Goal: Task Accomplishment & Management: Manage account settings

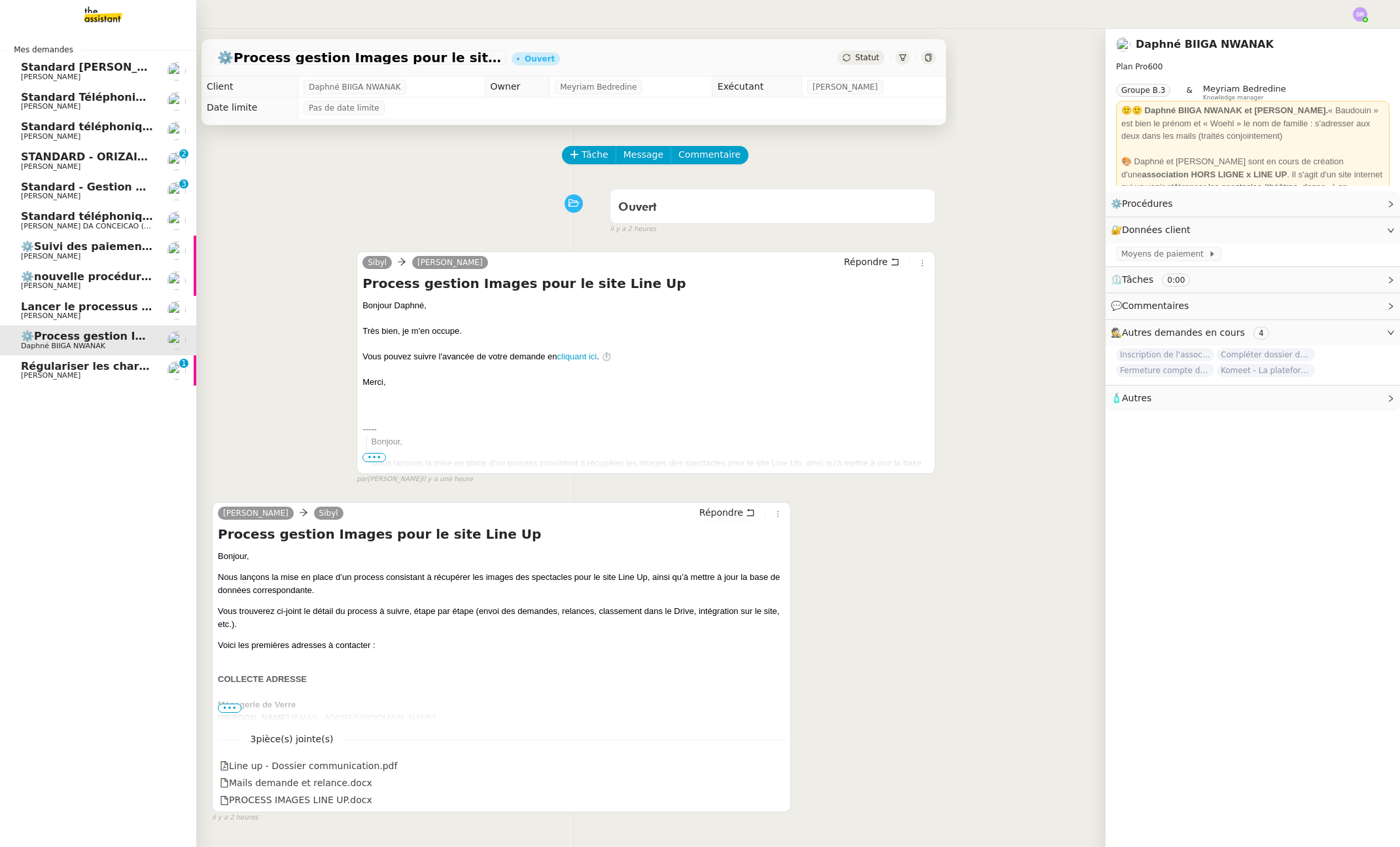
drag, startPoint x: 38, startPoint y: 372, endPoint x: 46, endPoint y: 372, distance: 8.0
click at [38, 372] on span "[PERSON_NAME]" at bounding box center [51, 375] width 60 height 9
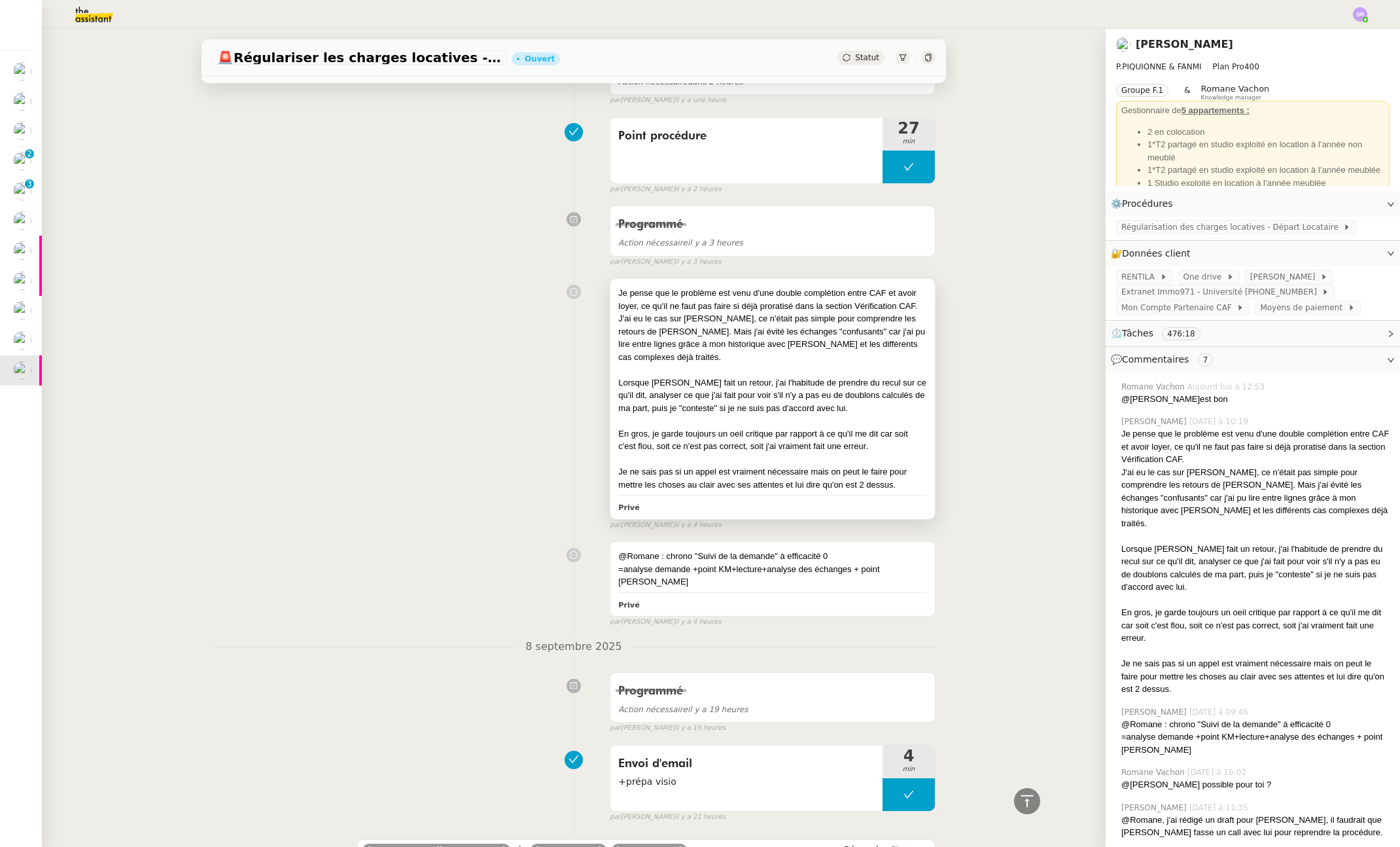
scroll to position [362, 0]
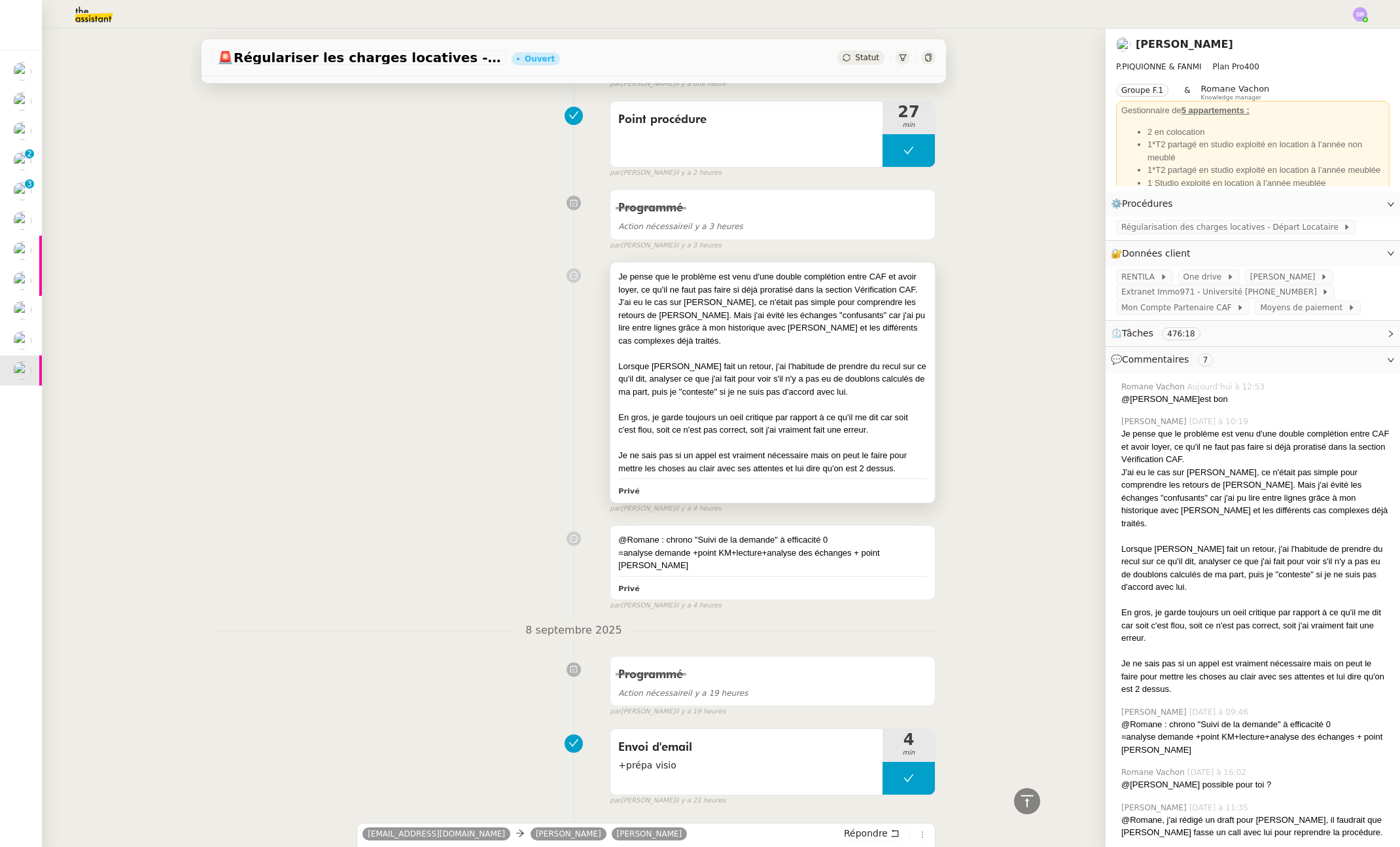
click at [772, 422] on div "En gros, je garde toujours un oeil critique par rapport à ce qu'il me dit car s…" at bounding box center [773, 424] width 309 height 25
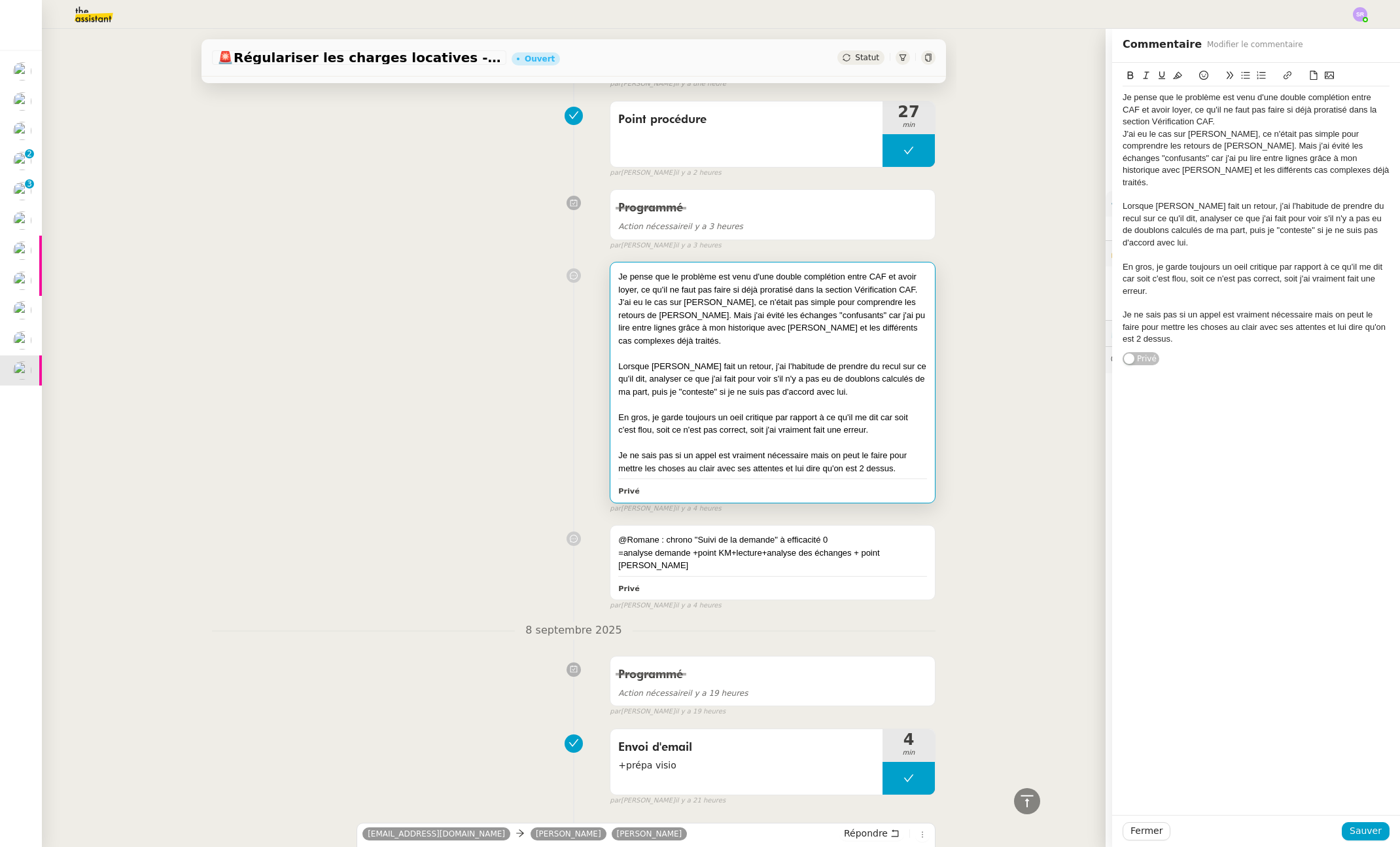
click at [1234, 261] on div "En gros, je garde toujours un oeil critique par rapport à ce qu'il me dit car s…" at bounding box center [1256, 278] width 267 height 36
click at [1228, 261] on div "En gros, je garde toujours un oeil critique par rapport à ce qu'il me dit car s…" at bounding box center [1256, 278] width 267 height 36
click at [0, 0] on lt-span "œ il" at bounding box center [0, 0] width 0 height 0
click at [1355, 825] on span "Sauver" at bounding box center [1366, 830] width 32 height 15
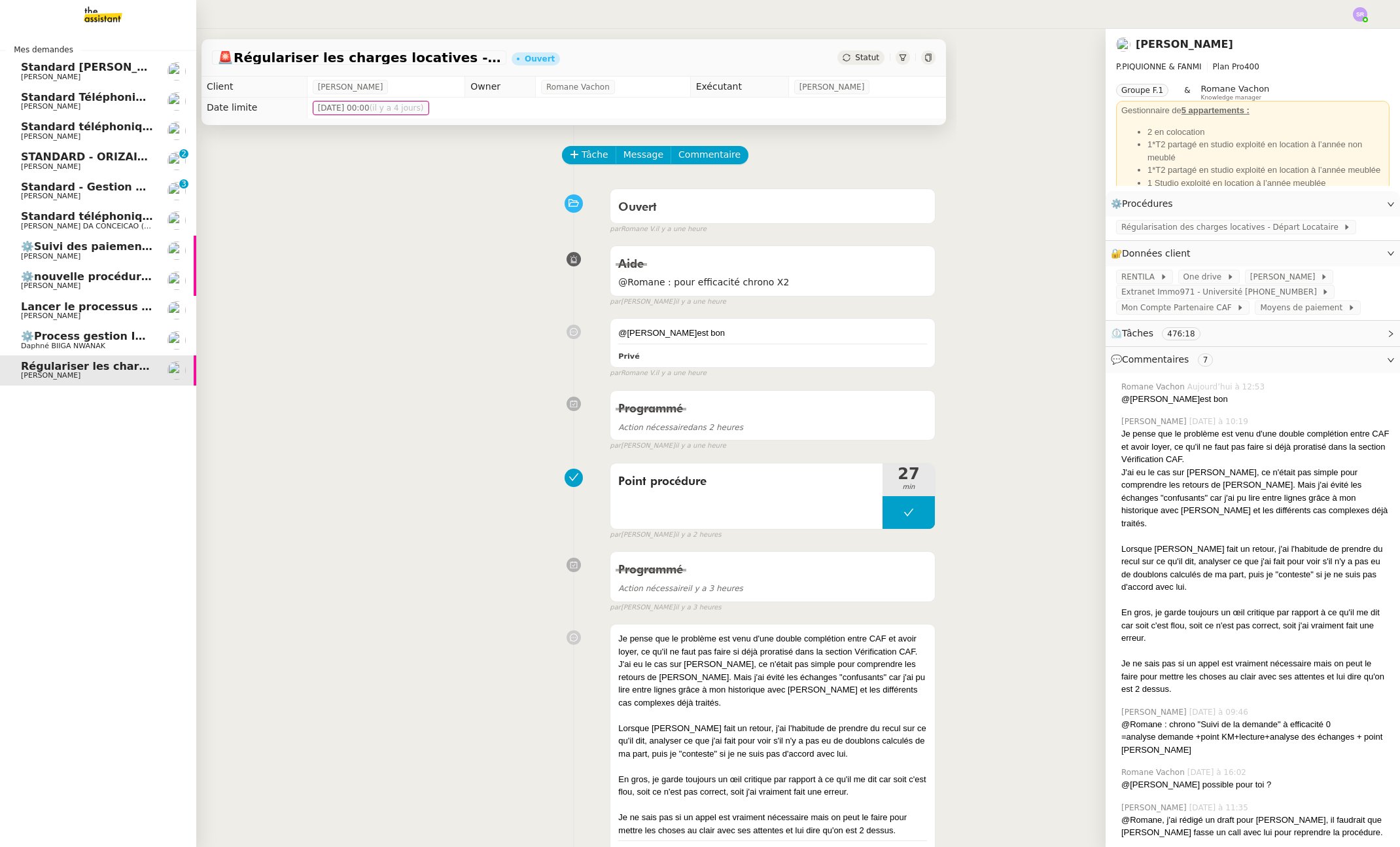
click at [39, 336] on span "⚙️Process gestion Images pour le site Line Up" at bounding box center [157, 336] width 272 height 12
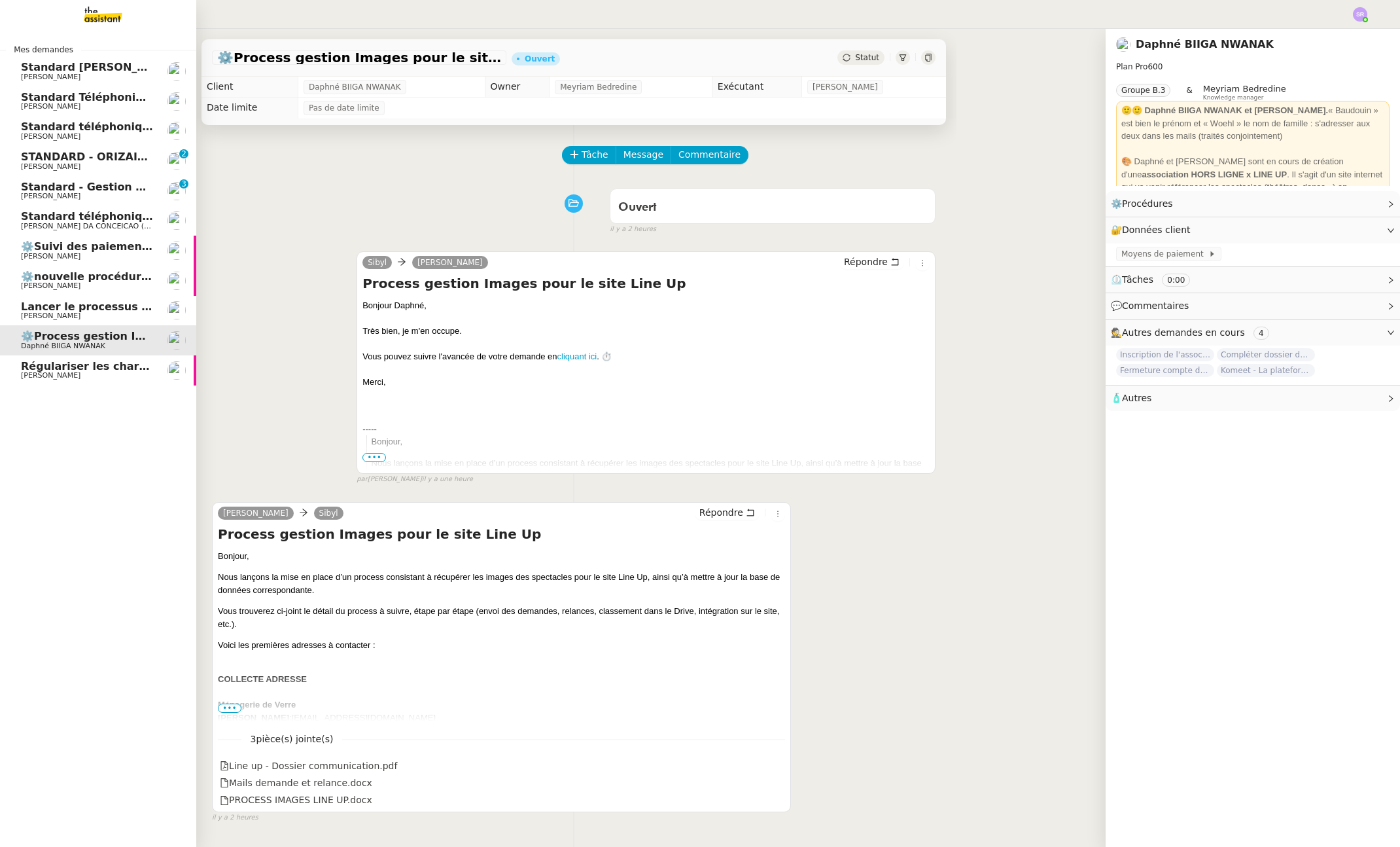
click at [146, 307] on span "Lancer le processus d'onboarding client" at bounding box center [138, 306] width 235 height 12
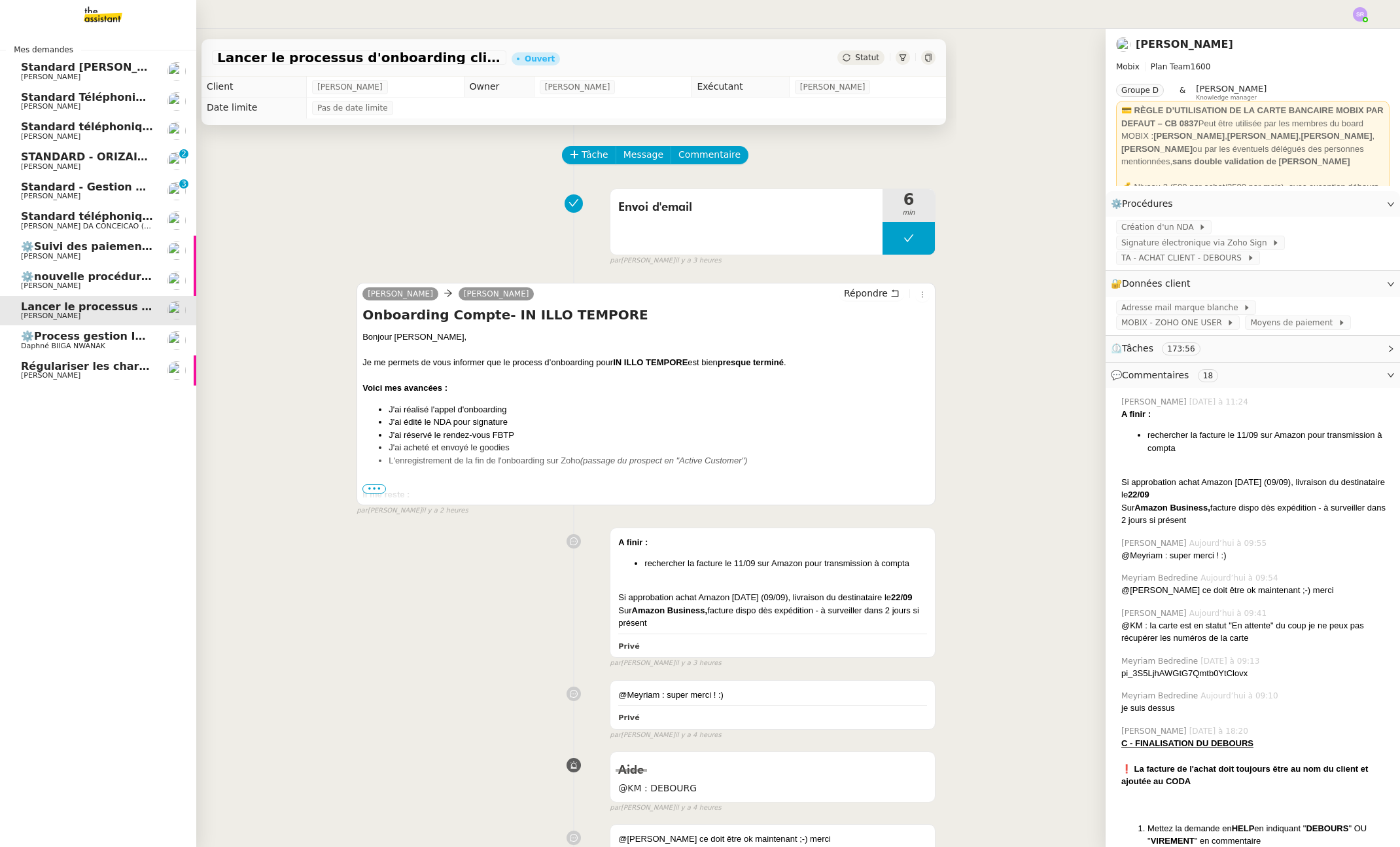
click at [136, 278] on span "⚙️nouvelle procédure d'onboarding" at bounding box center [125, 276] width 209 height 12
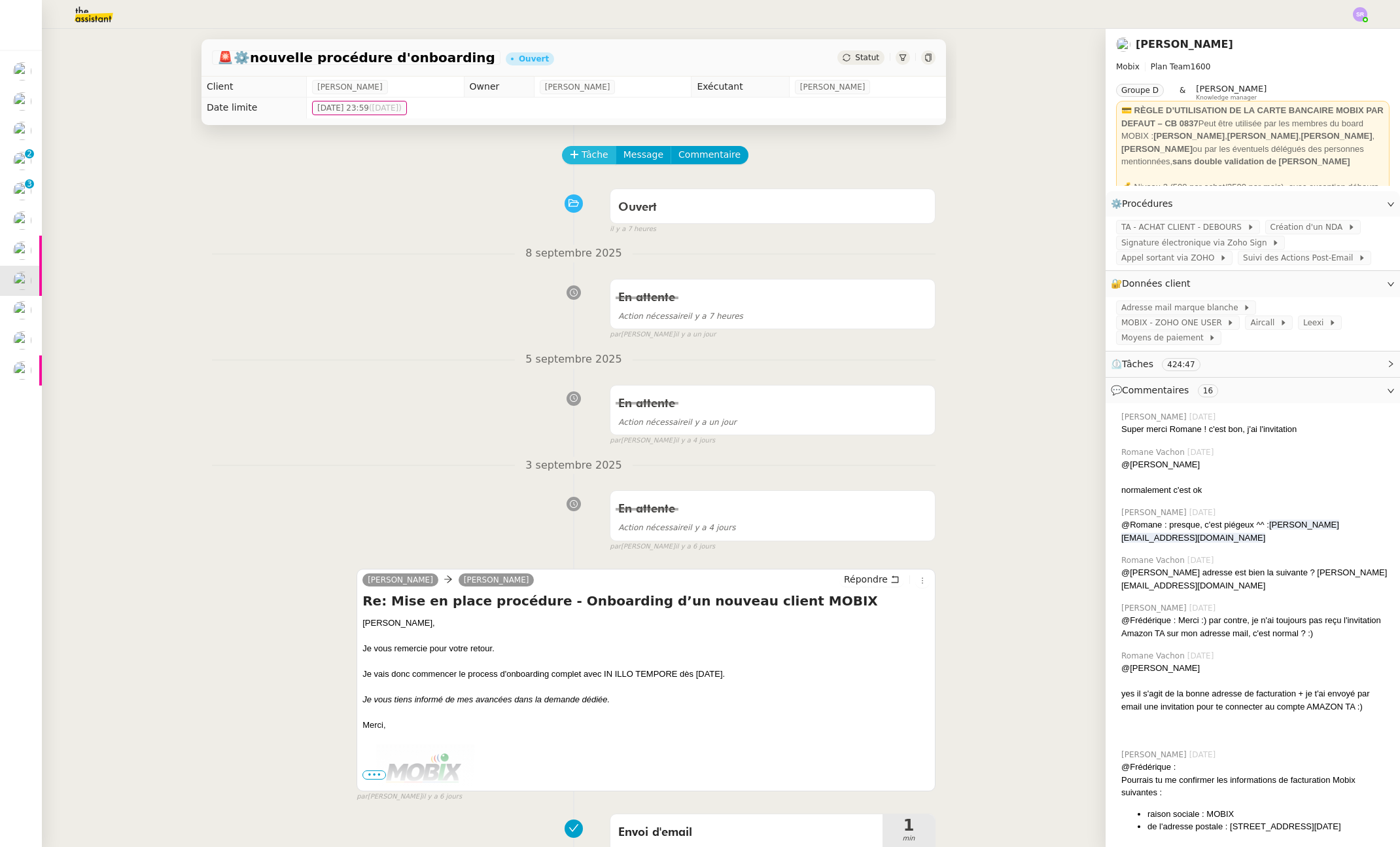
click at [590, 155] on span "Tâche" at bounding box center [595, 154] width 27 height 15
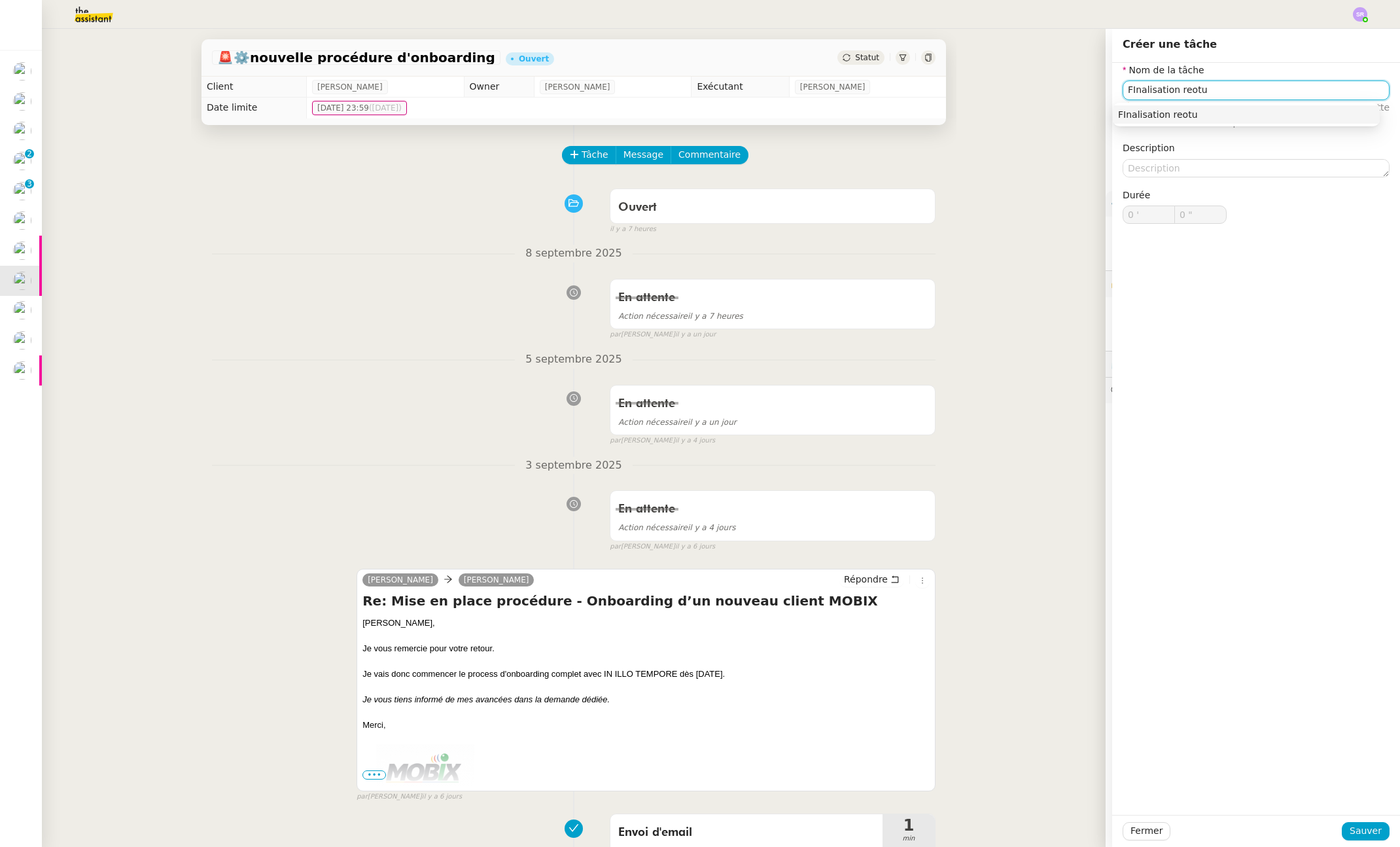
click at [1153, 110] on div "FInalisation reotu" at bounding box center [1246, 114] width 256 height 11
click at [1125, 87] on input "FInalisation reotu" at bounding box center [1256, 90] width 267 height 19
drag, startPoint x: 1194, startPoint y: 90, endPoint x: 1108, endPoint y: 92, distance: 86.0
click at [1112, 92] on div "Nom de la tâche Fnalisation reotu ⚠️ Privilégiez un titre clair et explicite. L…" at bounding box center [1256, 154] width 288 height 182
click at [1196, 113] on div "Modification procédure" at bounding box center [1246, 114] width 256 height 11
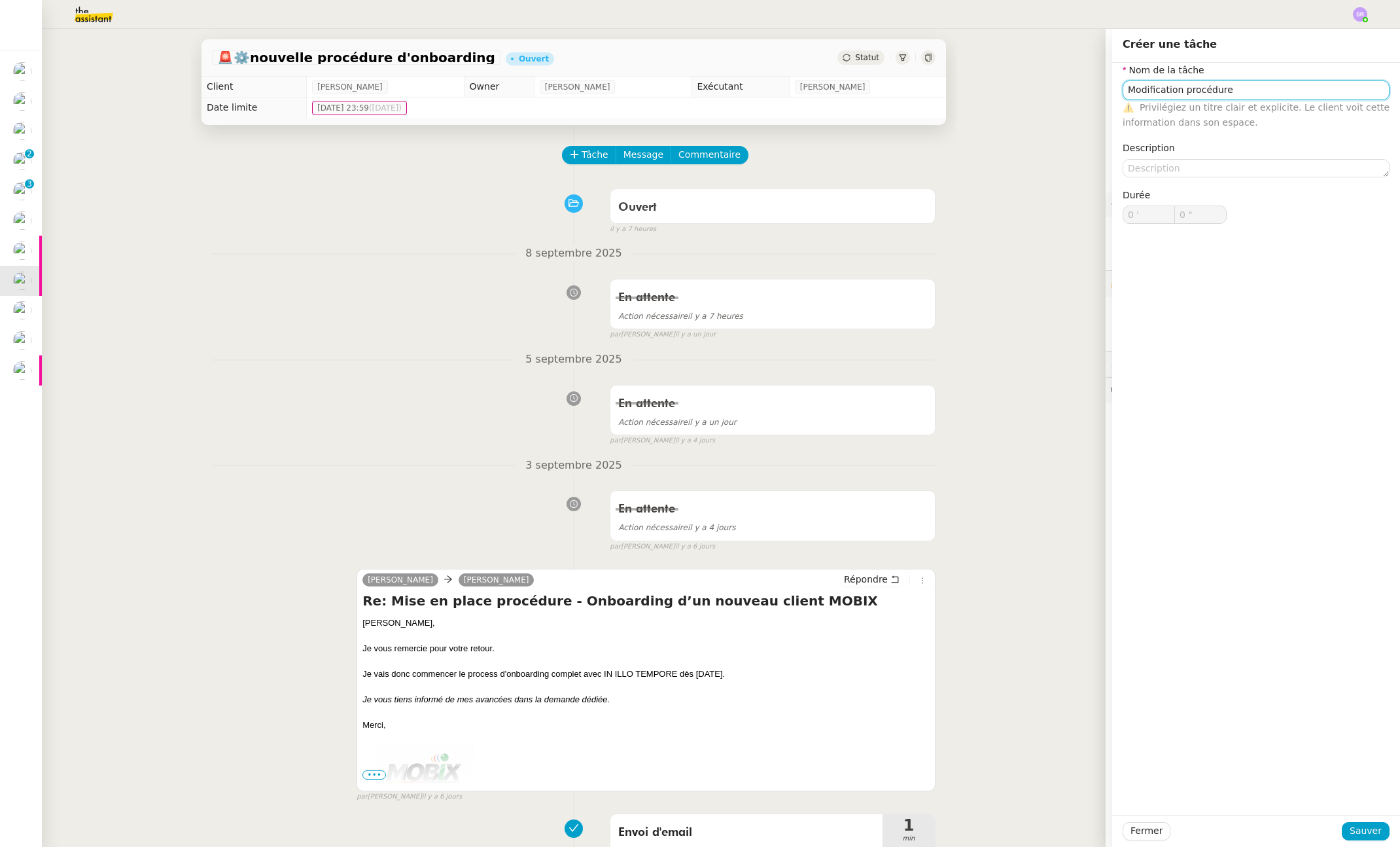
type input "Modification procédure"
click at [1350, 835] on span "Sauver" at bounding box center [1366, 830] width 32 height 15
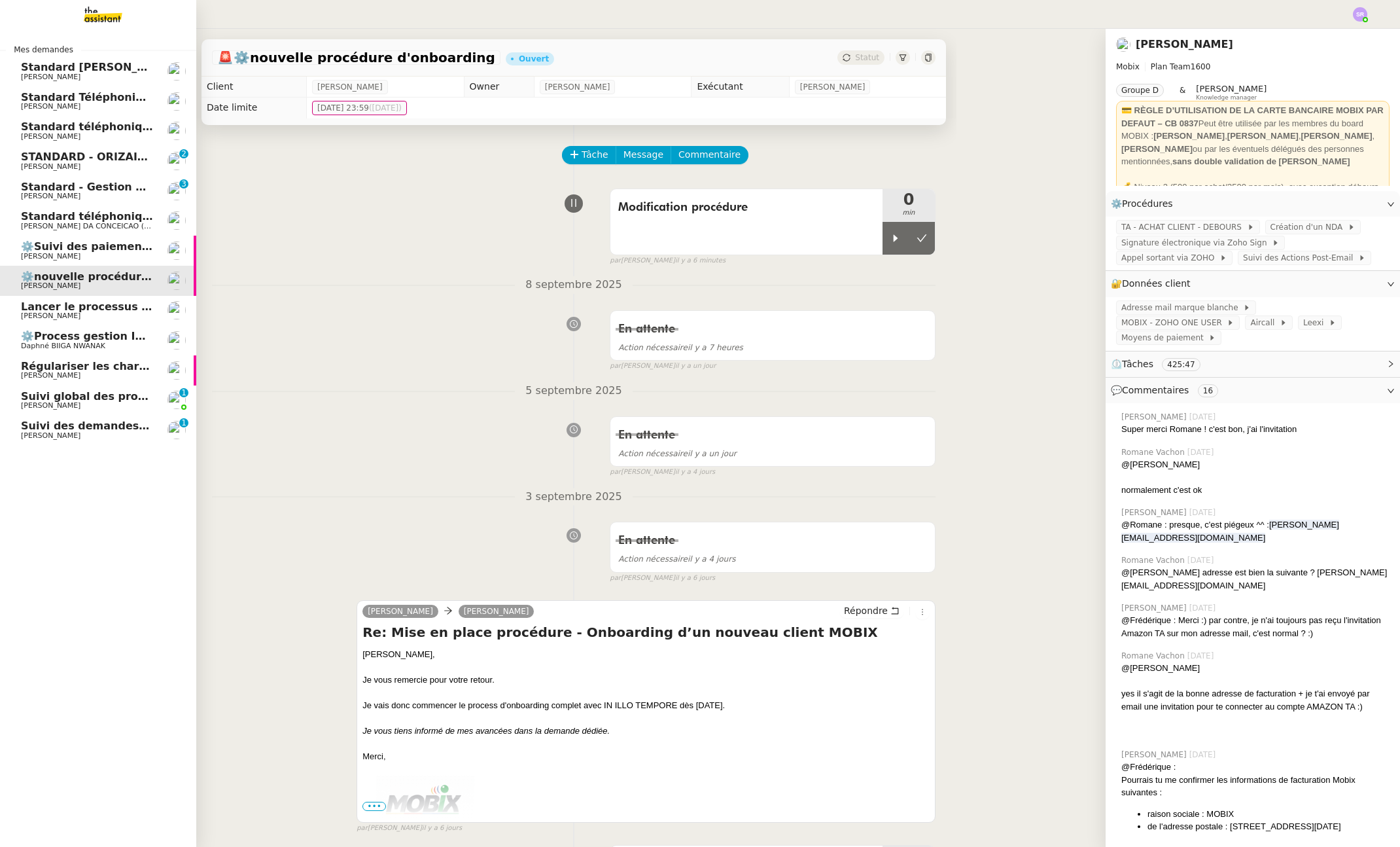
click at [40, 390] on span "Suivi global des procédures - Gestion PM" at bounding box center [142, 396] width 242 height 12
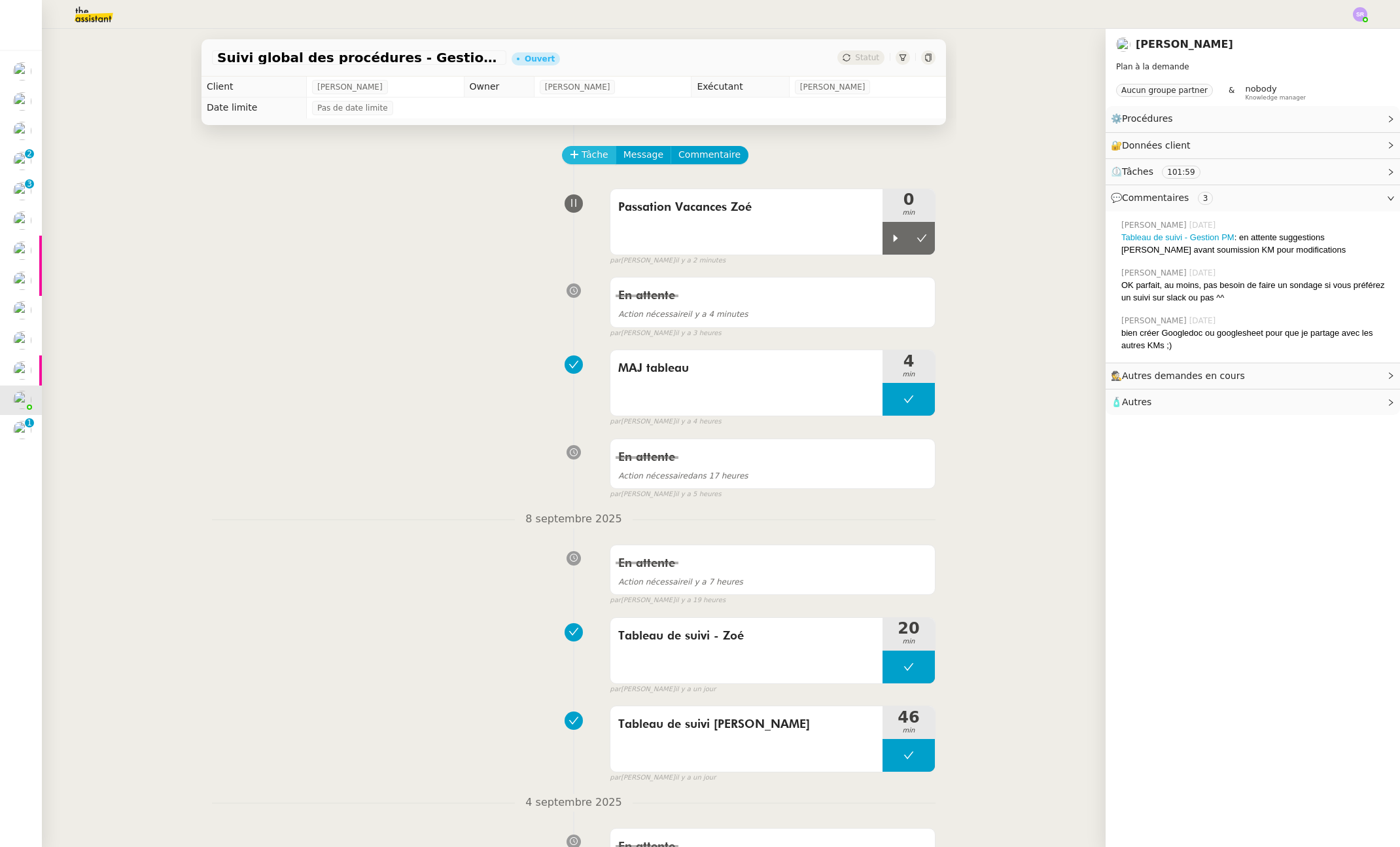
click at [582, 159] on span "Tâche" at bounding box center [595, 154] width 27 height 15
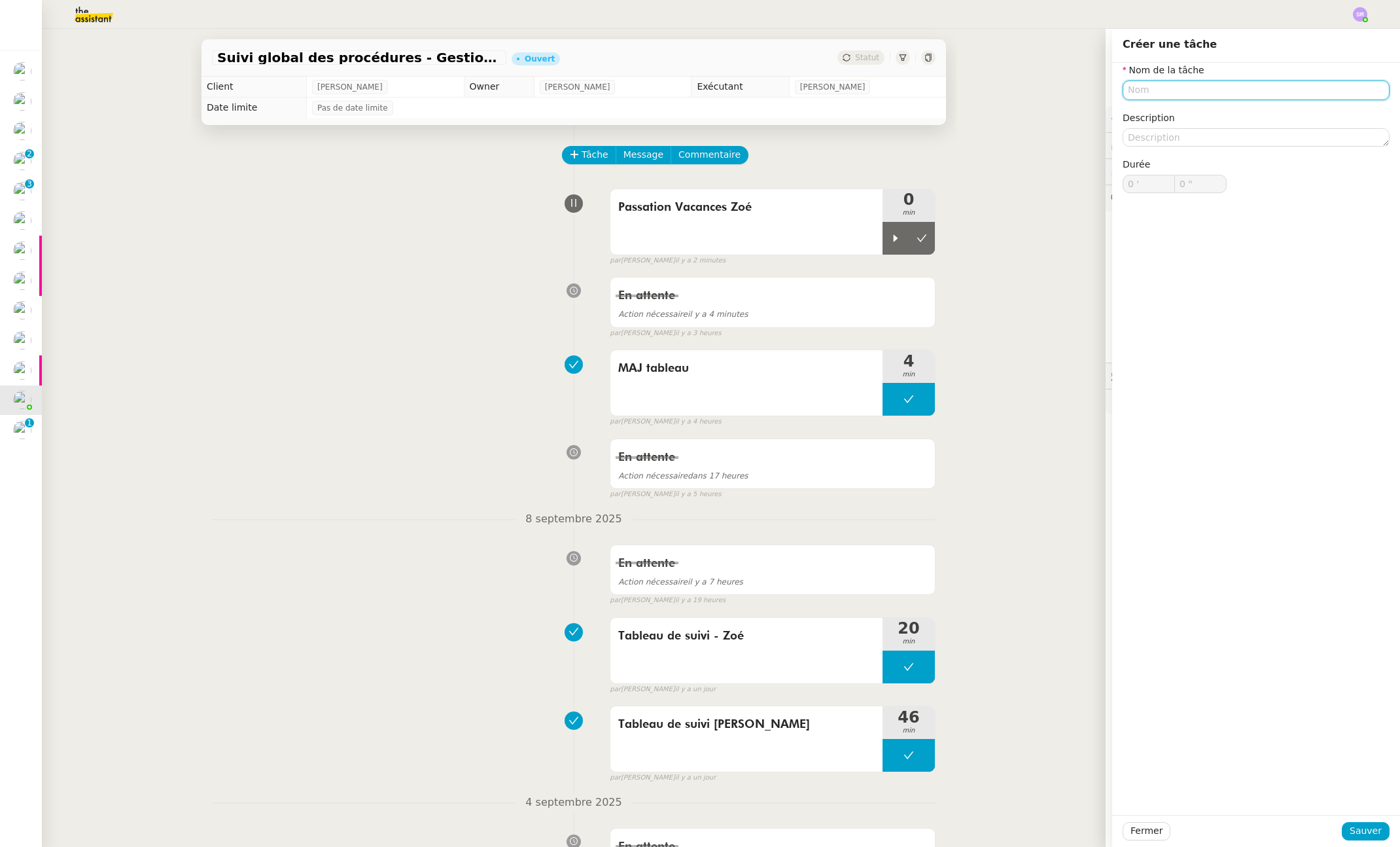
click at [1171, 88] on input "text" at bounding box center [1256, 90] width 267 height 19
click at [1254, 116] on div "Passation Vacances Zoé" at bounding box center [1246, 114] width 256 height 11
type input "Passation Vacances Zoé"
click at [1364, 832] on span "Sauver" at bounding box center [1366, 830] width 32 height 15
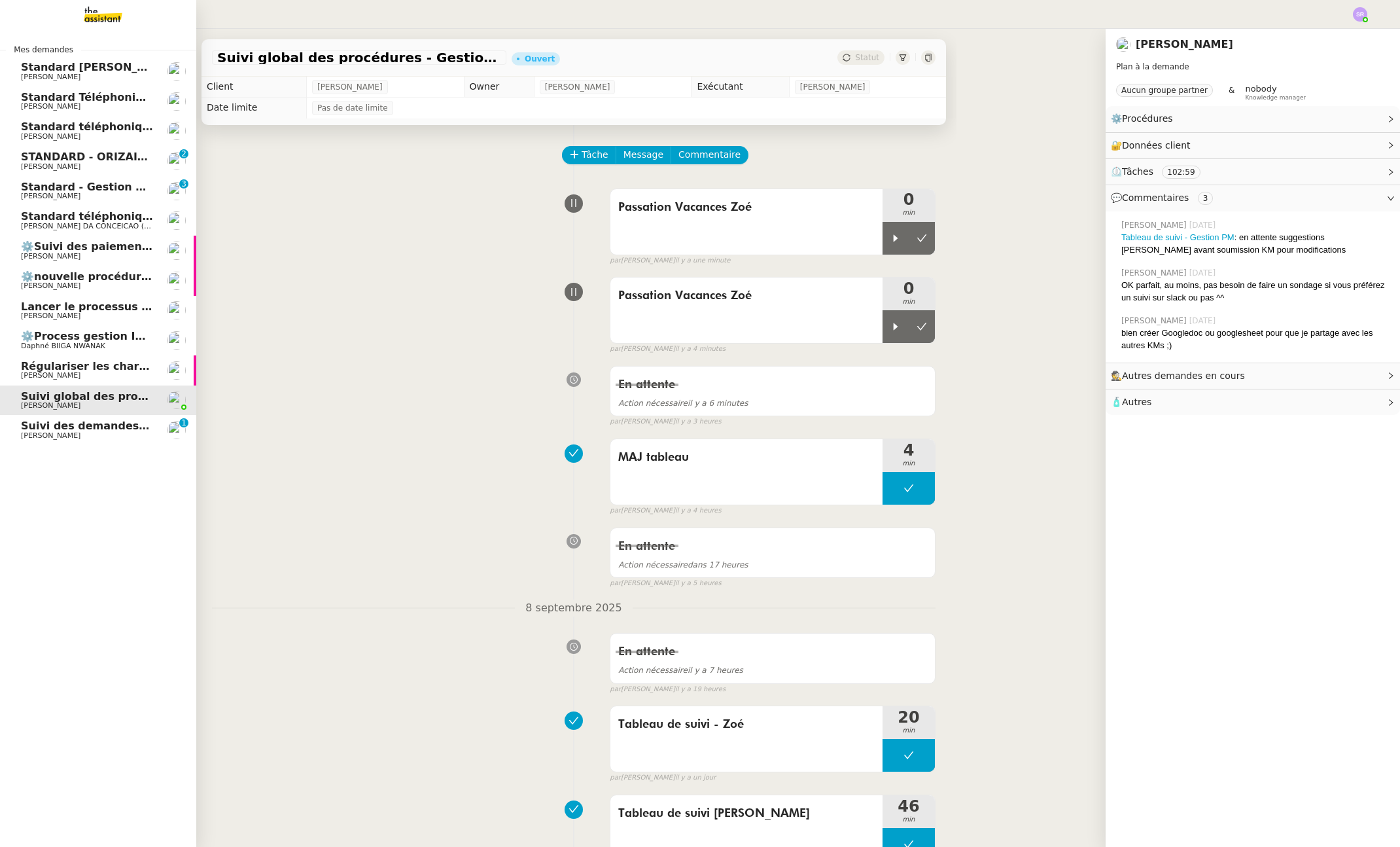
click at [125, 374] on span "[PERSON_NAME]" at bounding box center [87, 375] width 132 height 8
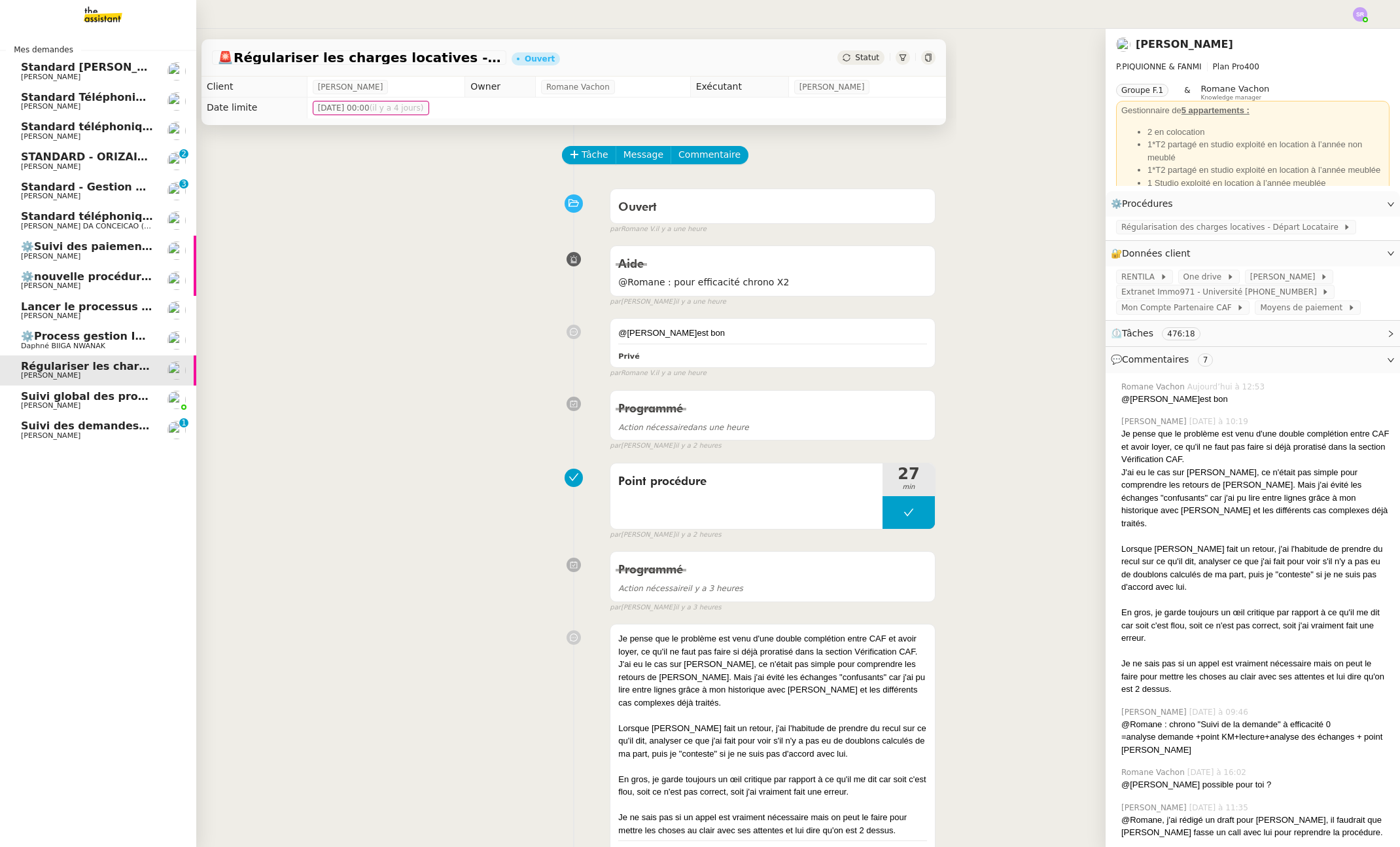
click at [136, 401] on span "Suivi global des procédures - Gestion PM" at bounding box center [142, 396] width 242 height 12
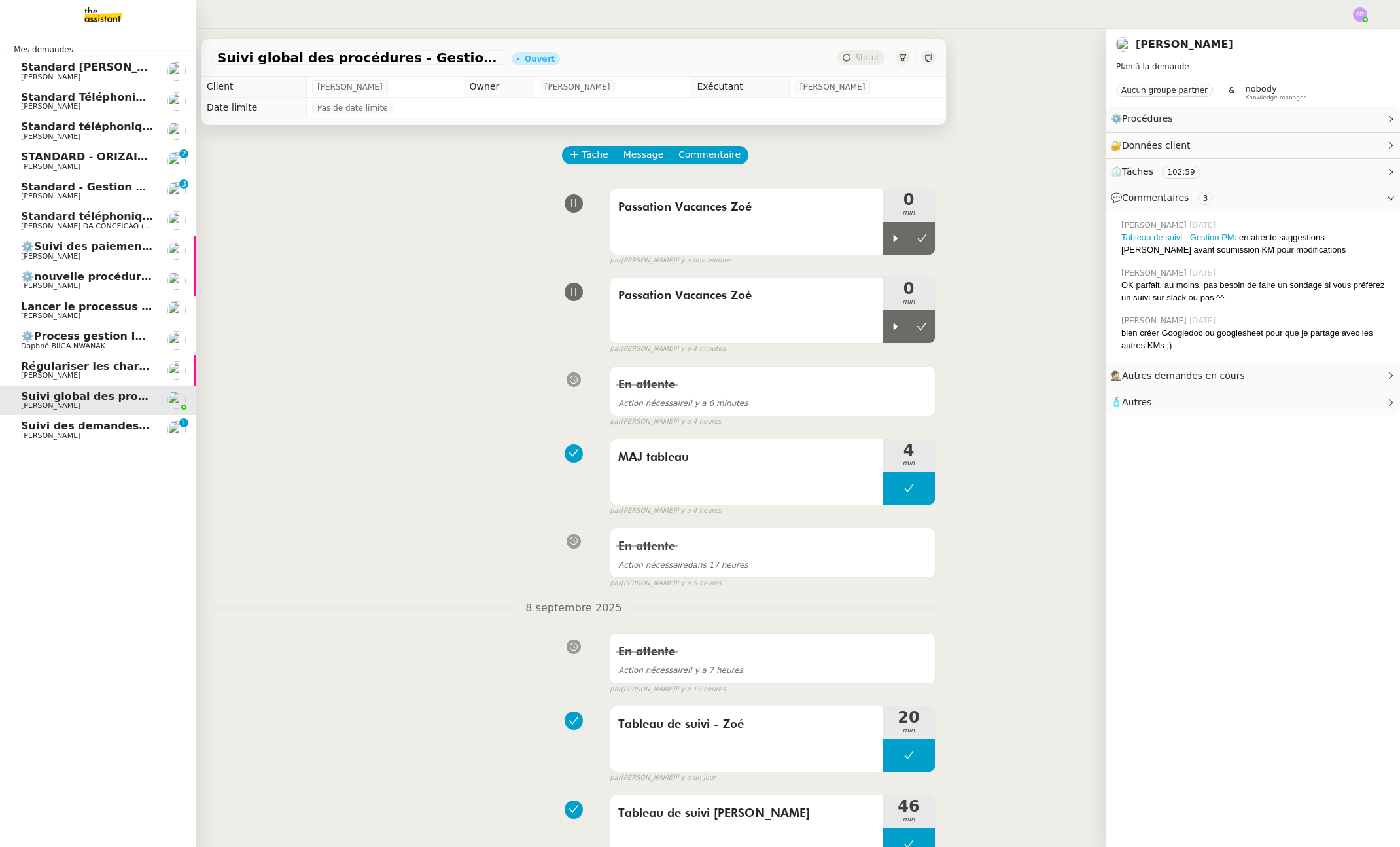
click at [135, 430] on span "Suivi des demandes / procédures en cours Storvatt - Client [PERSON_NAME] Jeandet" at bounding box center [270, 425] width 498 height 12
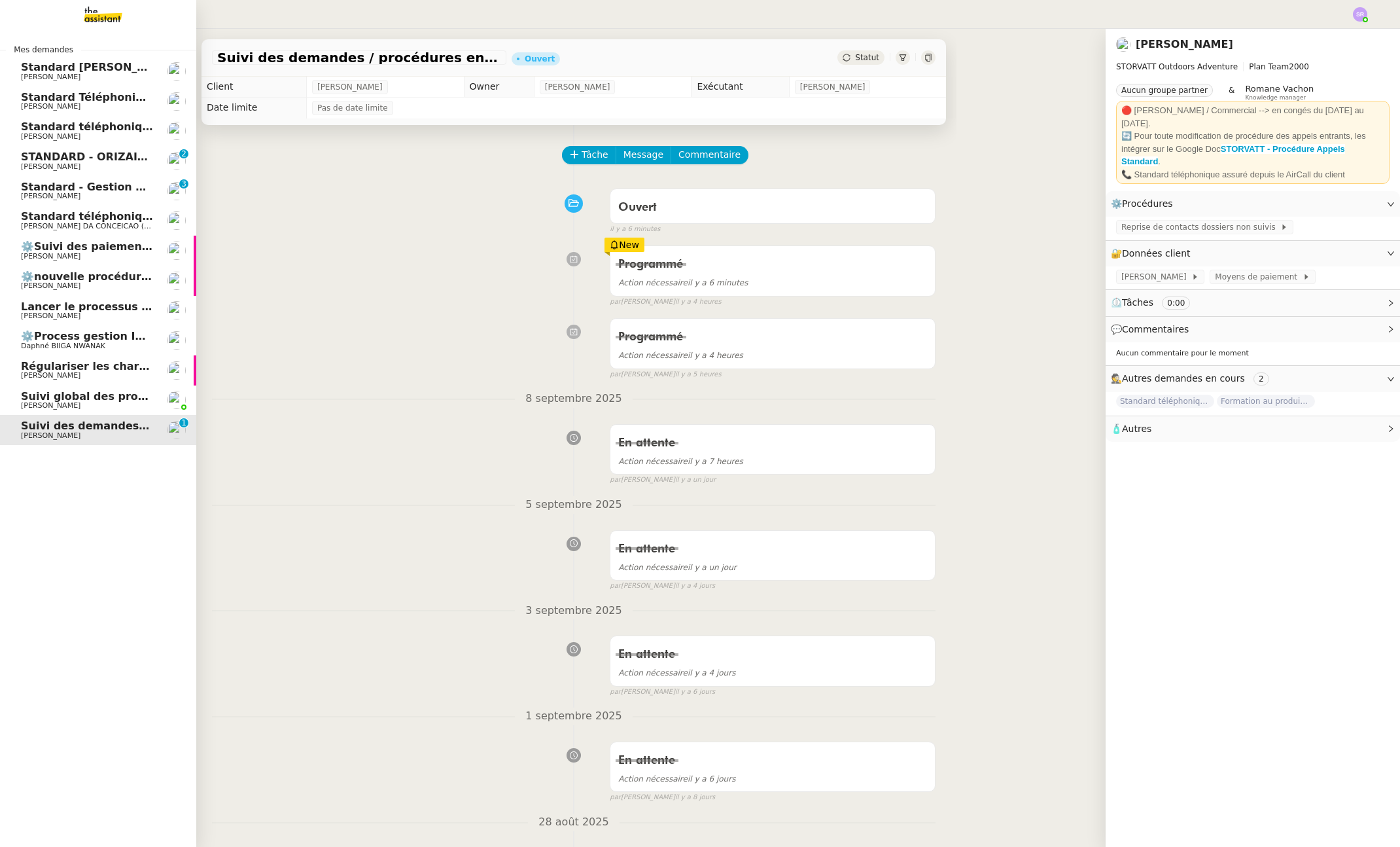
click at [134, 410] on link "Suivi global des procédures - Gestion PM [PERSON_NAME]" at bounding box center [98, 400] width 196 height 30
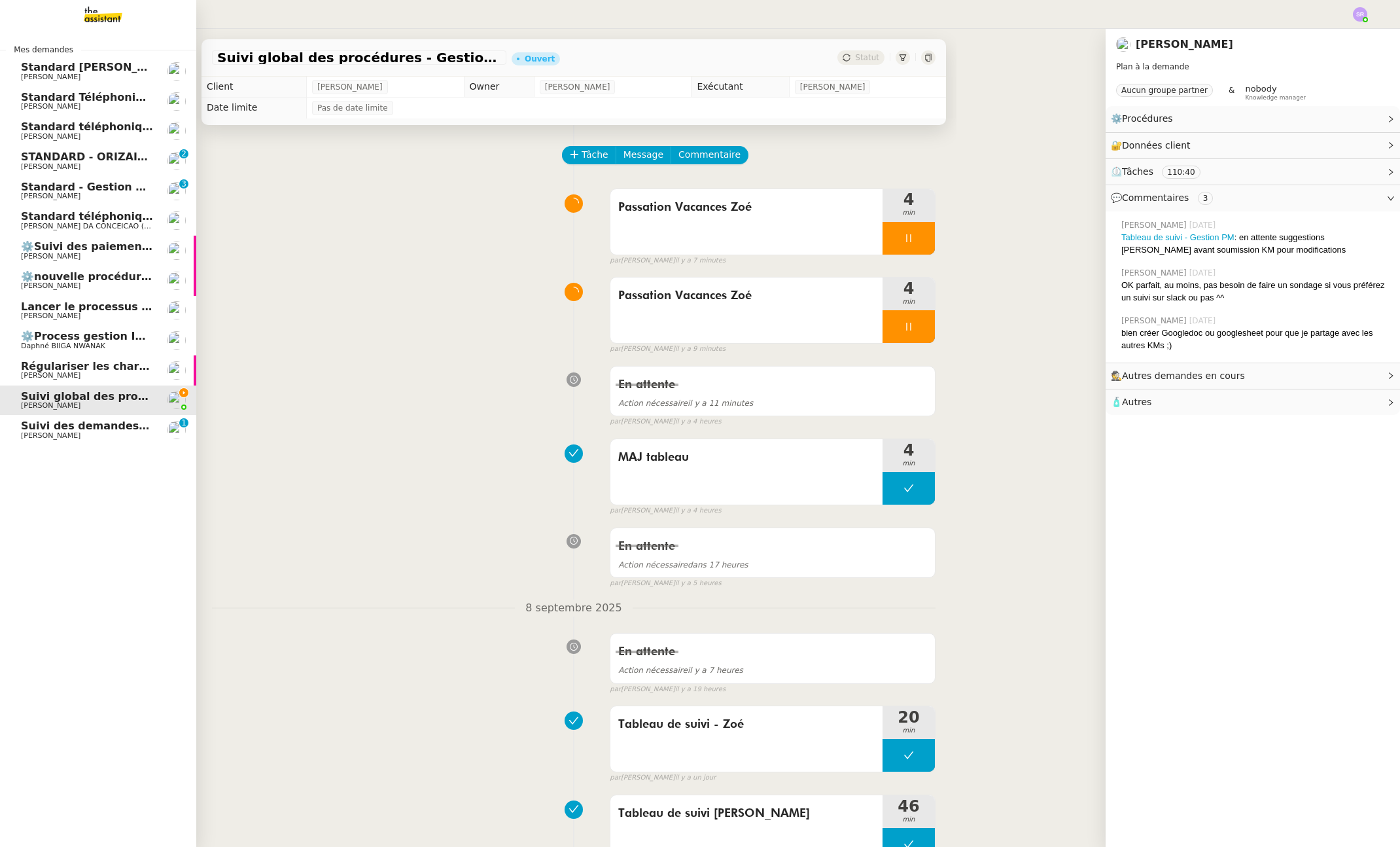
click at [23, 427] on span "Suivi des demandes / procédures en cours Storvatt - Client [PERSON_NAME] Jeandet" at bounding box center [270, 425] width 498 height 12
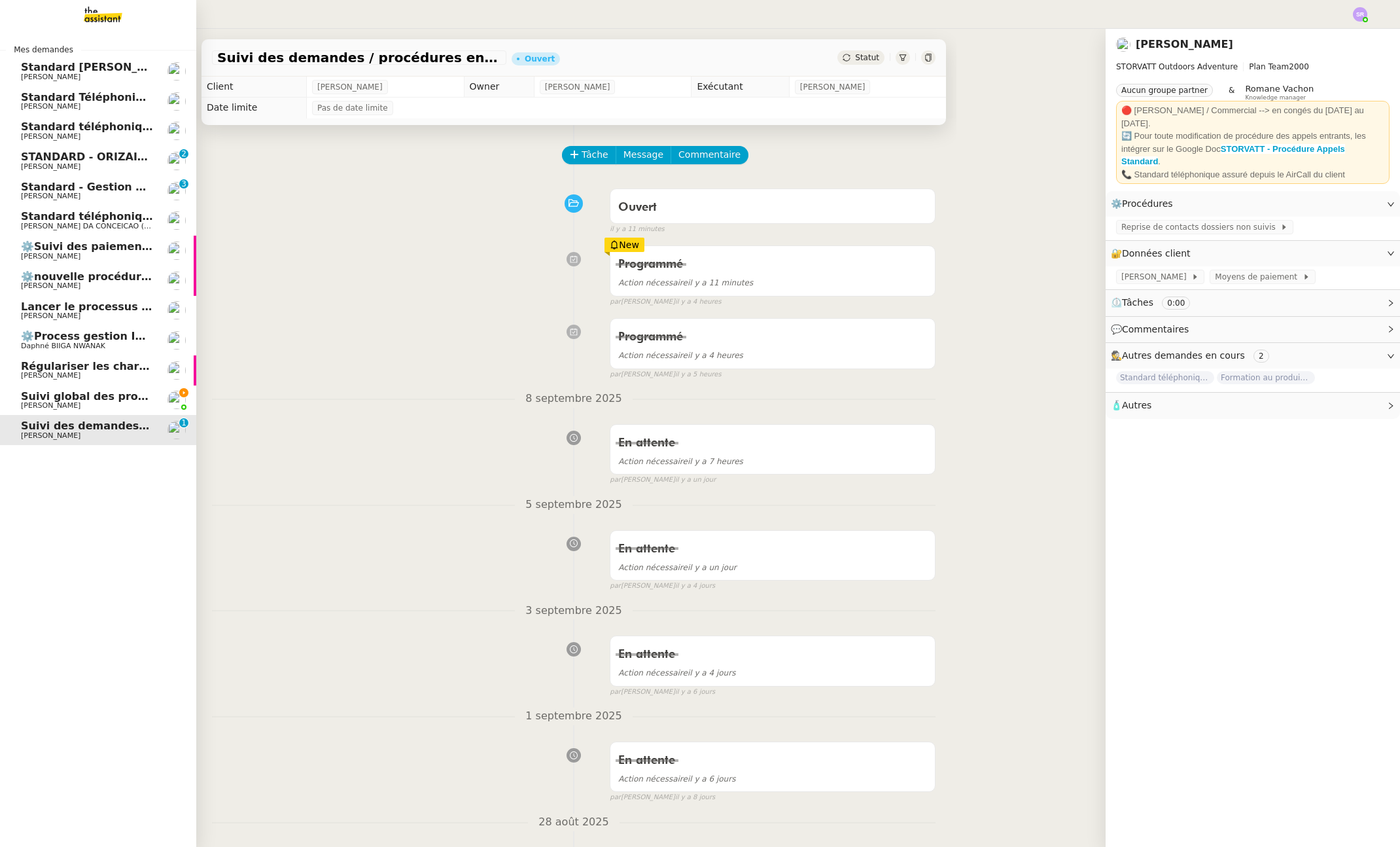
click at [121, 432] on span "[PERSON_NAME]" at bounding box center [87, 436] width 132 height 8
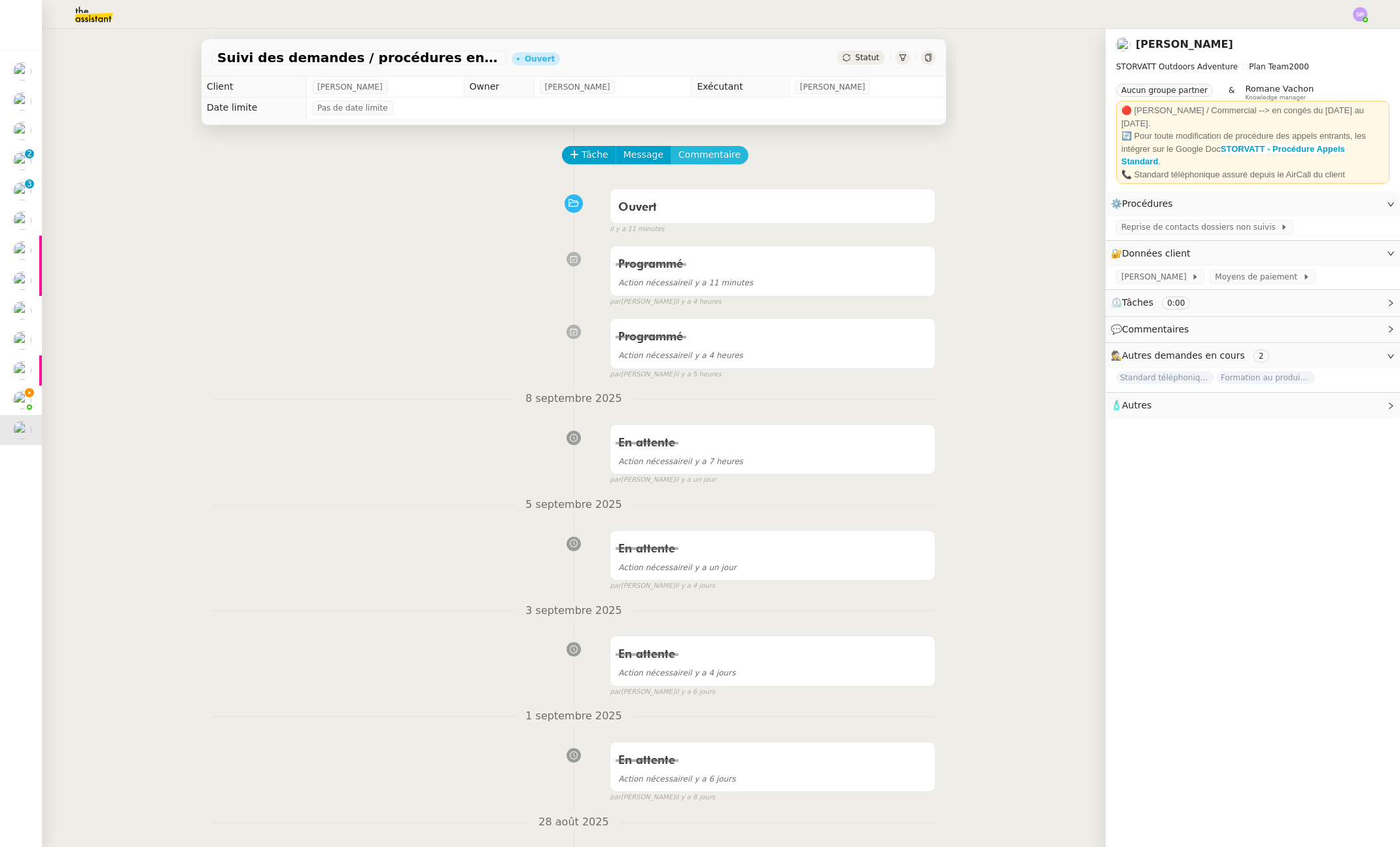
click at [710, 159] on span "Commentaire" at bounding box center [709, 154] width 62 height 15
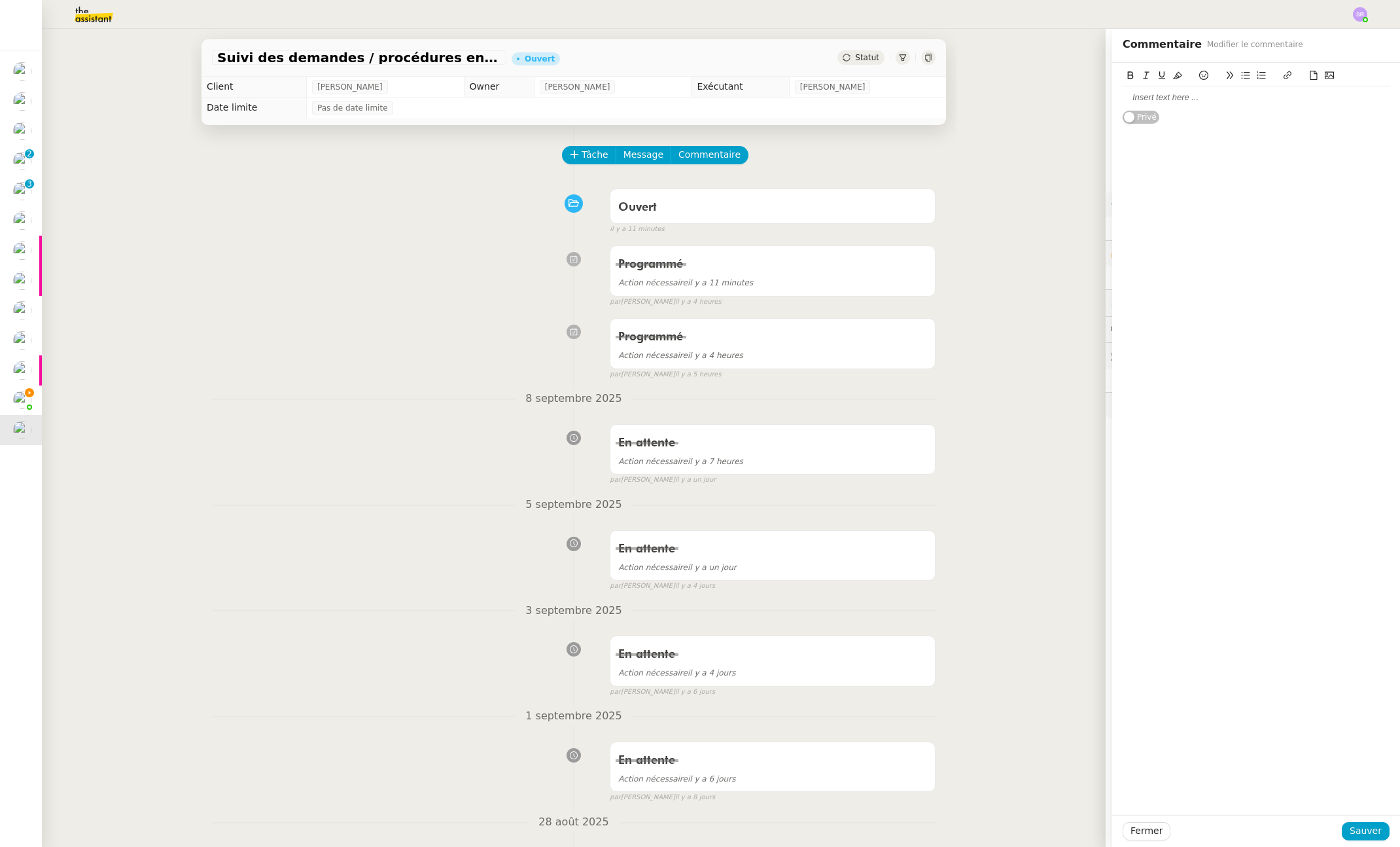
click at [1208, 94] on div at bounding box center [1256, 97] width 267 height 11
click at [1215, 105] on div "Appel" at bounding box center [1256, 97] width 267 height 22
drag, startPoint x: 1151, startPoint y: 89, endPoint x: 1099, endPoint y: 93, distance: 52.2
click at [1099, 93] on app-ticket "Suivi des demandes / procédures en cours Storvatt - Client [PERSON_NAME] [PERSO…" at bounding box center [721, 438] width 1358 height 818
click at [1169, 94] on div "Appels :" at bounding box center [1256, 97] width 267 height 11
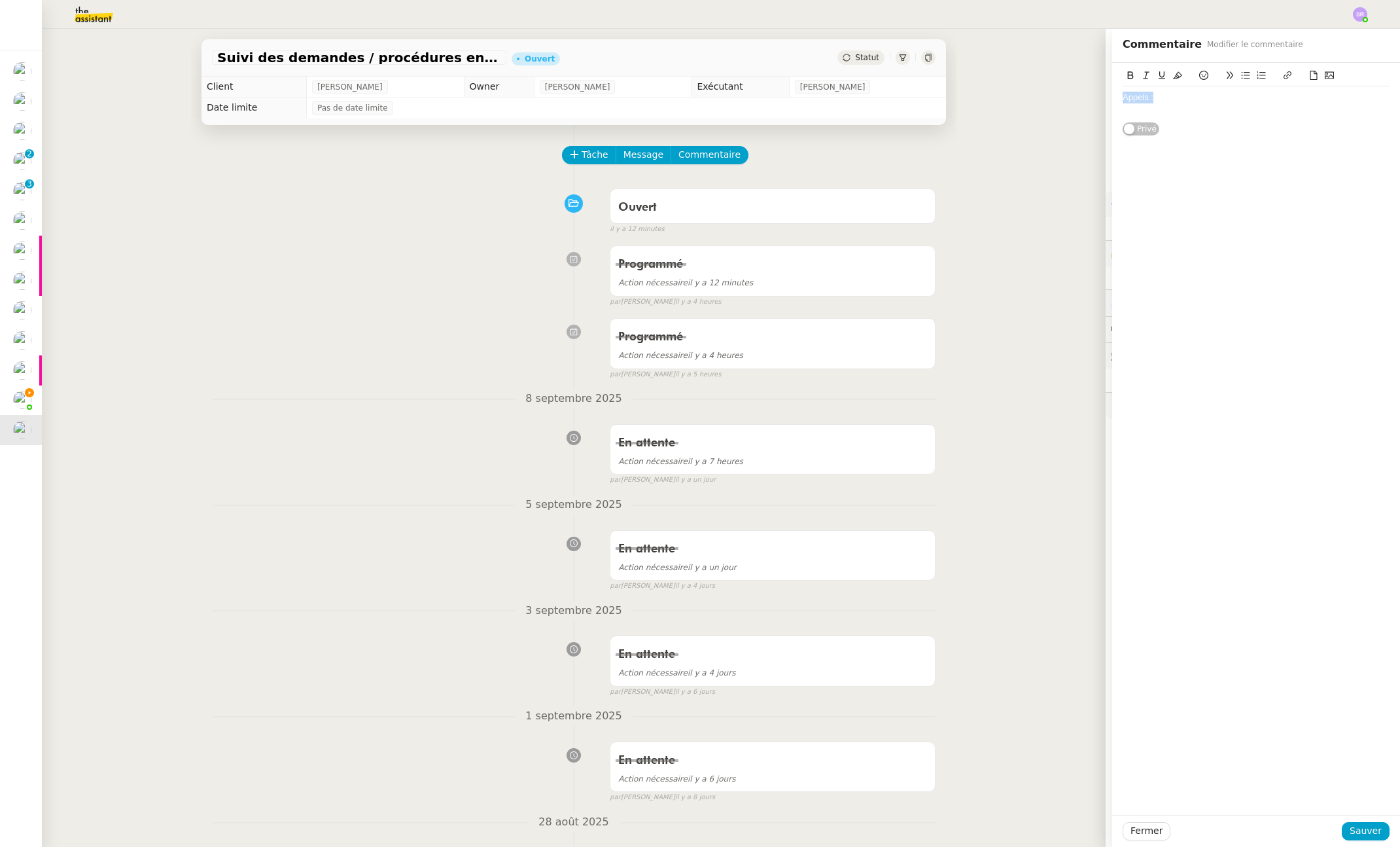
drag, startPoint x: 1168, startPoint y: 102, endPoint x: 1065, endPoint y: 97, distance: 103.1
click at [1065, 97] on app-ticket "Suivi des demandes / procédures en cours Storvatt - Client [PERSON_NAME] [PERSO…" at bounding box center [721, 438] width 1358 height 818
click at [1126, 74] on icon at bounding box center [1130, 75] width 9 height 9
click at [1156, 113] on div at bounding box center [1256, 109] width 267 height 11
click at [1157, 108] on div "[PERSON_NAME]" at bounding box center [1256, 109] width 267 height 11
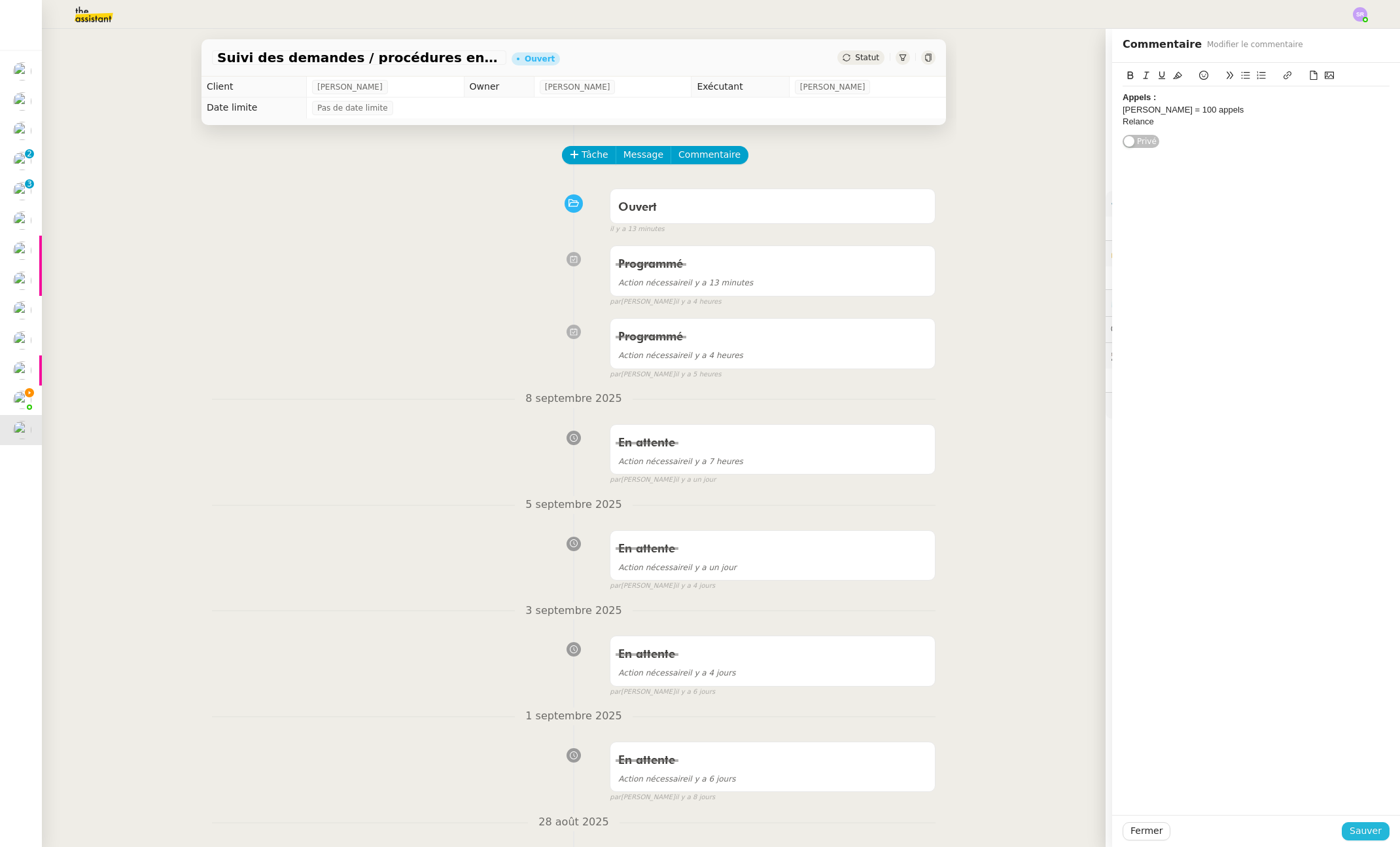
click at [1350, 831] on span "Sauver" at bounding box center [1366, 830] width 32 height 15
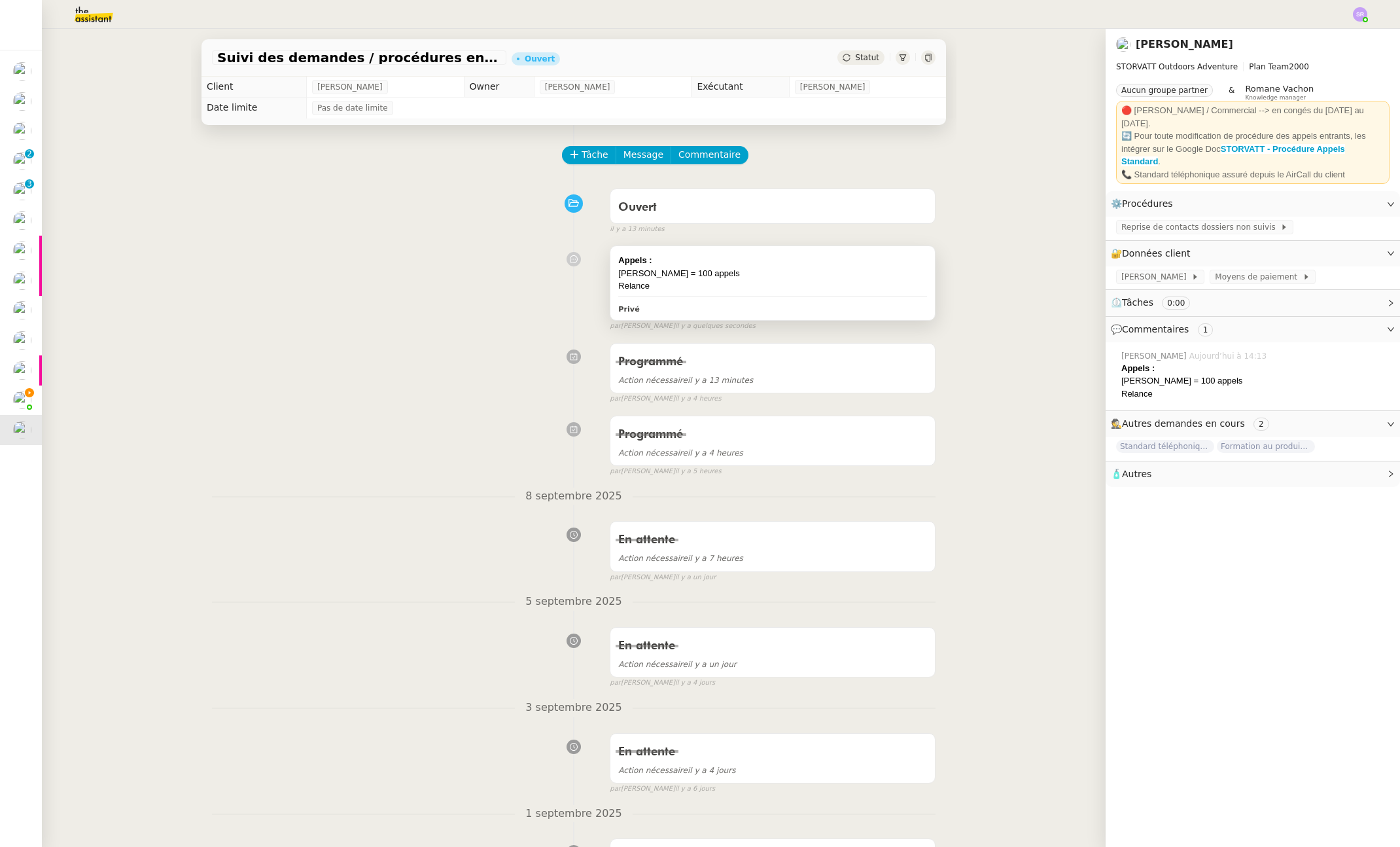
click at [687, 299] on div "Appels : [PERSON_NAME] = 100 appels Relance Privé" at bounding box center [773, 283] width 325 height 74
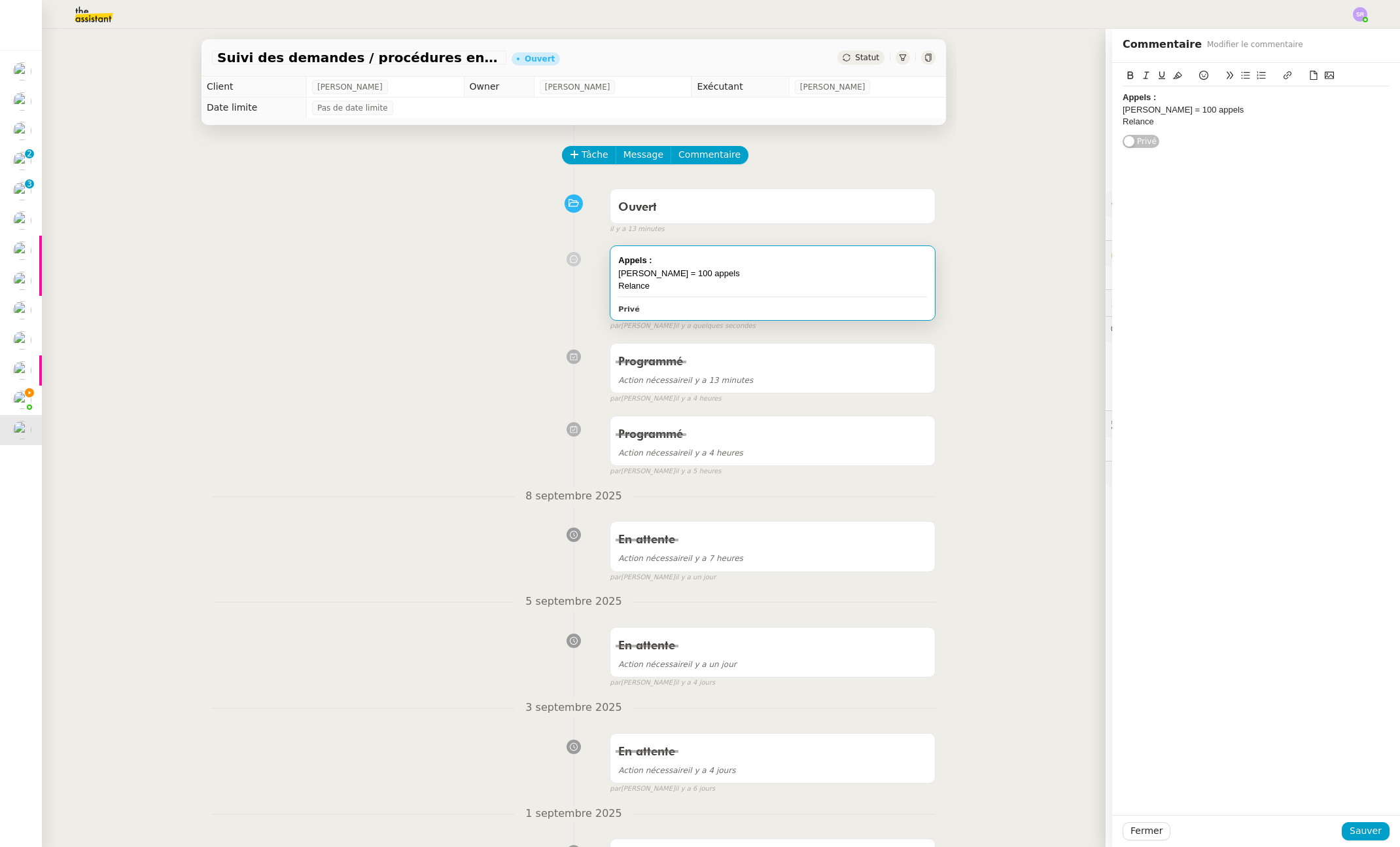
click at [1156, 126] on div "Relance" at bounding box center [1256, 121] width 267 height 11
click at [1180, 125] on div "Relance" at bounding box center [1256, 121] width 267 height 11
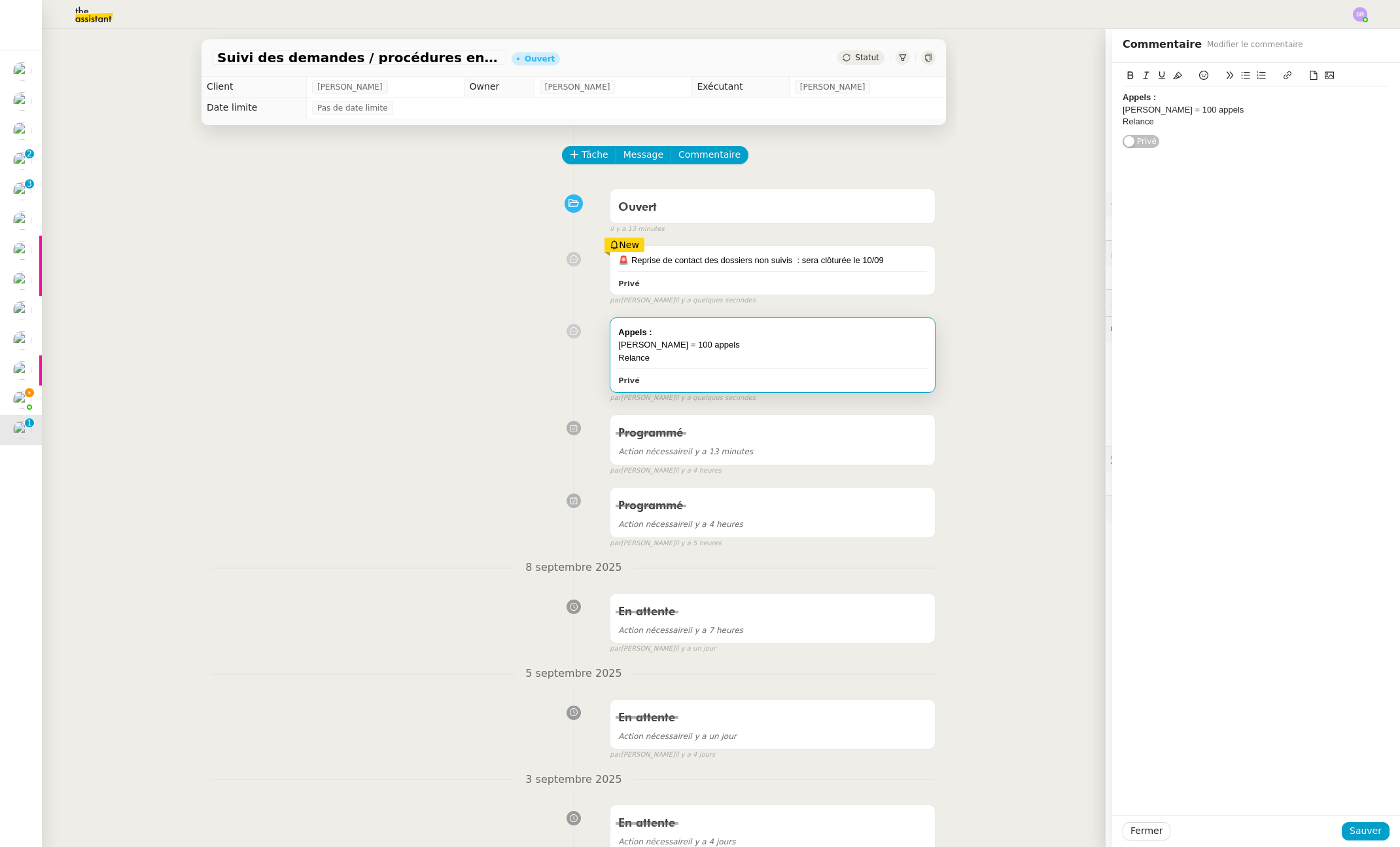
drag, startPoint x: 1114, startPoint y: 121, endPoint x: 1132, endPoint y: 125, distance: 18.4
click at [1123, 121] on div "Relance" at bounding box center [1256, 121] width 267 height 11
click at [1158, 121] on div "2 Relance" at bounding box center [1256, 121] width 267 height 11
click at [1124, 122] on div "2 Relances faites" at bounding box center [1256, 121] width 267 height 11
click at [1202, 117] on div "2 relances faites" at bounding box center [1256, 121] width 267 height 11
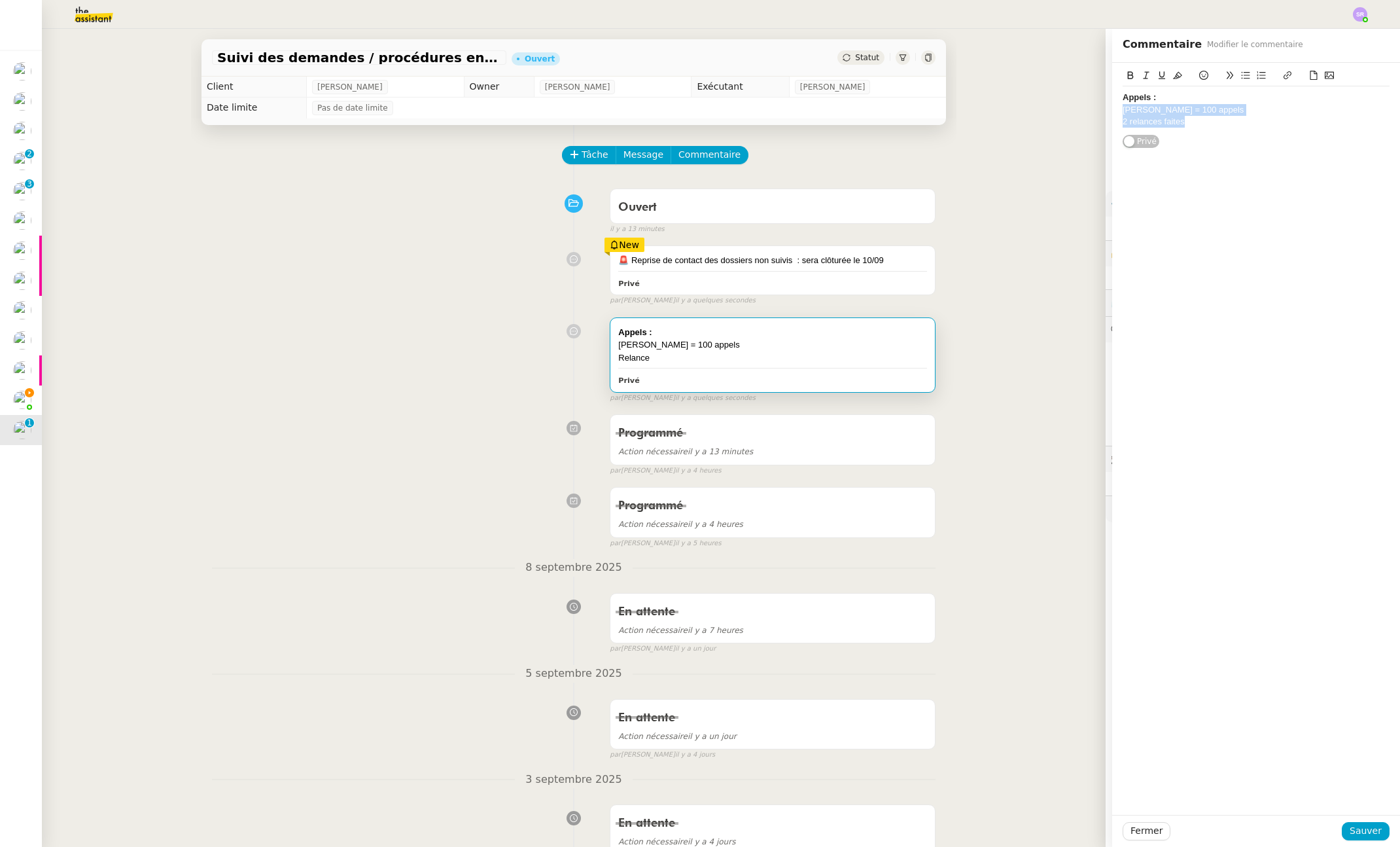
drag, startPoint x: 1184, startPoint y: 122, endPoint x: 1106, endPoint y: 113, distance: 78.5
click at [1112, 113] on div "Appels : [PERSON_NAME] = 100 appels 2 relances faites Privé" at bounding box center [1256, 106] width 288 height 86
click at [1242, 76] on icon at bounding box center [1246, 75] width 9 height 9
click at [1229, 124] on li "2 relances faites" at bounding box center [1263, 121] width 255 height 11
click at [1360, 831] on span "Sauver" at bounding box center [1366, 830] width 32 height 15
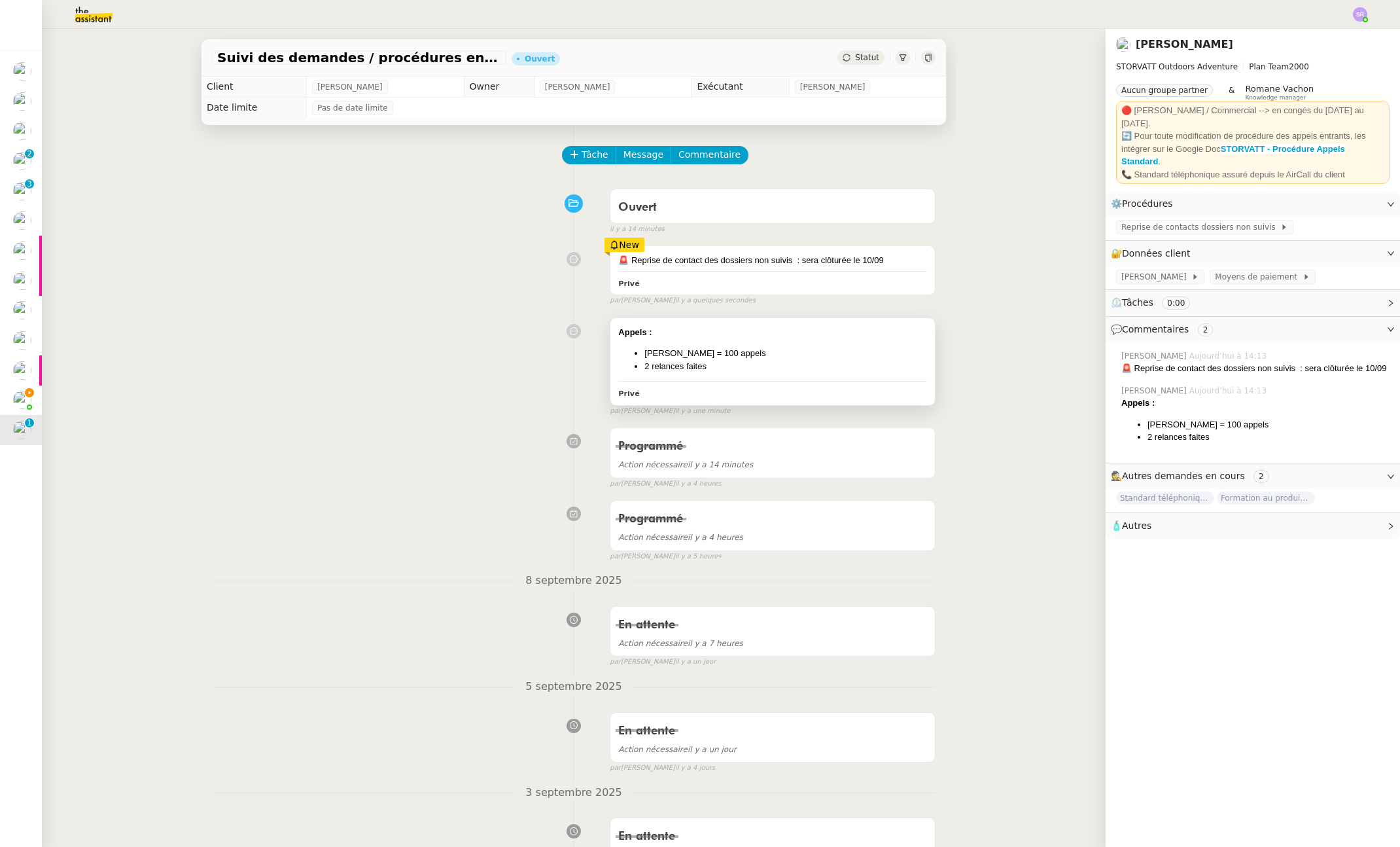
click at [723, 372] on div "Appels : [PERSON_NAME] = 100 appels 2 relances faites Privé" at bounding box center [773, 360] width 325 height 87
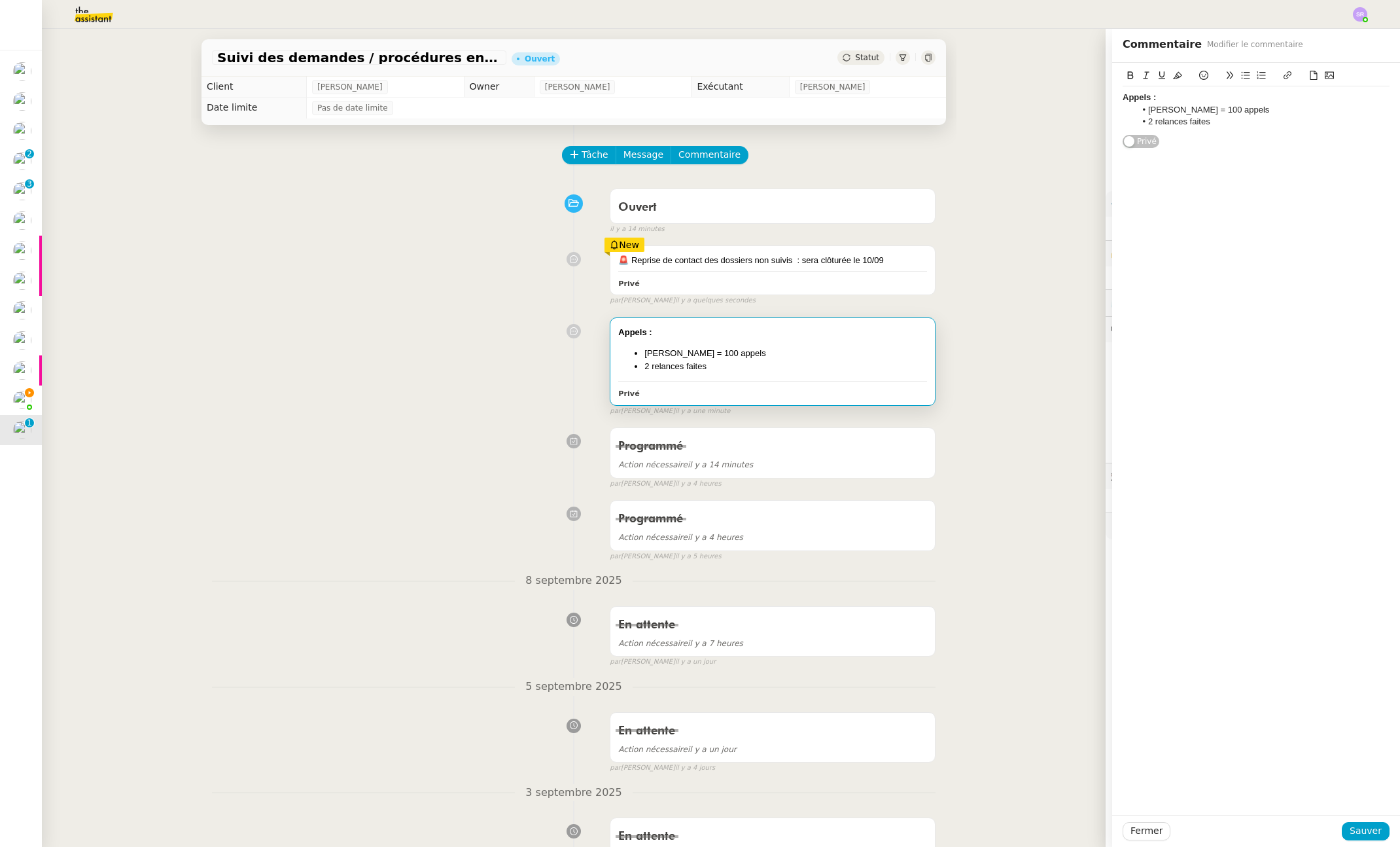
click at [1239, 120] on li "2 relances faites" at bounding box center [1263, 121] width 255 height 11
click at [1367, 830] on span "Sauver" at bounding box center [1366, 830] width 32 height 15
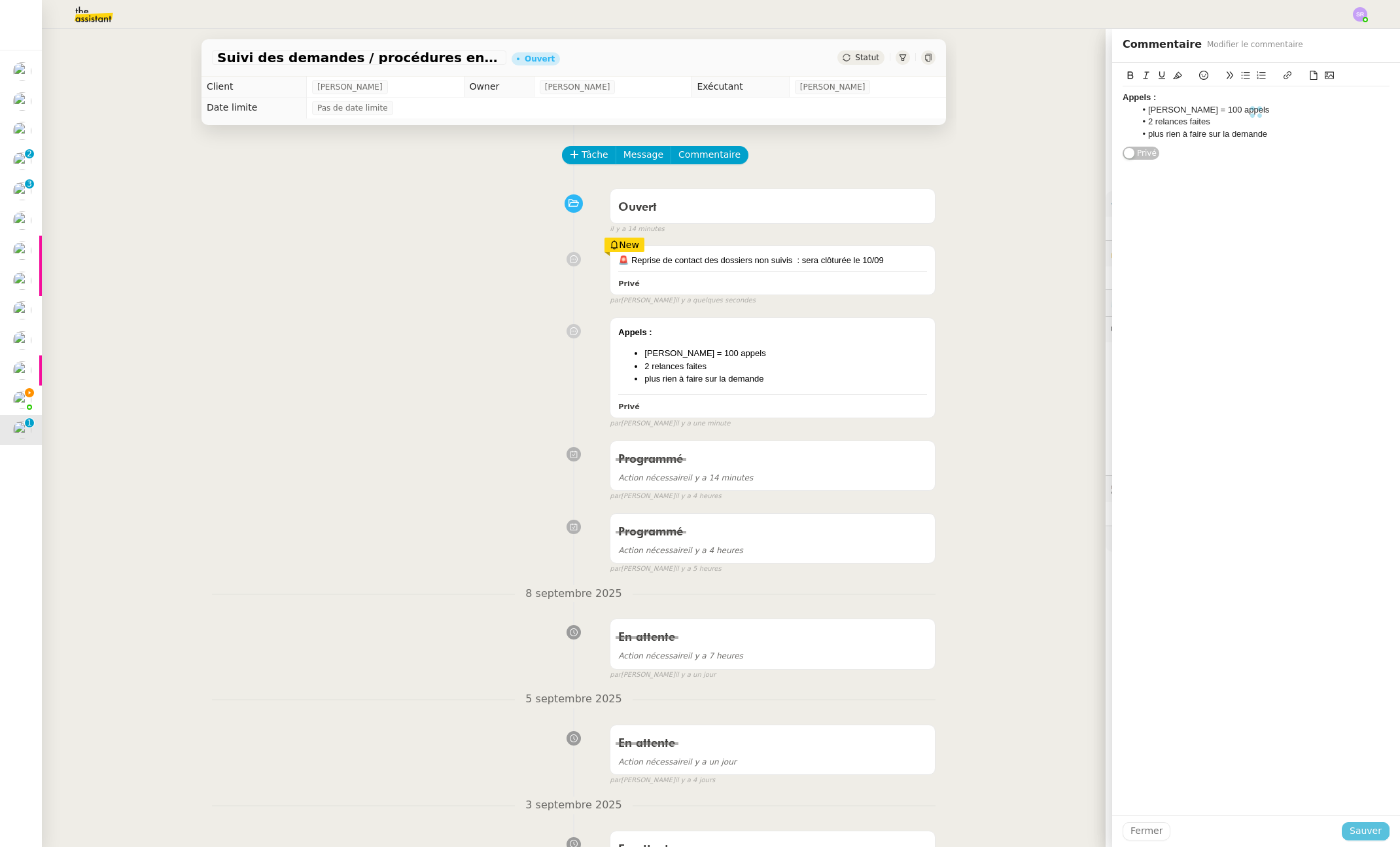
click at [322, 343] on div "Appels : [PERSON_NAME] = 100 appels 2 relances faites plus rien à faire sur la …" at bounding box center [573, 370] width 724 height 118
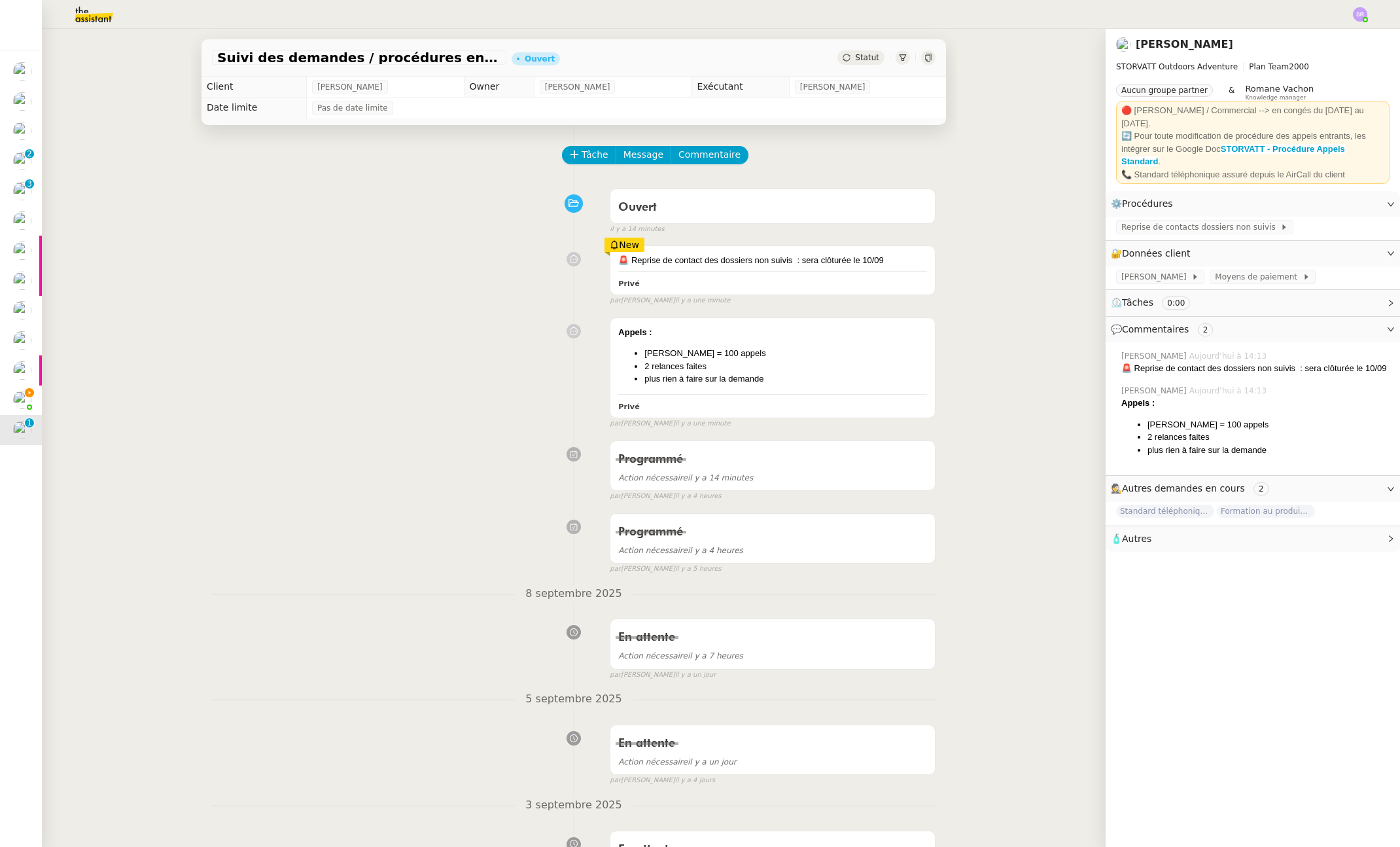
click at [95, 11] on img at bounding box center [83, 14] width 102 height 29
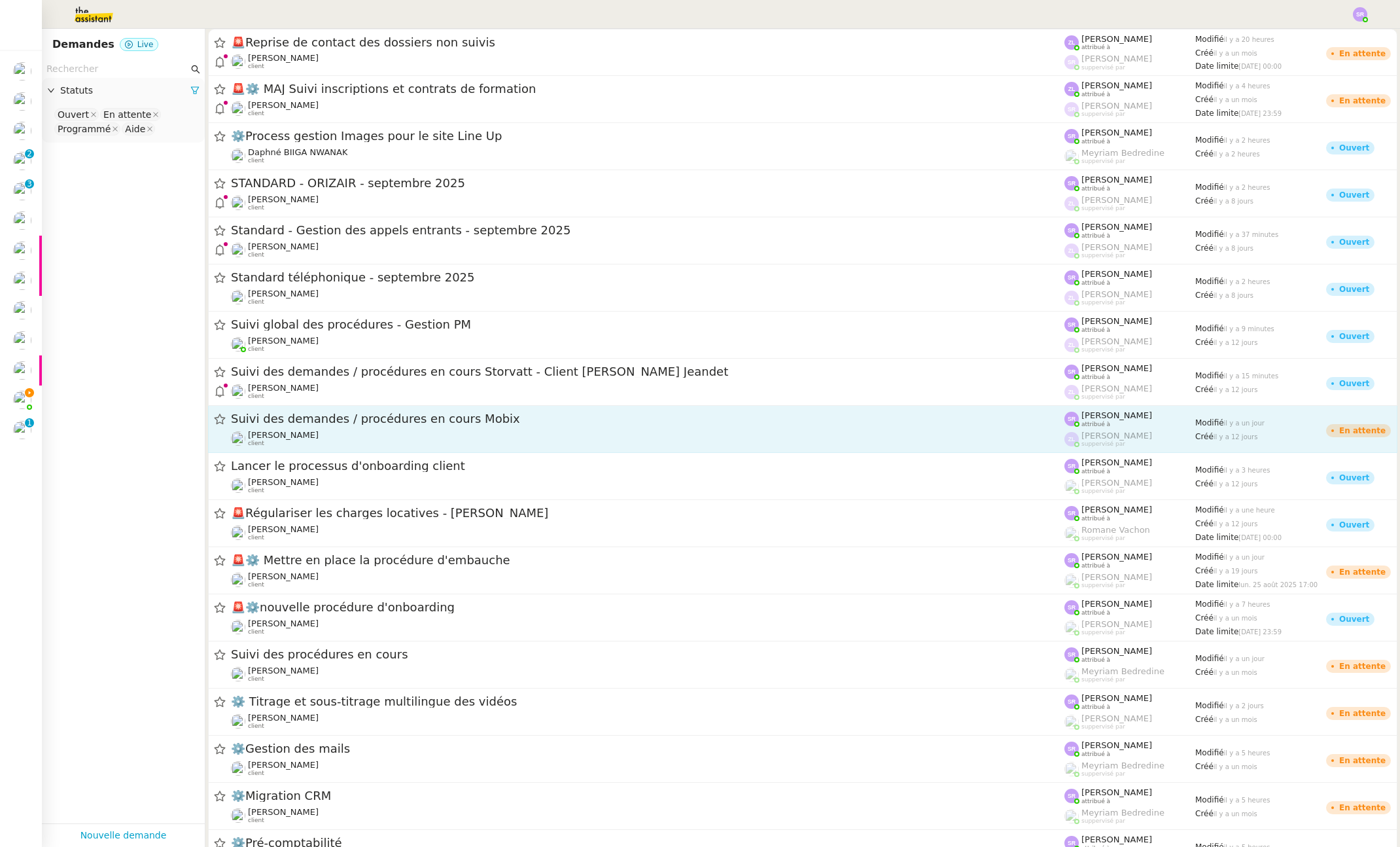
click at [462, 427] on div "Suivi des demandes / procédures en cours Mobix [PERSON_NAME] client" at bounding box center [648, 429] width 834 height 36
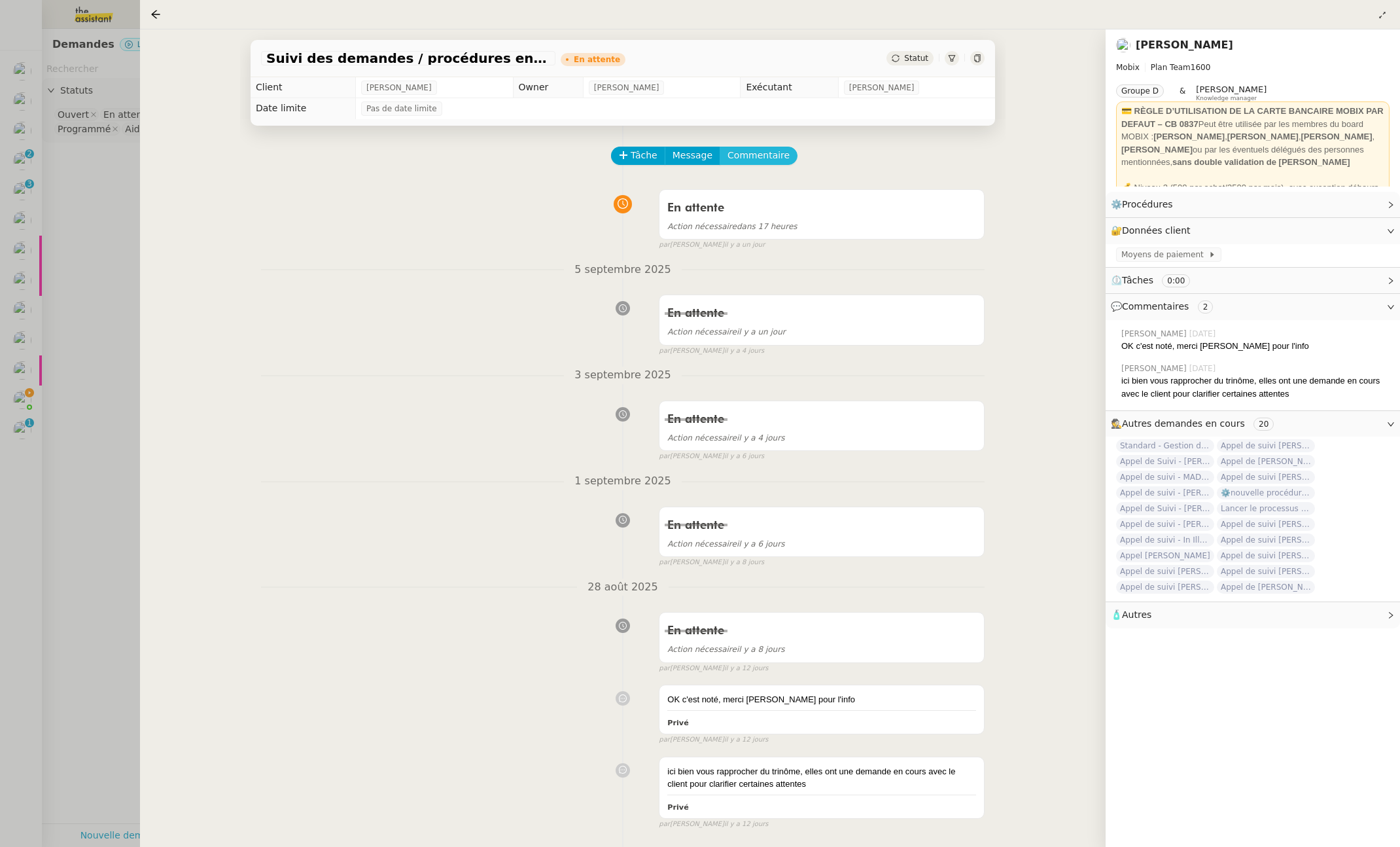
click at [752, 153] on span "Commentaire" at bounding box center [759, 155] width 62 height 15
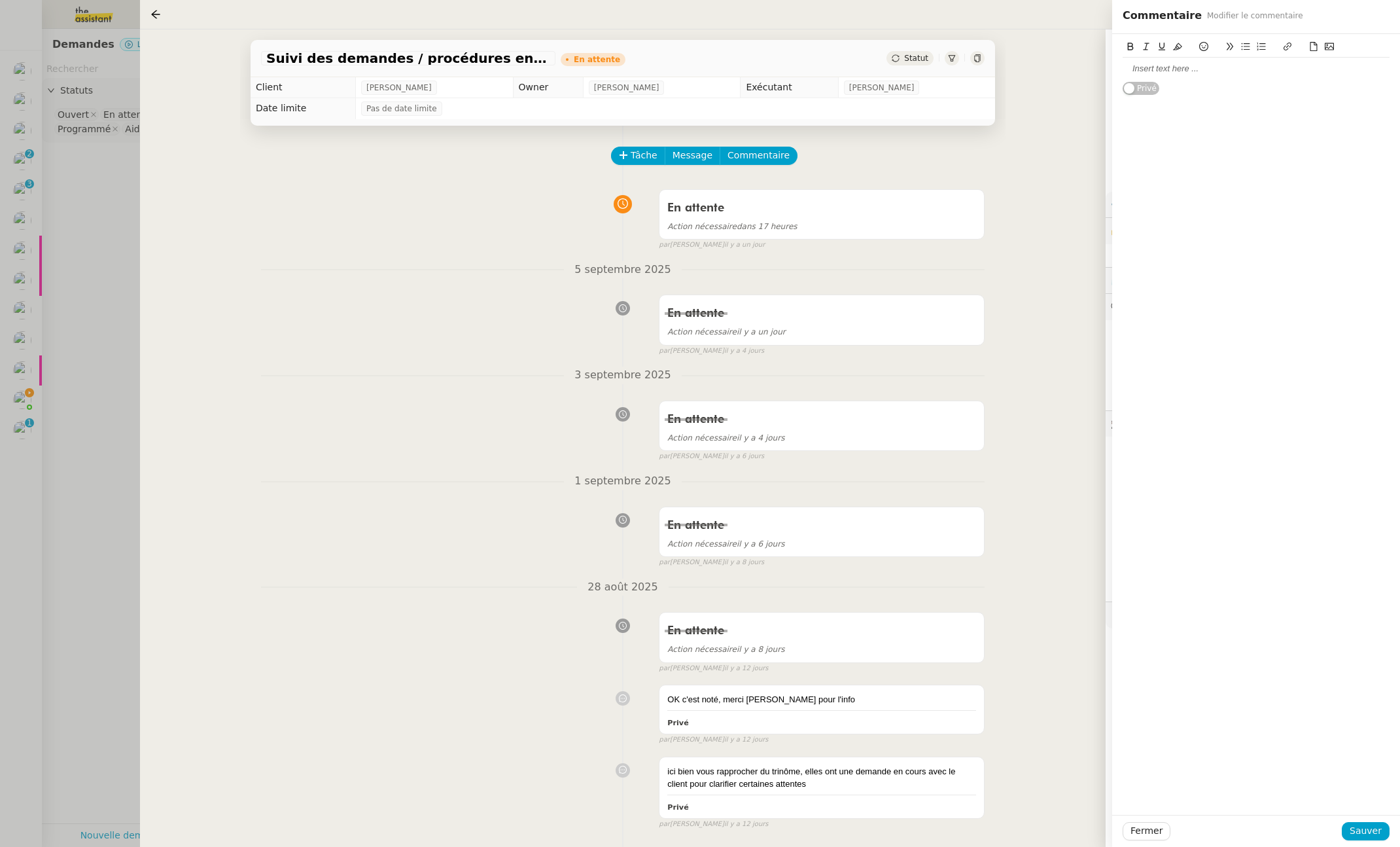
click at [1179, 70] on div at bounding box center [1256, 68] width 267 height 11
click at [1144, 72] on div "Gestton des appels sortants" at bounding box center [1256, 68] width 267 height 11
click at [1222, 72] on div "Gestion des appels sortants" at bounding box center [1256, 68] width 267 height 11
click at [1279, 68] on div "Gestion des appels sortants" at bounding box center [1256, 68] width 267 height 11
click at [1272, 68] on div "Gestion des appels sortants : procédure en cours" at bounding box center [1256, 68] width 267 height 11
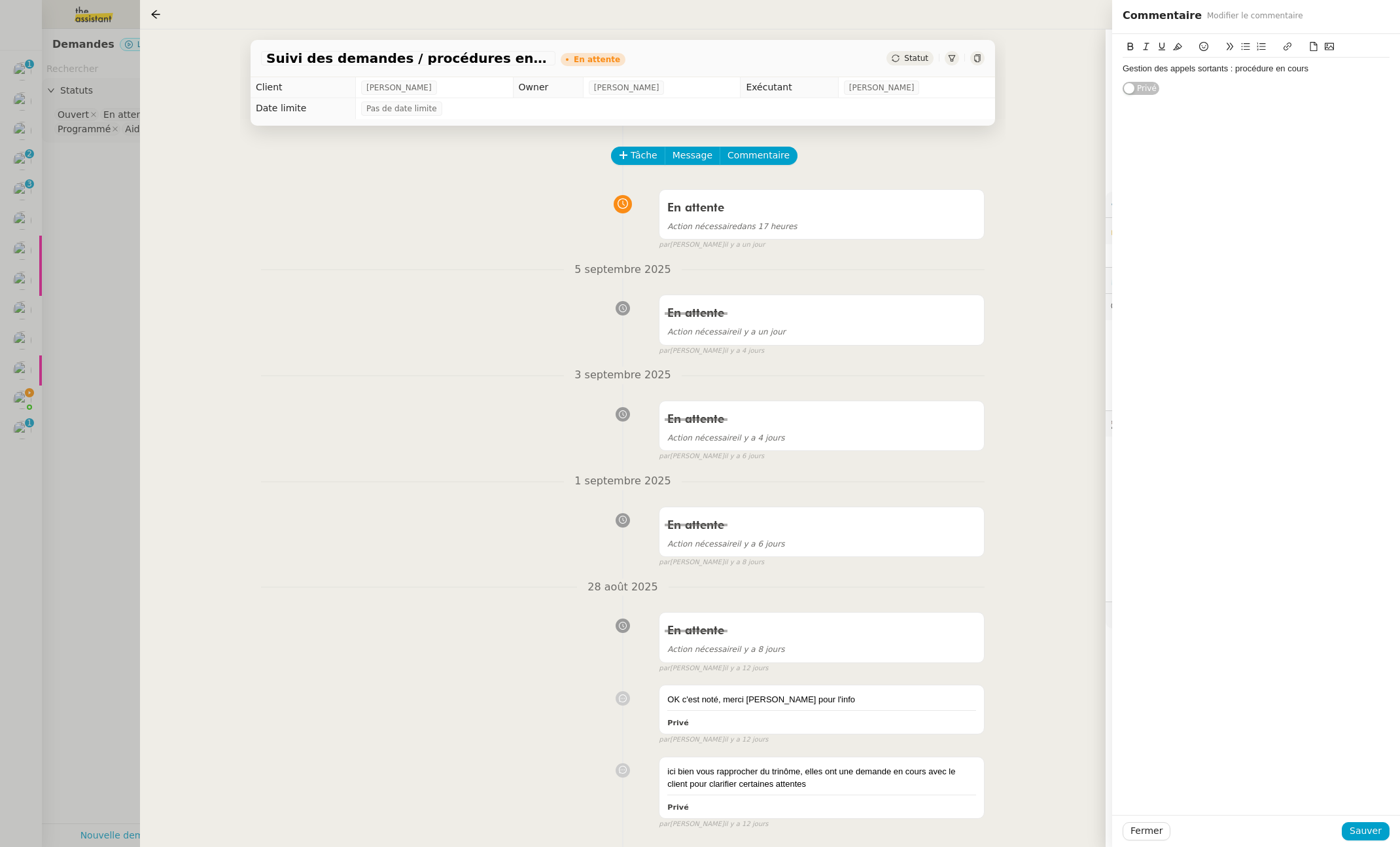
click at [1331, 72] on div "Gestion des appels sortants : procédure en cours" at bounding box center [1256, 68] width 267 height 11
click at [1365, 830] on span "Sauver" at bounding box center [1366, 830] width 32 height 15
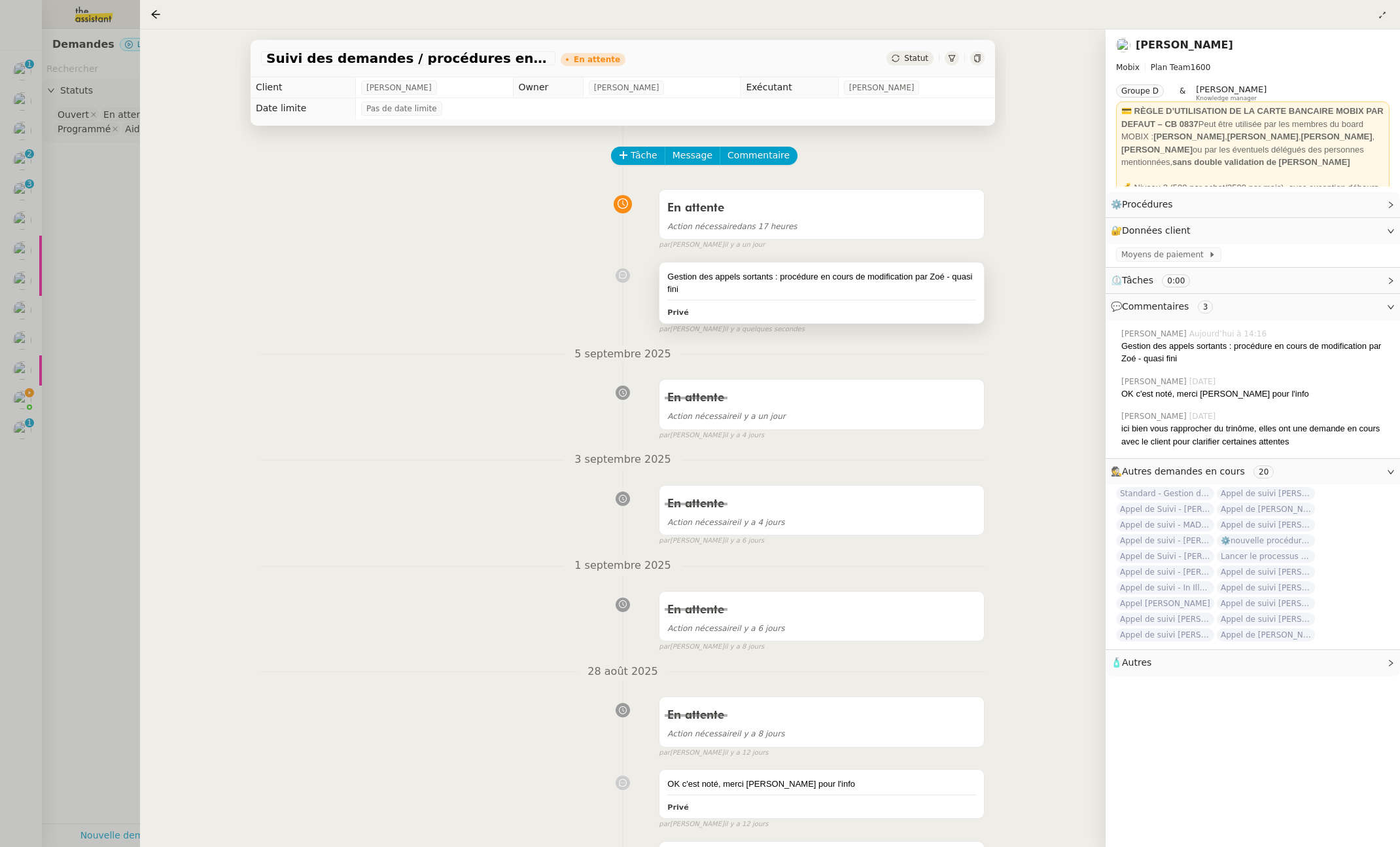
click at [788, 297] on div "Gestion des appels sortants : procédure en cours de modification par Zoé - quas…" at bounding box center [822, 293] width 325 height 61
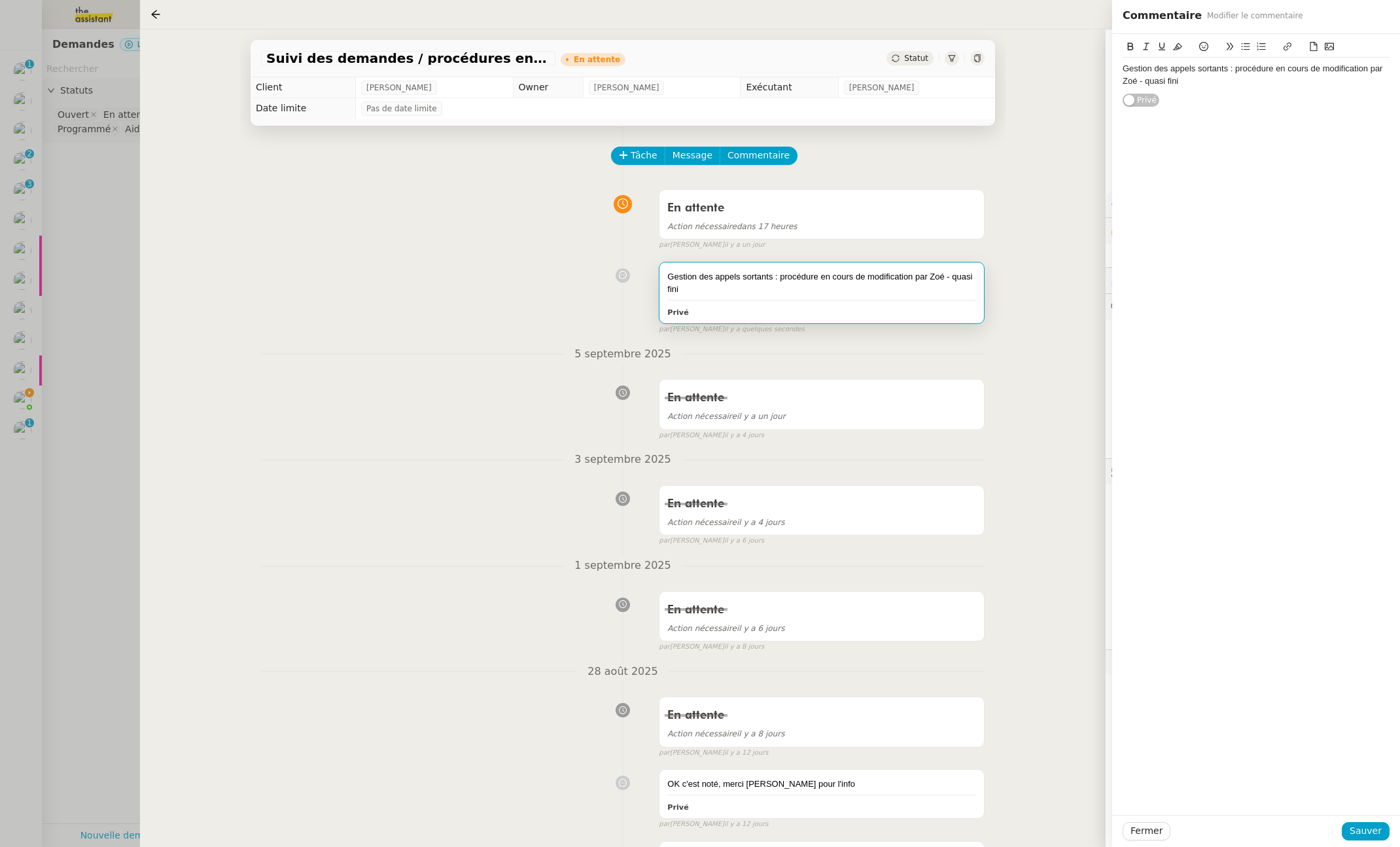
click at [1124, 68] on div "Gestion des appels sortants : procédure en cours de modification par Zoé - quas…" at bounding box center [1256, 75] width 267 height 24
drag, startPoint x: 1197, startPoint y: 69, endPoint x: 1113, endPoint y: 64, distance: 84.1
click at [1113, 64] on div "Historique Gestion des appels sortants : procédure en cours de modification par…" at bounding box center [1256, 77] width 288 height 86
click at [1130, 43] on icon at bounding box center [1130, 46] width 9 height 9
click at [1185, 71] on div "Historique" at bounding box center [1256, 68] width 267 height 11
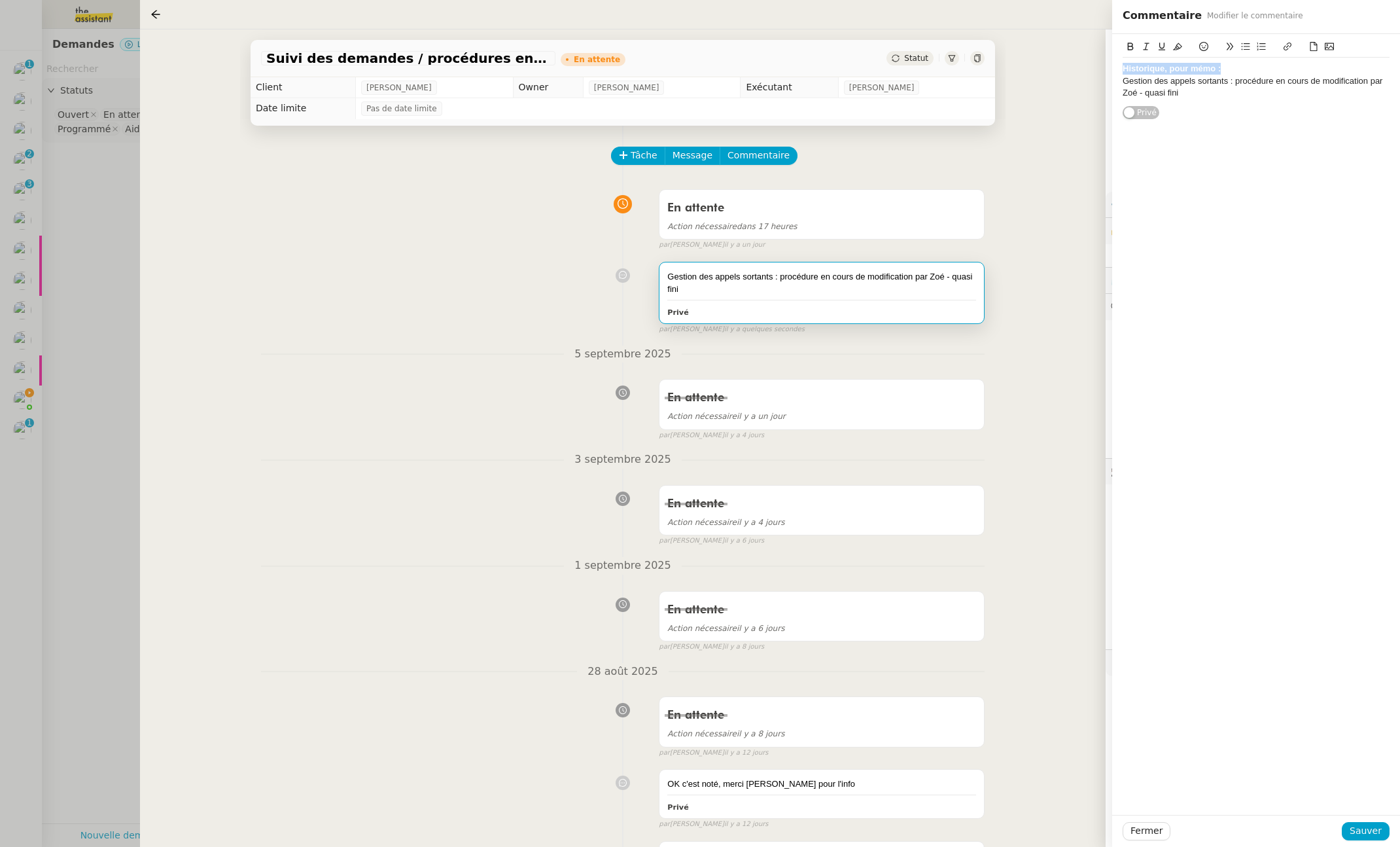
drag, startPoint x: 1250, startPoint y: 70, endPoint x: 1099, endPoint y: 60, distance: 151.3
click at [1099, 60] on app-ticket "Suivi des demandes / procédures en cours Mobix En attente Statut Client [PERSON…" at bounding box center [770, 438] width 1260 height 817
click at [1164, 46] on icon at bounding box center [1162, 46] width 9 height 9
click at [1200, 102] on div "Historique, pour mémo : Gestion des appels sortants : procédure en cours de mod…" at bounding box center [1256, 80] width 267 height 46
click at [1124, 83] on div "Gestion des appels sortants : procédure en cours de modification par Zoé - quas…" at bounding box center [1256, 88] width 267 height 24
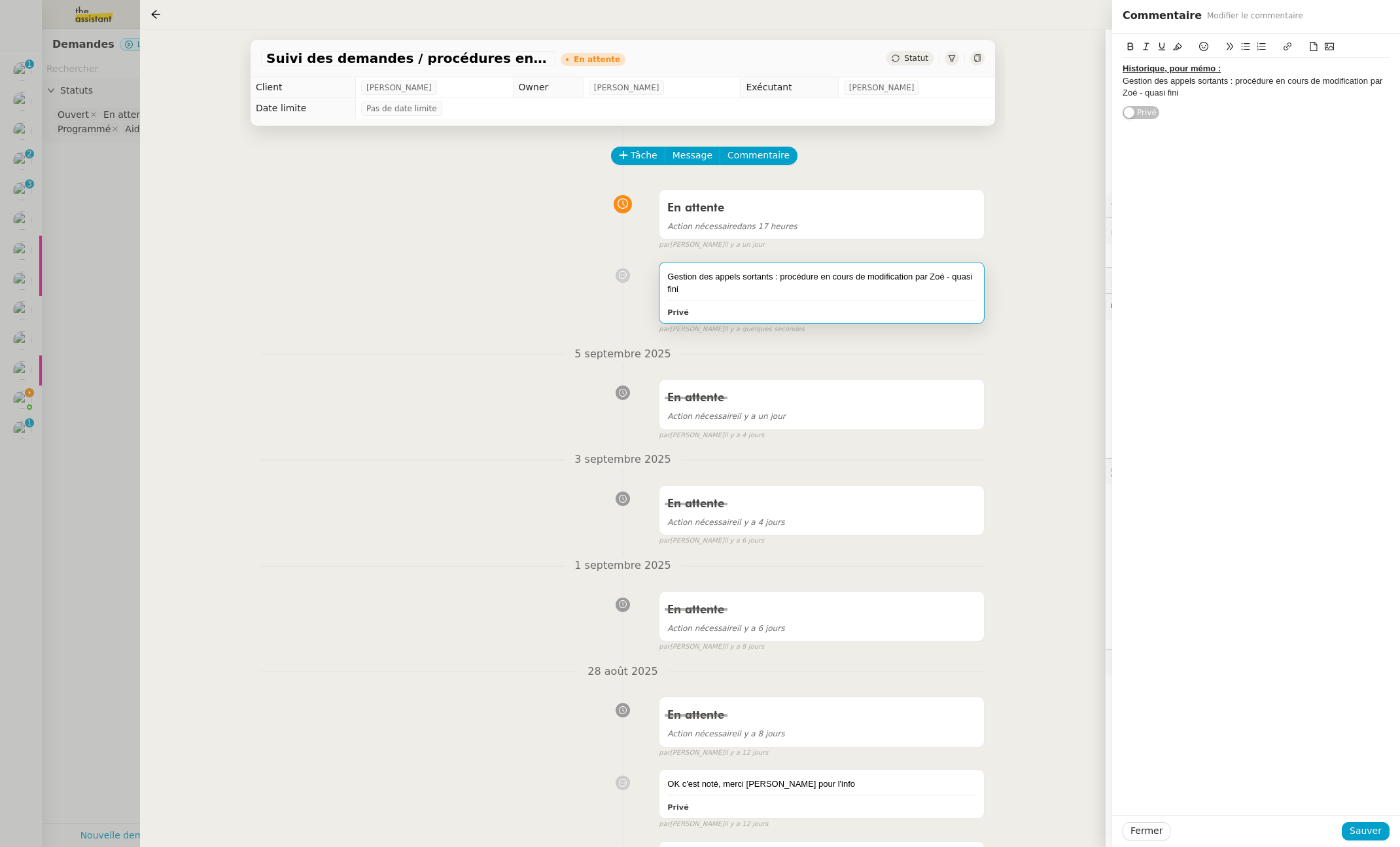
click at [1244, 51] on button at bounding box center [1246, 46] width 16 height 15
click at [1288, 97] on li "Gestion des appels sortants : procédure en cours de modification par Zoé - quas…" at bounding box center [1263, 88] width 255 height 24
click at [1360, 833] on span "Sauver" at bounding box center [1366, 830] width 32 height 15
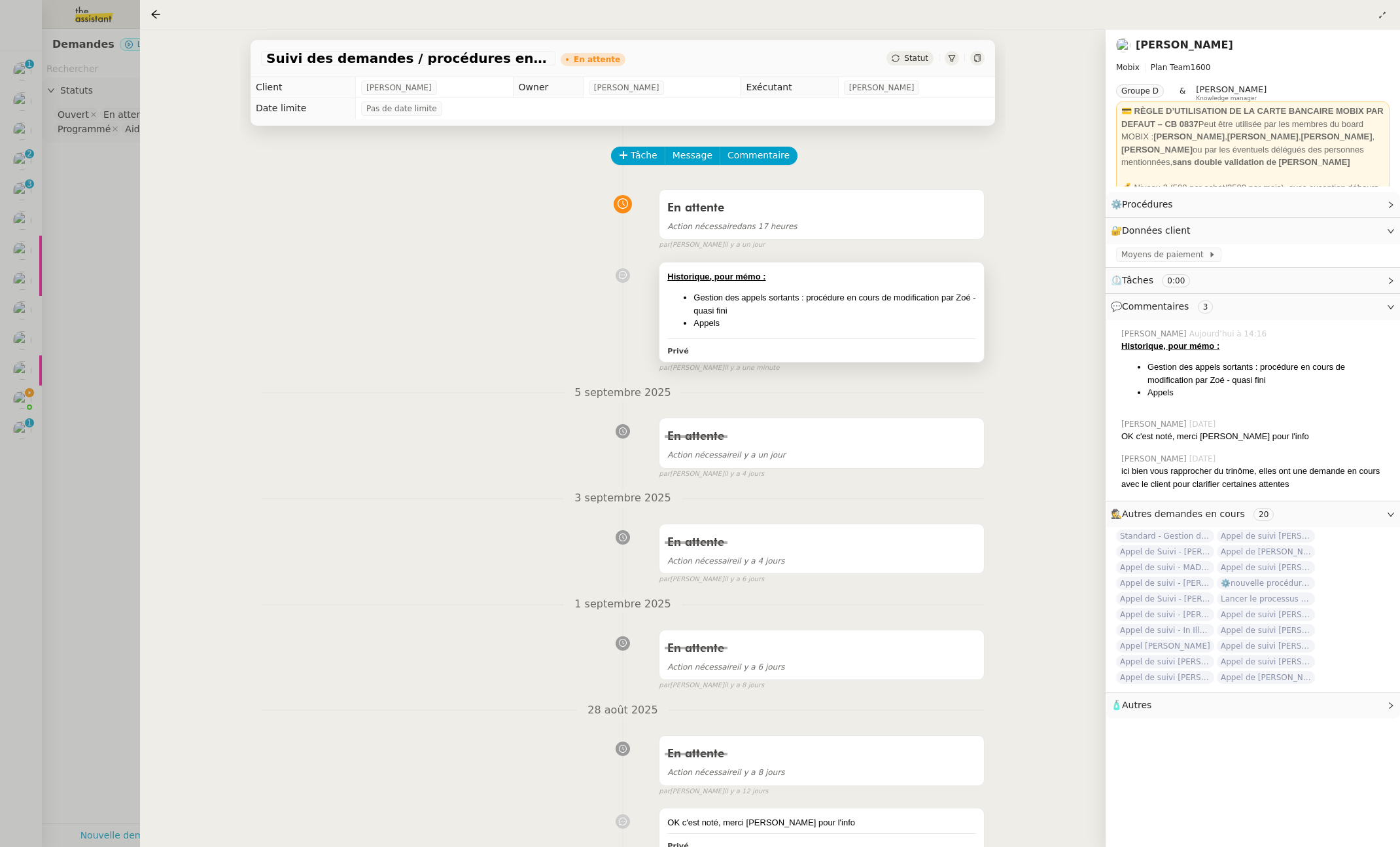
click at [832, 338] on div "Historique, pour mémo : Gestion des appels sortants : procédure en cours de mod…" at bounding box center [822, 312] width 325 height 100
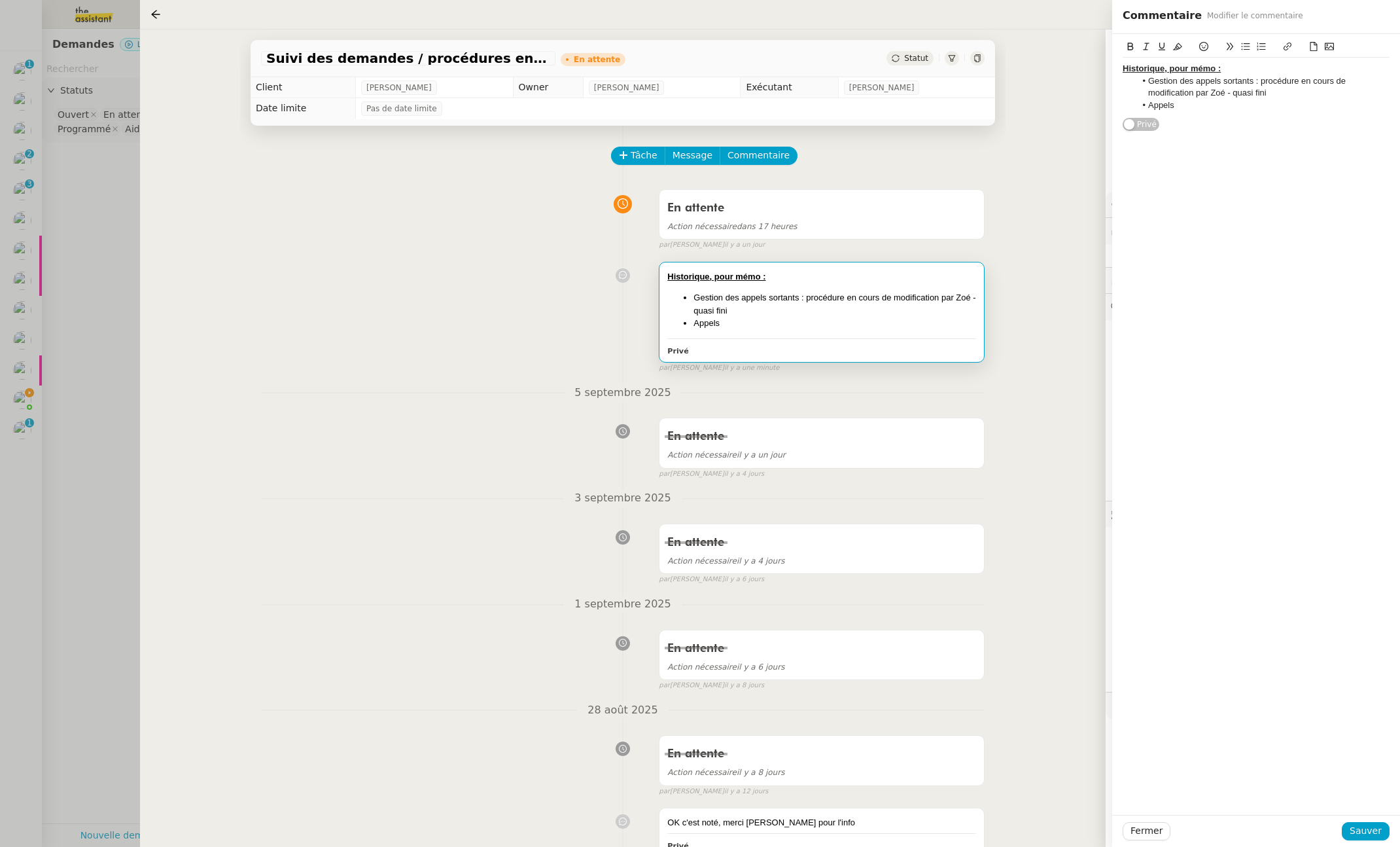
click at [1188, 102] on li "Appels" at bounding box center [1263, 105] width 255 height 11
click at [1364, 106] on li "Appels [PERSON_NAME] pour Mobix : demande avec [PERSON_NAME]" at bounding box center [1263, 112] width 255 height 24
click at [1379, 834] on span "Sauver" at bounding box center [1366, 830] width 32 height 15
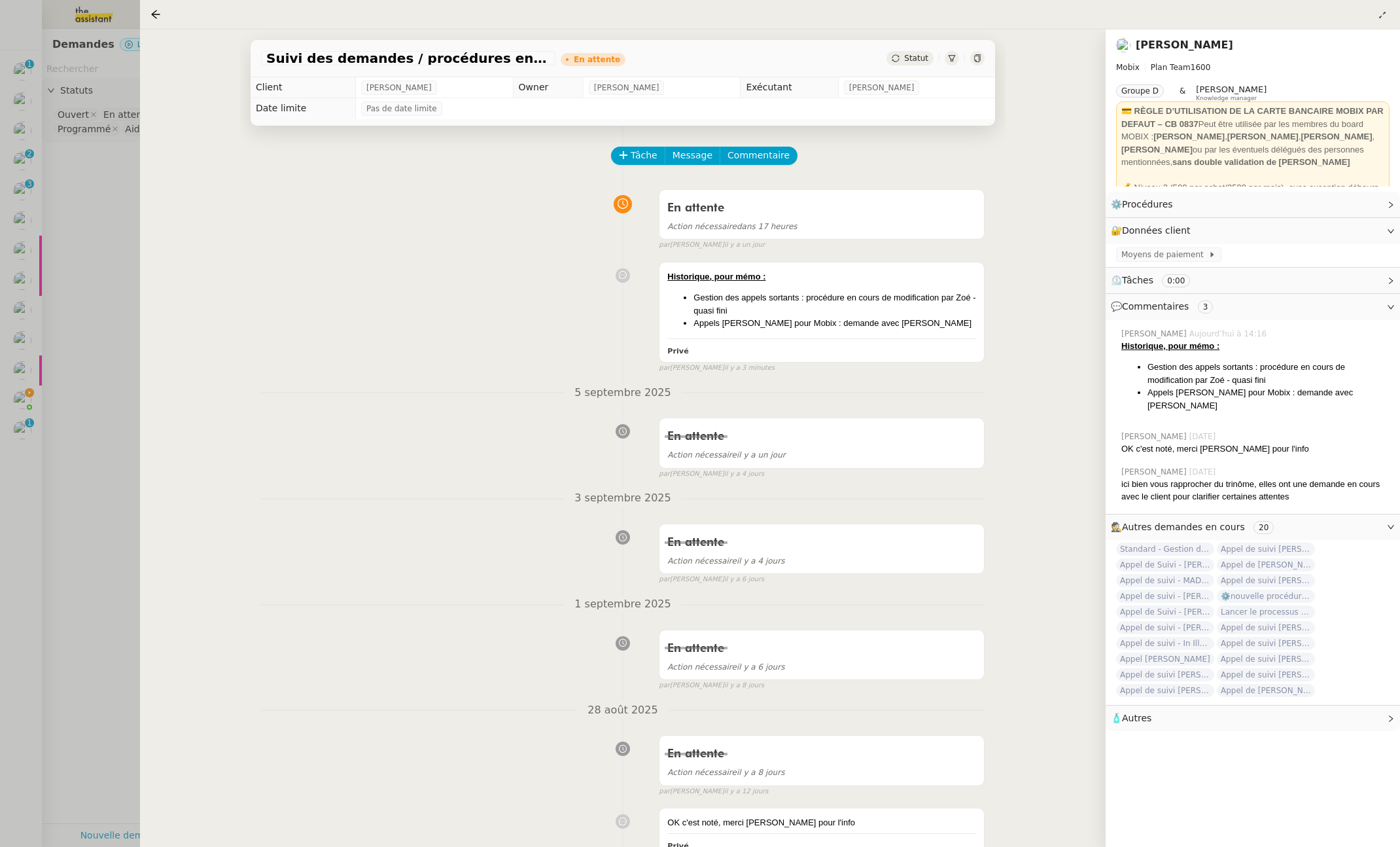
click at [109, 302] on div at bounding box center [700, 424] width 1400 height 847
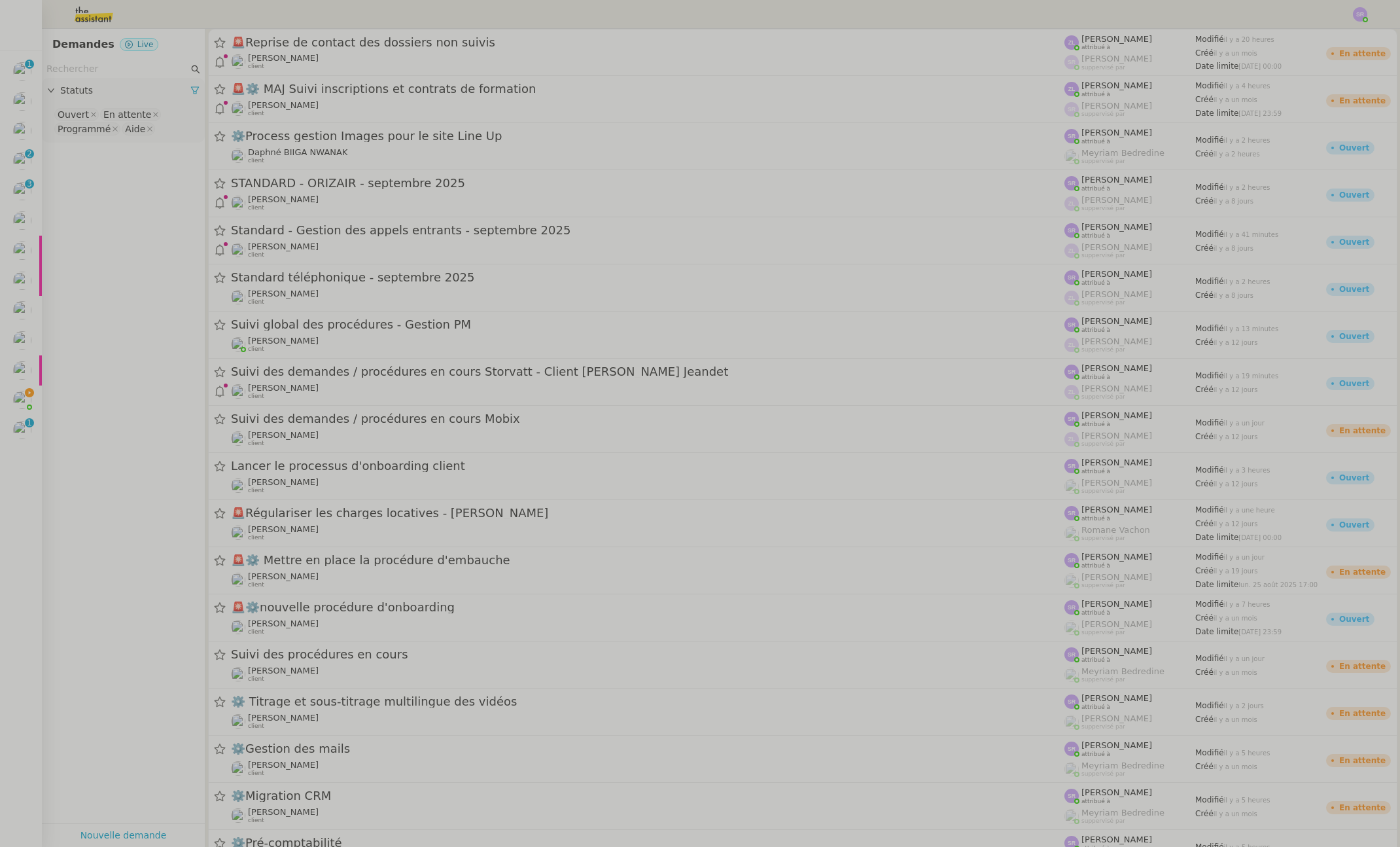
drag, startPoint x: 110, startPoint y: 302, endPoint x: 121, endPoint y: 302, distance: 11.0
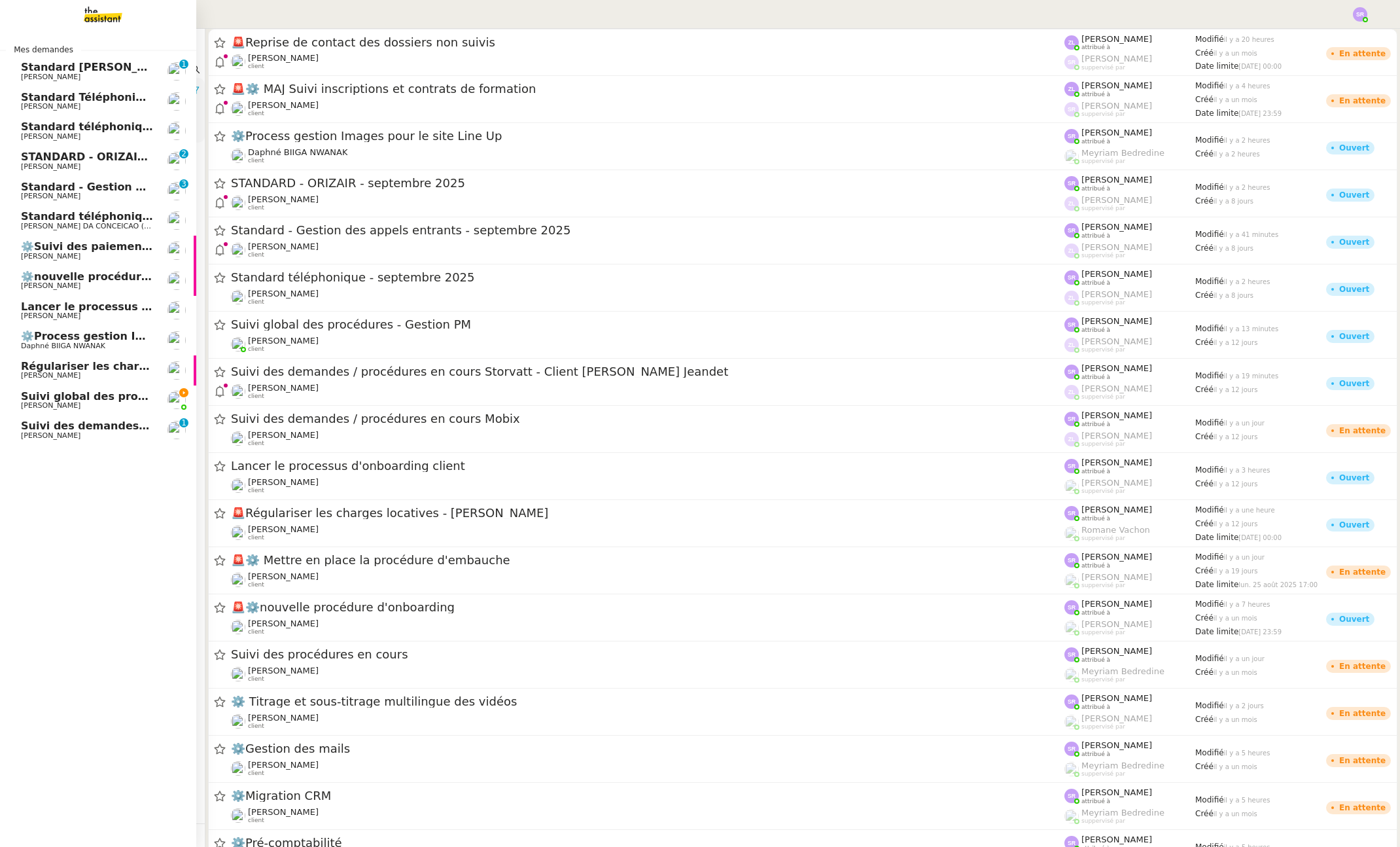
drag, startPoint x: 45, startPoint y: 407, endPoint x: 62, endPoint y: 405, distance: 17.1
click at [45, 407] on span "[PERSON_NAME]" at bounding box center [51, 405] width 60 height 9
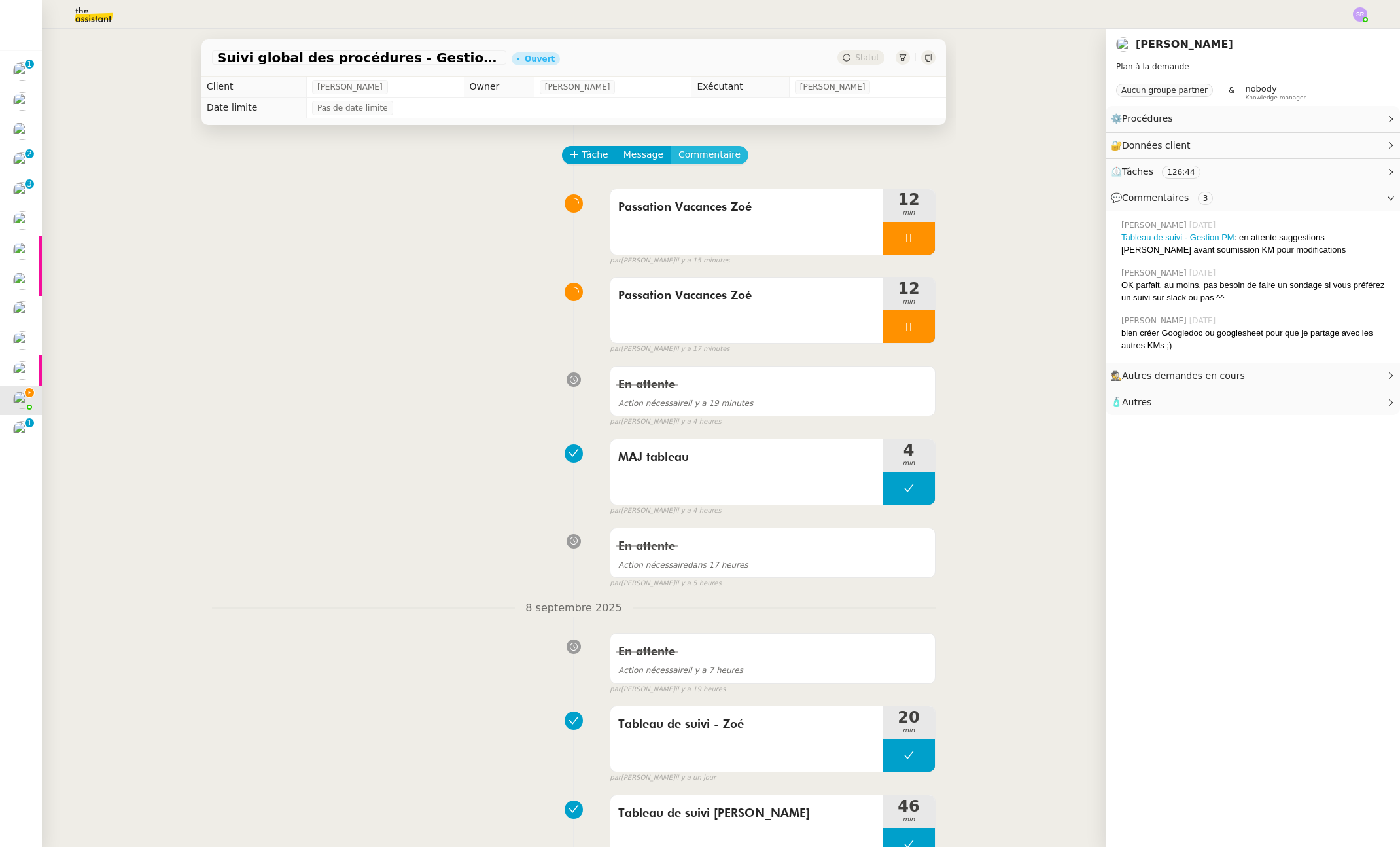
click at [718, 149] on span "Commentaire" at bounding box center [709, 154] width 62 height 15
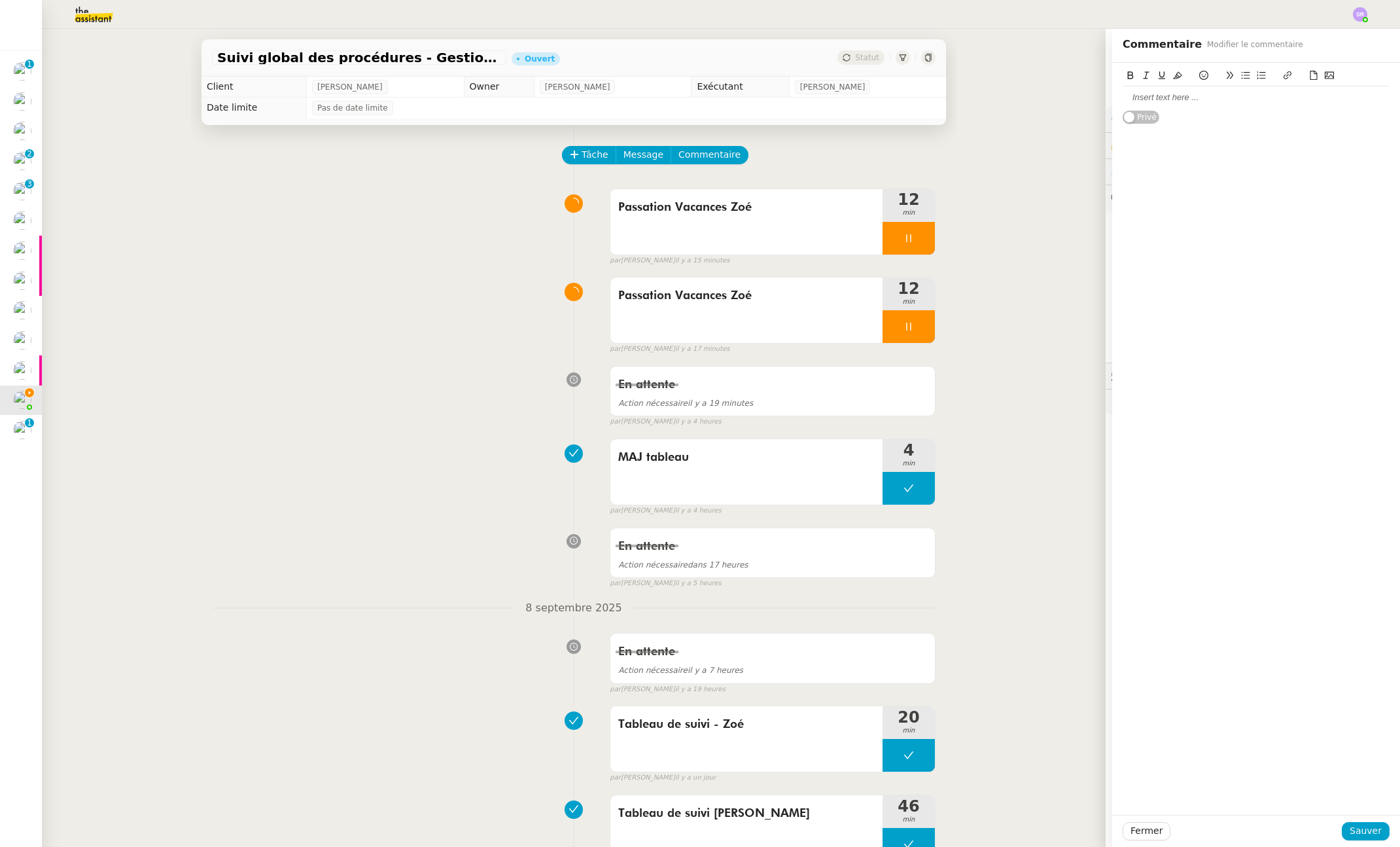
click at [1170, 97] on div at bounding box center [1256, 97] width 267 height 11
click at [1384, 108] on div "Standard Thermisure : Procédure à modifier - demande contact faite par [PERSON_…" at bounding box center [1256, 100] width 288 height 74
click at [0, 0] on lt-span at bounding box center [0, 0] width 0 height 0
click at [0, 0] on lt-div "Désactiver uniquement jusqu’à la prochaine visite Désactiver sur le site web" at bounding box center [0, 0] width 0 height 0
click at [1352, 109] on div "Procédure à modifier - demande contact faite par Zoé - relance [DATE]" at bounding box center [1256, 109] width 267 height 11
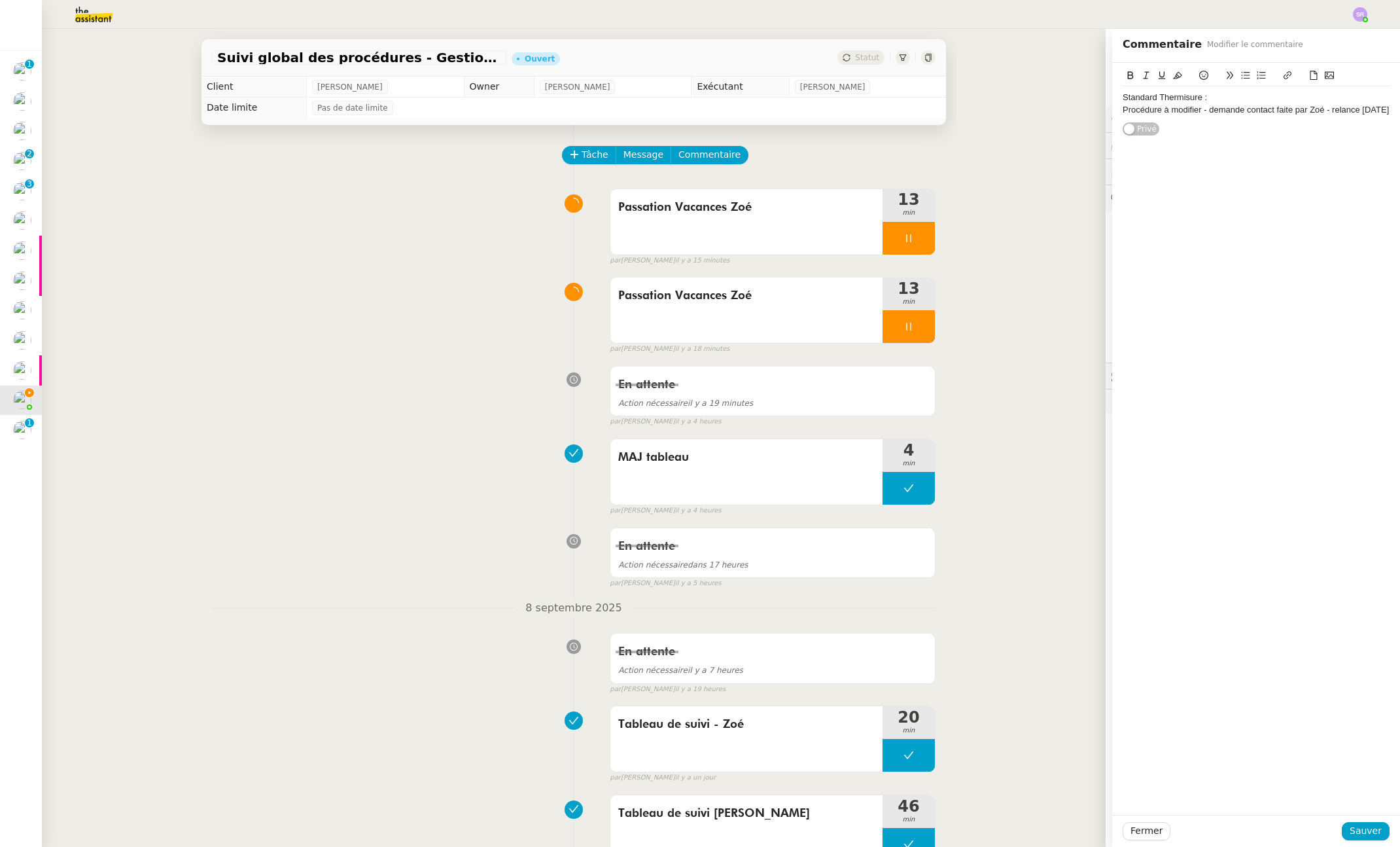
click at [1264, 108] on div "Procédure à modifier - demande contact faite par Zoé - relance [DATE]" at bounding box center [1256, 109] width 267 height 11
click at [1350, 830] on span "Sauver" at bounding box center [1366, 830] width 32 height 15
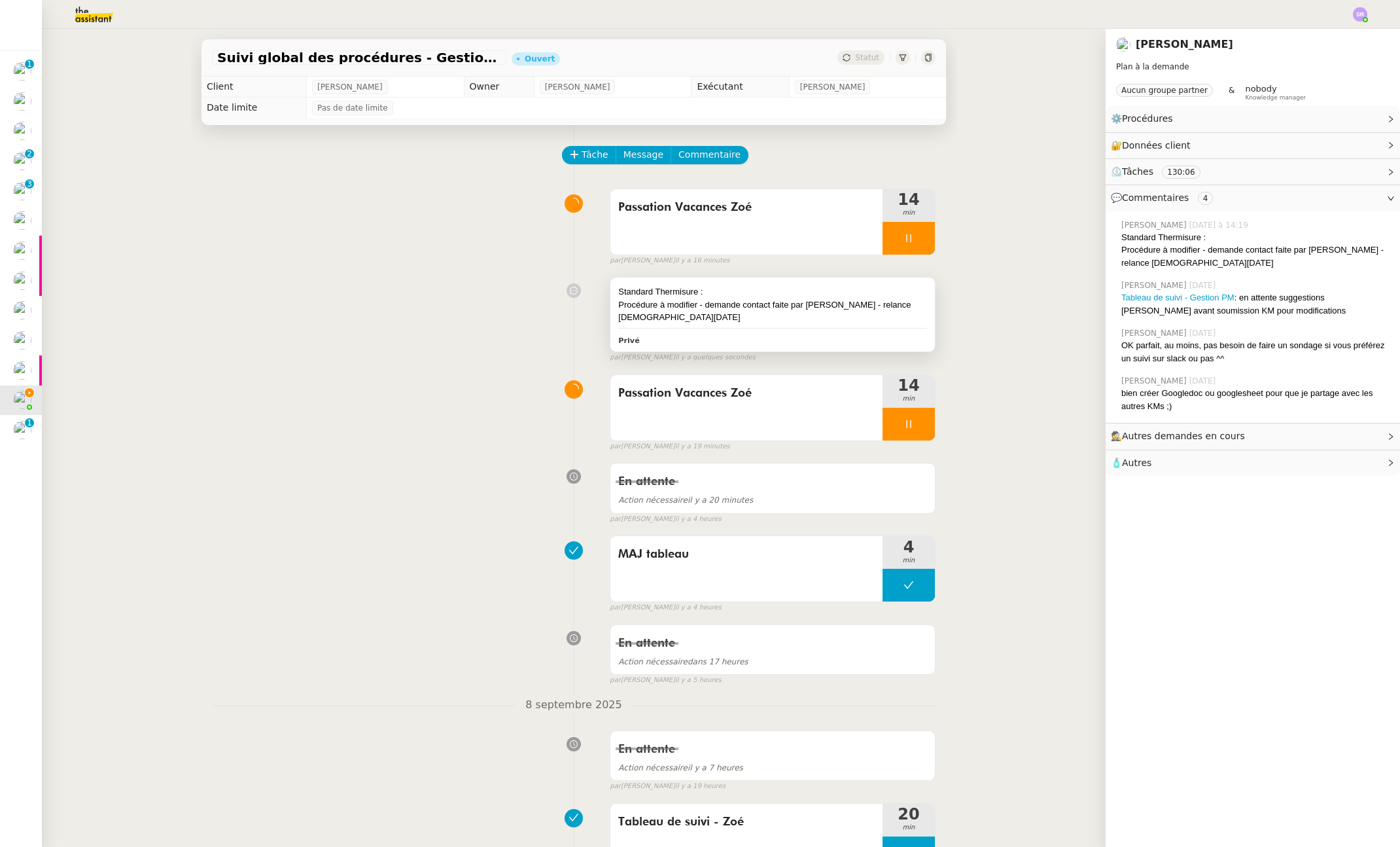
click at [778, 332] on div "Privé" at bounding box center [773, 340] width 309 height 15
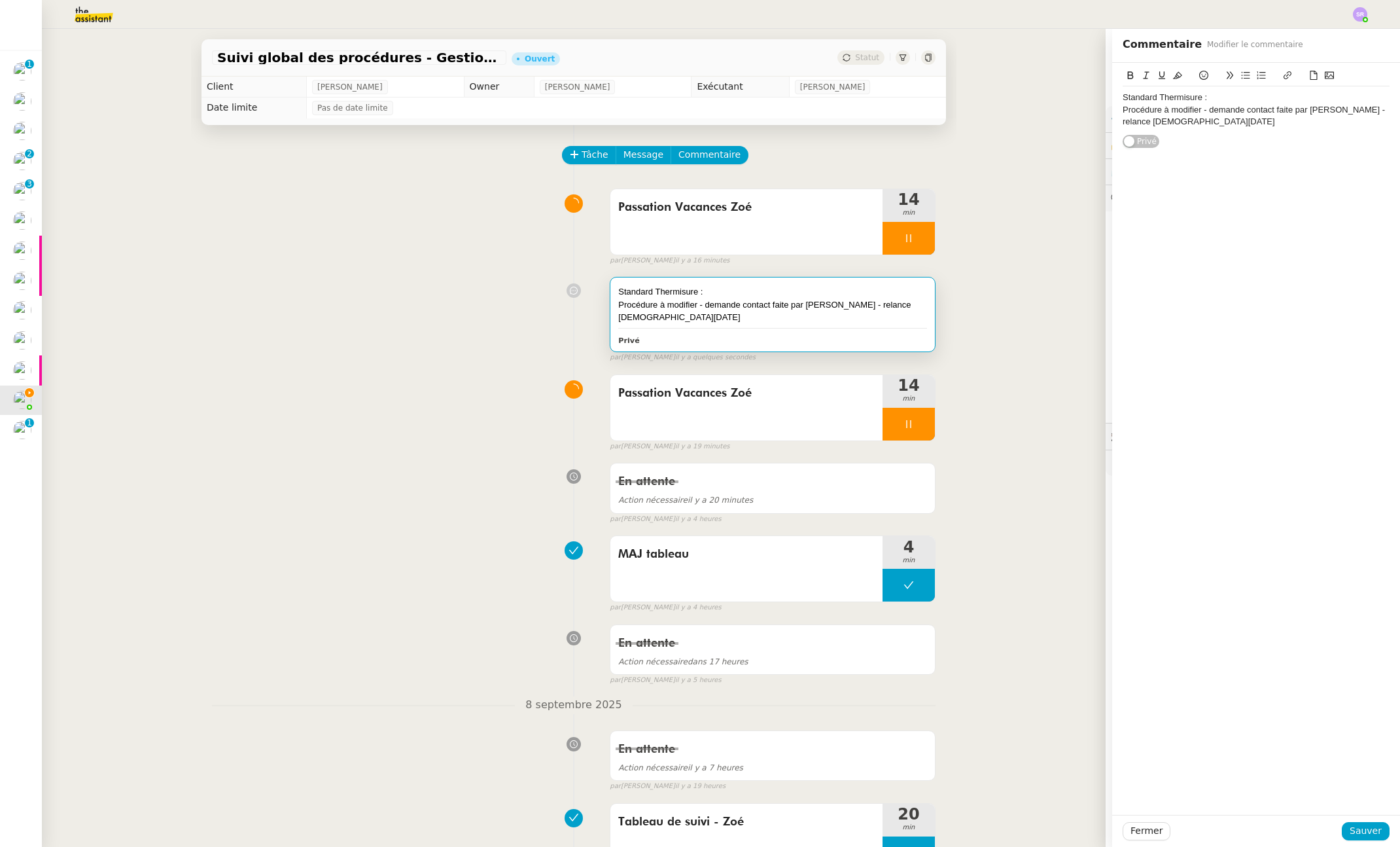
click at [1206, 120] on div "Procédure à modifier - demande contact faite par [PERSON_NAME] - relance [DEMOG…" at bounding box center [1256, 116] width 267 height 24
click at [1350, 829] on span "Sauver" at bounding box center [1366, 830] width 32 height 15
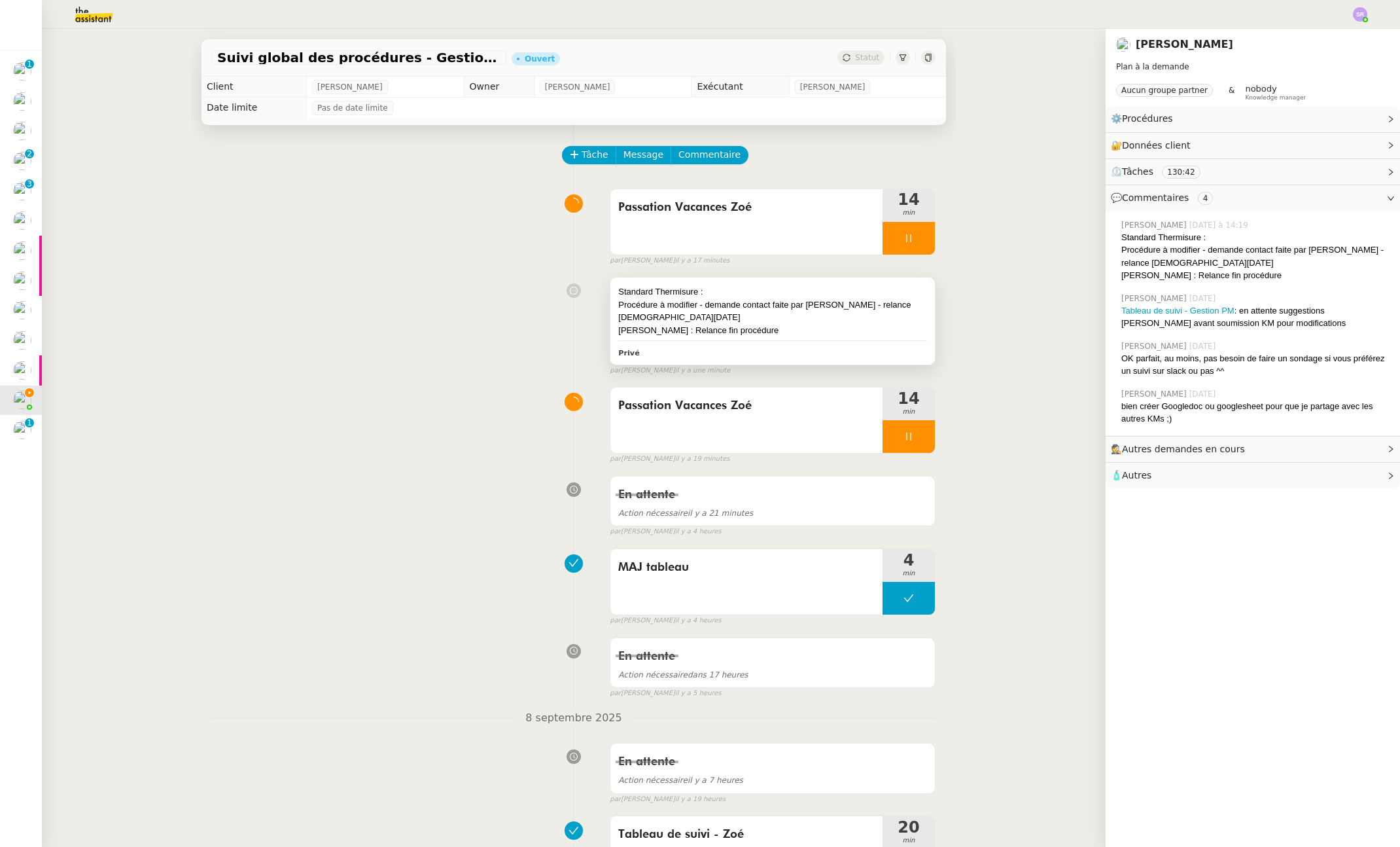
click at [731, 324] on div "[PERSON_NAME] : Relance fin procédure" at bounding box center [773, 330] width 309 height 13
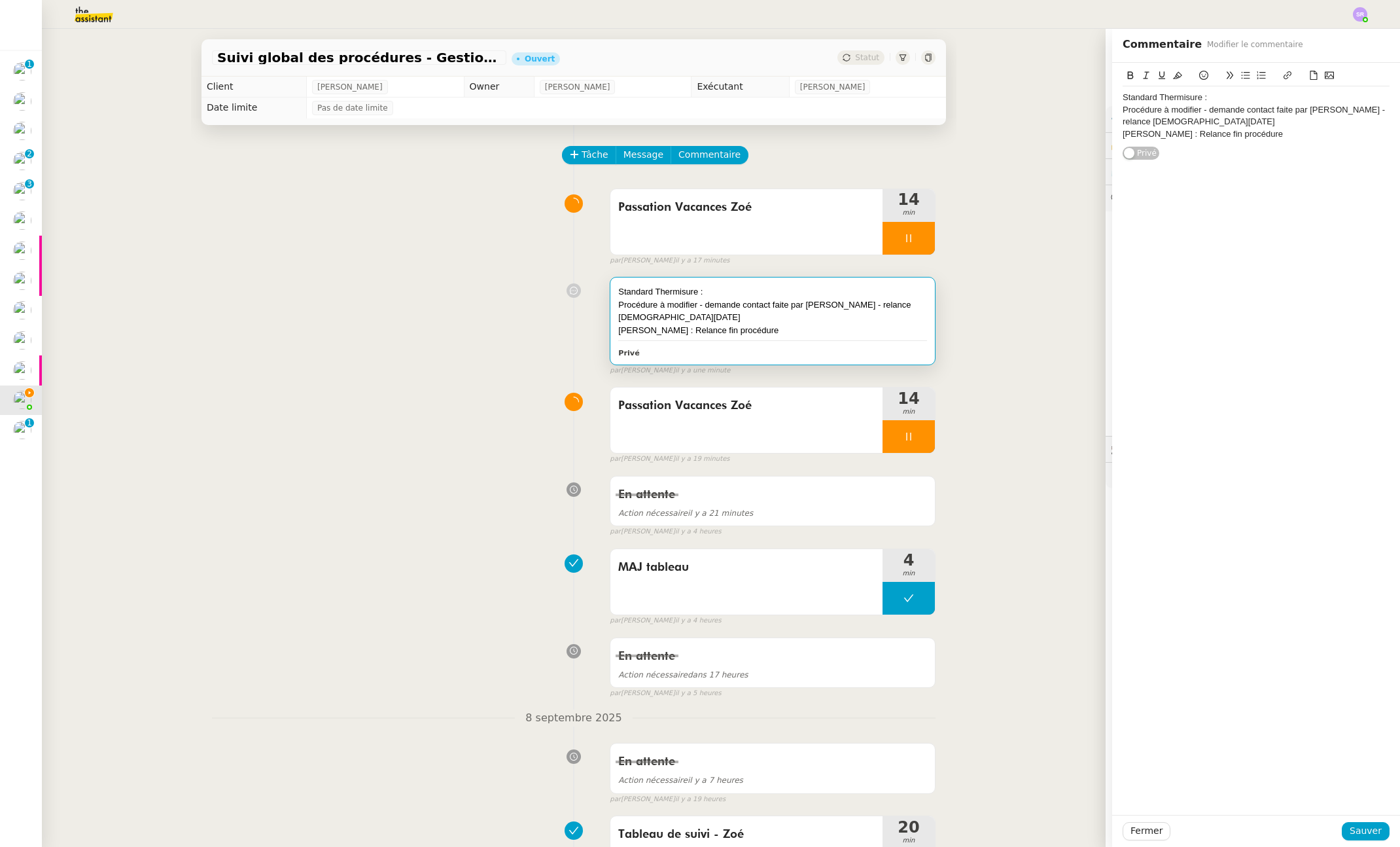
click at [1169, 134] on div "[PERSON_NAME] : Relance fin procédure" at bounding box center [1256, 134] width 267 height 11
click at [1357, 831] on span "Sauver" at bounding box center [1366, 830] width 32 height 15
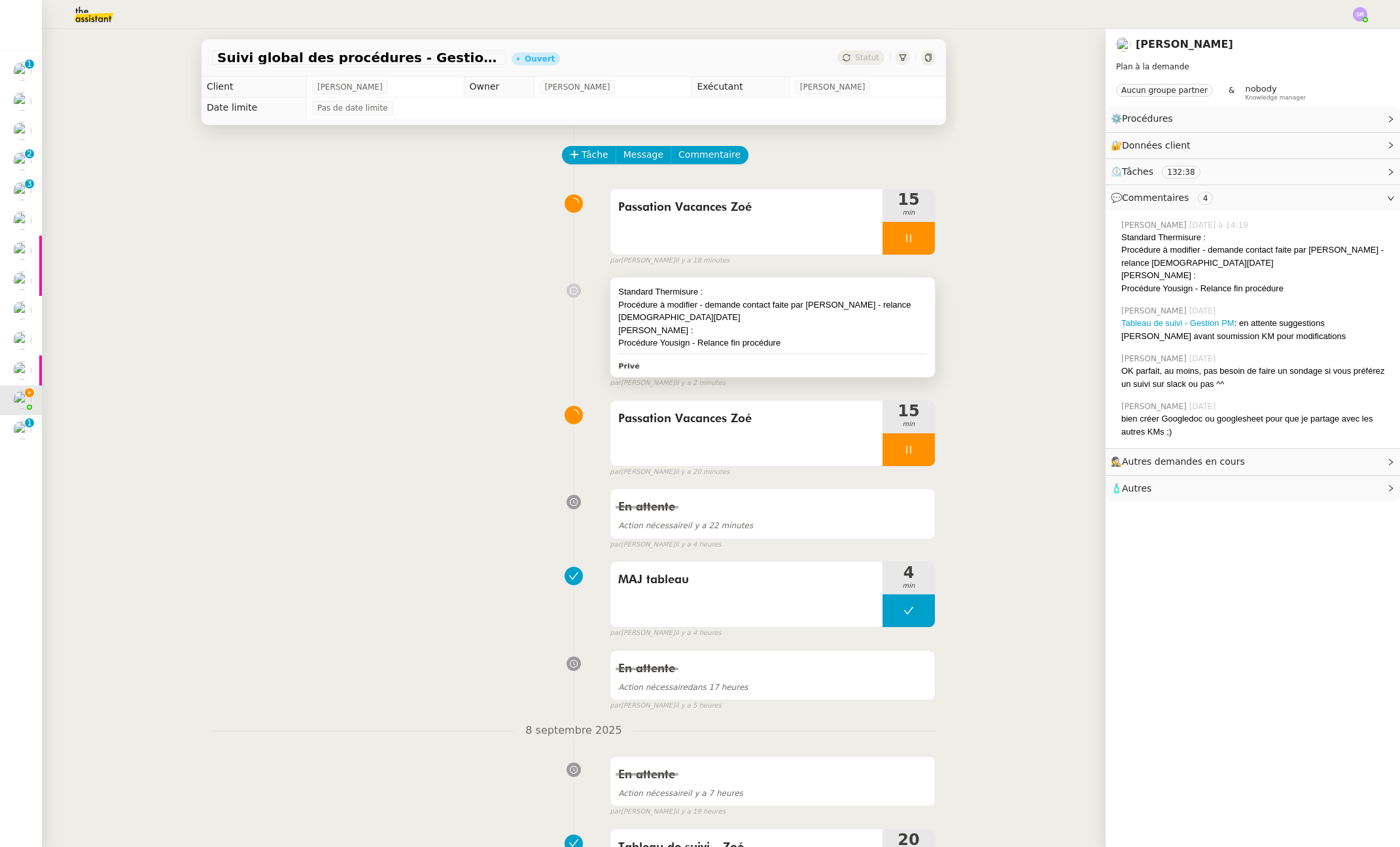
click at [746, 339] on div "Standard Thermisure : Procédure à modifier - demande contact faite par [PERSON_…" at bounding box center [773, 327] width 325 height 100
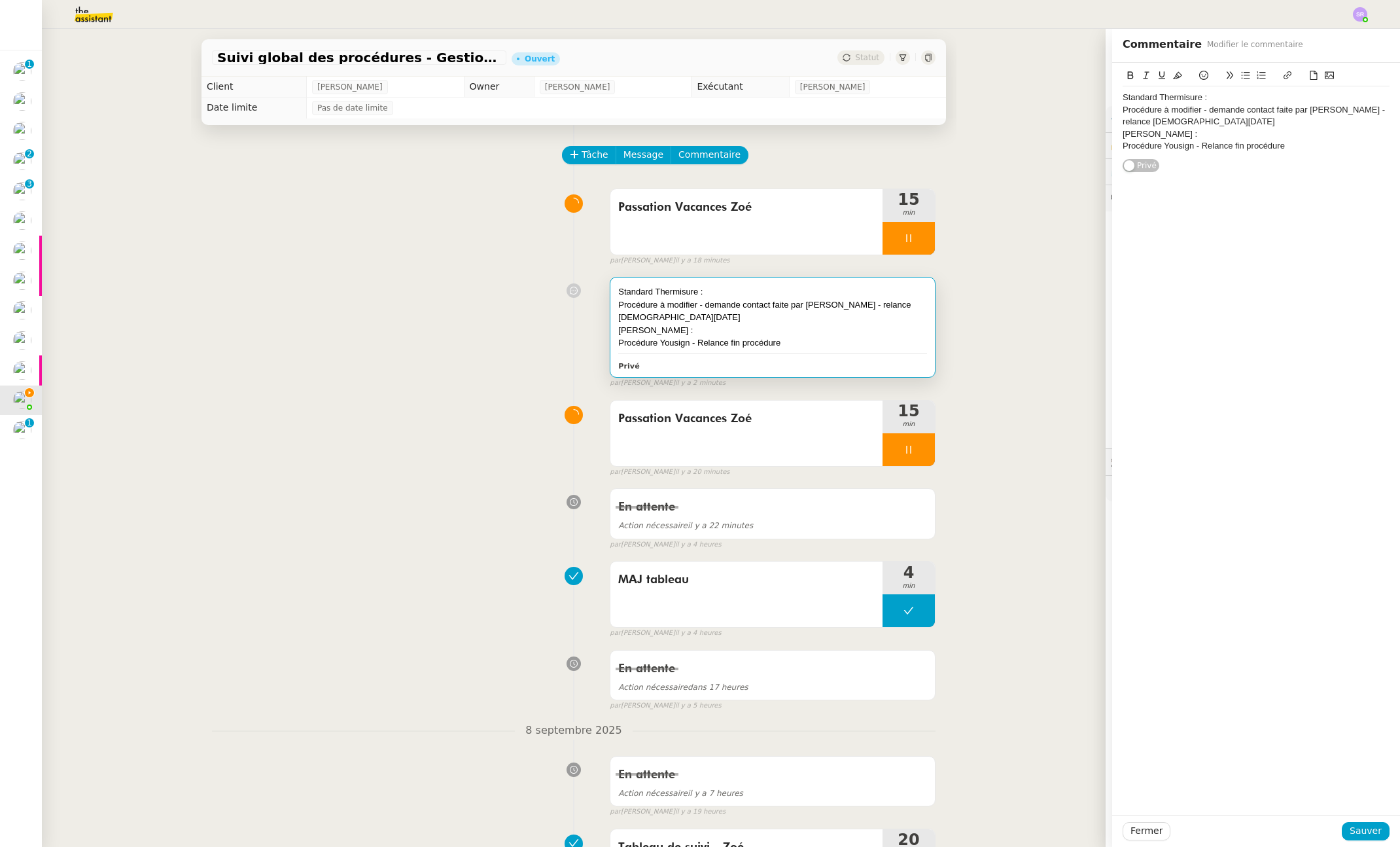
click at [1311, 147] on div "Procédure Yousign - Relance fin procédure" at bounding box center [1256, 145] width 267 height 11
click at [1170, 157] on div "Mail [PERSON_NAME]" at bounding box center [1256, 158] width 267 height 11
click at [1176, 161] on div "Mail [PERSON_NAME] si ddrive" at bounding box center [1256, 158] width 267 height 11
click at [1172, 161] on div "Mail [PERSON_NAME] si ddrive" at bounding box center [1256, 158] width 267 height 11
click at [1342, 819] on div "Fermer Sauver" at bounding box center [1256, 830] width 288 height 32
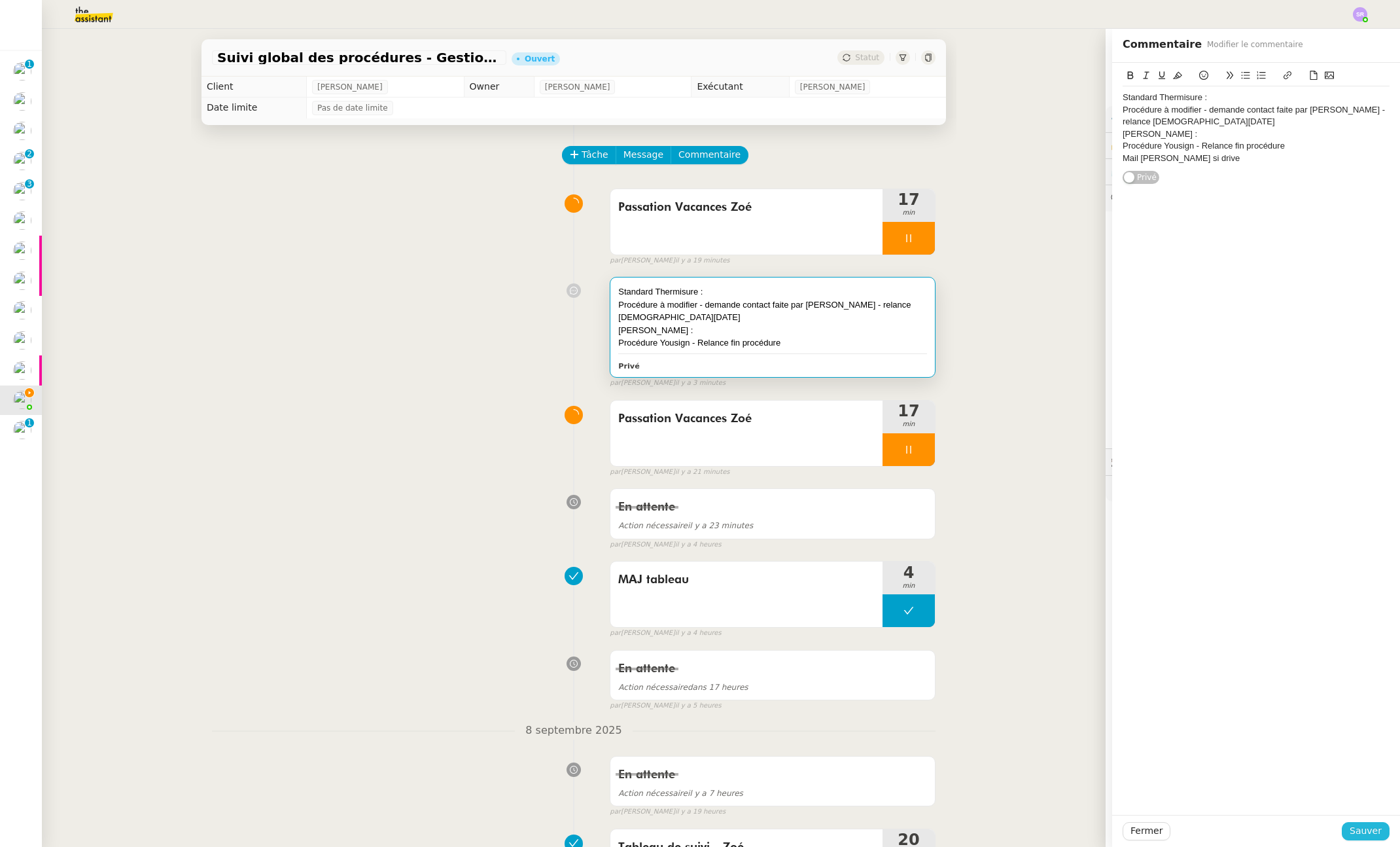
click at [1350, 824] on span "Sauver" at bounding box center [1366, 830] width 32 height 15
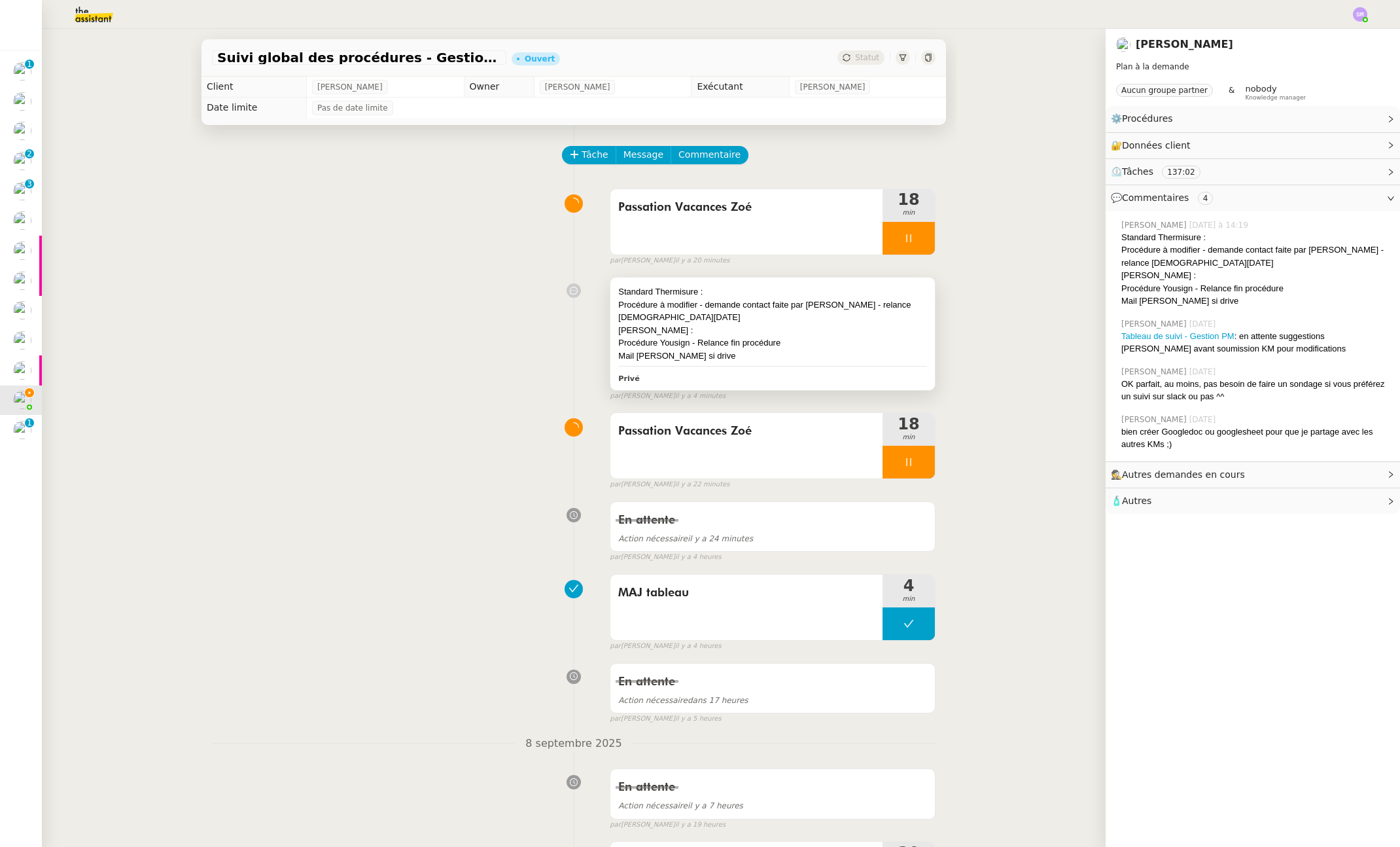
click at [812, 336] on div "Procédure Yousign - Relance fin procédure" at bounding box center [773, 342] width 309 height 13
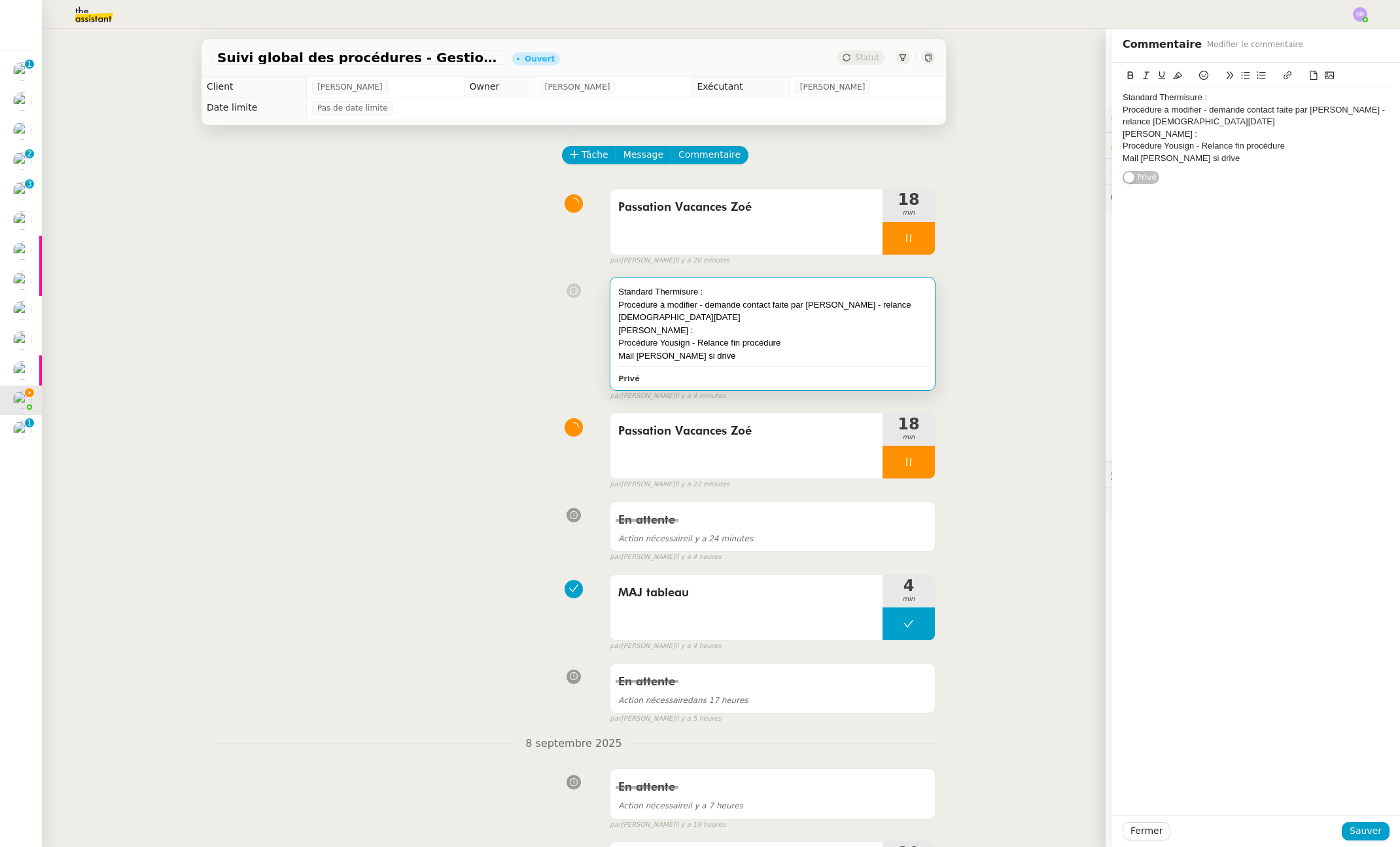
drag, startPoint x: 1166, startPoint y: 157, endPoint x: 1181, endPoint y: 158, distance: 15.0
click at [1166, 157] on div "Mail [PERSON_NAME] si drive" at bounding box center [1256, 158] width 267 height 11
click at [1282, 144] on div "Procédure Yousign - Relance fin procédure" at bounding box center [1256, 145] width 267 height 11
click at [1350, 831] on span "Sauver" at bounding box center [1366, 830] width 32 height 15
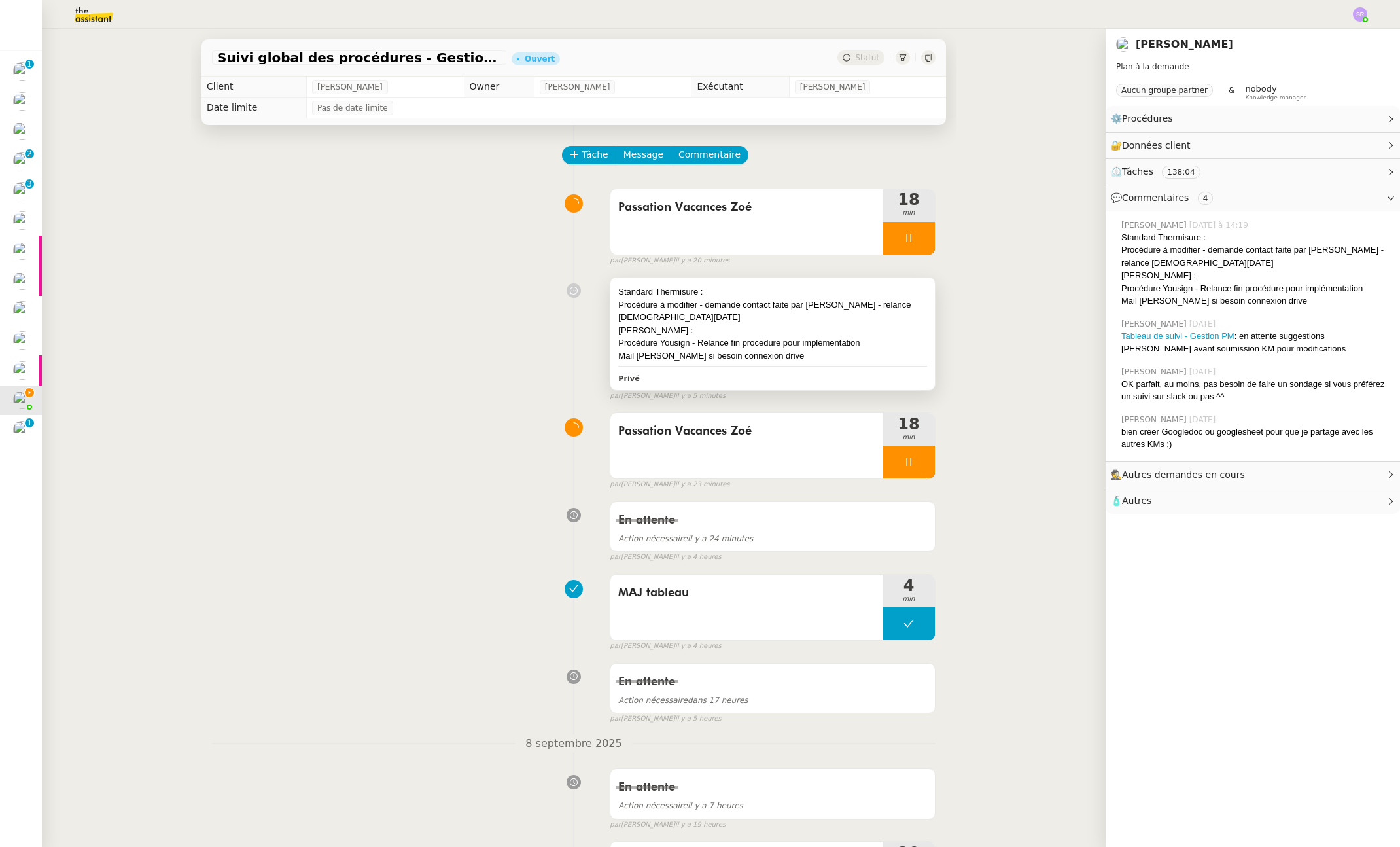
click at [826, 349] on div "Mail [PERSON_NAME] si besoin connexion drive" at bounding box center [773, 355] width 309 height 13
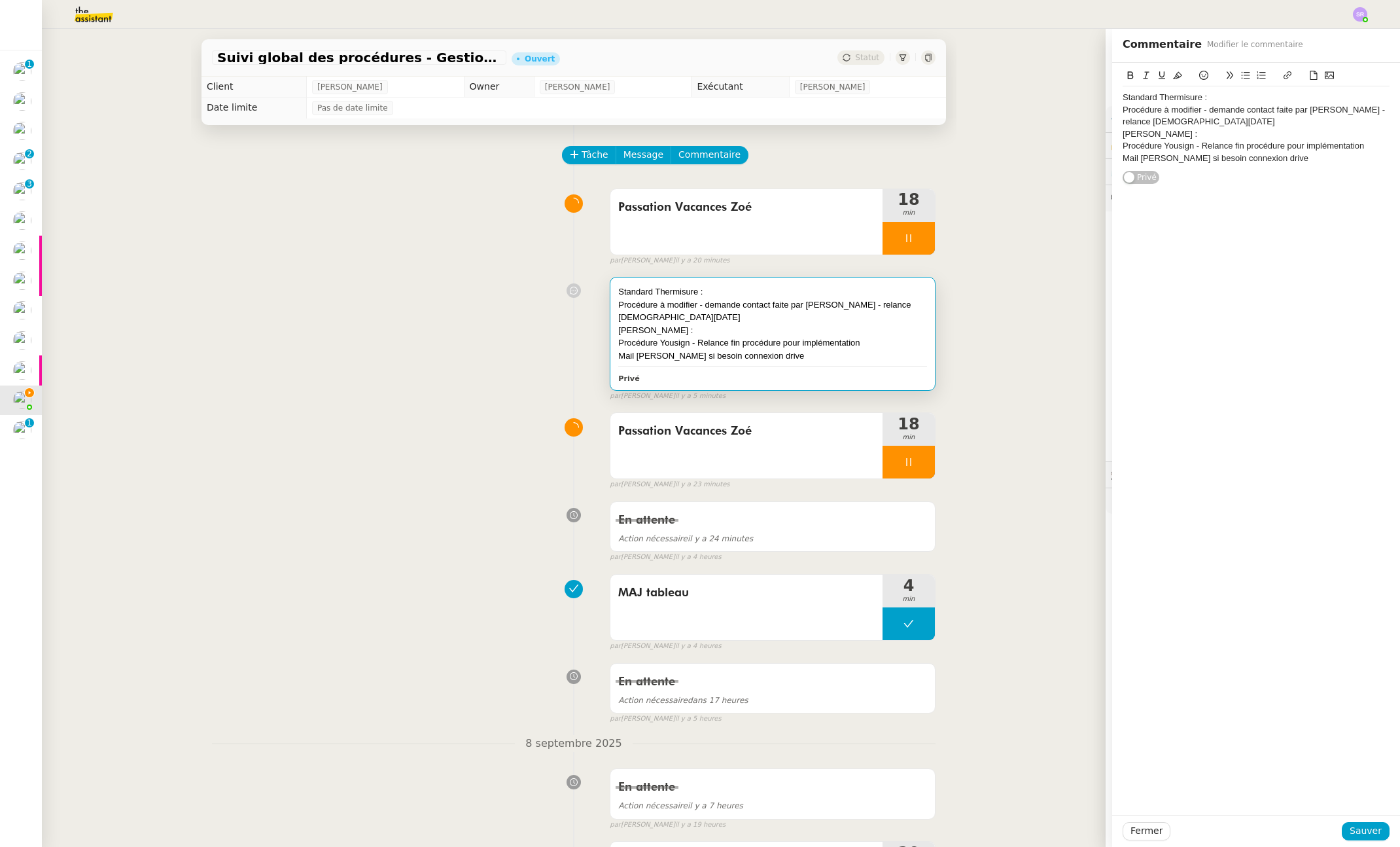
drag, startPoint x: 1197, startPoint y: 131, endPoint x: 1089, endPoint y: 133, distance: 108.0
click at [1089, 133] on app-ticket "Suivi global des procédures - Gestion PM Ouvert Statut Client [PERSON_NAME] Own…" at bounding box center [721, 438] width 1358 height 818
click at [1128, 75] on icon at bounding box center [1130, 75] width 6 height 8
drag, startPoint x: 1214, startPoint y: 100, endPoint x: 1223, endPoint y: 100, distance: 9.0
click at [1214, 100] on div "Standard Thermisure :" at bounding box center [1256, 97] width 267 height 11
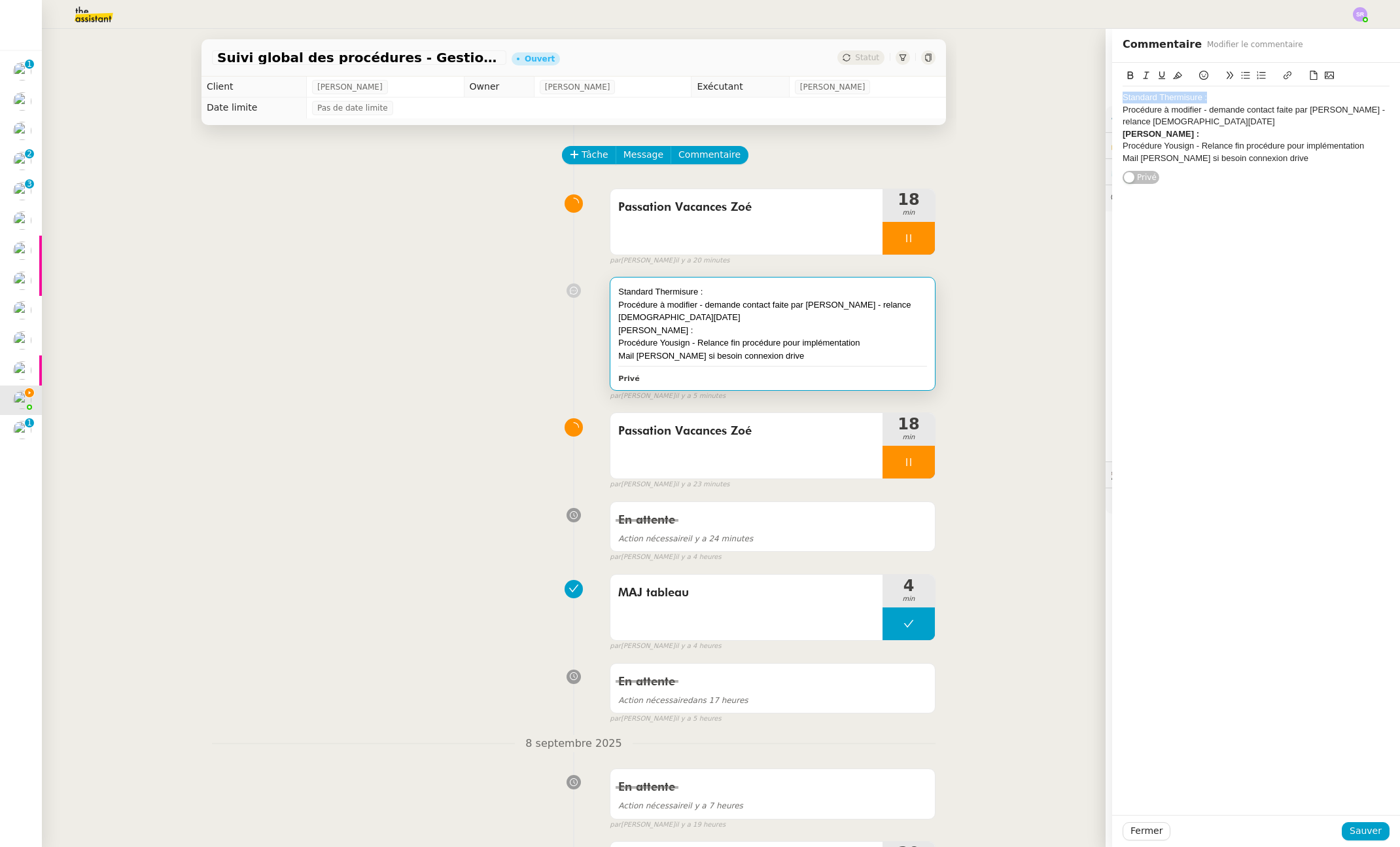
drag, startPoint x: 1229, startPoint y: 99, endPoint x: 1082, endPoint y: 97, distance: 147.0
click at [1079, 97] on app-ticket "Suivi global des procédures - Gestion PM Ouvert Statut Client [PERSON_NAME] Own…" at bounding box center [721, 438] width 1358 height 818
click at [1128, 73] on icon at bounding box center [1130, 75] width 6 height 8
click at [1361, 831] on span "Sauver" at bounding box center [1366, 830] width 32 height 15
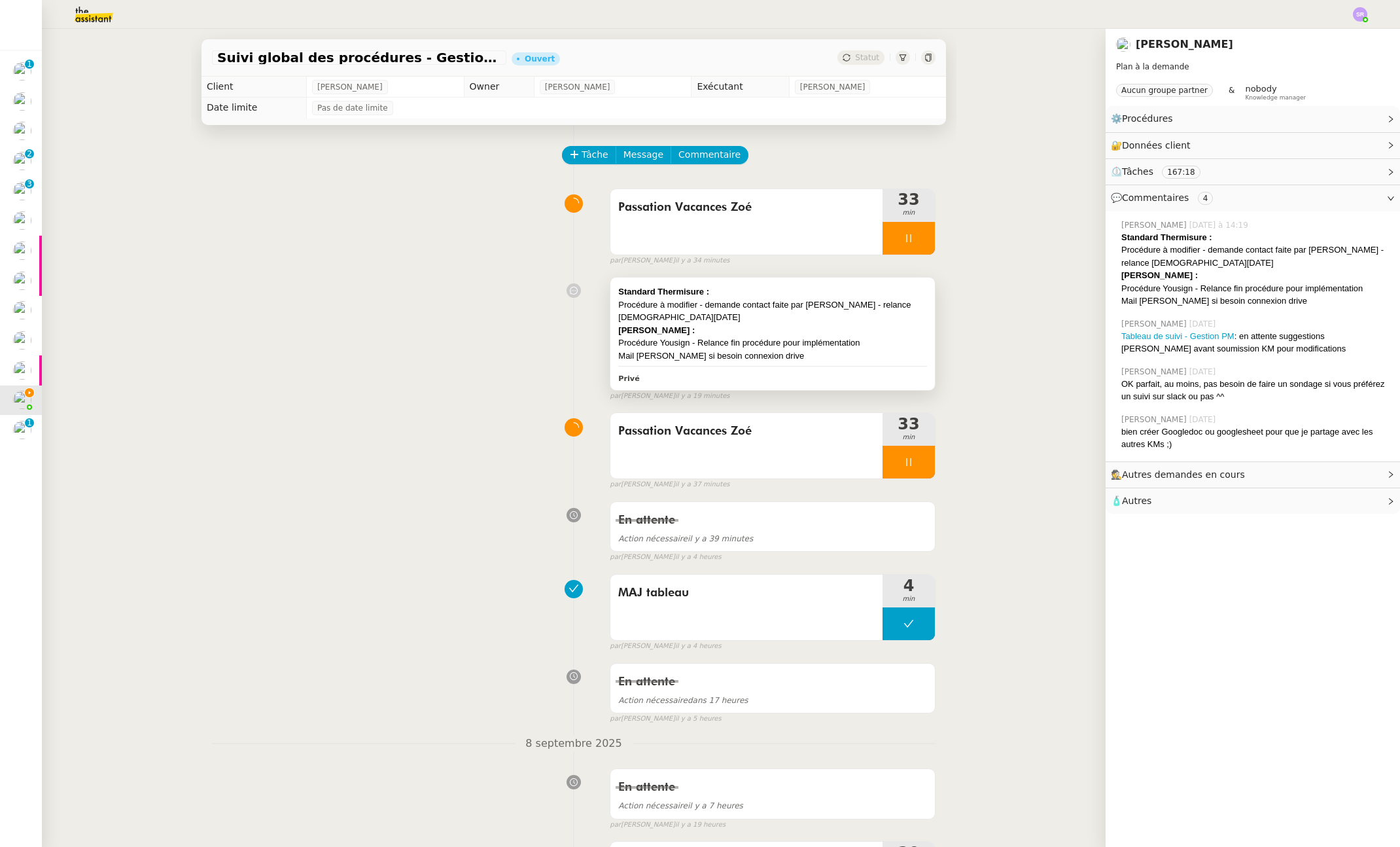
drag, startPoint x: 753, startPoint y: 372, endPoint x: 772, endPoint y: 352, distance: 27.6
click at [753, 372] on div "Privé" at bounding box center [773, 377] width 309 height 15
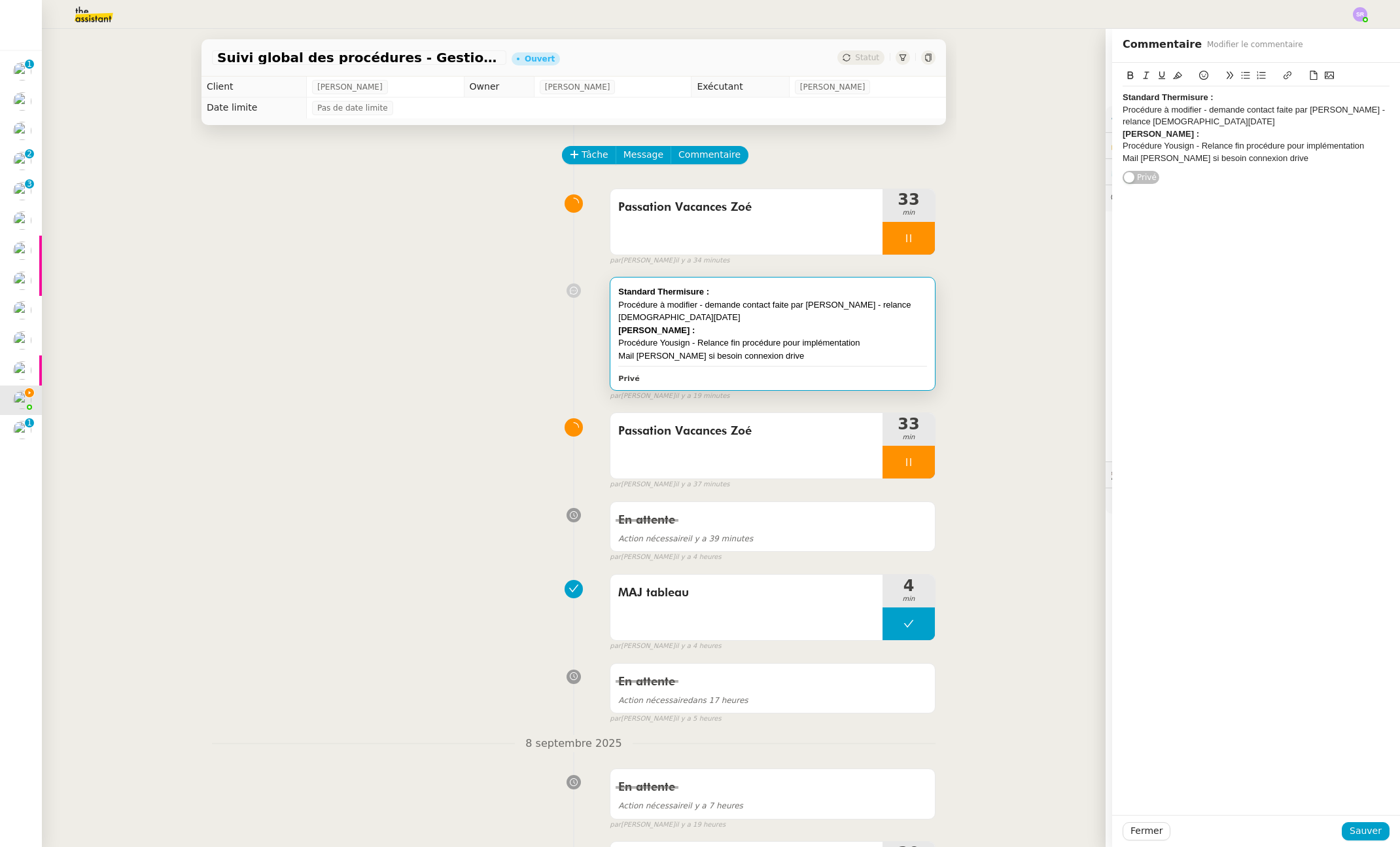
click at [1266, 162] on div "Mail [PERSON_NAME] si besoin connexion drive" at bounding box center [1256, 158] width 267 height 11
drag, startPoint x: 1143, startPoint y: 171, endPoint x: 1081, endPoint y: 168, distance: 62.1
click at [1081, 168] on app-ticket "Suivi global des procédures - Gestion PM Ouvert Statut Client [PERSON_NAME] Own…" at bounding box center [721, 438] width 1358 height 818
click at [1126, 74] on button at bounding box center [1130, 75] width 16 height 15
click at [1161, 178] on div "Lancer la campagne" at bounding box center [1256, 182] width 267 height 11
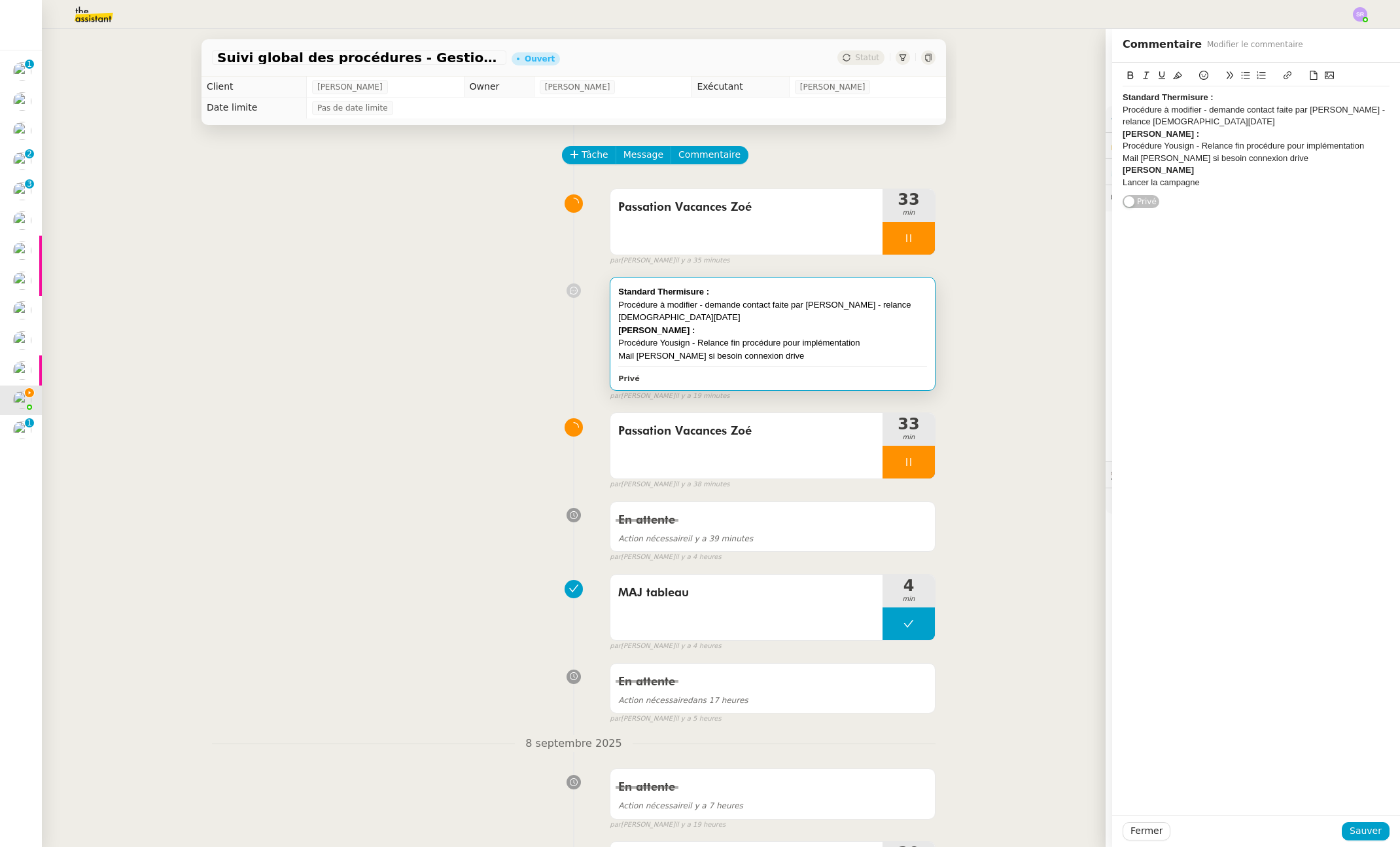
click at [1169, 170] on div "[PERSON_NAME]" at bounding box center [1256, 170] width 267 height 11
click at [1351, 831] on span "Sauver" at bounding box center [1366, 830] width 32 height 15
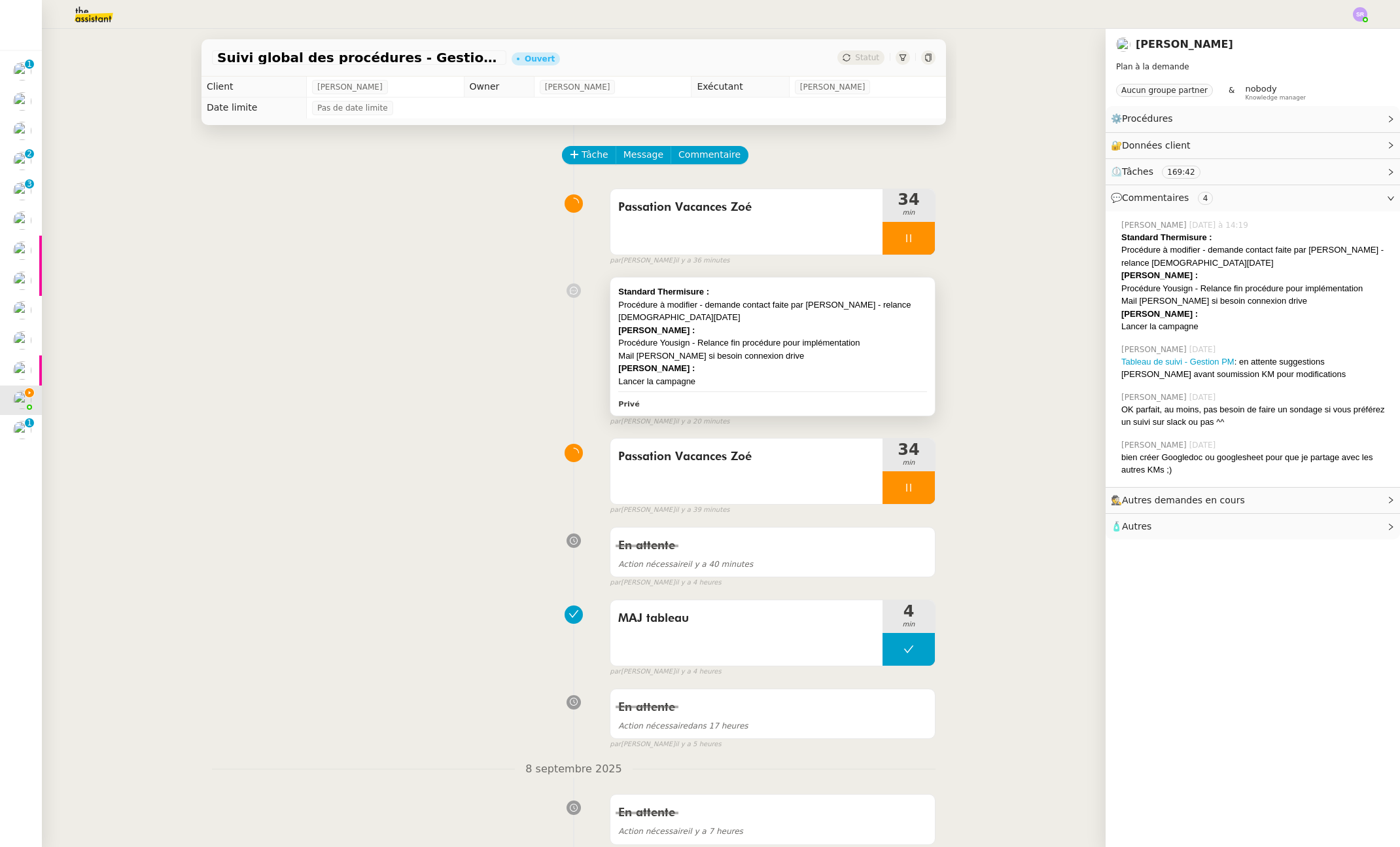
click at [772, 336] on div "Procédure Yousign - Relance fin procédure pour implémentation" at bounding box center [773, 342] width 309 height 13
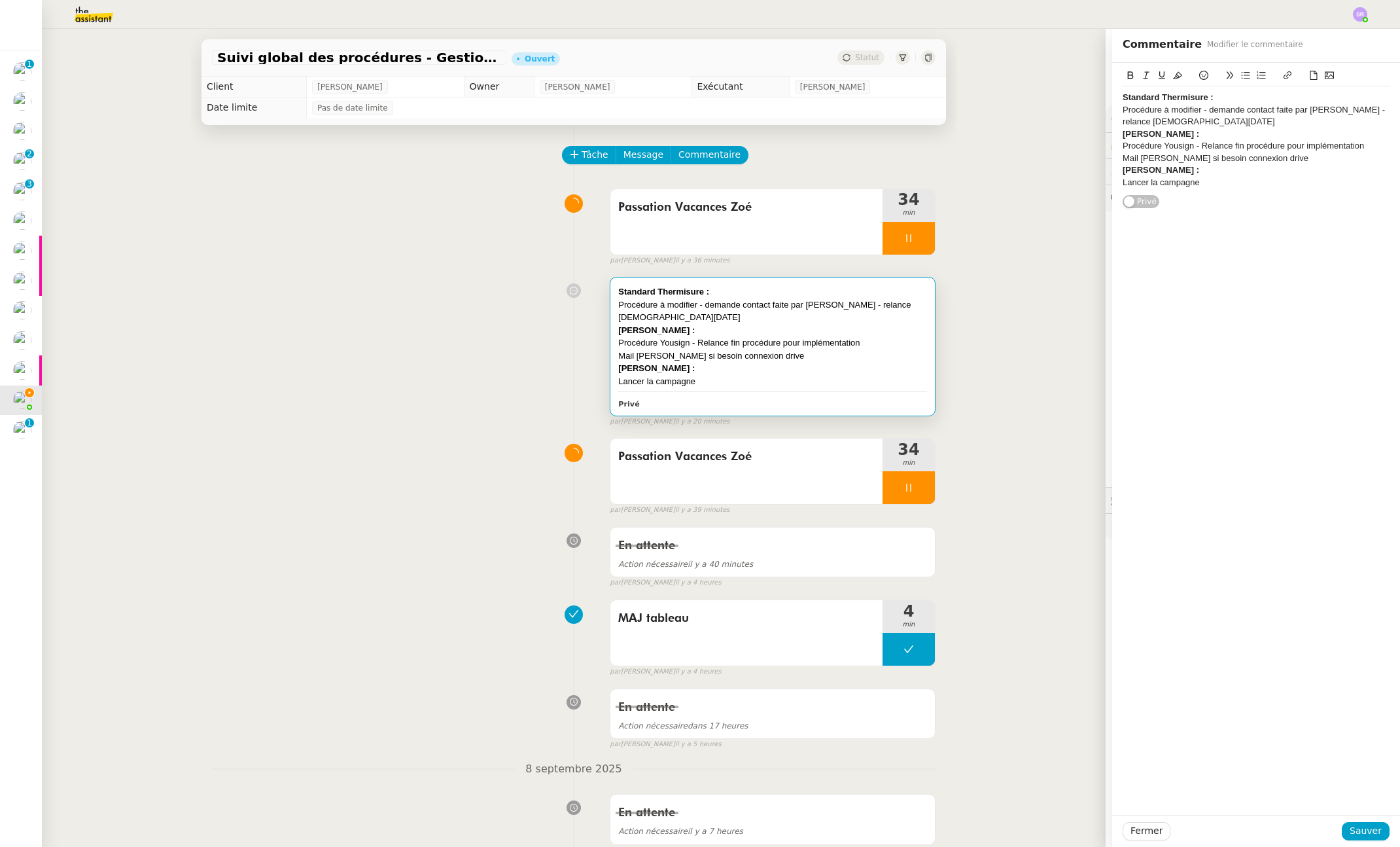
click at [1226, 180] on div "Lancer la campagne" at bounding box center [1256, 182] width 267 height 11
drag, startPoint x: 1158, startPoint y: 195, endPoint x: 1076, endPoint y: 193, distance: 82.0
click at [1076, 193] on app-ticket "Suivi global des procédures - Gestion PM Ouvert Statut Client [PERSON_NAME] Own…" at bounding box center [721, 438] width 1358 height 818
click at [1126, 76] on icon at bounding box center [1130, 75] width 9 height 9
click at [1342, 831] on button "Sauver" at bounding box center [1366, 830] width 48 height 18
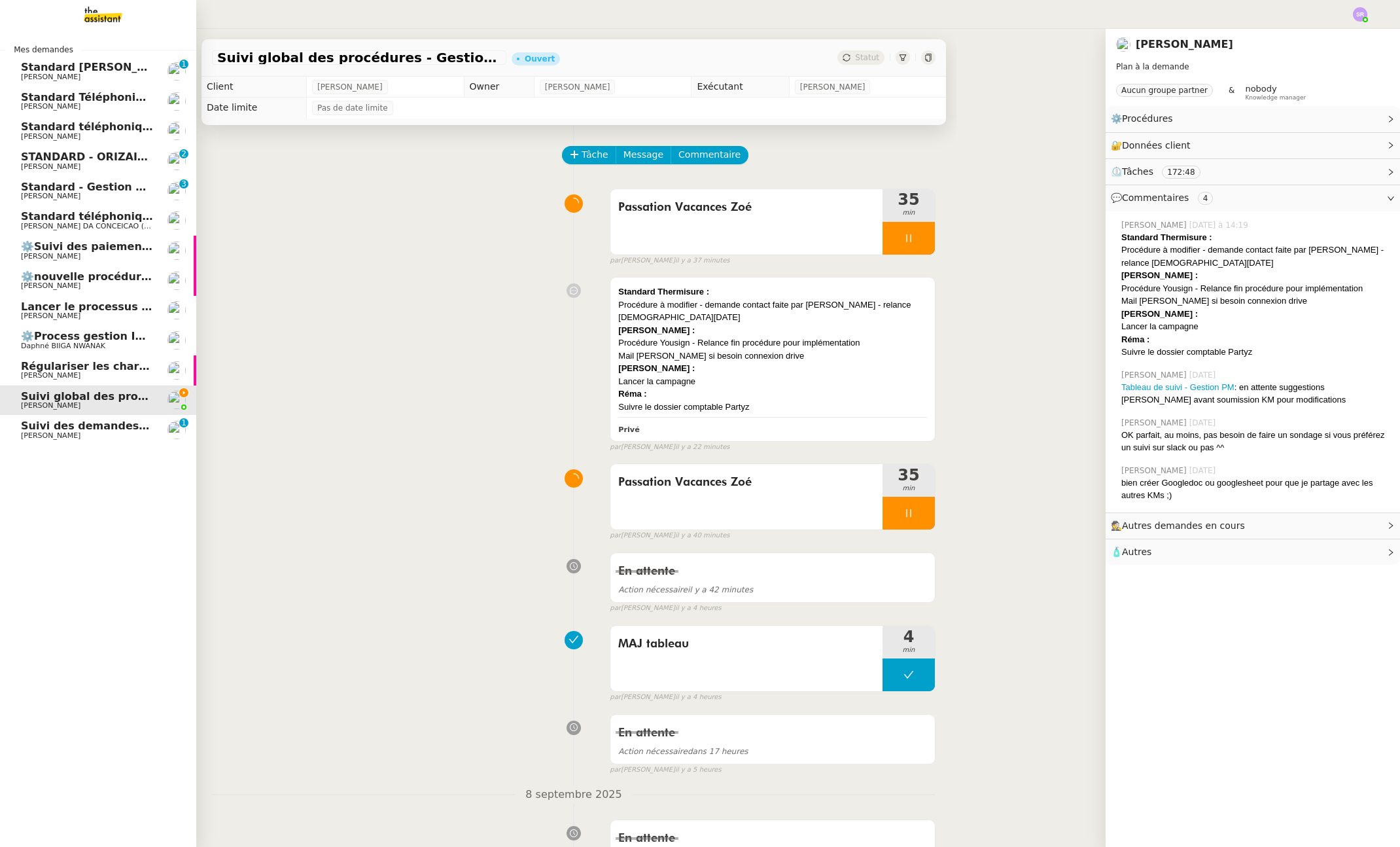
click at [79, 438] on span "[PERSON_NAME]" at bounding box center [51, 436] width 60 height 9
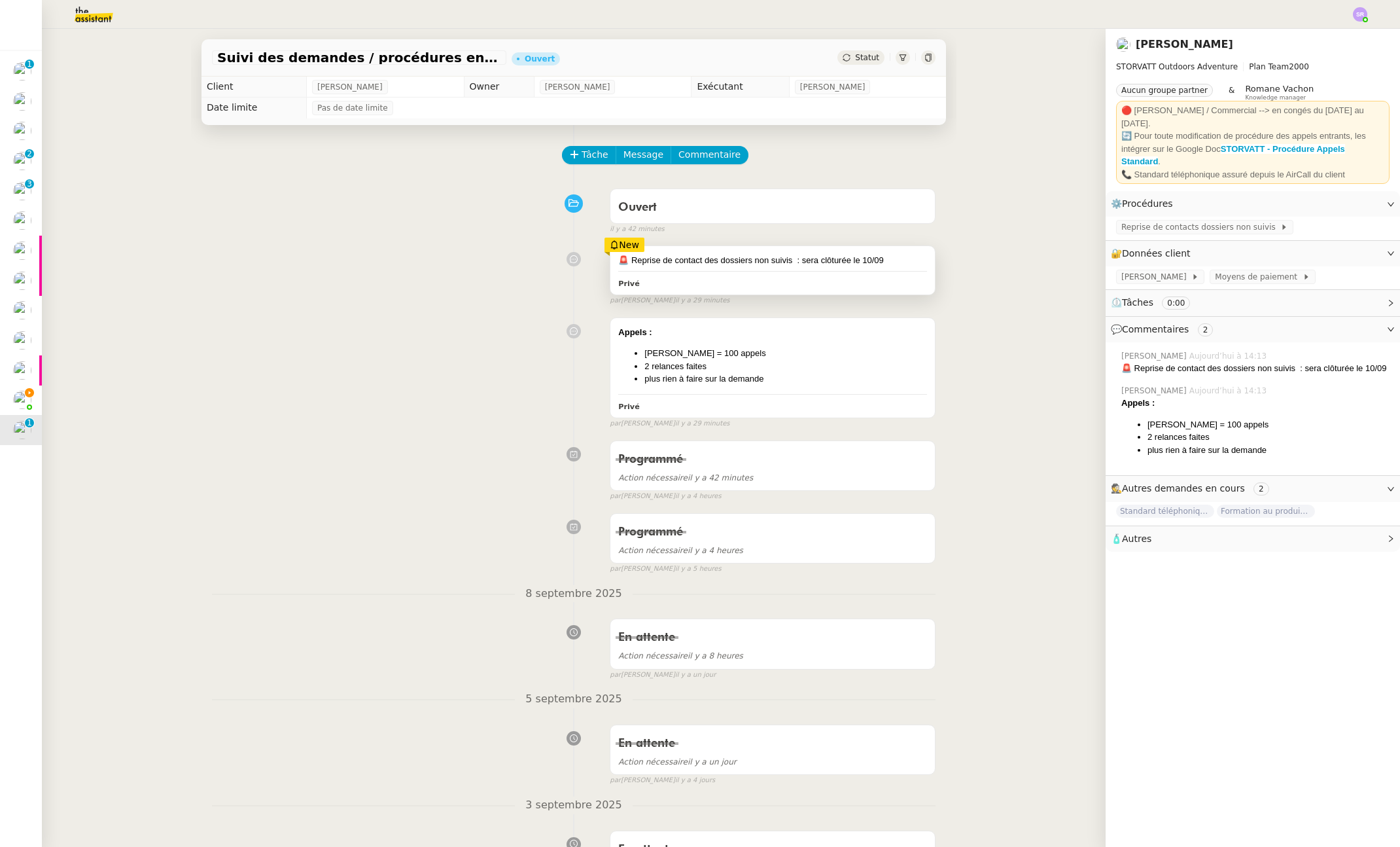
click at [720, 263] on div "🚨 Reprise de contact des dossiers non suivis : sera clôturée le 10/09" at bounding box center [773, 260] width 309 height 13
click at [724, 290] on div "Privé" at bounding box center [773, 283] width 309 height 15
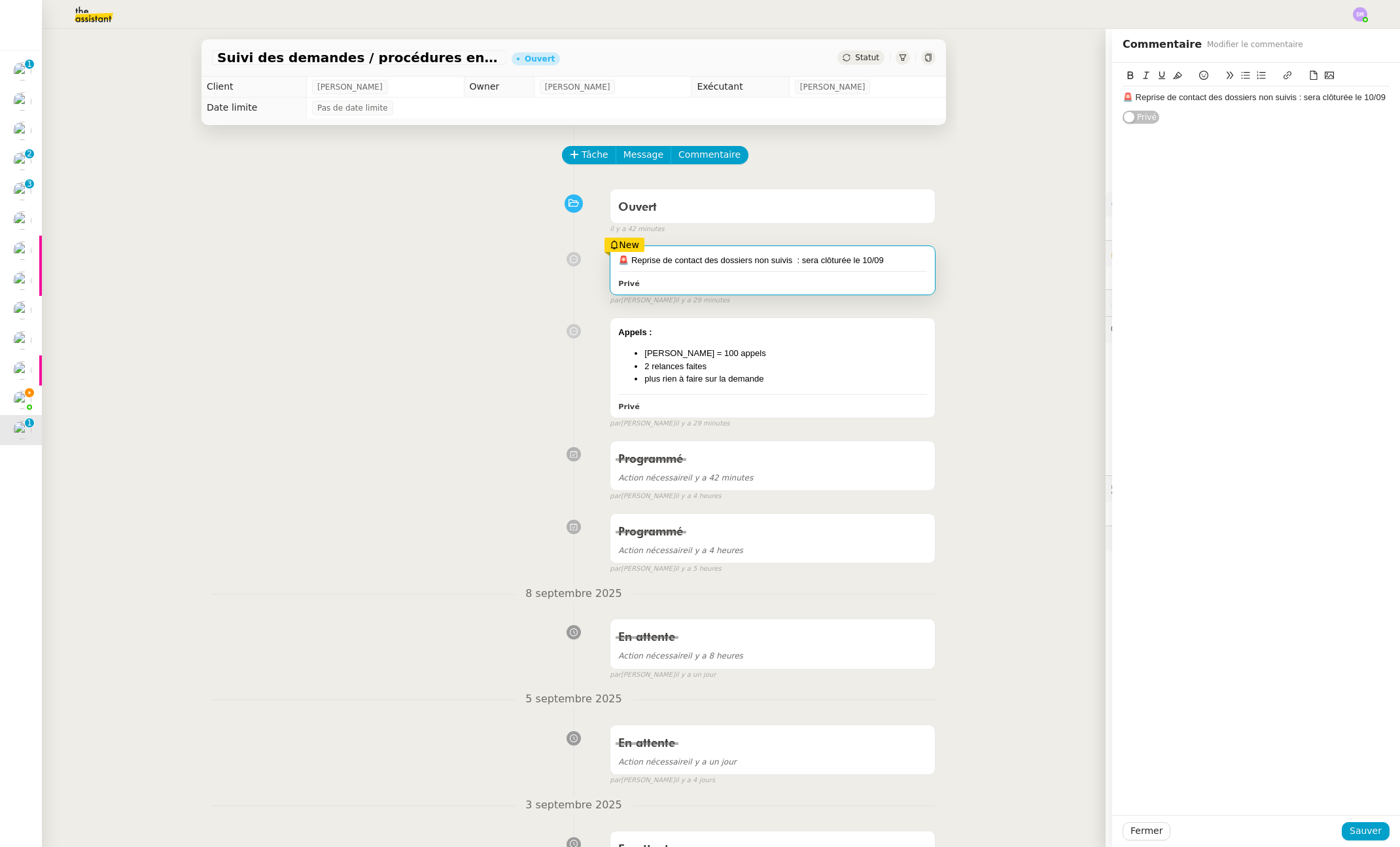
click at [728, 306] on div "Tâche Message Commentaire Veuillez patienter une erreur s'est produite 👌👌👌 mess…" at bounding box center [573, 625] width 766 height 999
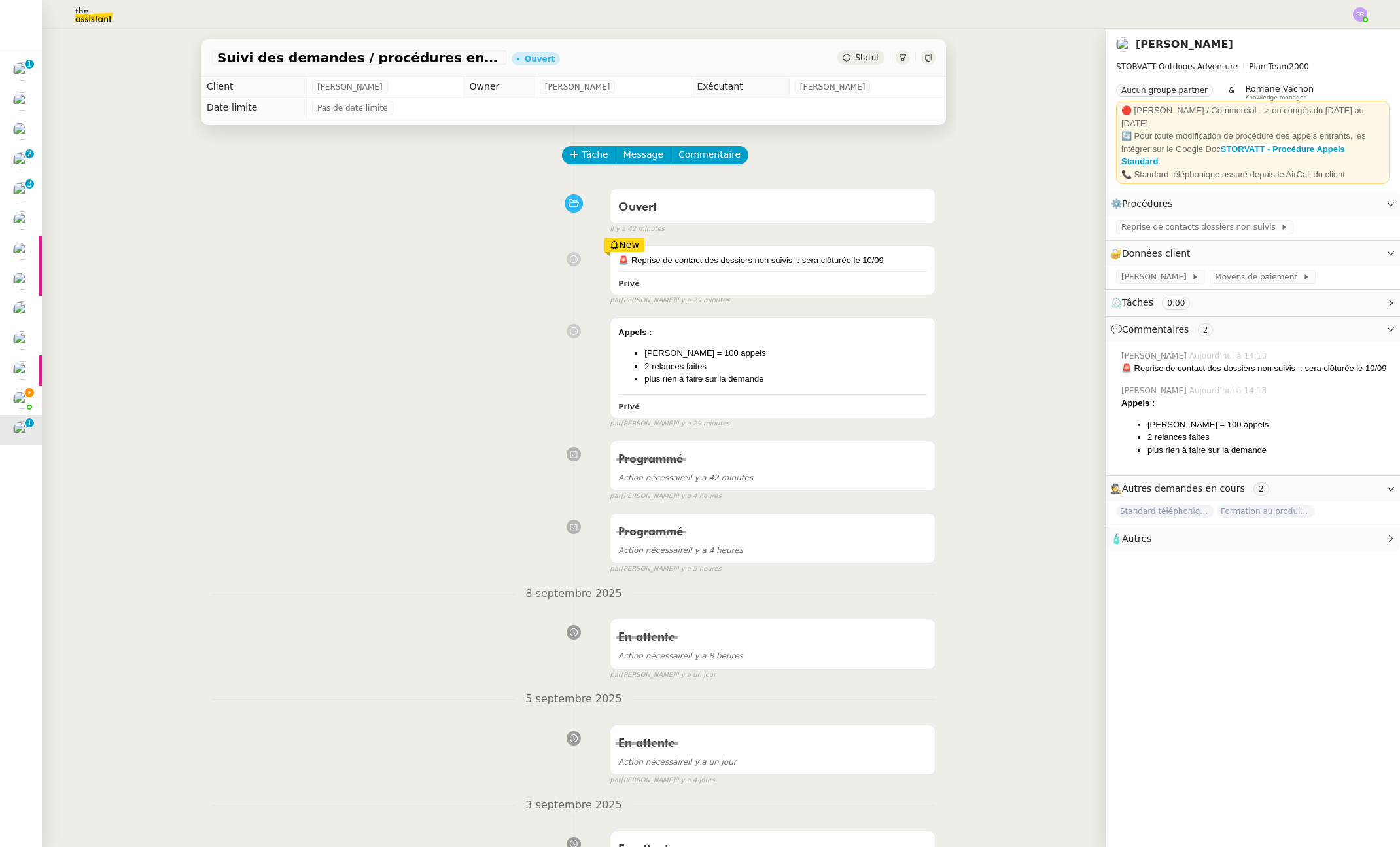
click at [751, 303] on div "par [PERSON_NAME] il y a 29 minutes" at bounding box center [773, 300] width 326 height 11
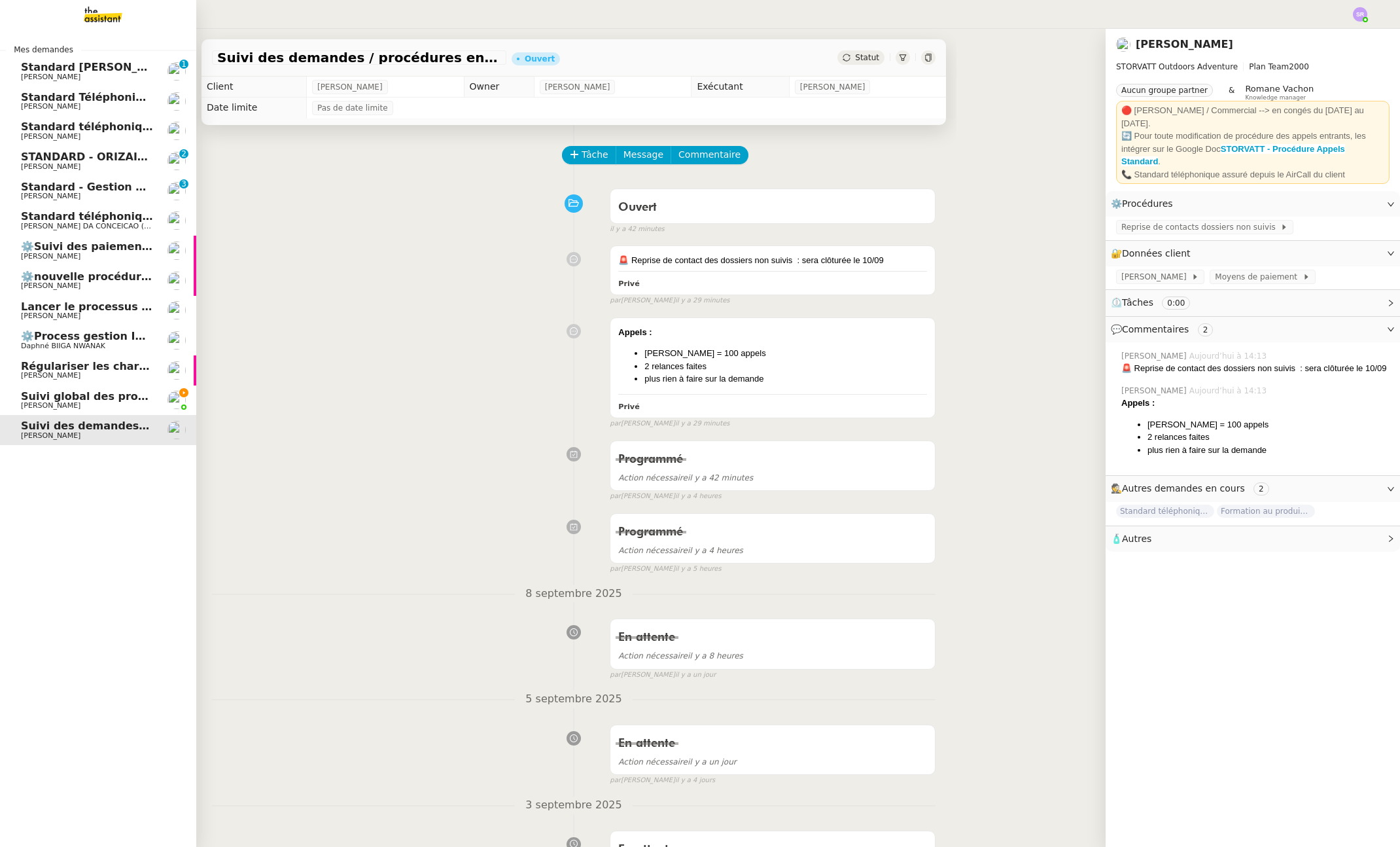
click at [88, 404] on span "[PERSON_NAME]" at bounding box center [87, 405] width 132 height 8
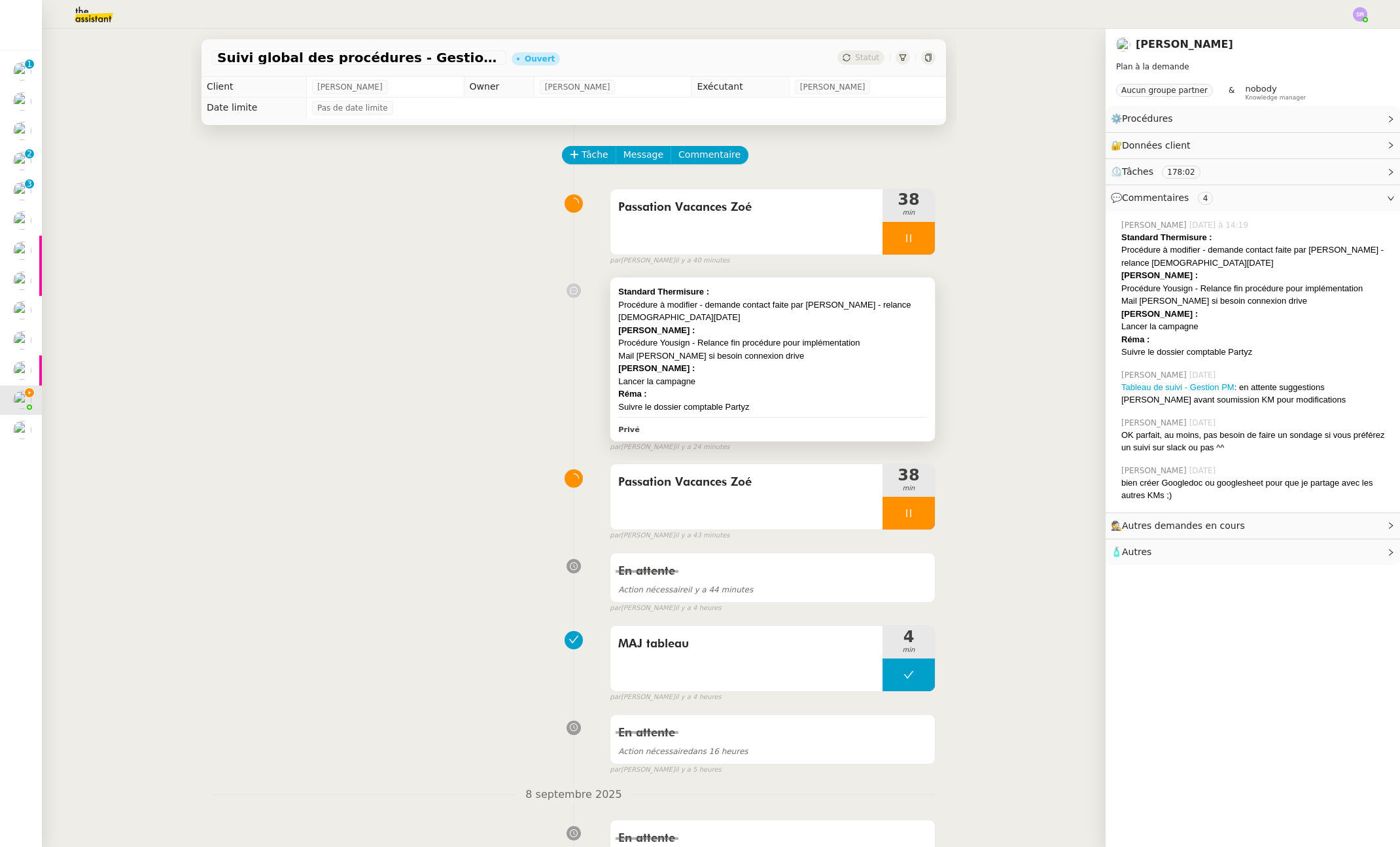
click at [769, 362] on div "[PERSON_NAME] :" at bounding box center [773, 368] width 309 height 13
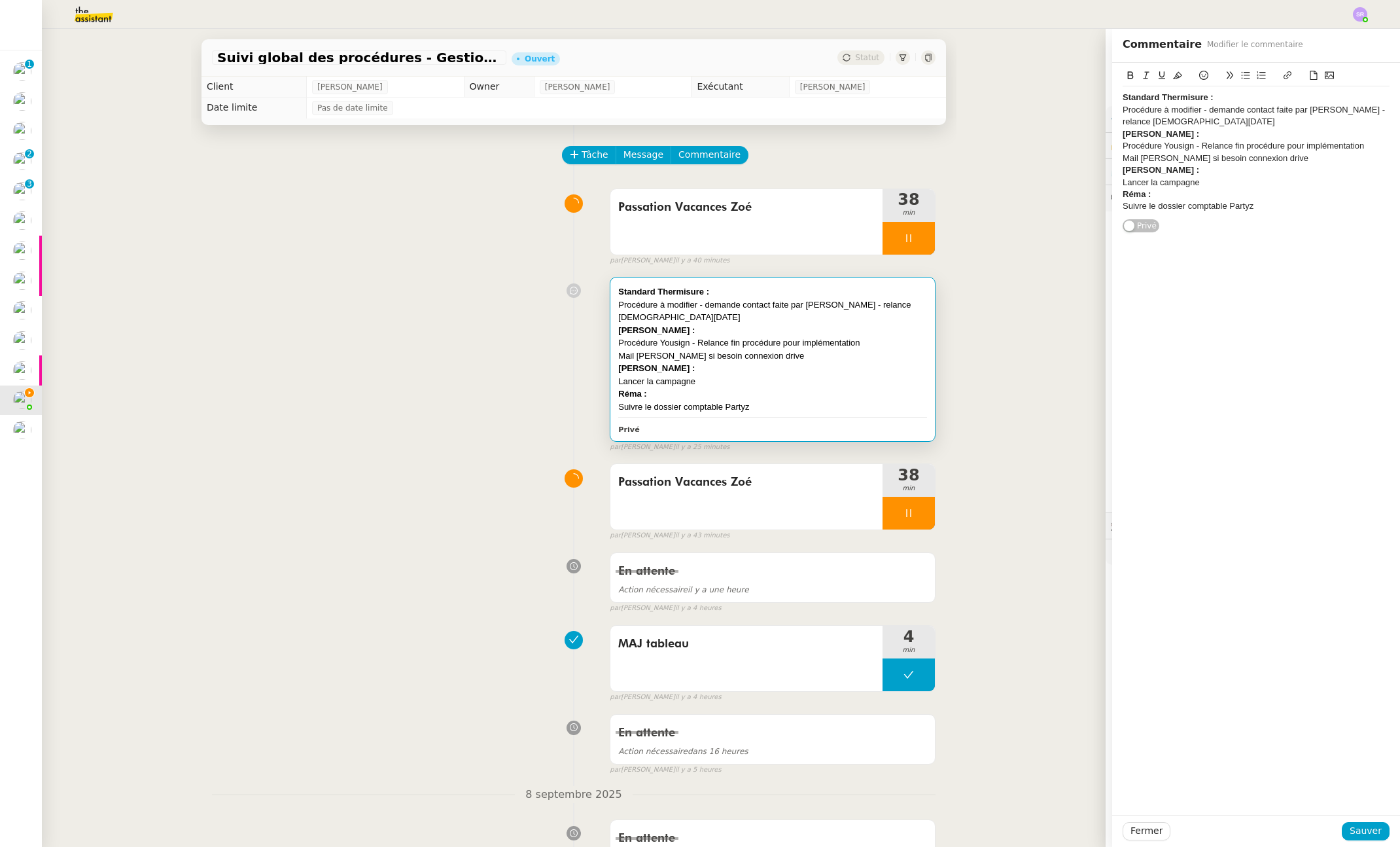
click at [1270, 205] on div "Suivre le dossier comptable Partyz" at bounding box center [1256, 206] width 267 height 11
click at [1202, 221] on div "Procédure suivi des alternants" at bounding box center [1256, 218] width 267 height 11
click at [1355, 830] on span "Sauver" at bounding box center [1366, 830] width 32 height 15
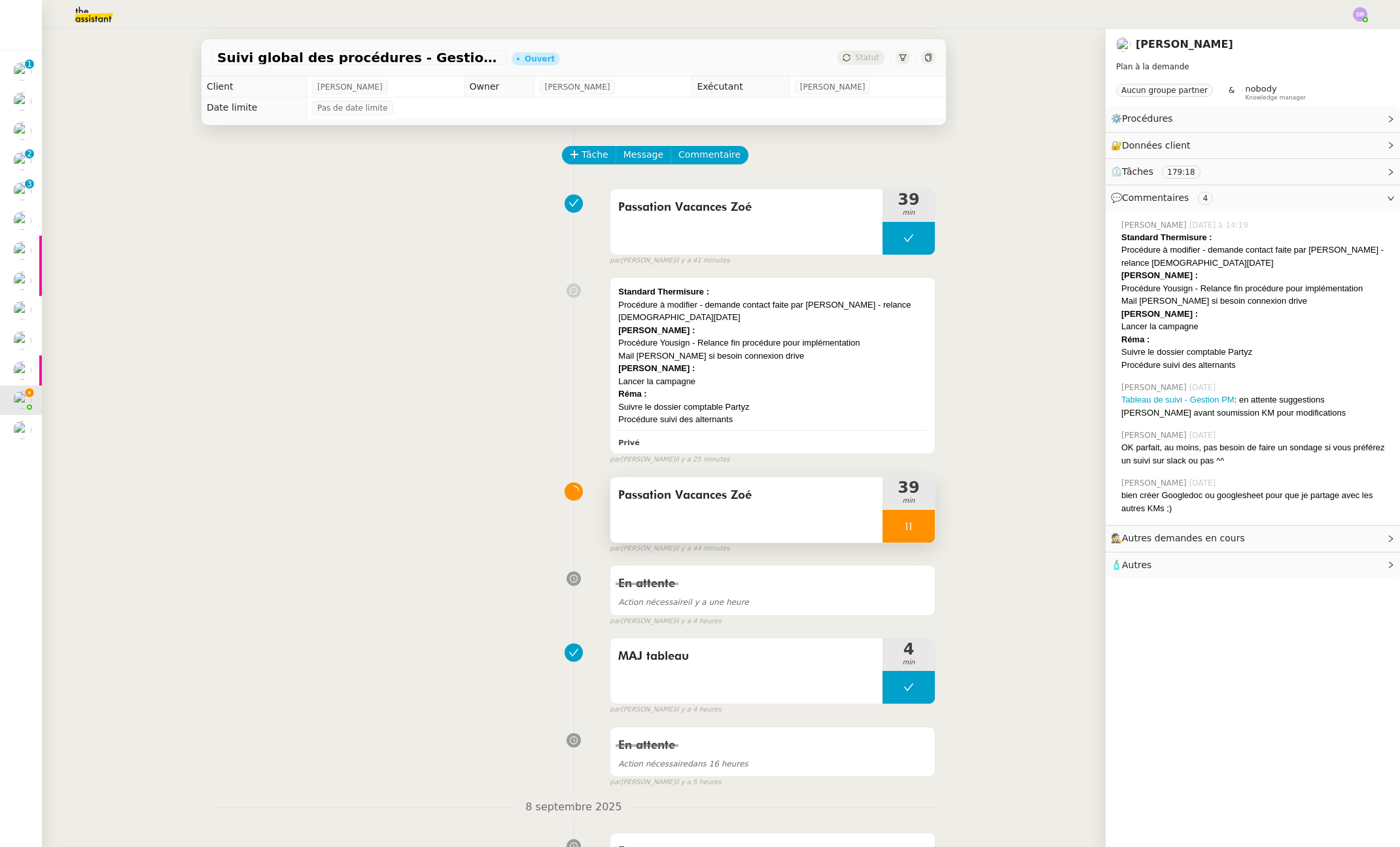
click at [883, 512] on div at bounding box center [909, 526] width 52 height 32
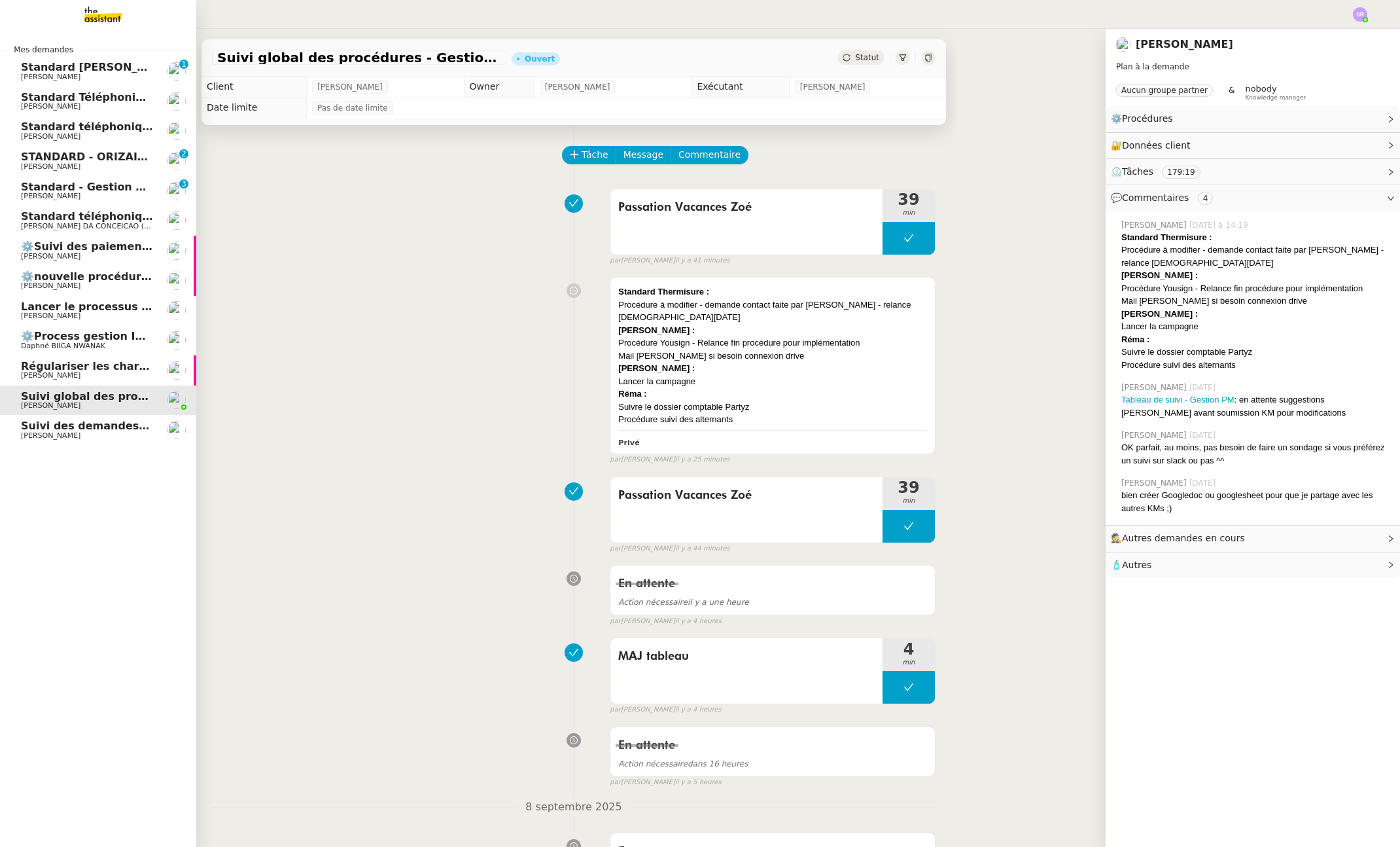
click at [124, 282] on span "[PERSON_NAME]" at bounding box center [87, 285] width 132 height 8
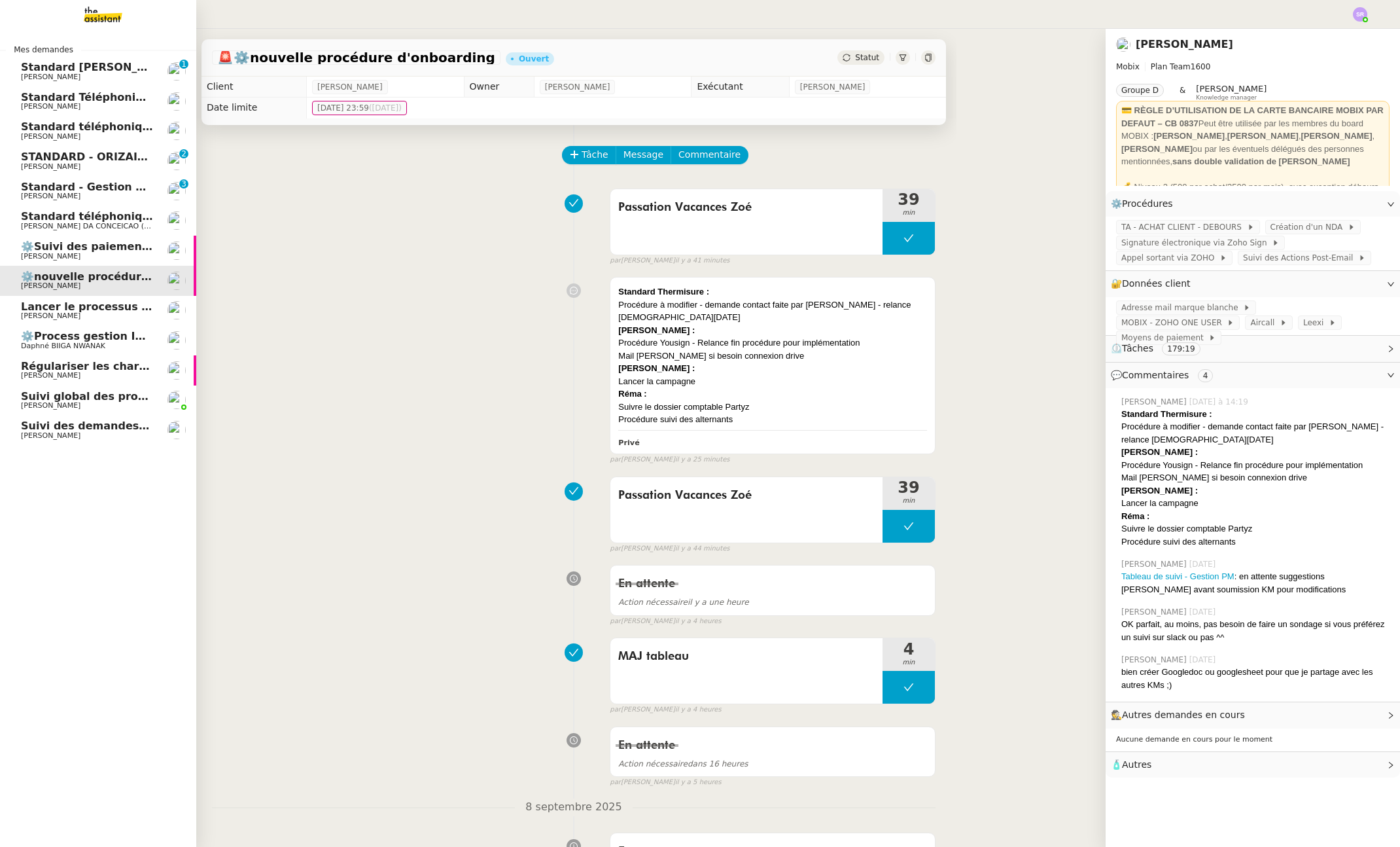
click at [124, 311] on span "Lancer le processus d'onboarding client" at bounding box center [138, 306] width 235 height 12
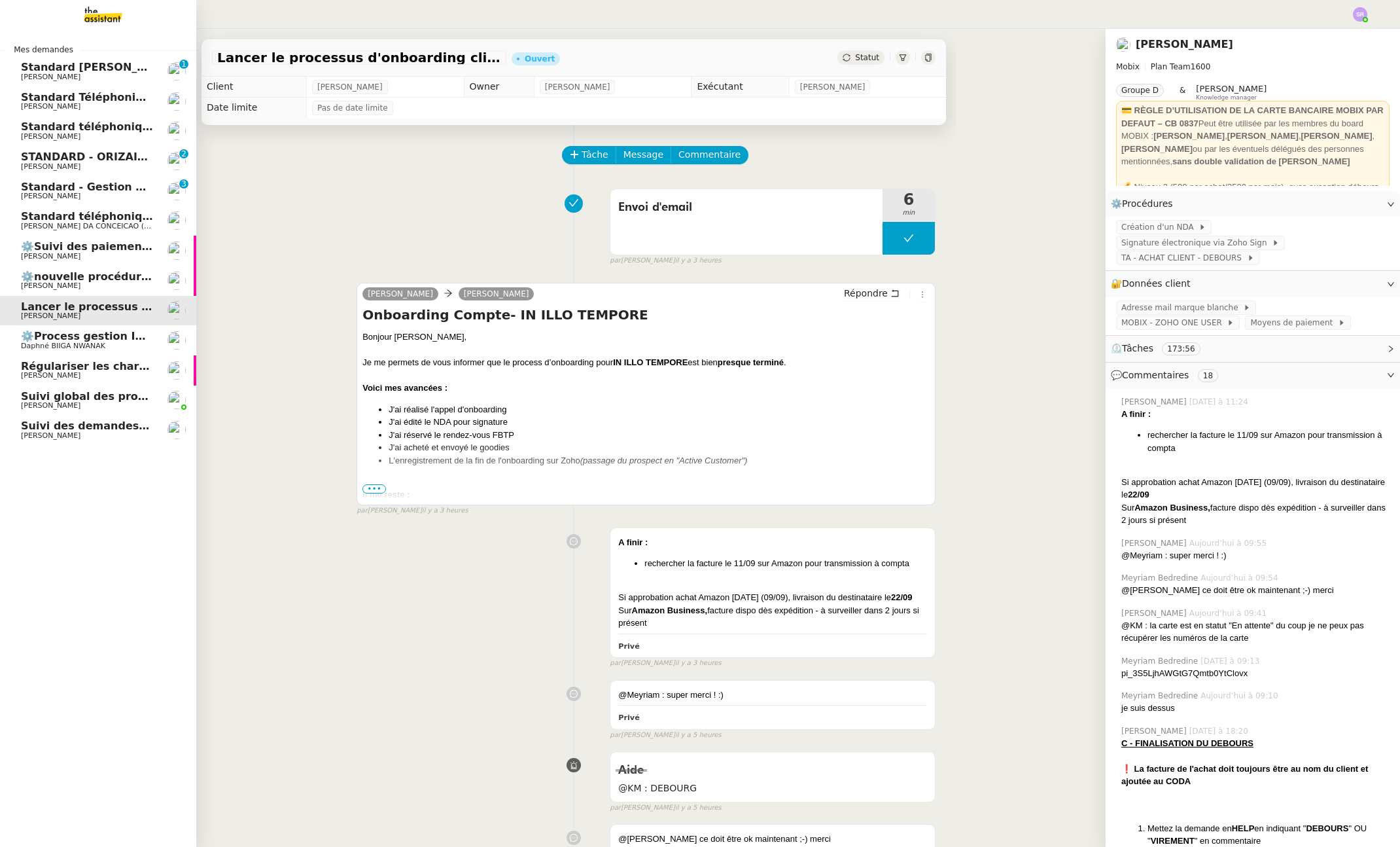
drag, startPoint x: 35, startPoint y: 286, endPoint x: 51, endPoint y: 285, distance: 16.0
click at [35, 286] on span "[PERSON_NAME]" at bounding box center [51, 286] width 60 height 9
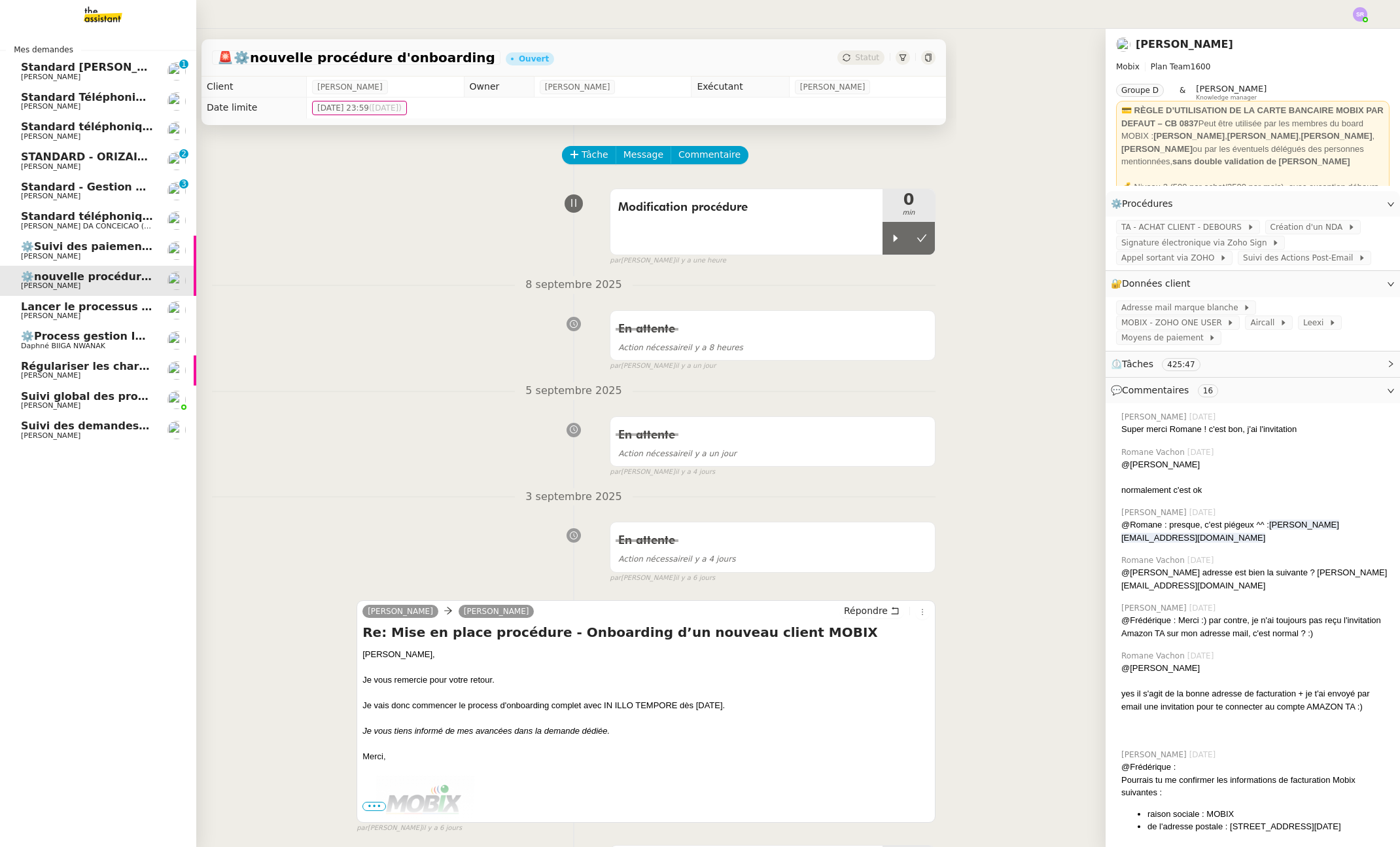
click at [97, 315] on span "[PERSON_NAME]" at bounding box center [87, 316] width 132 height 8
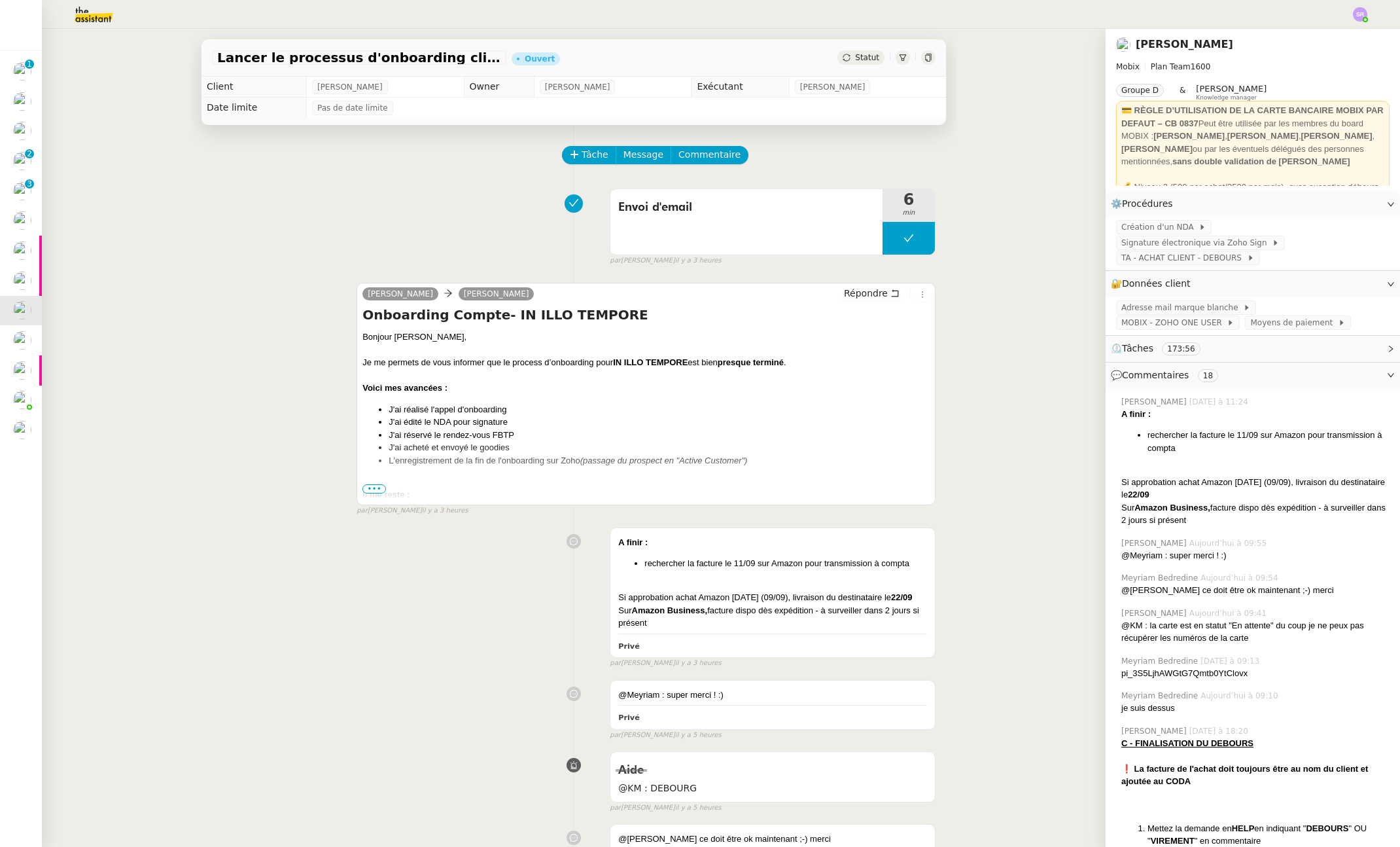
click at [377, 490] on span "•••" at bounding box center [374, 488] width 24 height 9
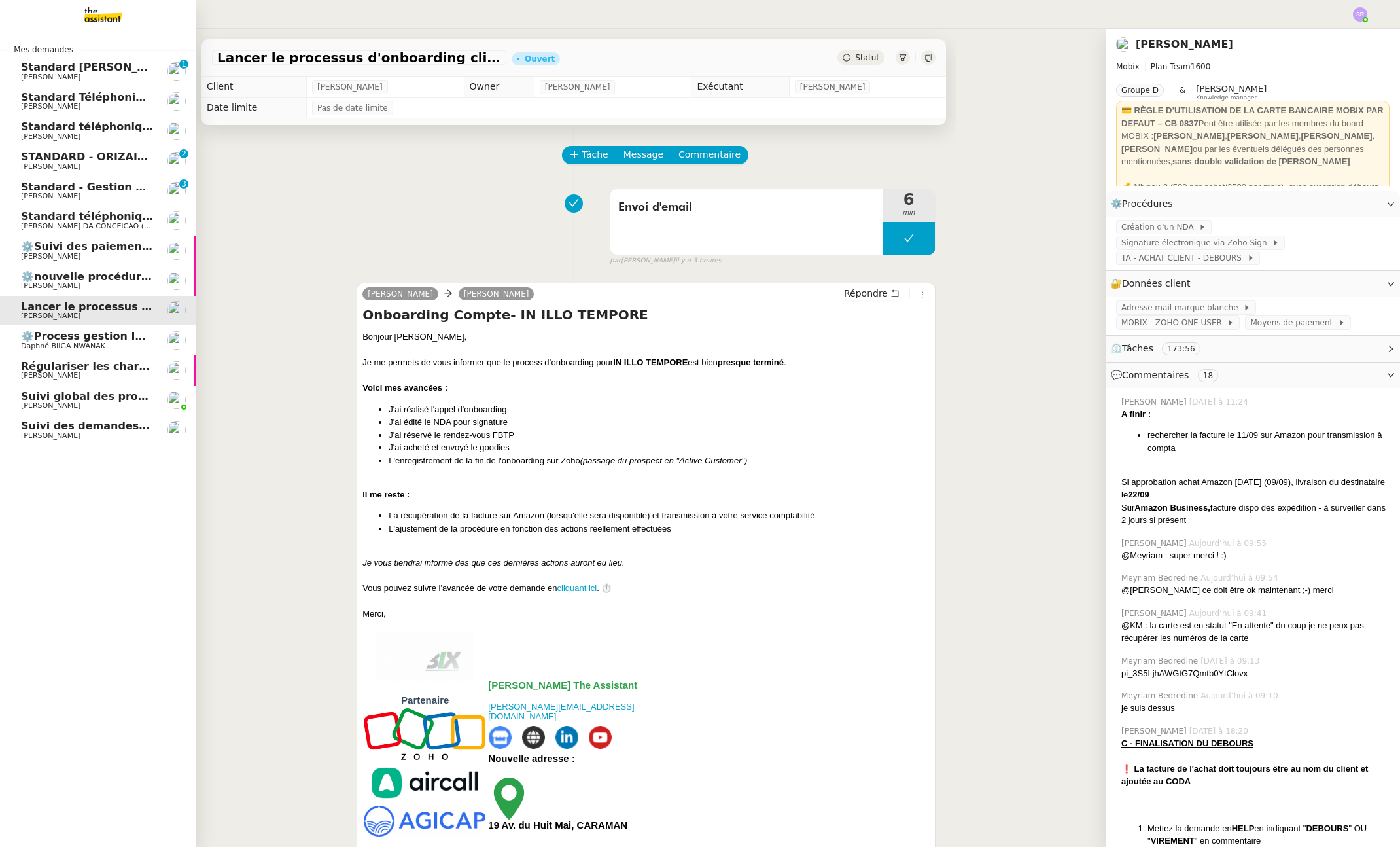
click at [108, 290] on link "⚙️nouvelle procédure d'onboarding [PERSON_NAME]" at bounding box center [98, 281] width 196 height 30
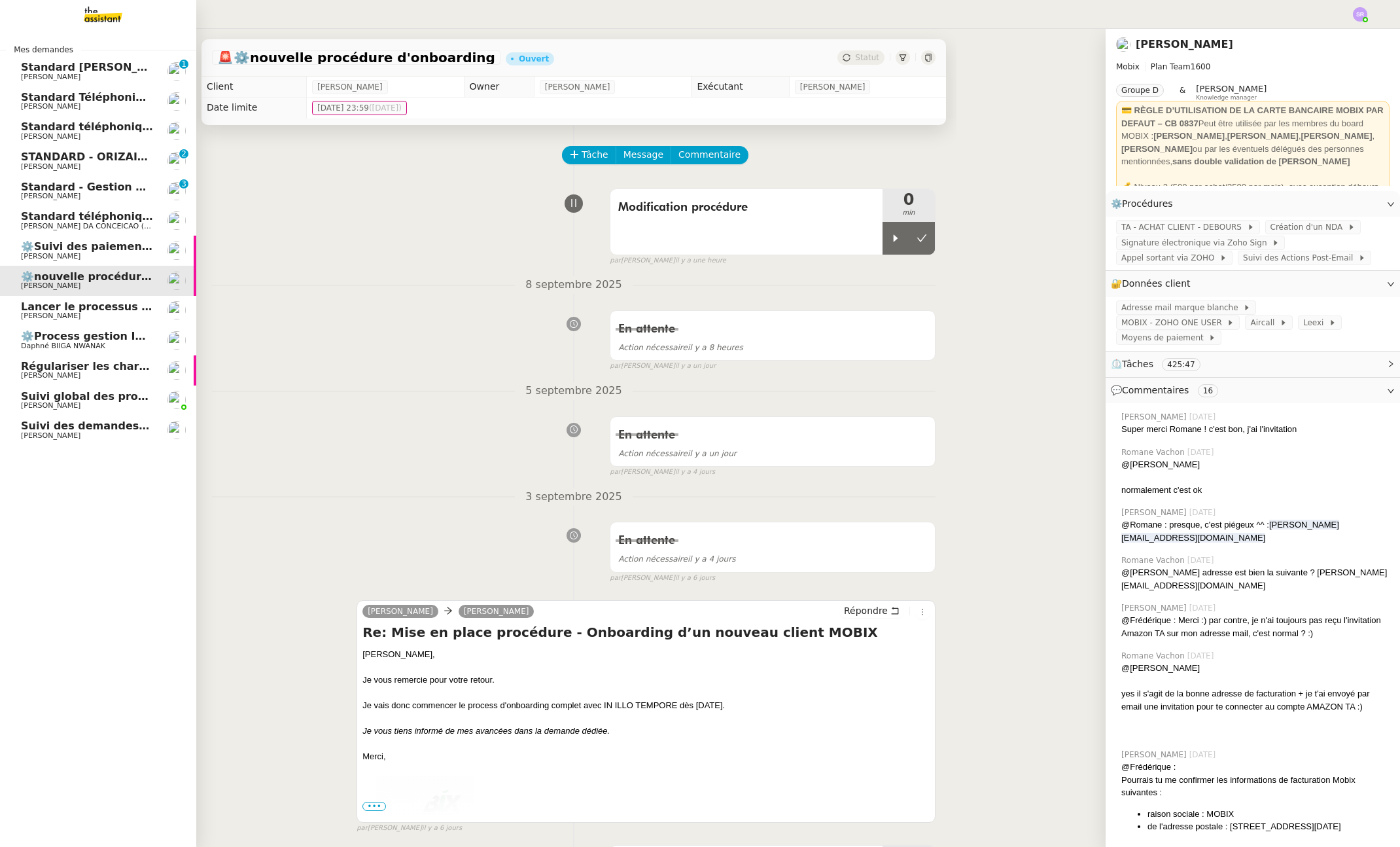
click at [122, 369] on span "Régulariser les charges locatives - [PERSON_NAME]" at bounding box center [173, 366] width 304 height 12
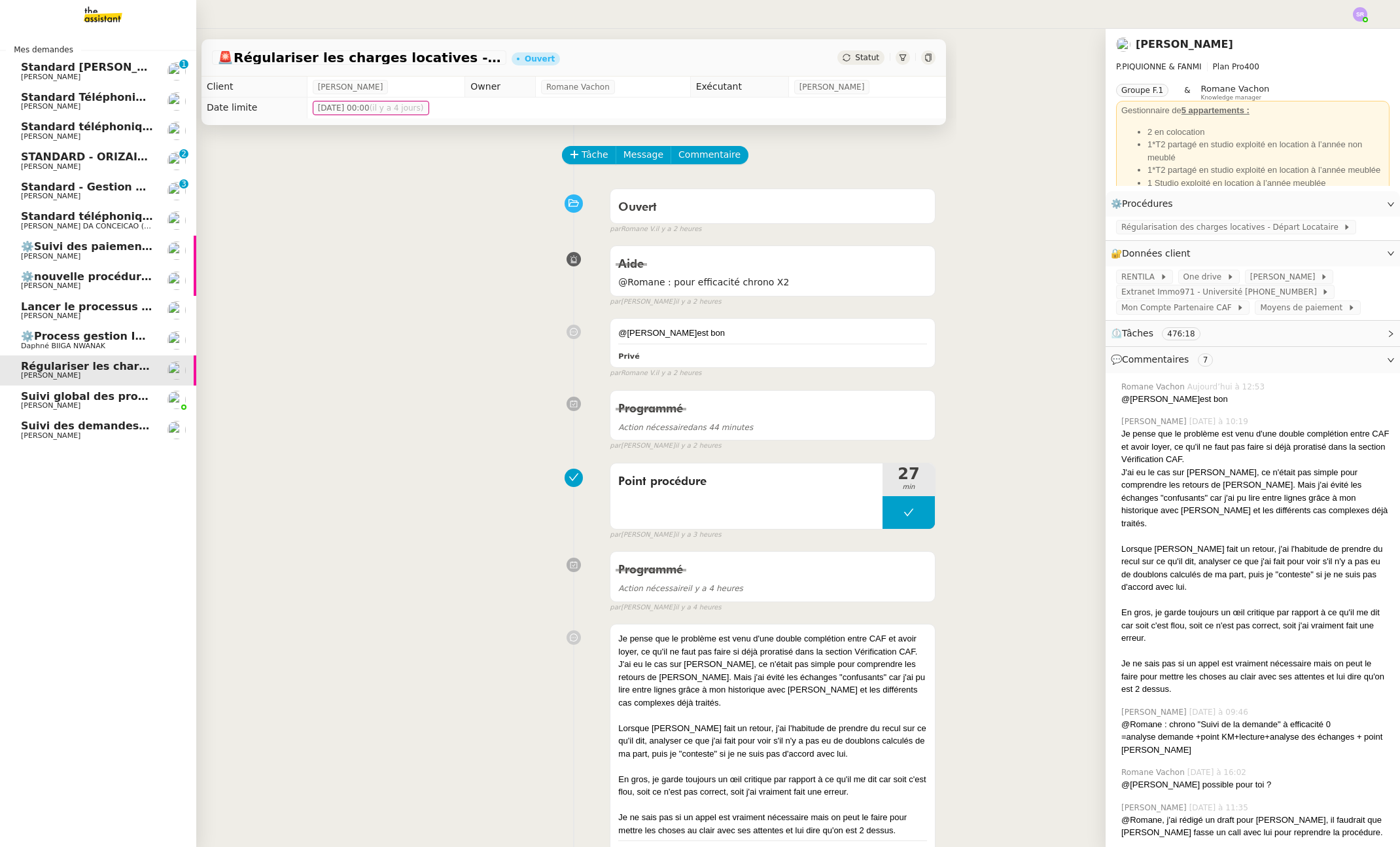
click at [127, 399] on span "Suivi global des procédures - Gestion PM" at bounding box center [142, 396] width 242 height 12
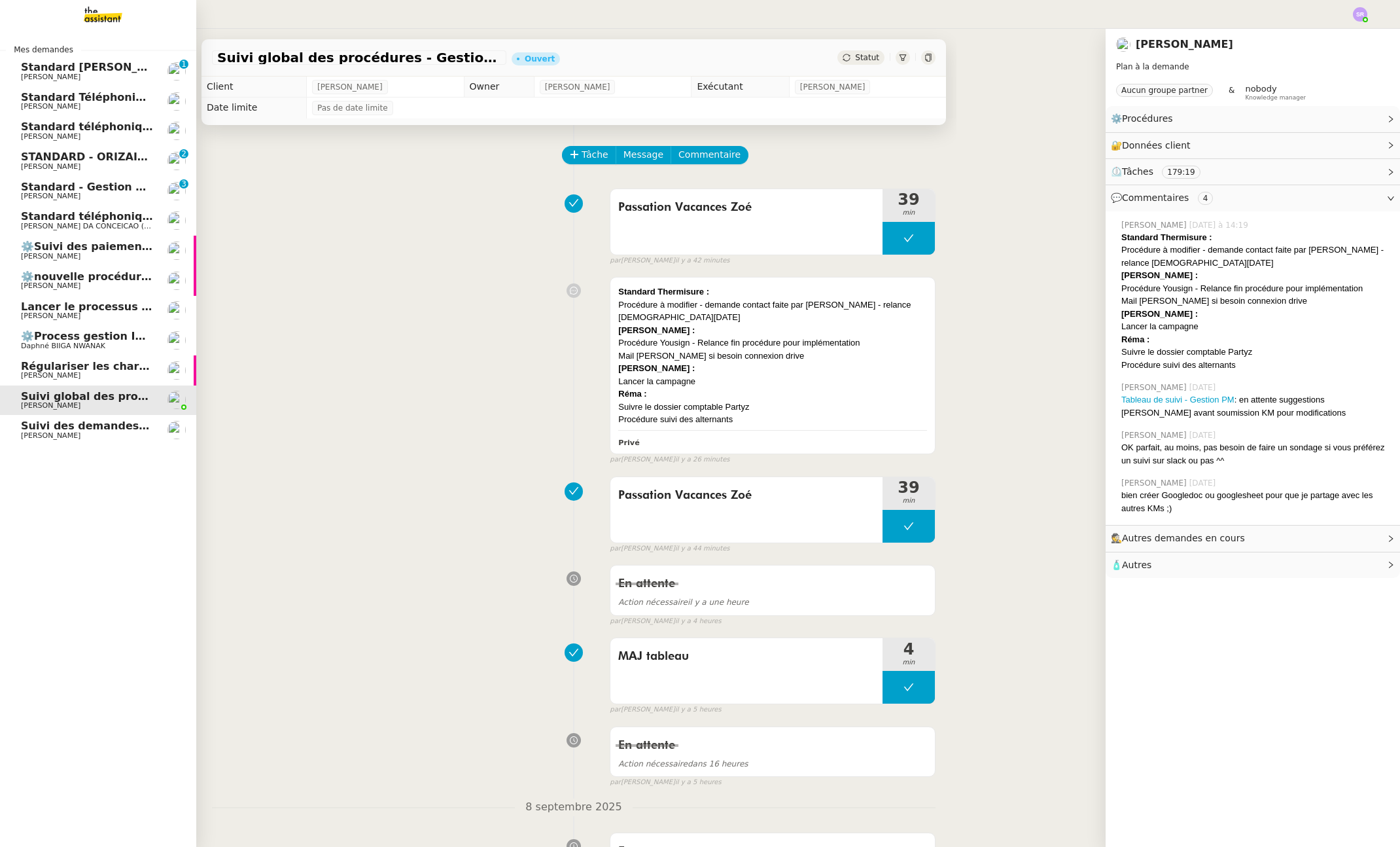
click at [126, 419] on link "Suivi des demandes / procédures en cours Storvatt - Client [PERSON_NAME] [PERSO…" at bounding box center [98, 430] width 196 height 30
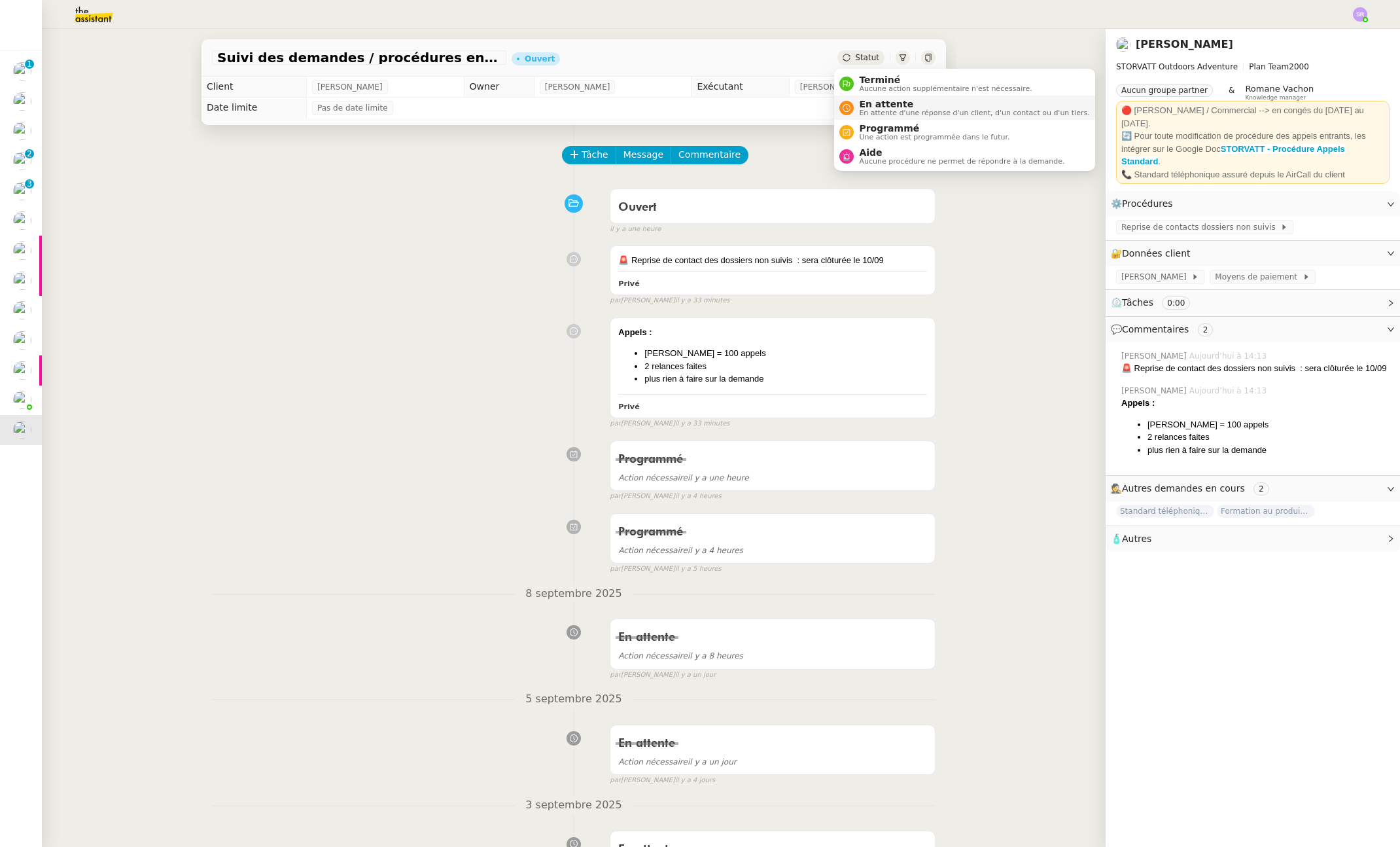
click at [854, 102] on div "En attente En attente d'une réponse d'un client, d'un contact ou d'un tiers." at bounding box center [971, 108] width 235 height 18
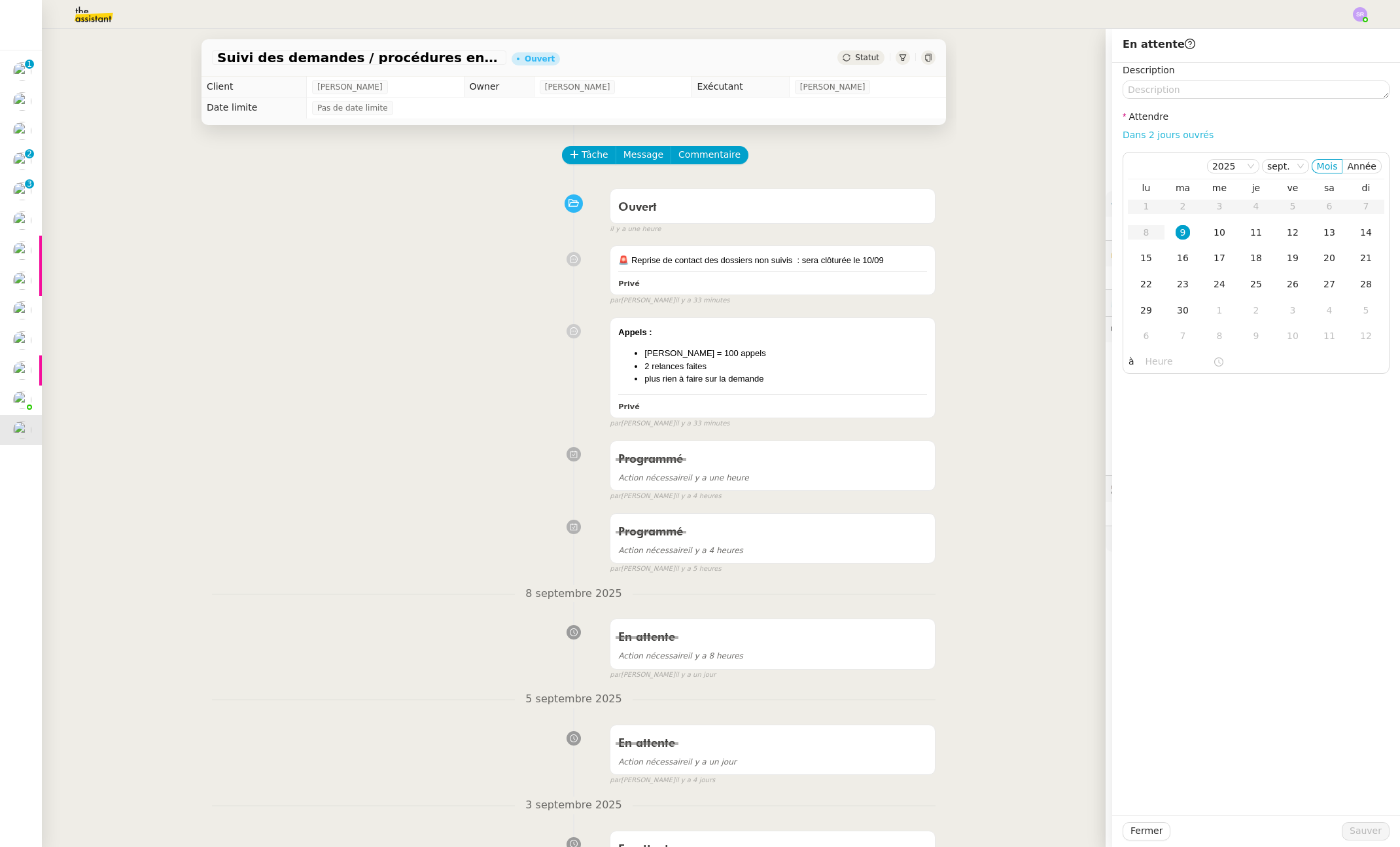
click at [1172, 131] on link "Dans 2 jours ouvrés" at bounding box center [1168, 135] width 91 height 10
type input "07:00"
click at [1142, 287] on div "22" at bounding box center [1146, 284] width 14 height 14
click at [1168, 91] on textarea at bounding box center [1256, 89] width 267 height 18
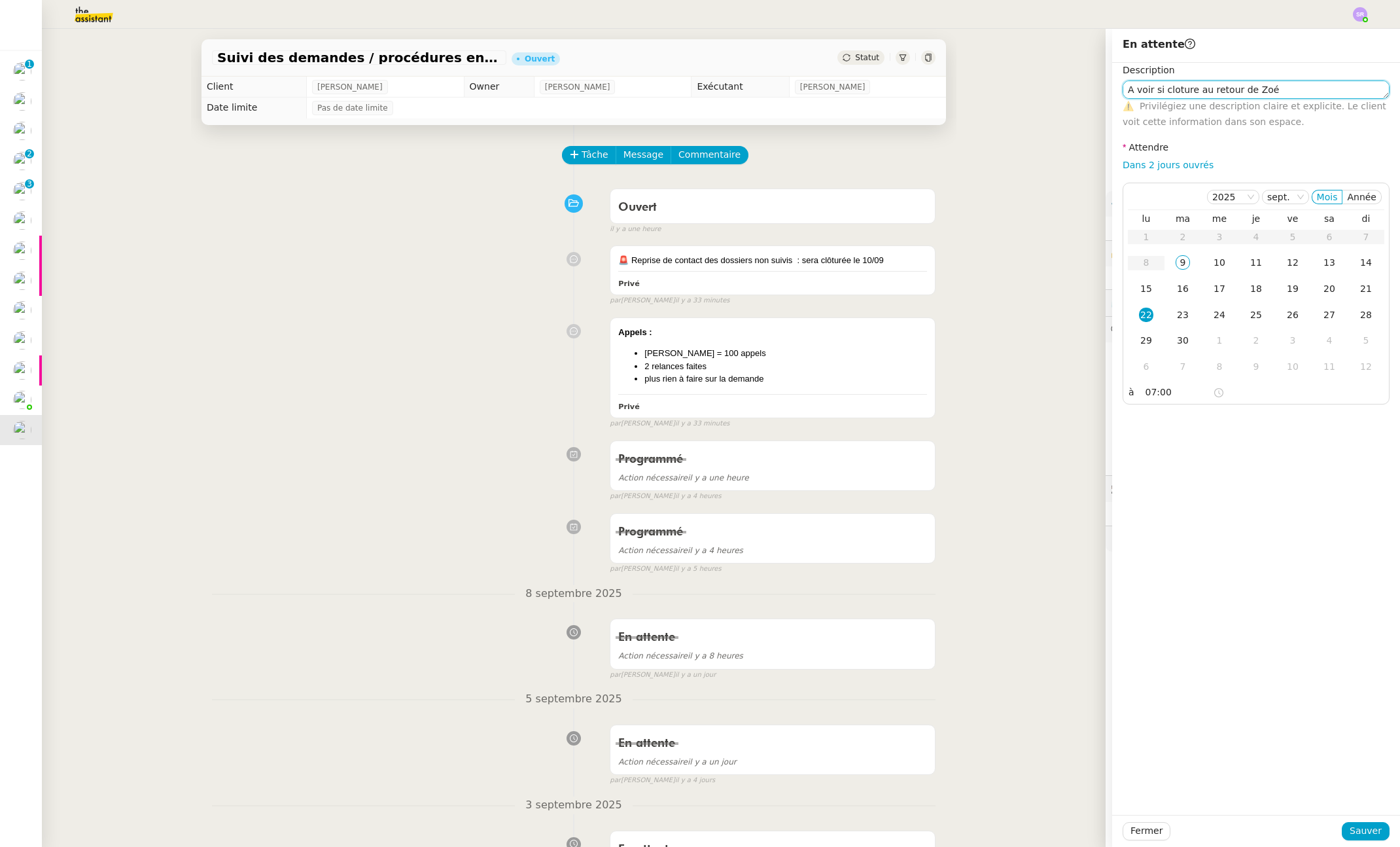
click at [1164, 92] on textarea "A voir si cloture au retour de Zoé" at bounding box center [1256, 89] width 267 height 18
click at [0, 0] on lt-span "clôture" at bounding box center [0, 0] width 0 height 0
type textarea "A voir si clôture au retour de [DEMOGRAPHIC_DATA]"
click at [1354, 823] on span "Sauver" at bounding box center [1366, 830] width 32 height 15
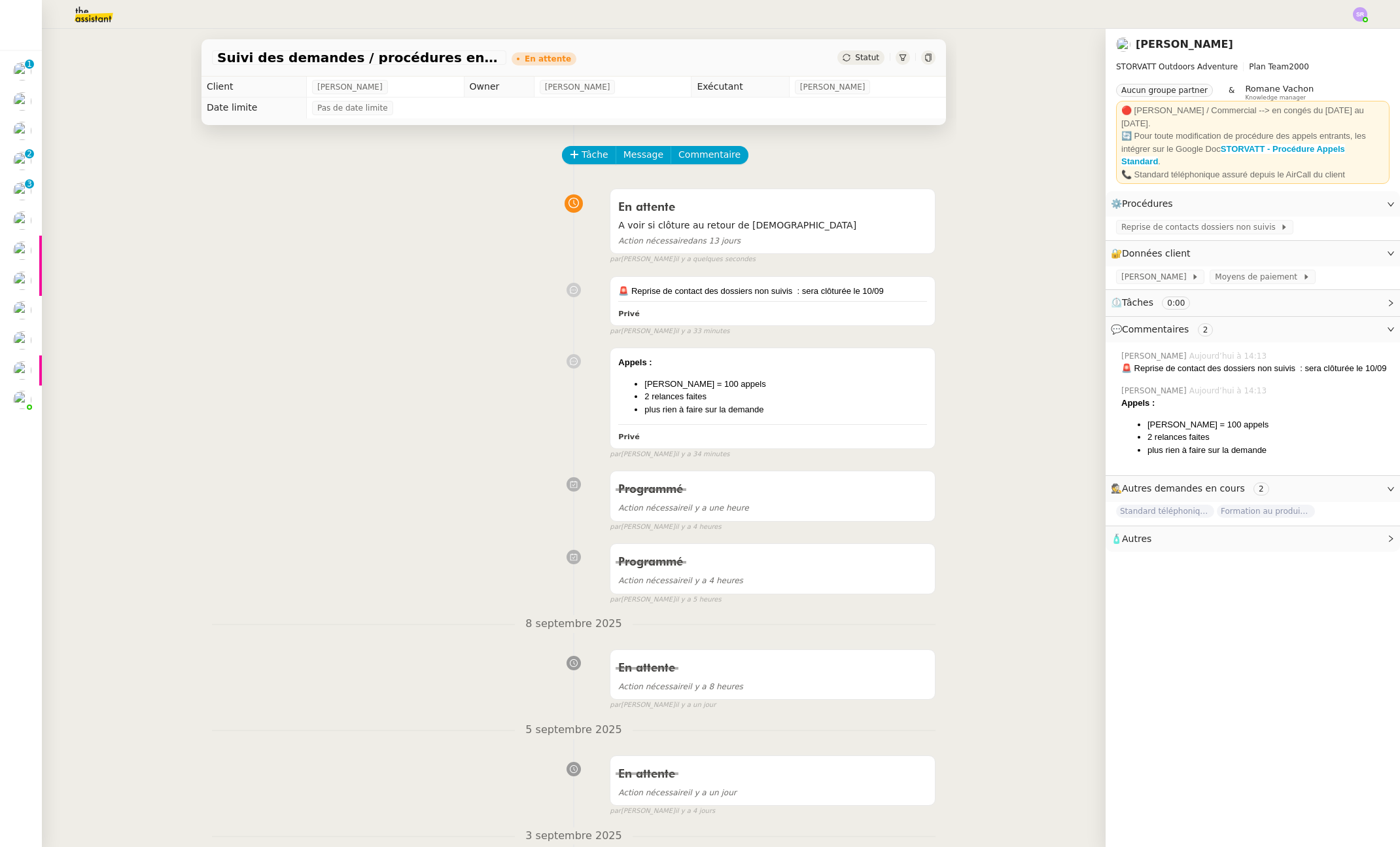
click at [782, 164] on div "Tâche Message Commentaire" at bounding box center [749, 162] width 372 height 32
click at [96, 17] on img at bounding box center [83, 14] width 102 height 29
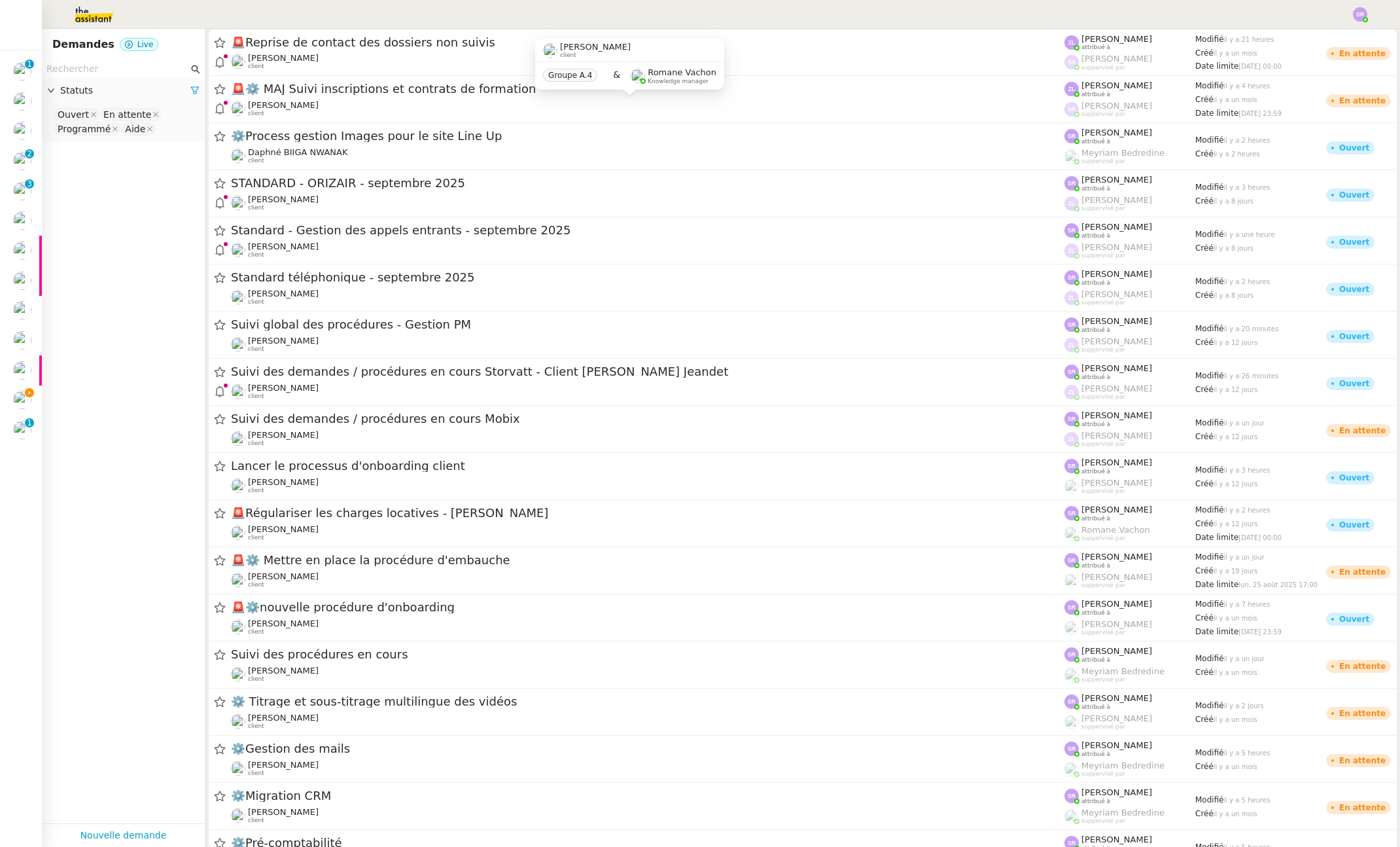
click at [885, 22] on div at bounding box center [699, 14] width 1334 height 29
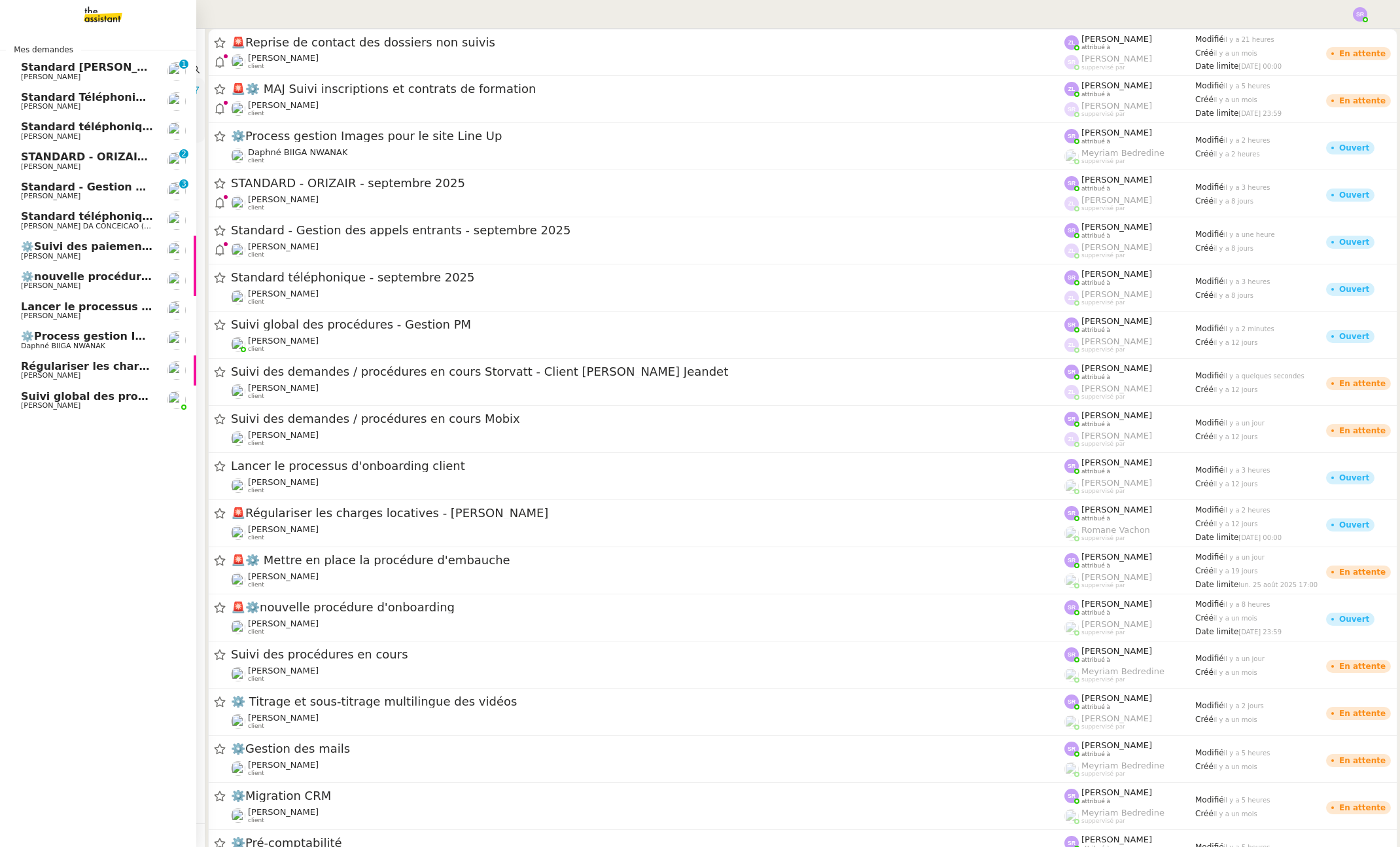
click at [76, 364] on span "Régulariser les charges locatives - [PERSON_NAME]" at bounding box center [173, 366] width 304 height 12
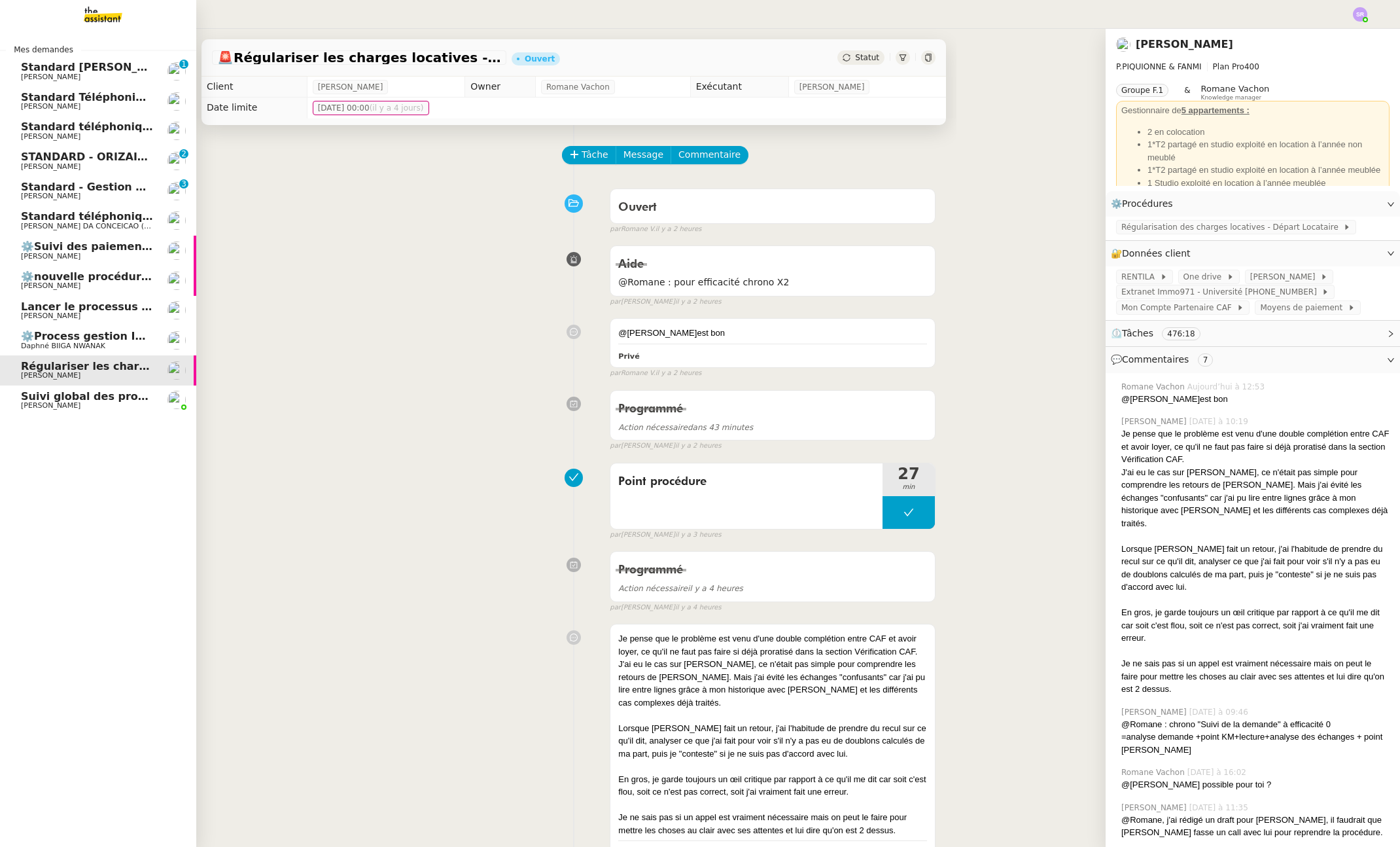
click at [102, 342] on span "Daphné BIIGA NWANAK" at bounding box center [87, 346] width 132 height 8
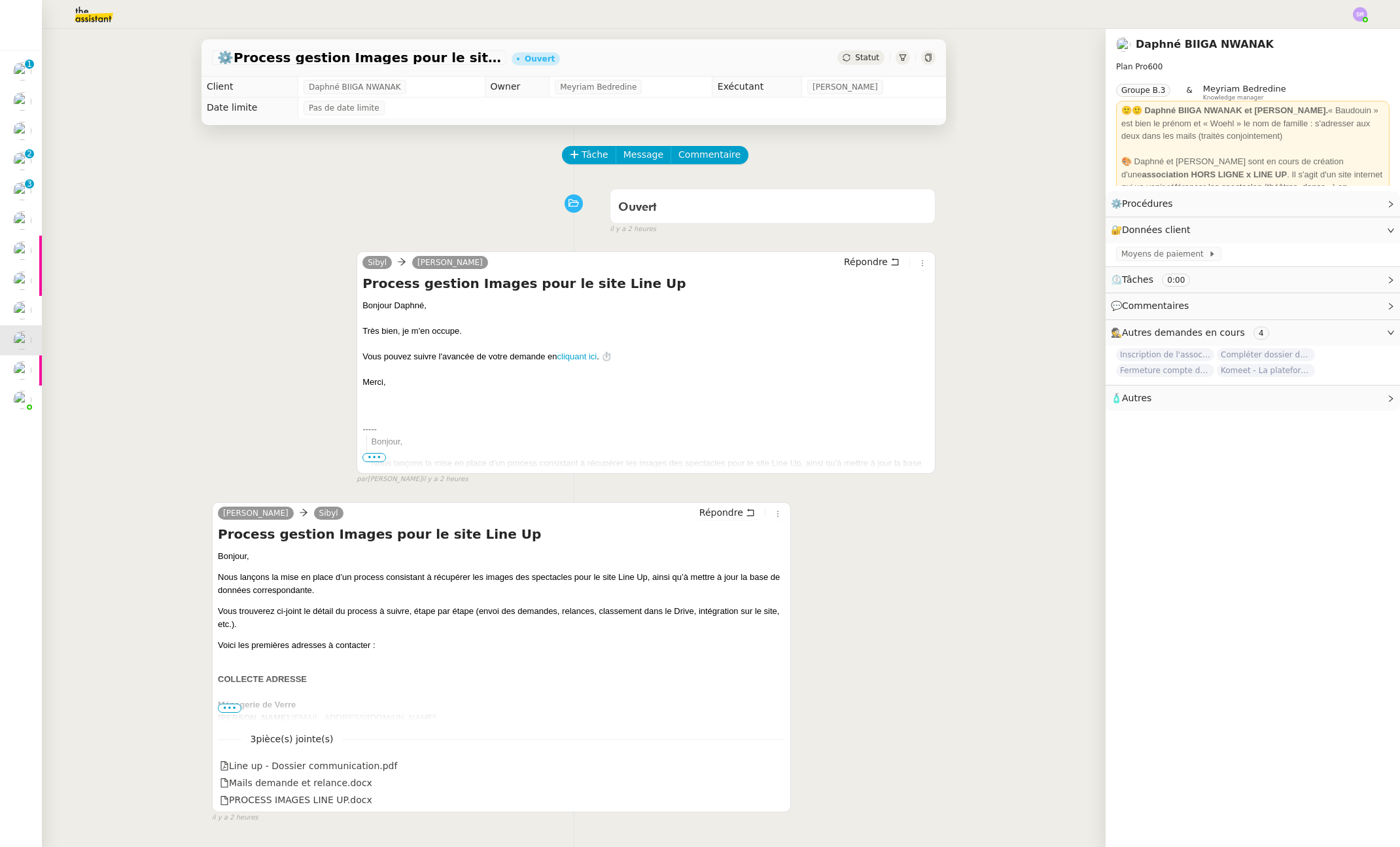
scroll to position [24, 0]
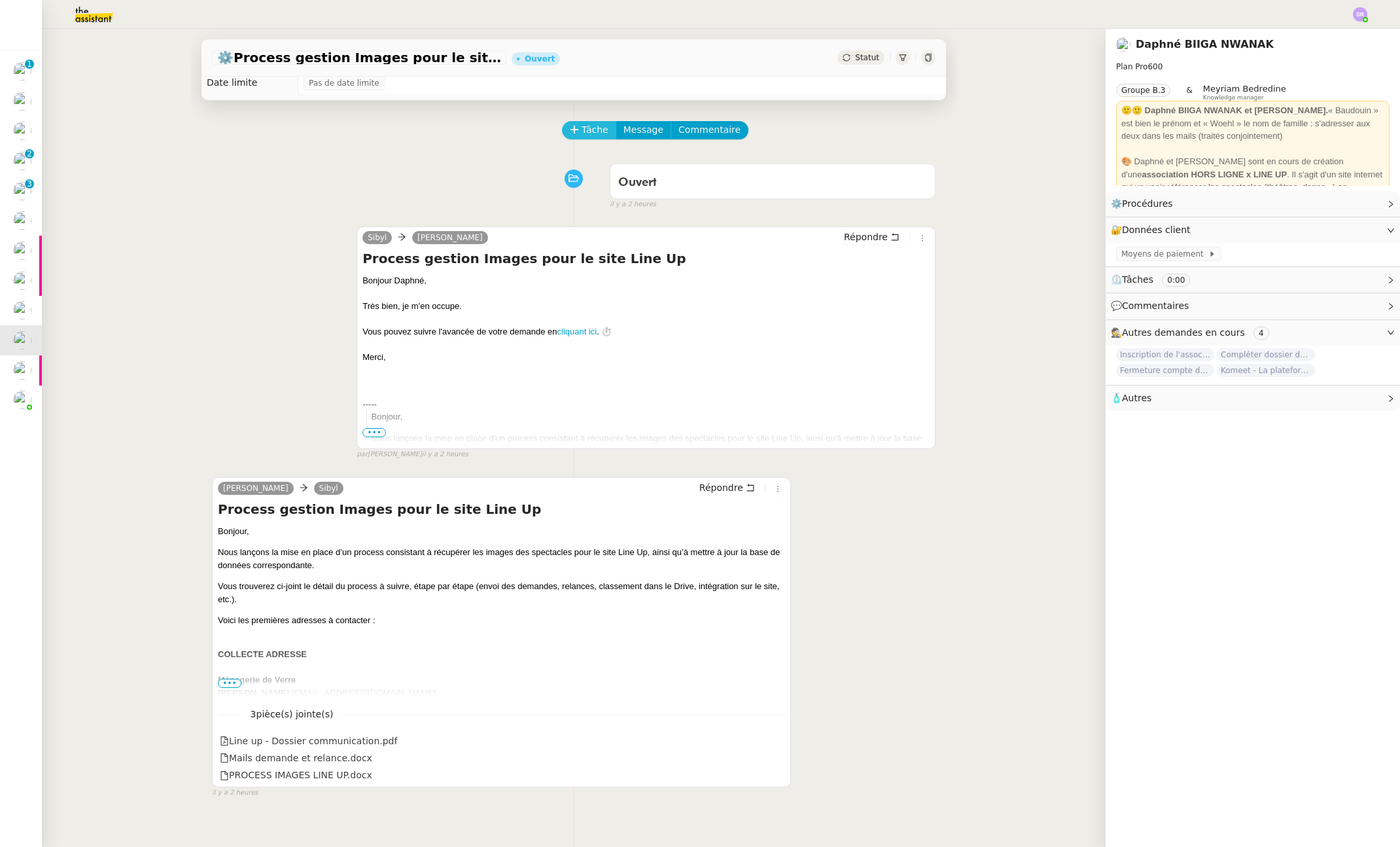
click at [583, 130] on span "Tâche" at bounding box center [595, 130] width 27 height 15
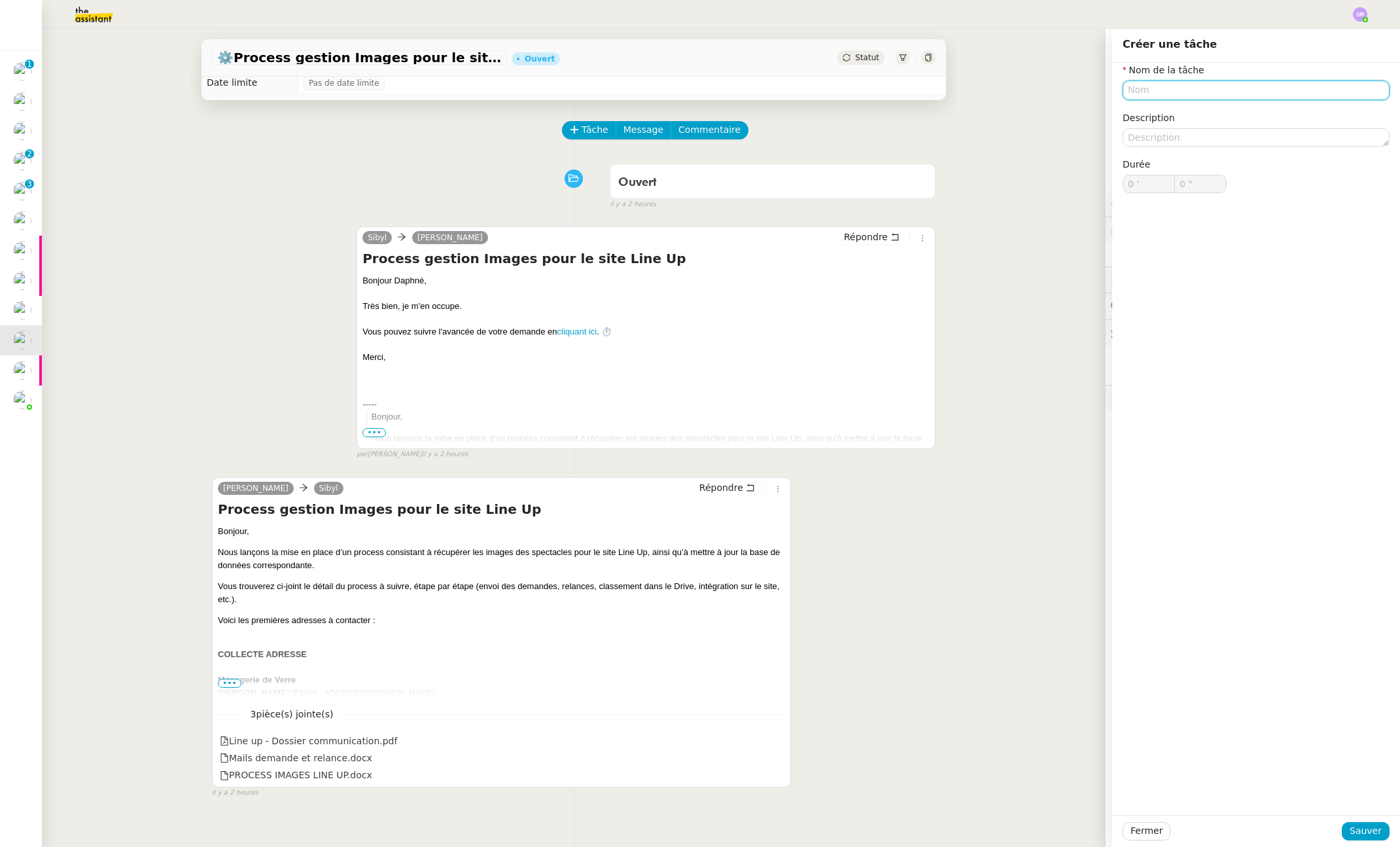
click at [1164, 89] on input "text" at bounding box center [1256, 90] width 267 height 19
click at [1201, 110] on div "Etude de la demande" at bounding box center [1246, 114] width 256 height 11
type input "Etude de la demande"
click at [1355, 833] on span "Sauver" at bounding box center [1366, 830] width 32 height 15
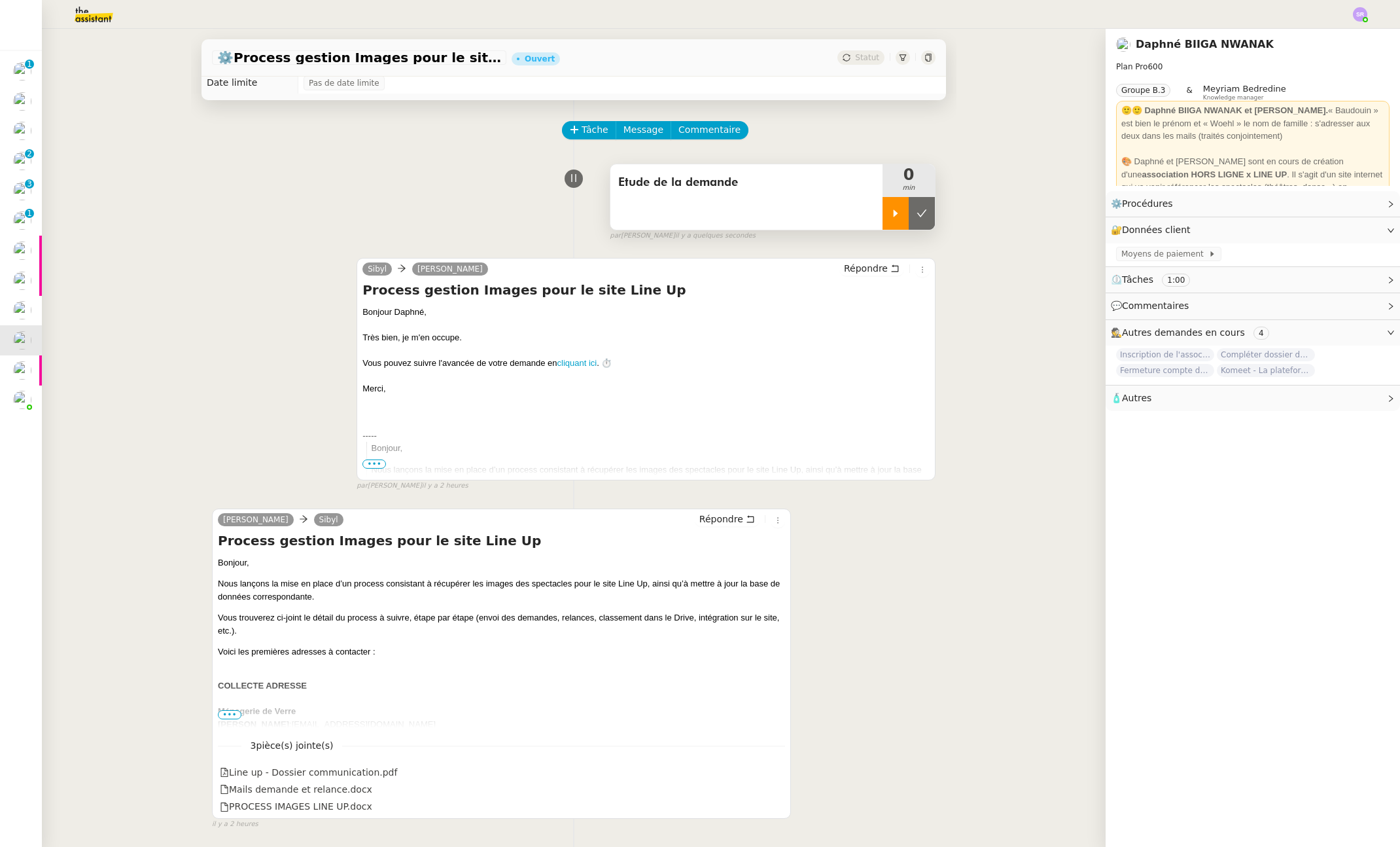
click at [883, 220] on div at bounding box center [896, 213] width 26 height 32
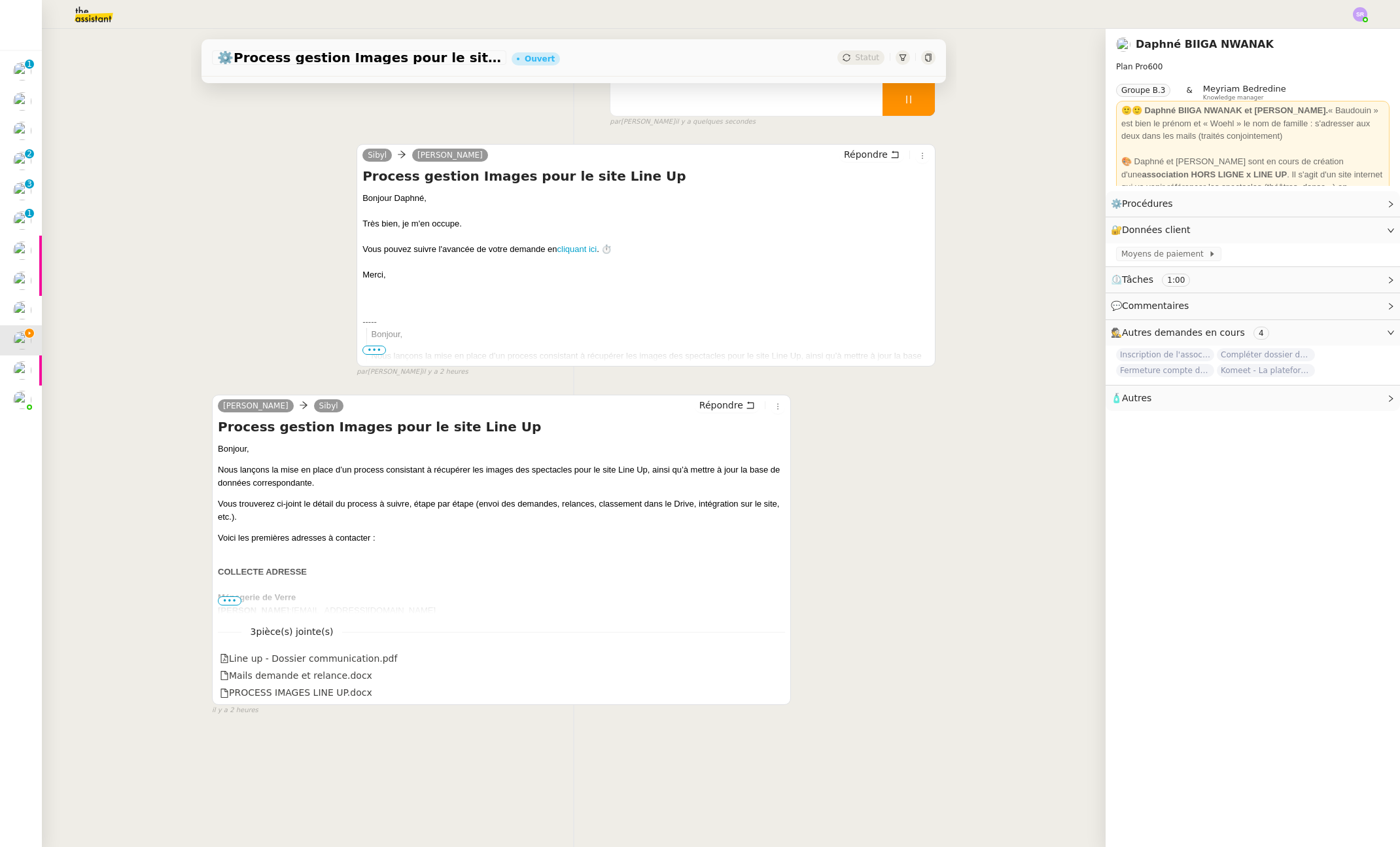
click at [220, 603] on span "•••" at bounding box center [229, 600] width 24 height 9
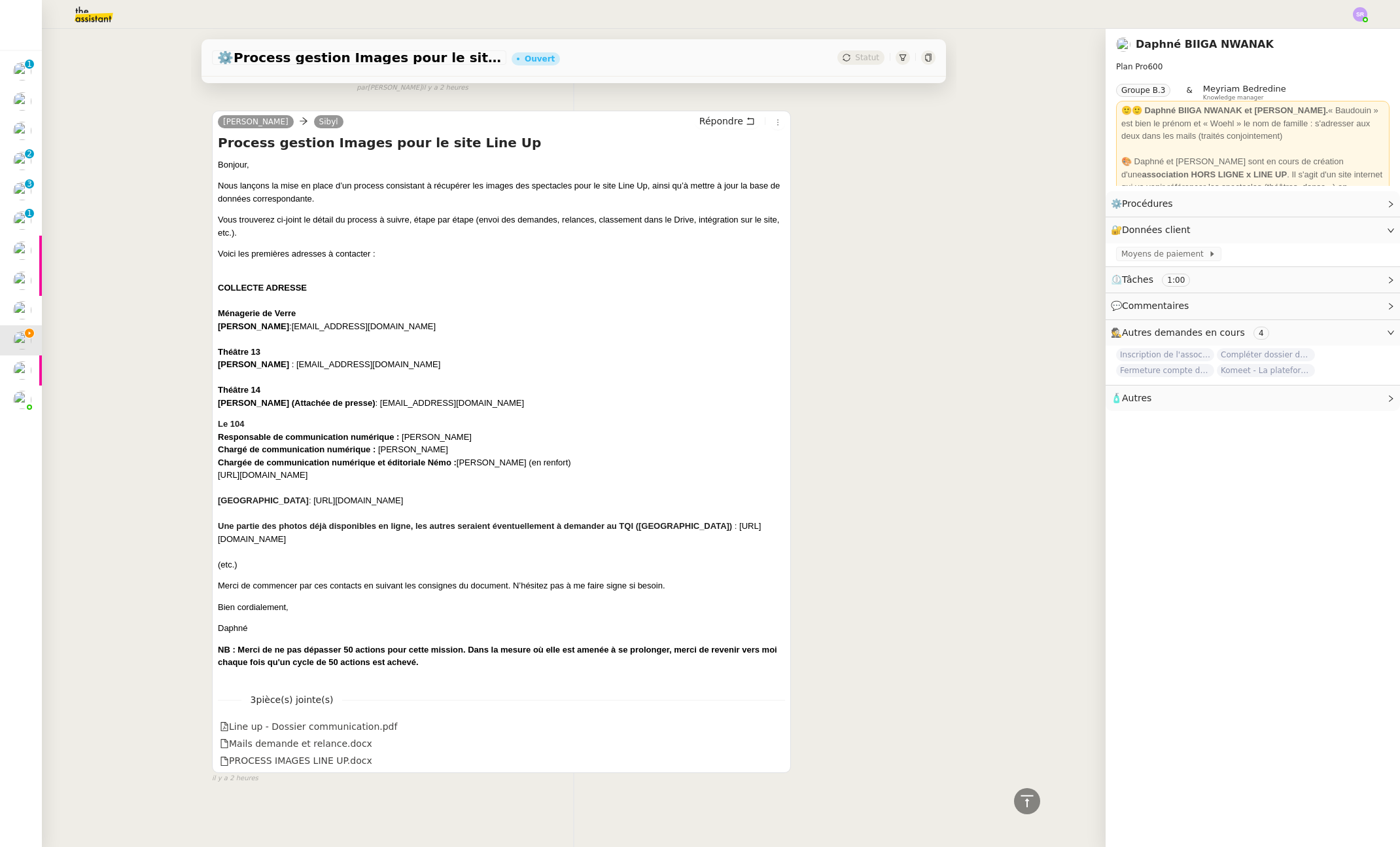
scroll to position [430, 0]
click at [404, 658] on b "NB : Merci de ne pas dépasser 50 actions pour cette mission. Dans la mesure où …" at bounding box center [497, 656] width 559 height 23
click at [432, 654] on div "NB : Merci de ne pas dépasser 50 actions pour cette mission. Dans la mesure où …" at bounding box center [501, 655] width 567 height 25
click at [360, 723] on div "Line up - Dossier communication.pdf" at bounding box center [308, 726] width 178 height 15
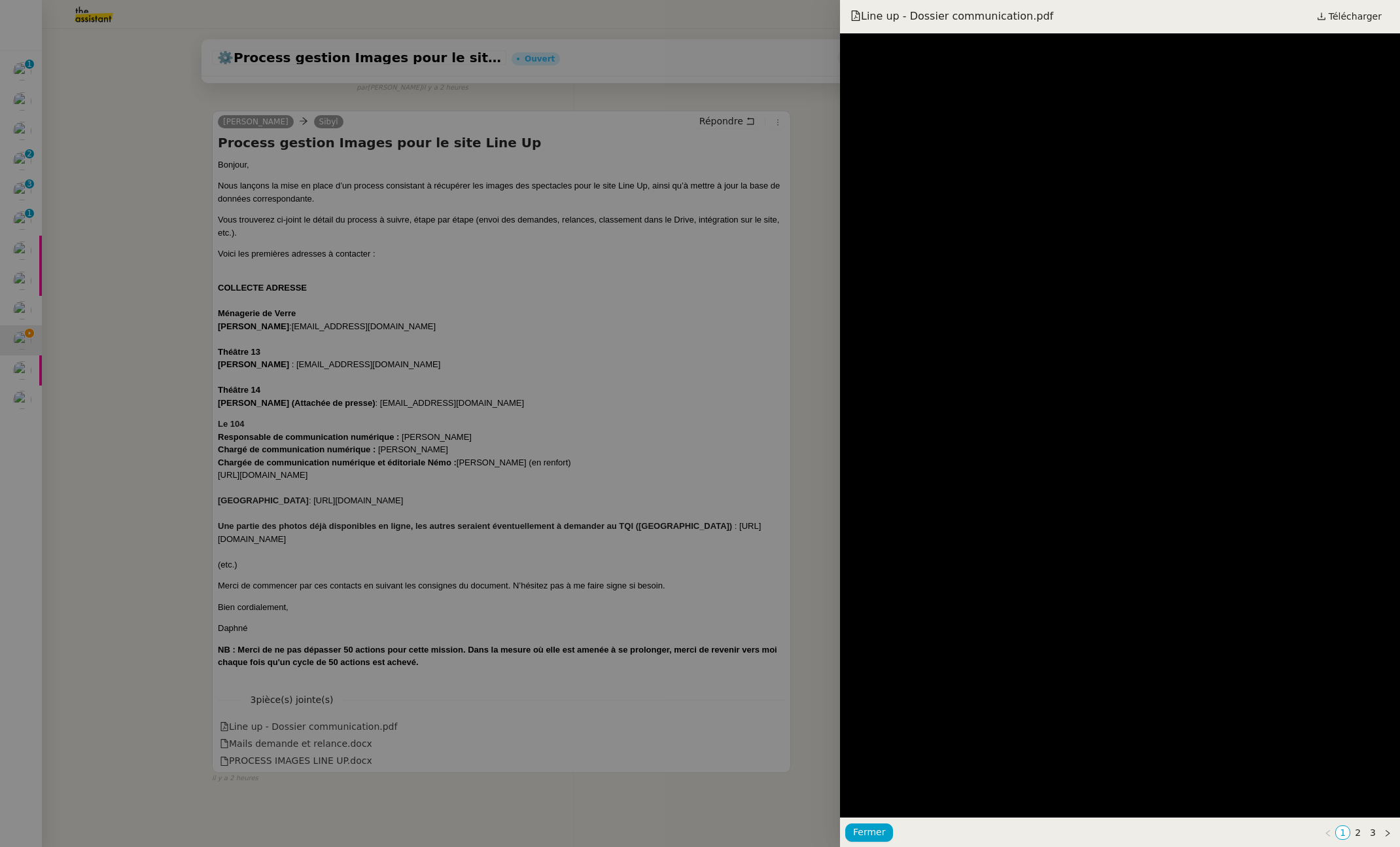
click at [318, 738] on div at bounding box center [700, 424] width 1400 height 847
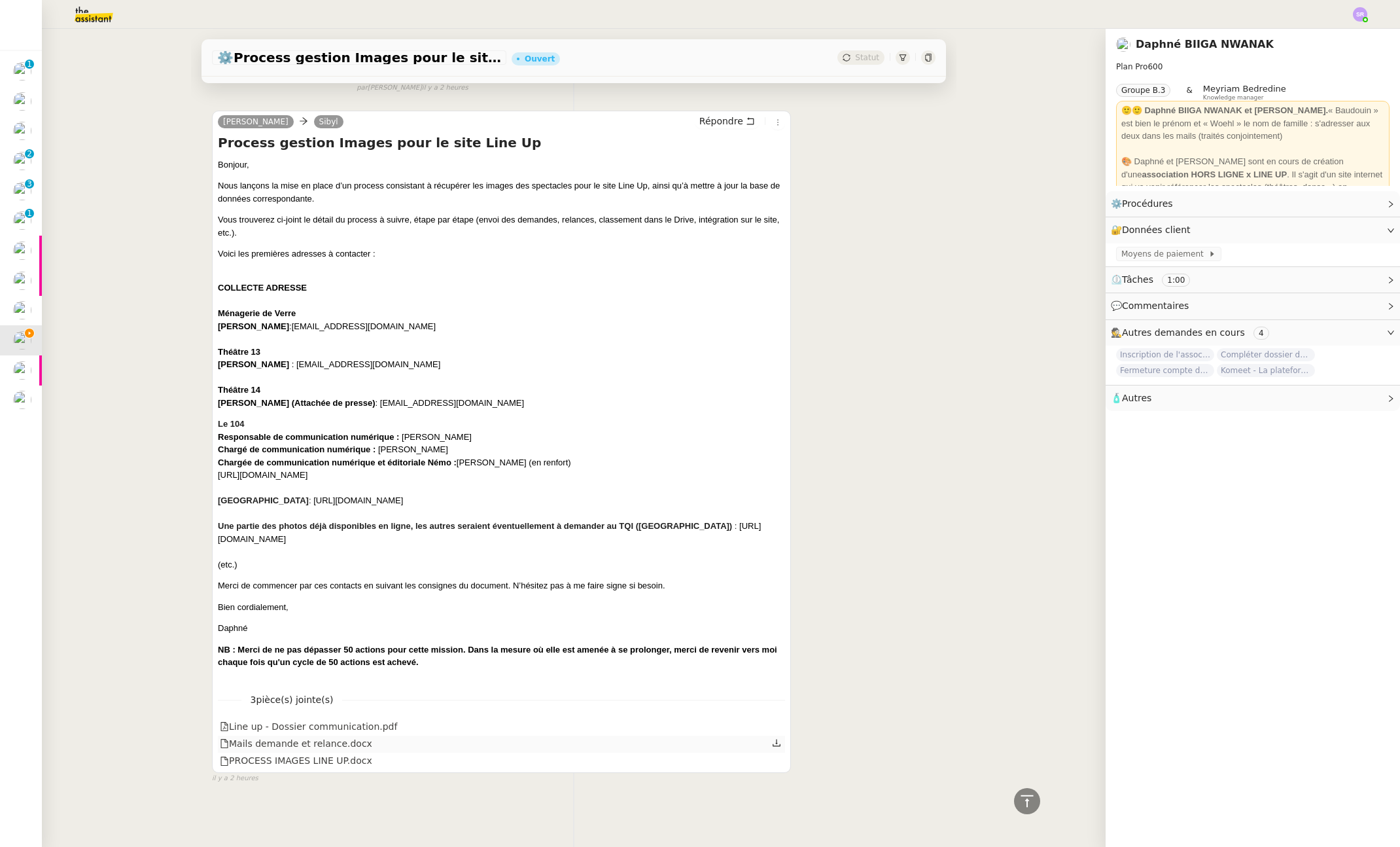
click at [320, 738] on div "Mails demande et relance.docx" at bounding box center [296, 743] width 152 height 15
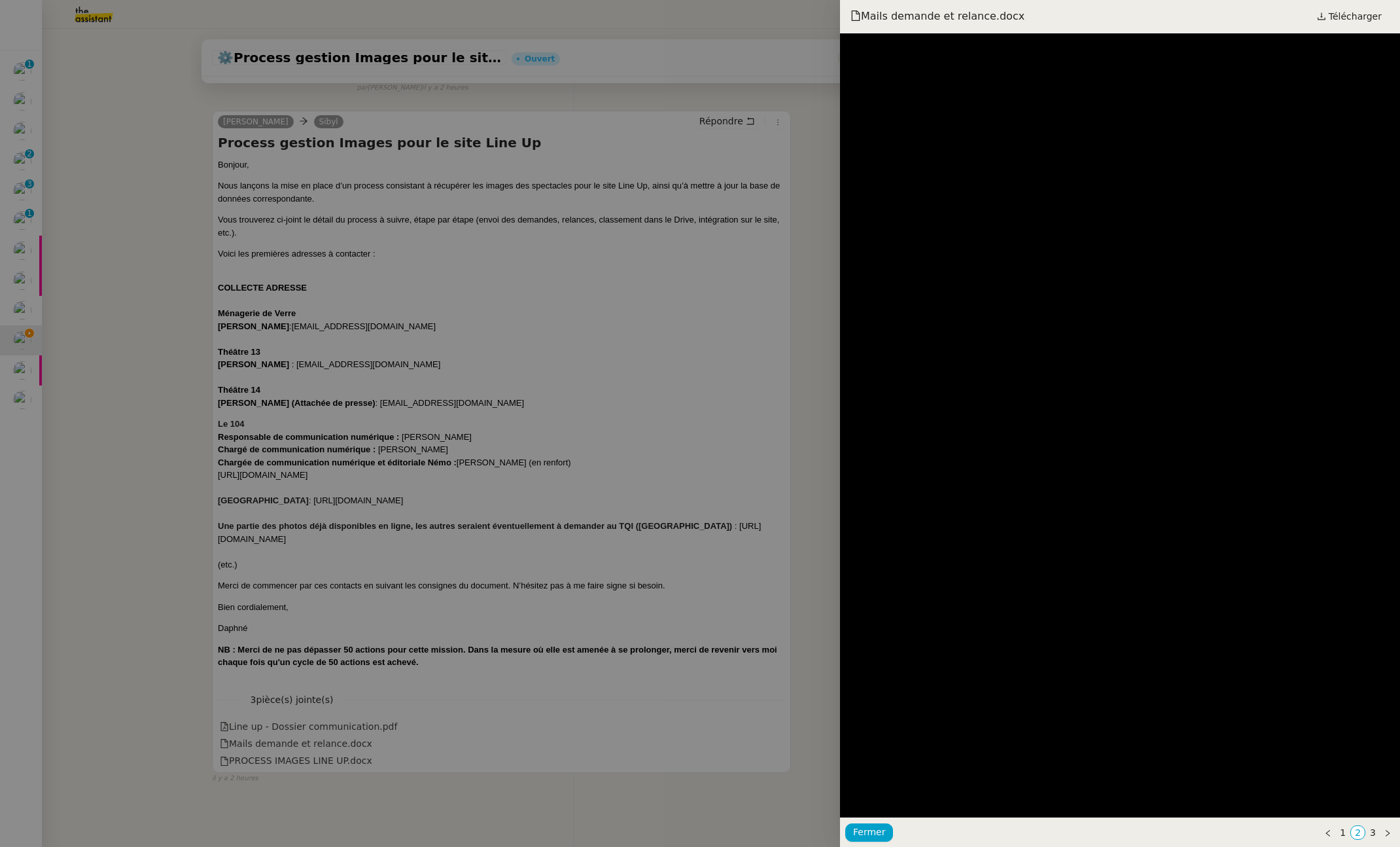
click at [315, 756] on div at bounding box center [700, 424] width 1400 height 847
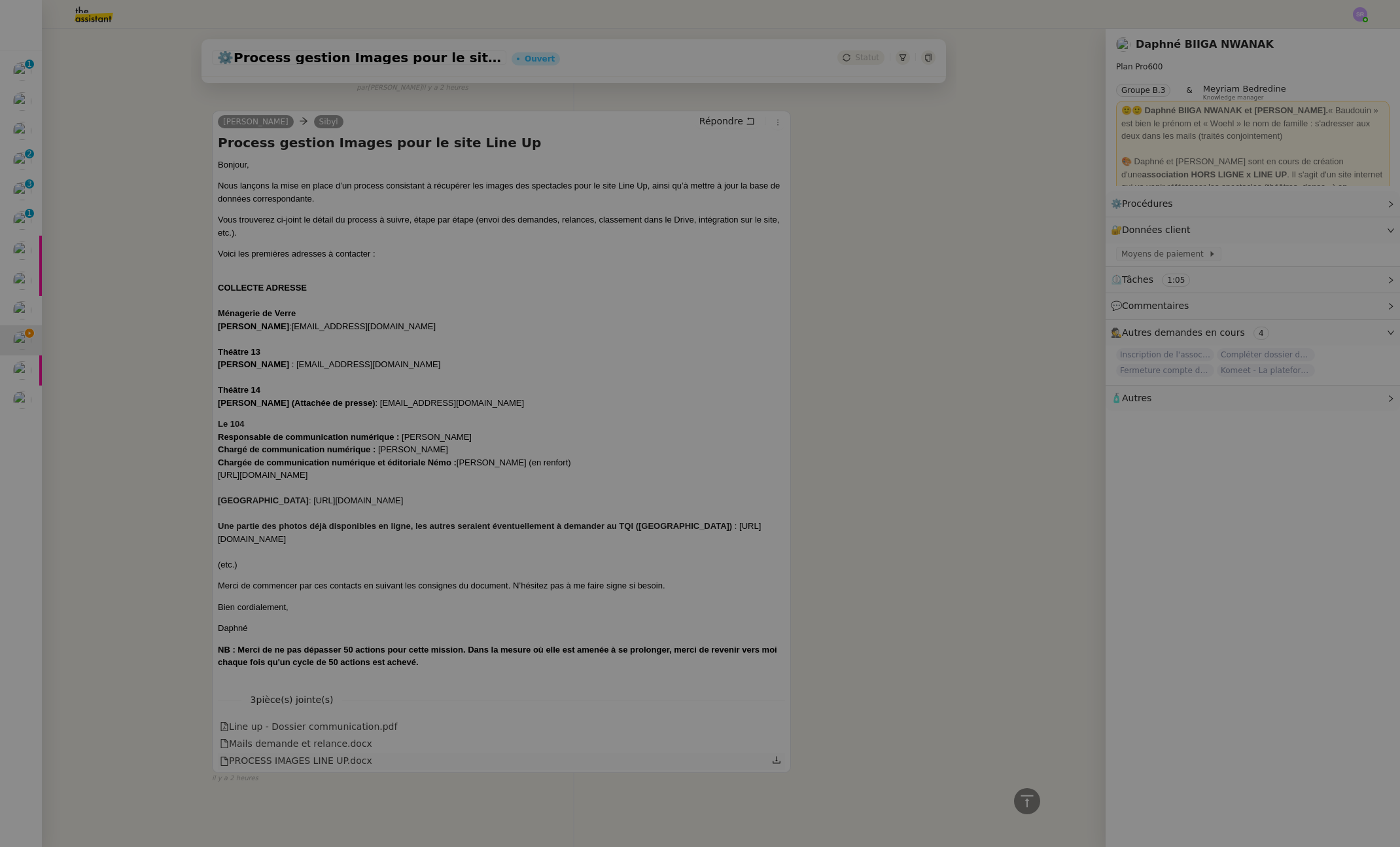
click at [318, 754] on div "PROCESS IMAGES LINE UP.docx" at bounding box center [296, 760] width 152 height 15
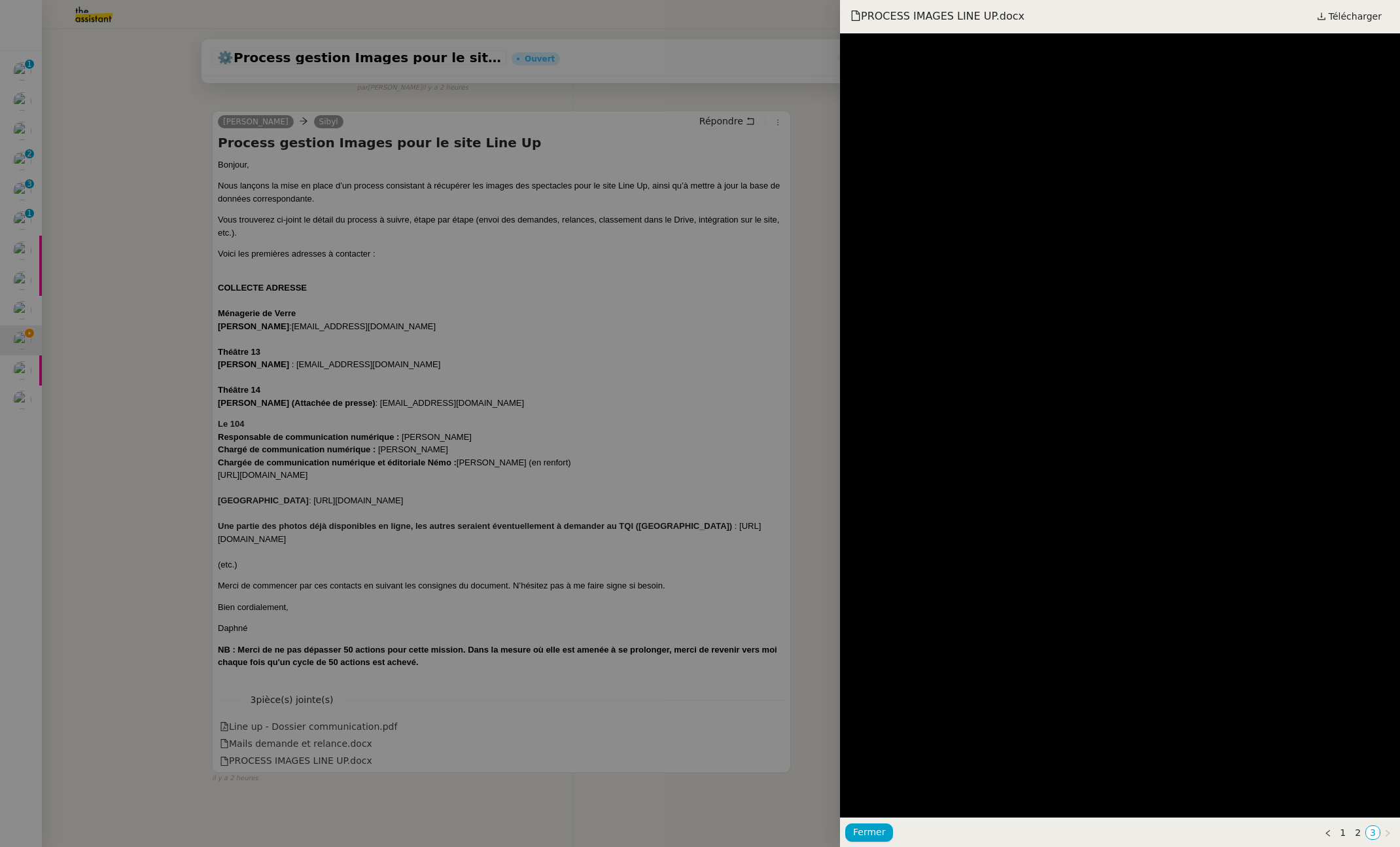
click at [554, 798] on div at bounding box center [700, 424] width 1400 height 847
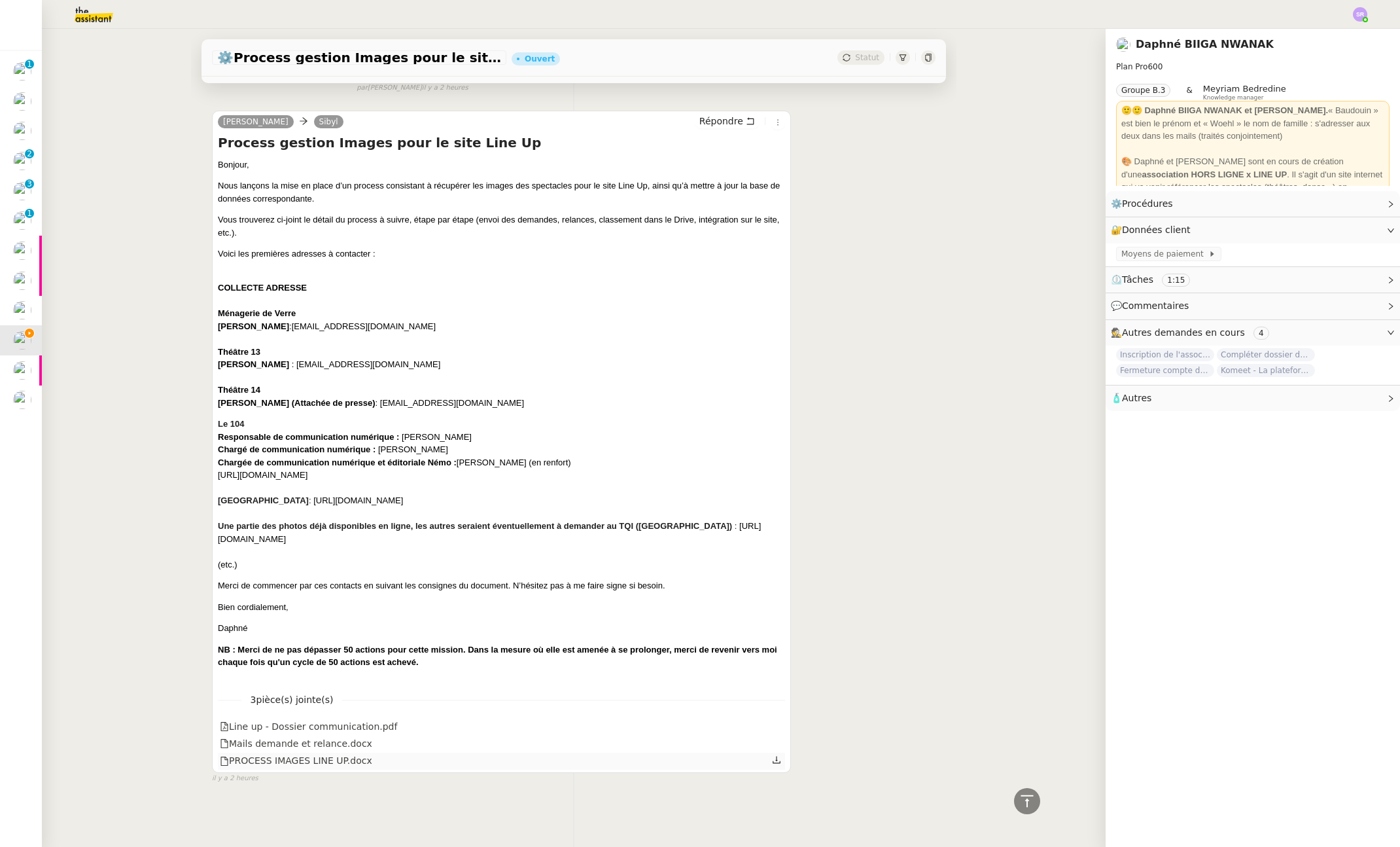
click at [773, 756] on icon at bounding box center [776, 760] width 8 height 7
click at [773, 738] on icon at bounding box center [776, 742] width 8 height 7
click at [772, 720] on icon at bounding box center [776, 724] width 9 height 9
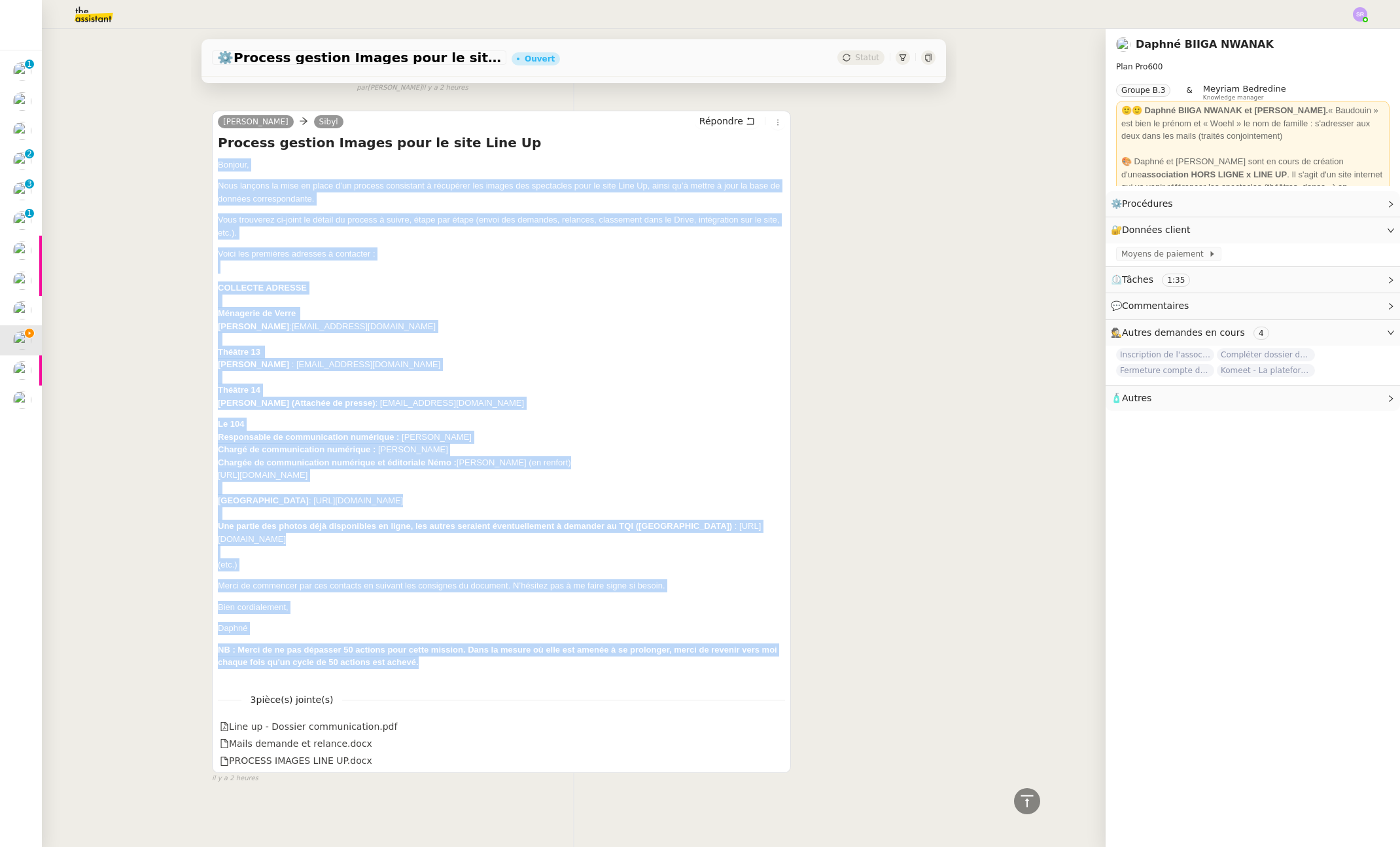
drag, startPoint x: 213, startPoint y: 294, endPoint x: 451, endPoint y: 658, distance: 434.9
click at [451, 658] on div "Bonjour, Nous lançons la mise en place d’un process consistant à récupérer les …" at bounding box center [501, 420] width 567 height 523
copy div "Bonjour, Nous lançons la mise en place d’un process consistant à récupérer les …"
click at [473, 360] on p "Laure Brethous : laurebrethous@theatre13.com" at bounding box center [501, 364] width 567 height 13
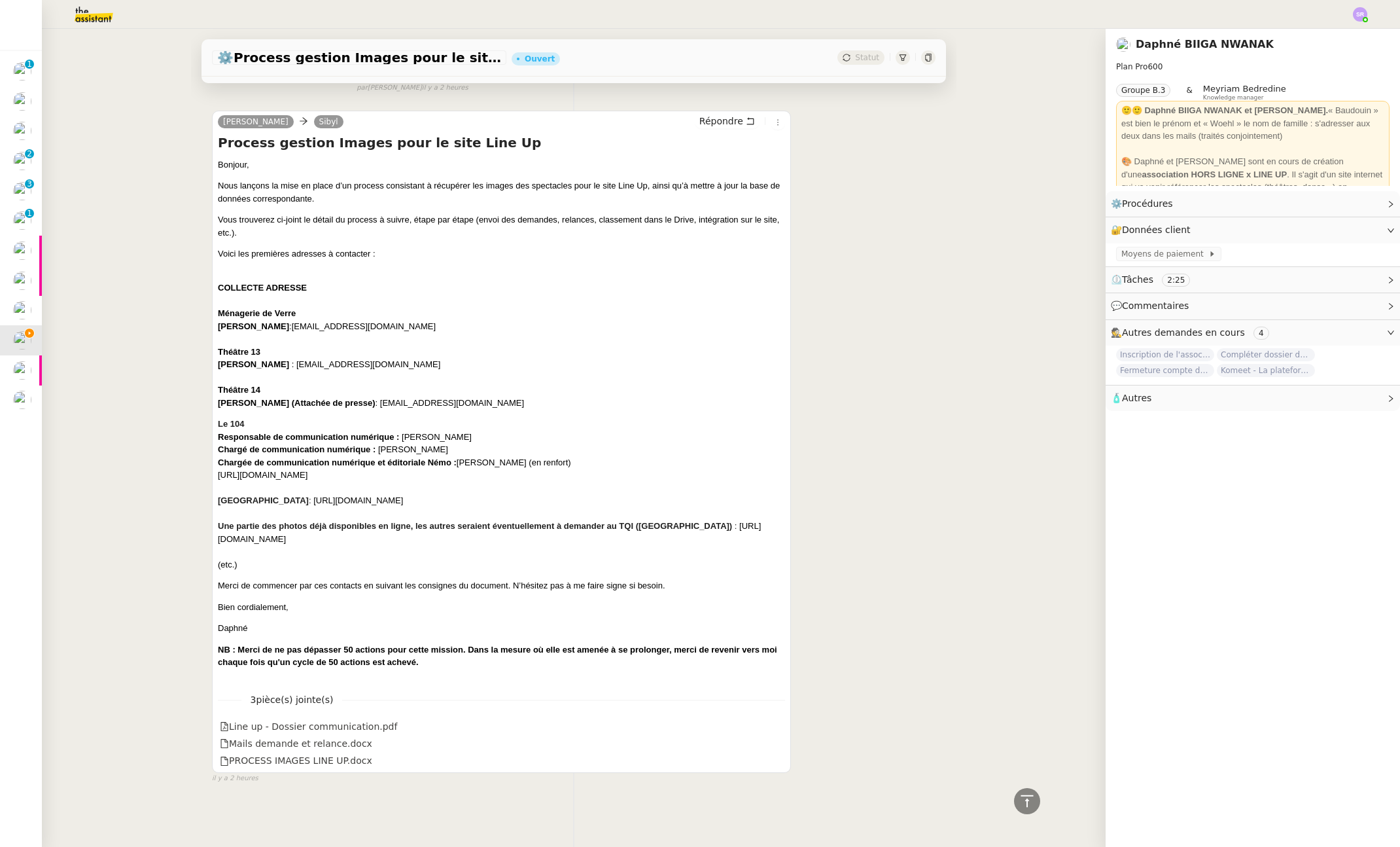
click at [902, 606] on div "Daphné Ingrid Sibyl Répondre Process gestion Images pour le site Line Up Bonjou…" at bounding box center [573, 441] width 724 height 685
click at [903, 606] on div "Daphné Ingrid Sibyl Répondre Process gestion Images pour le site Line Up Bonjou…" at bounding box center [573, 441] width 724 height 685
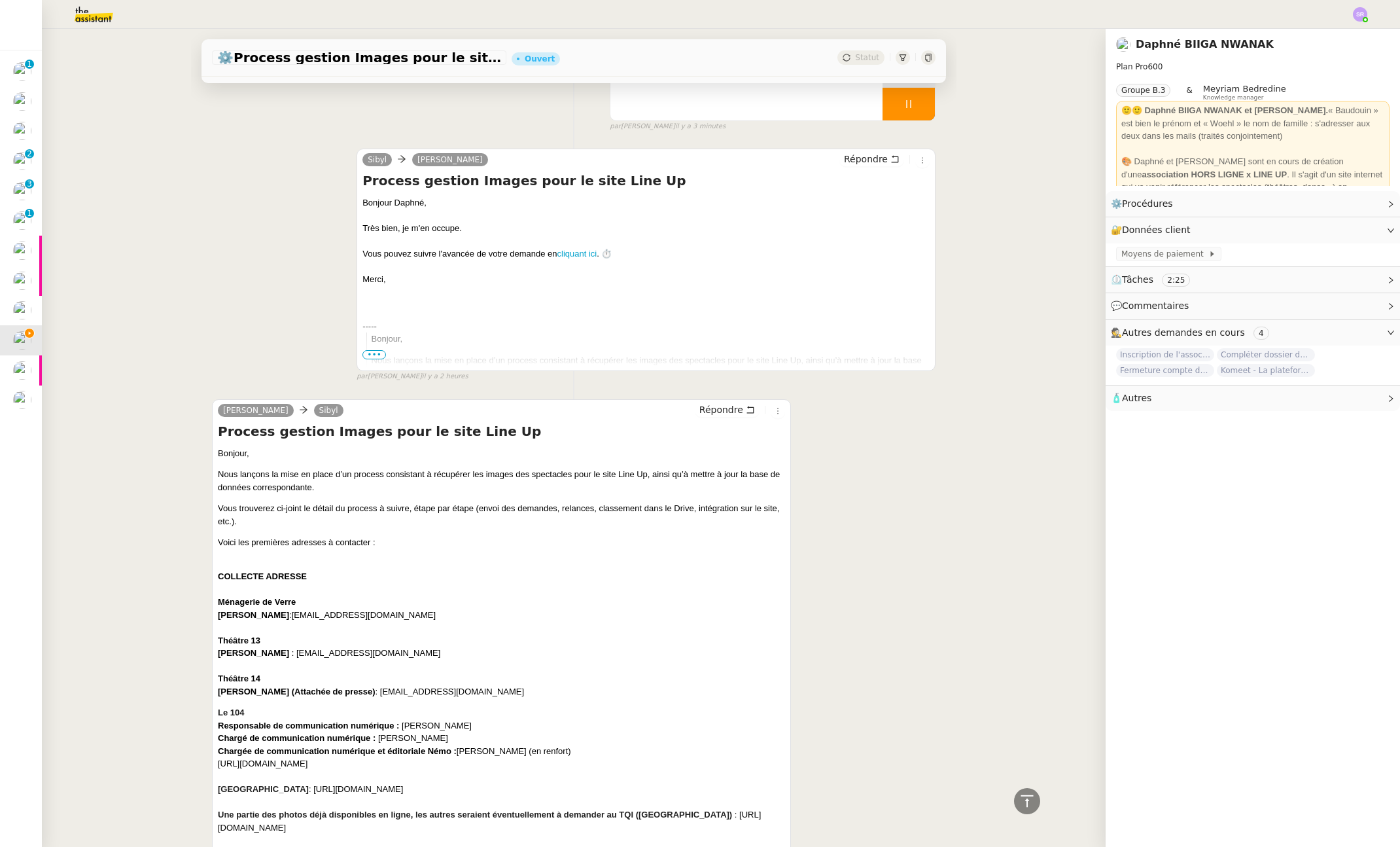
scroll to position [0, 0]
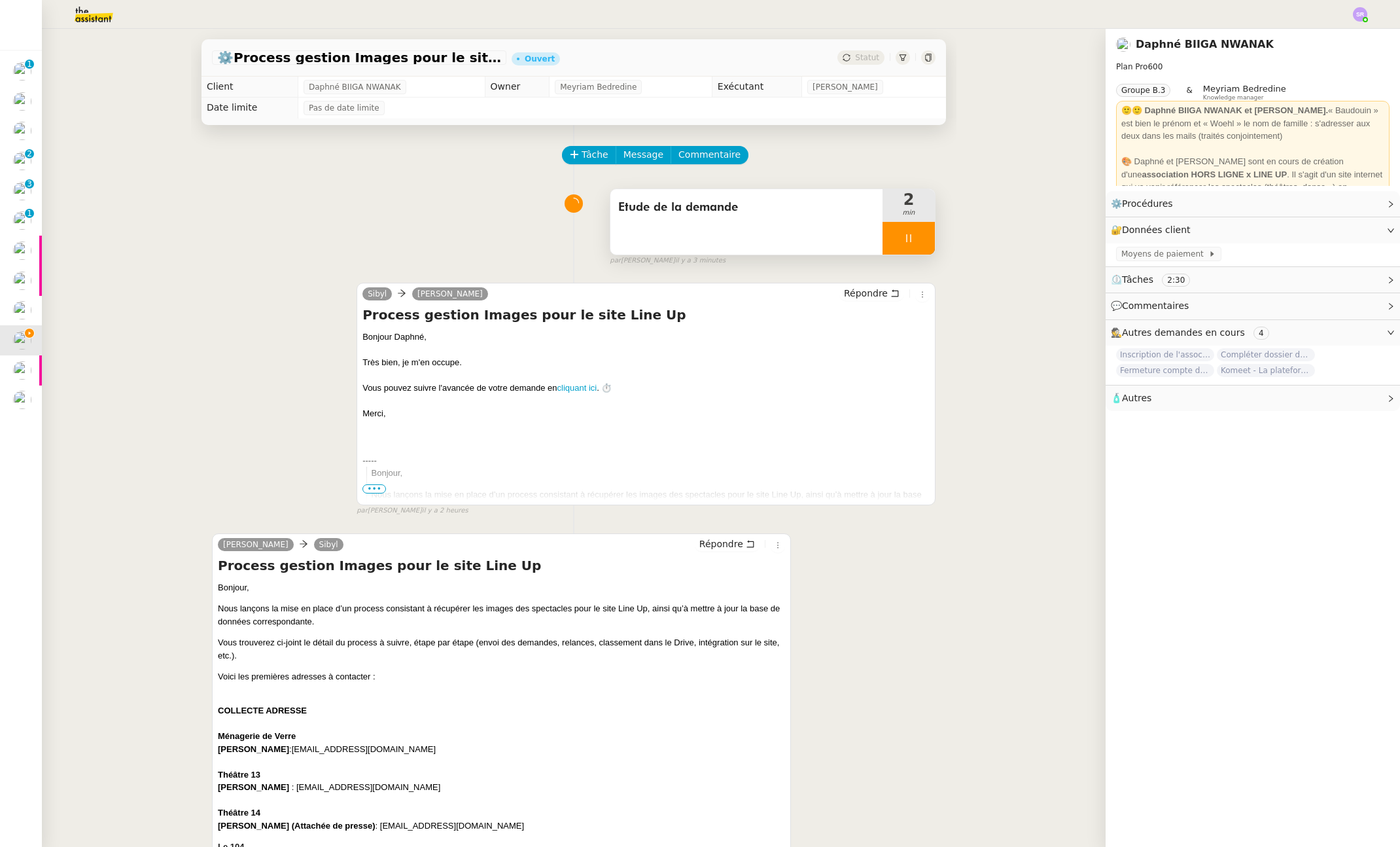
click at [904, 233] on icon at bounding box center [909, 238] width 10 height 10
click at [917, 234] on icon at bounding box center [922, 238] width 10 height 10
click at [883, 236] on button at bounding box center [909, 237] width 52 height 32
click at [883, 239] on div at bounding box center [896, 237] width 26 height 32
click at [717, 153] on span "Commentaire" at bounding box center [709, 154] width 62 height 15
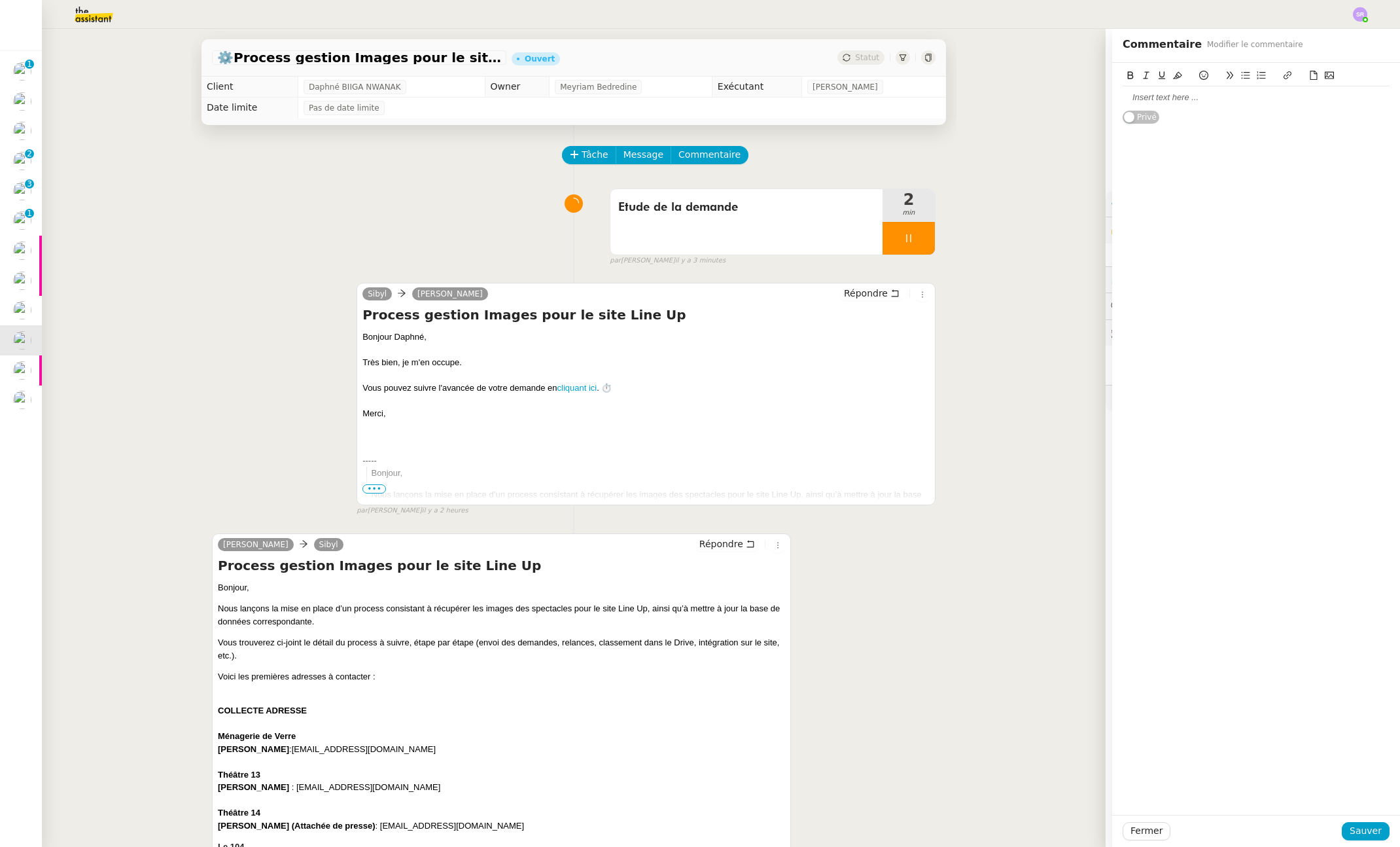
click at [1266, 92] on div at bounding box center [1256, 97] width 267 height 11
click at [1181, 97] on div at bounding box center [1256, 97] width 267 height 11
click at [1357, 832] on span "Sauver" at bounding box center [1366, 830] width 32 height 15
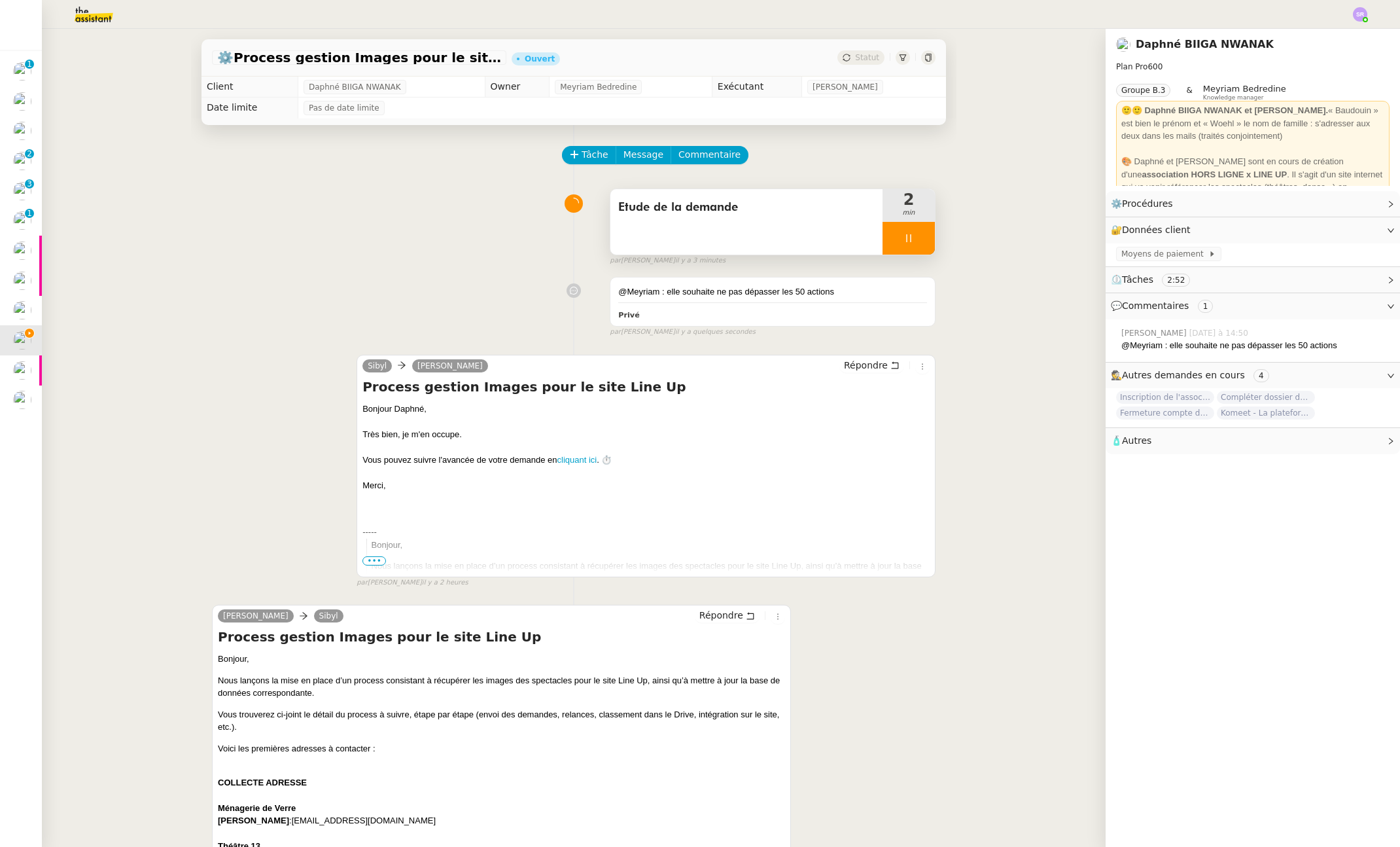
click at [904, 234] on icon at bounding box center [909, 238] width 10 height 10
click at [822, 299] on div "@Meyriam : elle souhaite ne pas dépasser les 50 actions Privé" at bounding box center [773, 301] width 325 height 48
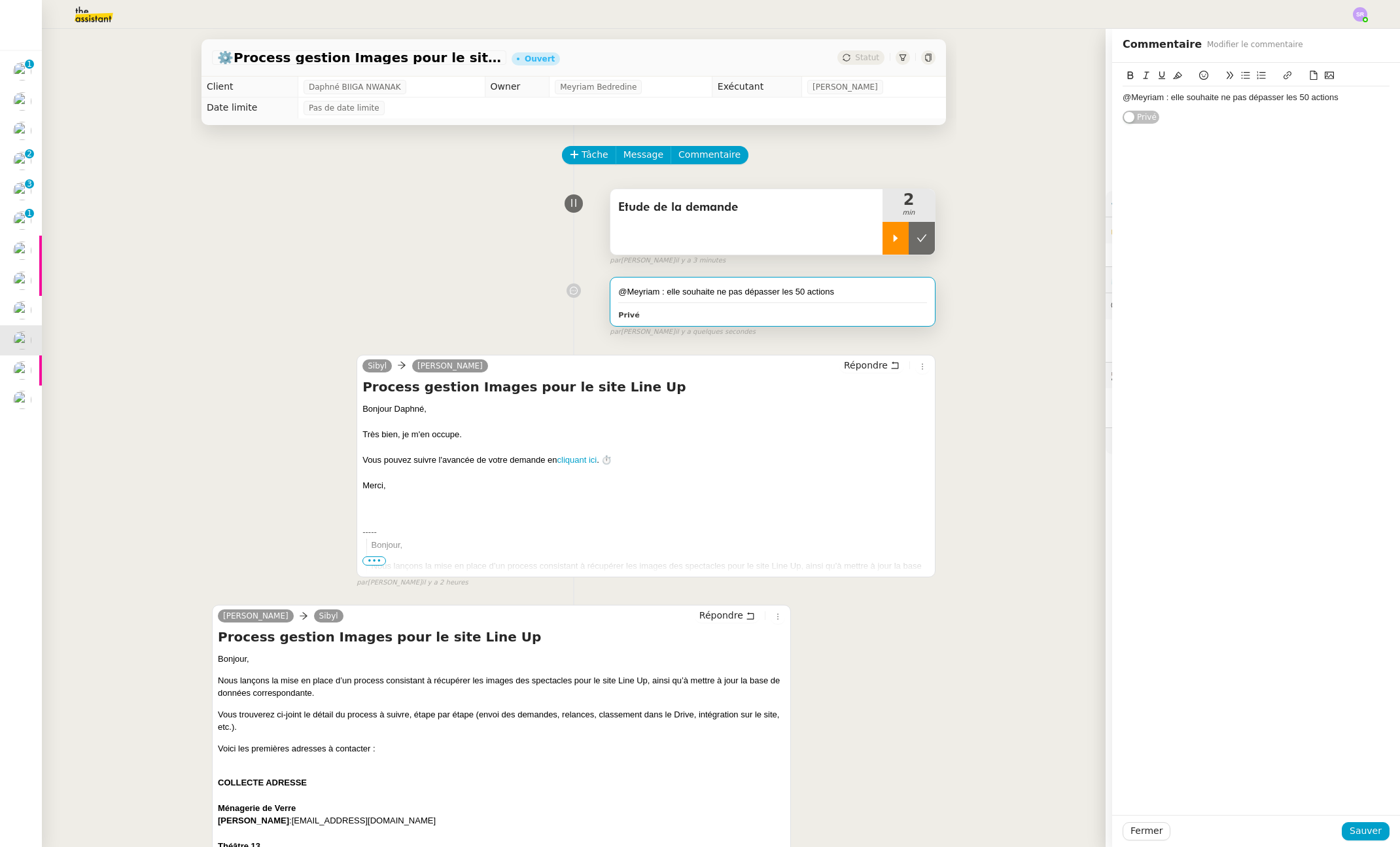
click at [891, 237] on icon at bounding box center [896, 238] width 10 height 10
click at [886, 313] on div "Privé" at bounding box center [773, 314] width 309 height 15
click at [1358, 94] on div "@Meyriam : elle souhaite ne pas dépasser les 50 actions" at bounding box center [1256, 97] width 267 height 11
click at [1198, 108] on div "-> je vais voir si c'est férable en fonctoin" at bounding box center [1256, 109] width 267 height 11
click at [1245, 108] on div "-> je vais voir si c'est gérable en fonctoin" at bounding box center [1256, 109] width 267 height 11
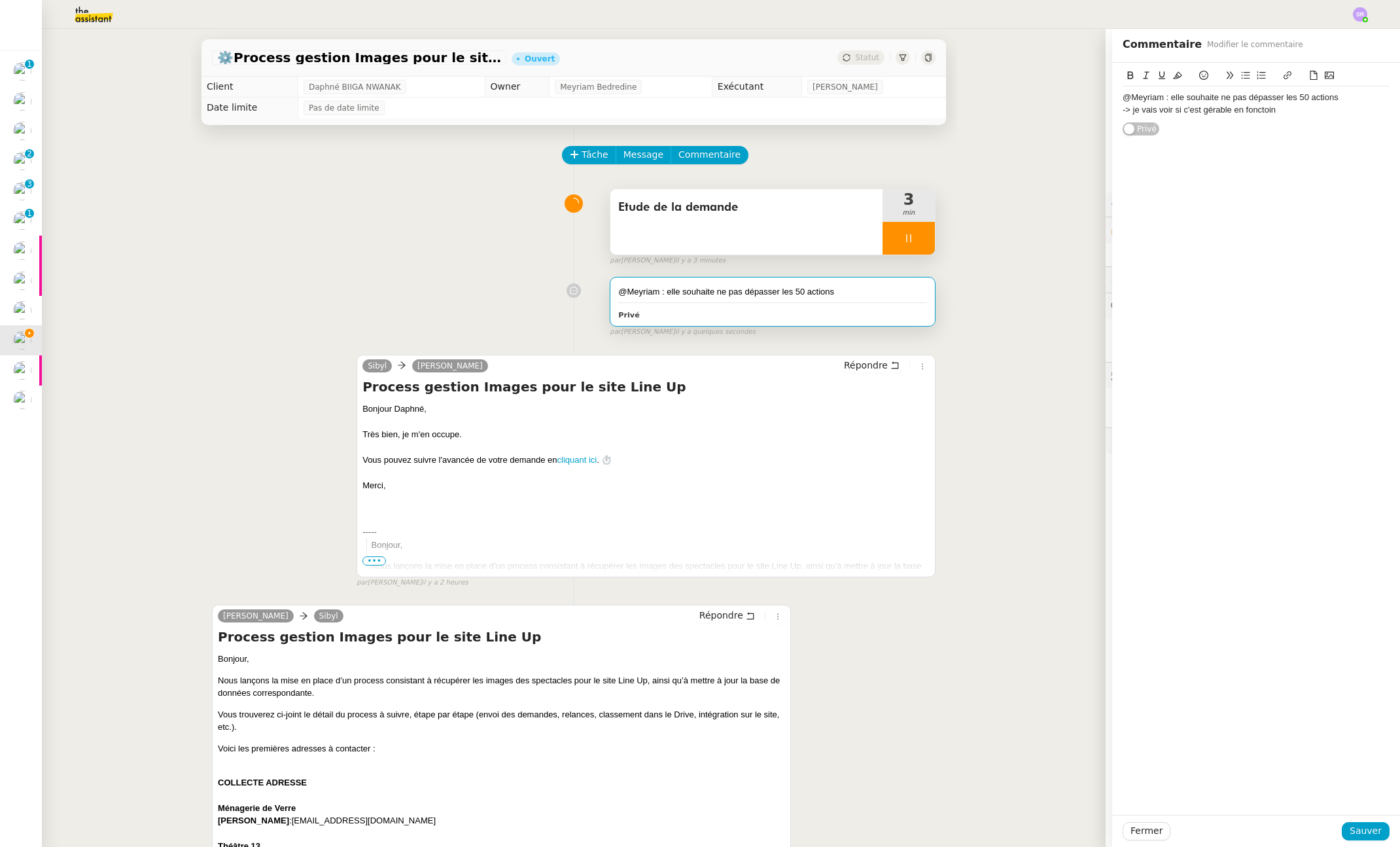
click at [0, 0] on lt-span "fonct io n" at bounding box center [0, 0] width 0 height 0
click at [1285, 117] on div "@Meyriam : elle souhaite ne pas dépasser les 50 actions -> je vais voir si c'es…" at bounding box center [1256, 104] width 267 height 35
click at [1301, 113] on div "-> je vais voir si c'est gérable en fonction" at bounding box center [1256, 109] width 267 height 11
click at [1153, 136] on div "il faudra qcomtper qu'il y a la rédaction de la procédure TA donc je pense que …" at bounding box center [1256, 146] width 267 height 36
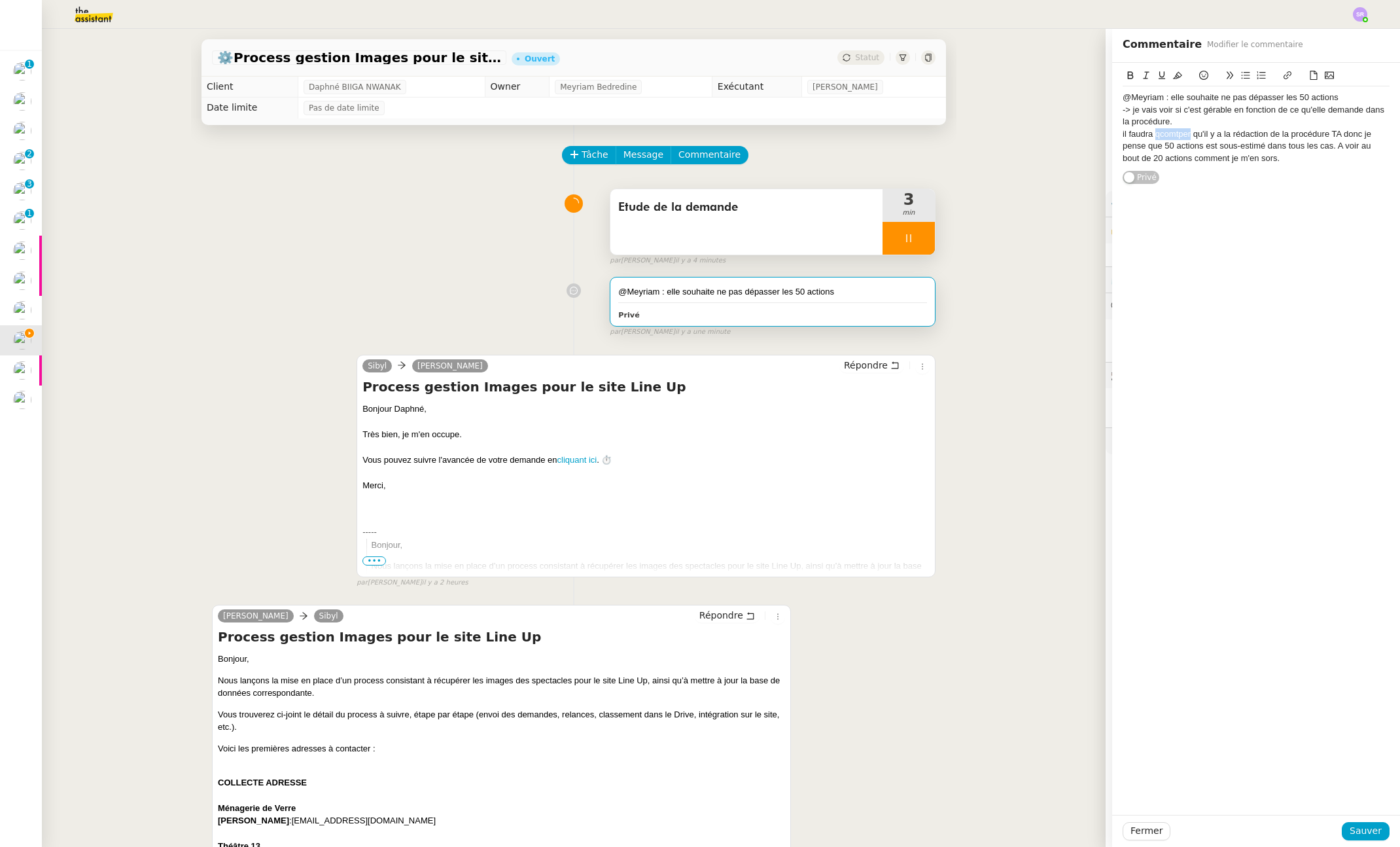
drag, startPoint x: 1151, startPoint y: 136, endPoint x: 1158, endPoint y: 136, distance: 7.0
click at [1151, 136] on div "il faudra qcomtper qu'il y a la rédaction de la procédure TA donc je pense que …" at bounding box center [1256, 146] width 267 height 36
click at [1112, 133] on div "@Meyriam : elle souhaite ne pas dépasser les 50 actions -> je vais voir si c'es…" at bounding box center [1256, 123] width 288 height 122
click at [1123, 134] on div "il faudra comtper qu'il y a la rédaction de la procédure TA donc je pense que 5…" at bounding box center [1256, 146] width 267 height 36
drag, startPoint x: 1176, startPoint y: 136, endPoint x: 1159, endPoint y: 155, distance: 25.5
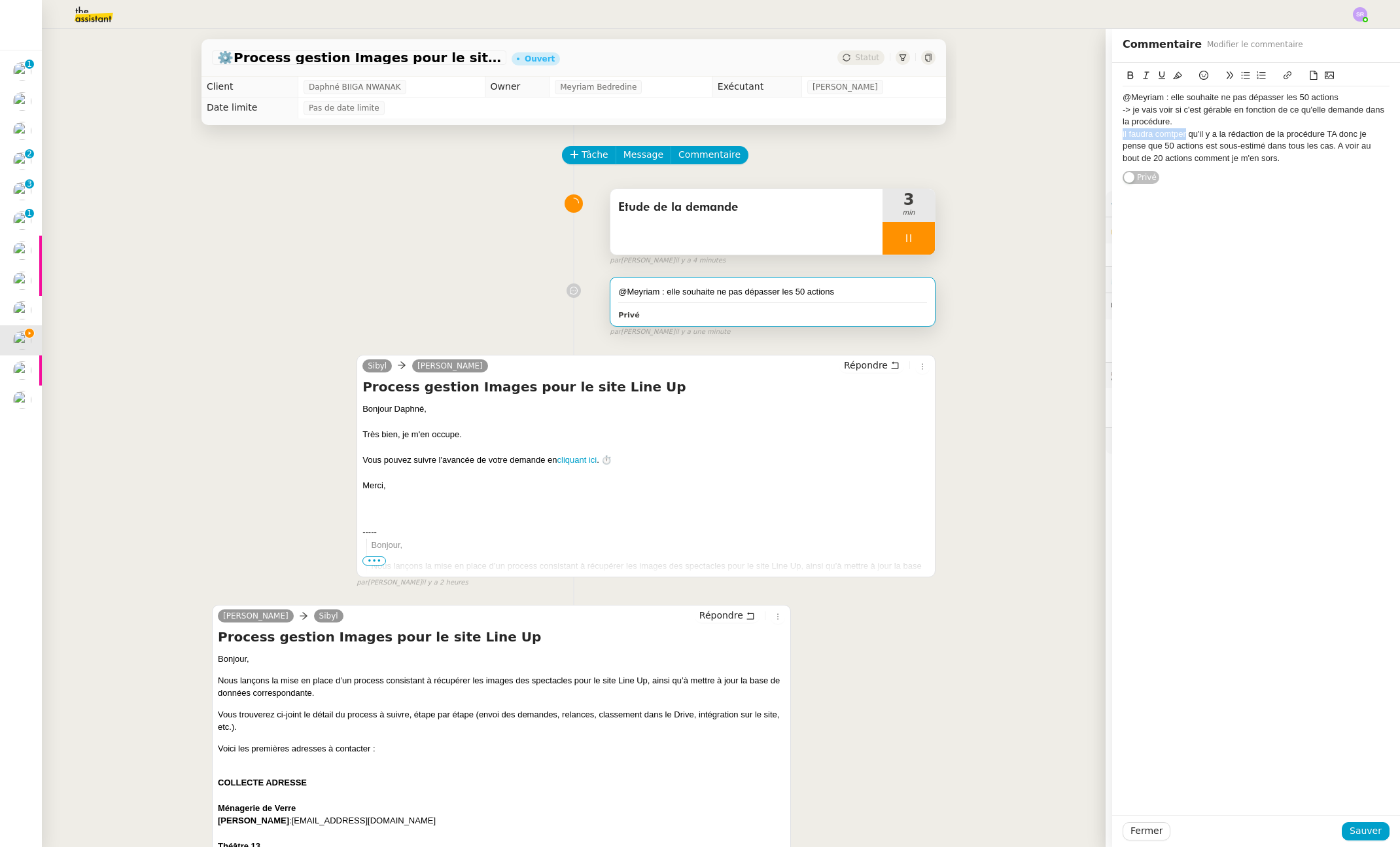
click at [1112, 134] on div "@Meyriam : elle souhaite ne pas dépasser les 50 actions -> je vais voir si c'es…" at bounding box center [1256, 123] width 288 height 122
drag, startPoint x: 1354, startPoint y: 834, endPoint x: 1317, endPoint y: 771, distance: 73.1
click at [1354, 834] on span "Sauver" at bounding box center [1366, 830] width 32 height 15
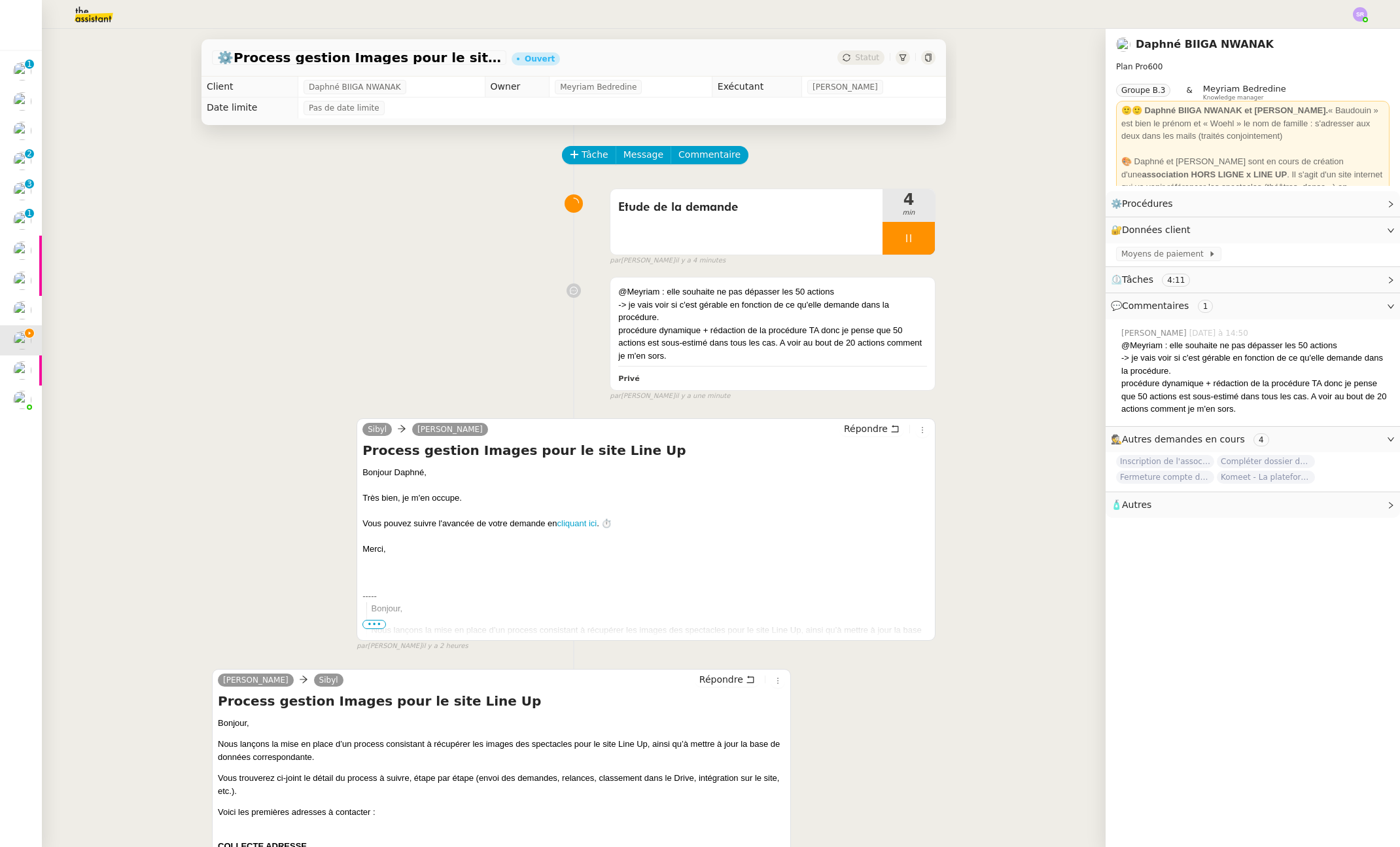
click at [904, 239] on icon at bounding box center [909, 238] width 10 height 10
click at [917, 239] on icon at bounding box center [922, 238] width 10 height 10
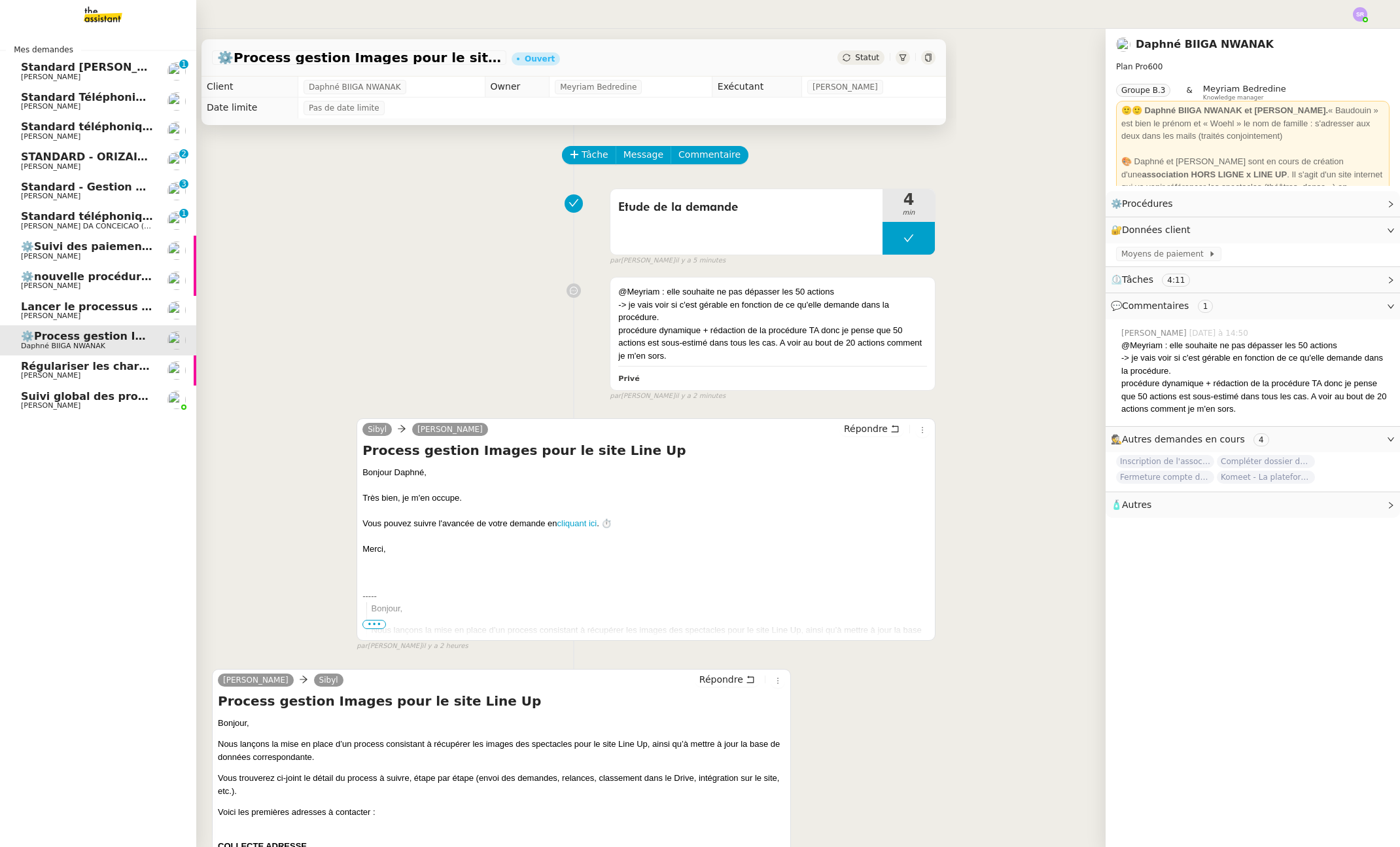
click at [56, 219] on span "Standard téléphonique" at bounding box center [89, 216] width 136 height 12
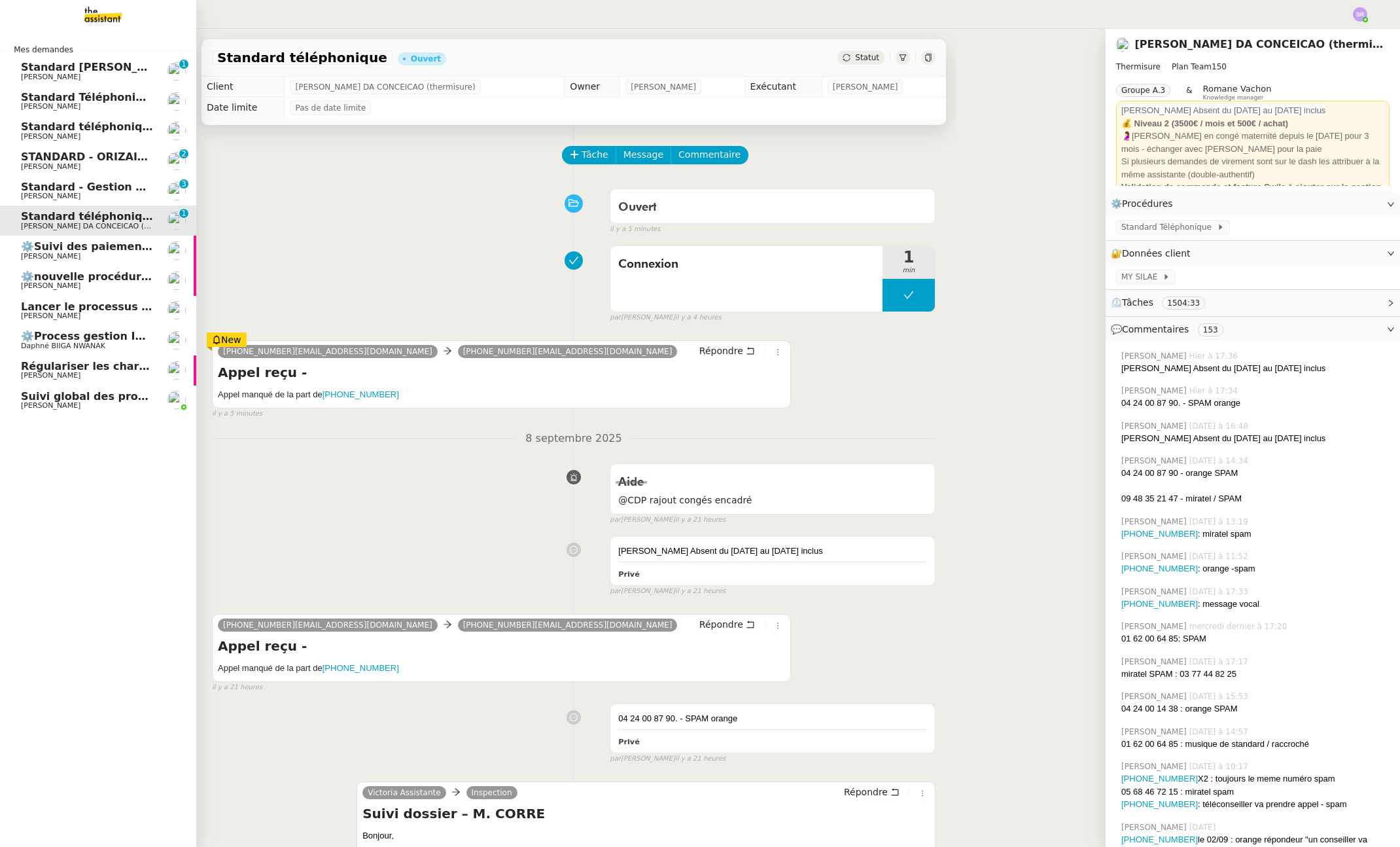
click at [80, 258] on span "[PERSON_NAME]" at bounding box center [87, 256] width 132 height 8
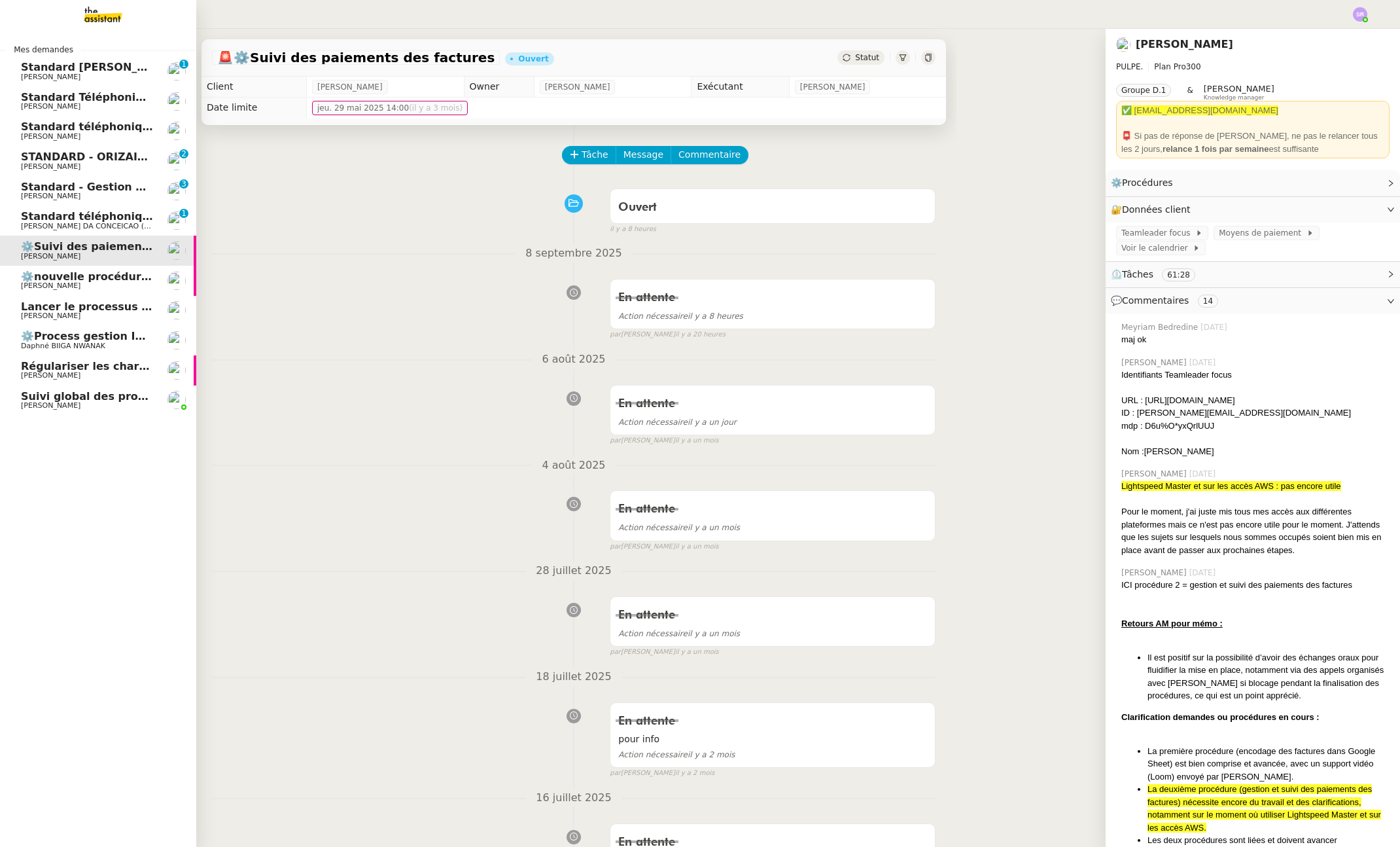
click at [88, 286] on span "[PERSON_NAME]" at bounding box center [87, 285] width 132 height 8
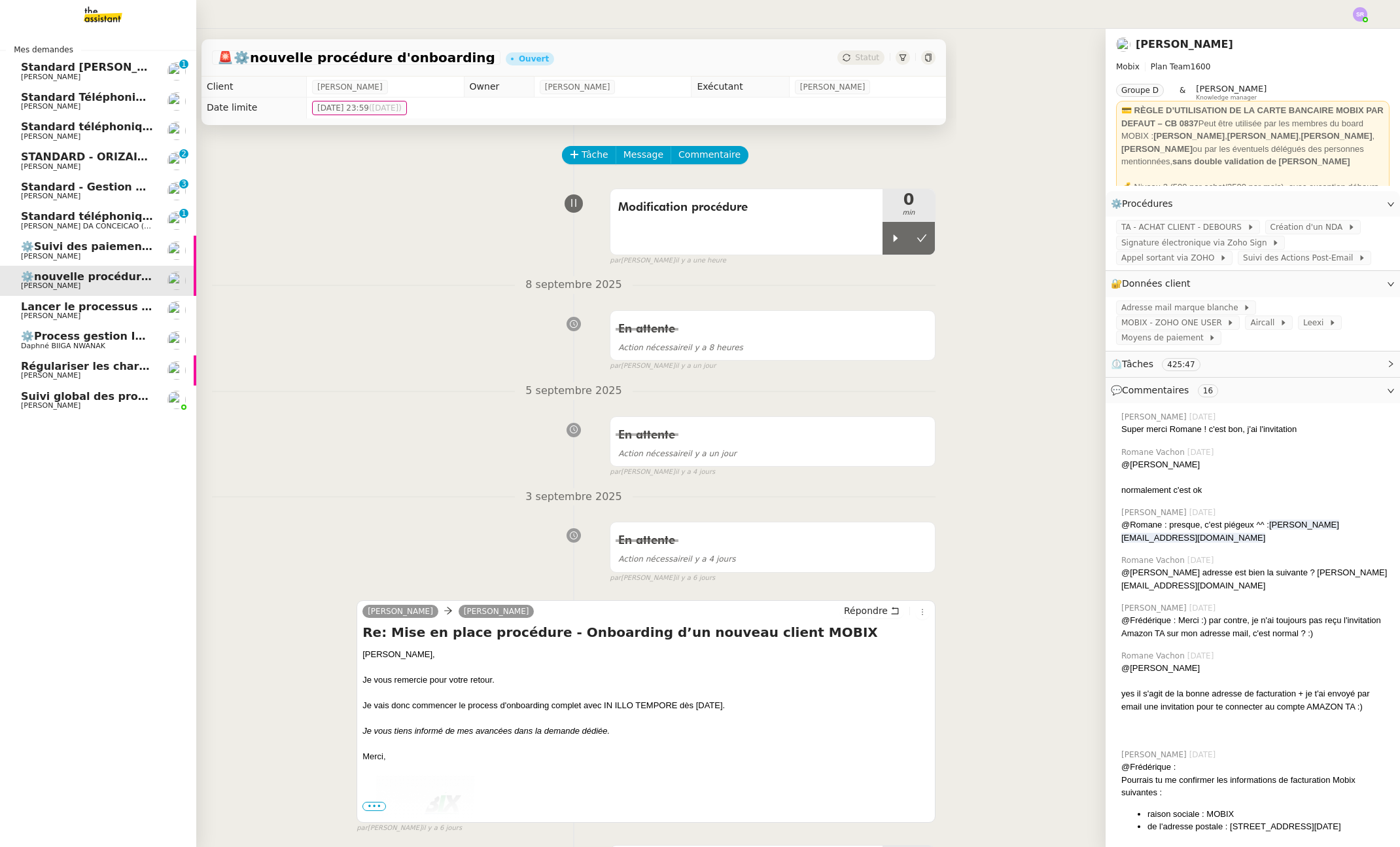
click at [101, 318] on span "[PERSON_NAME]" at bounding box center [87, 316] width 132 height 8
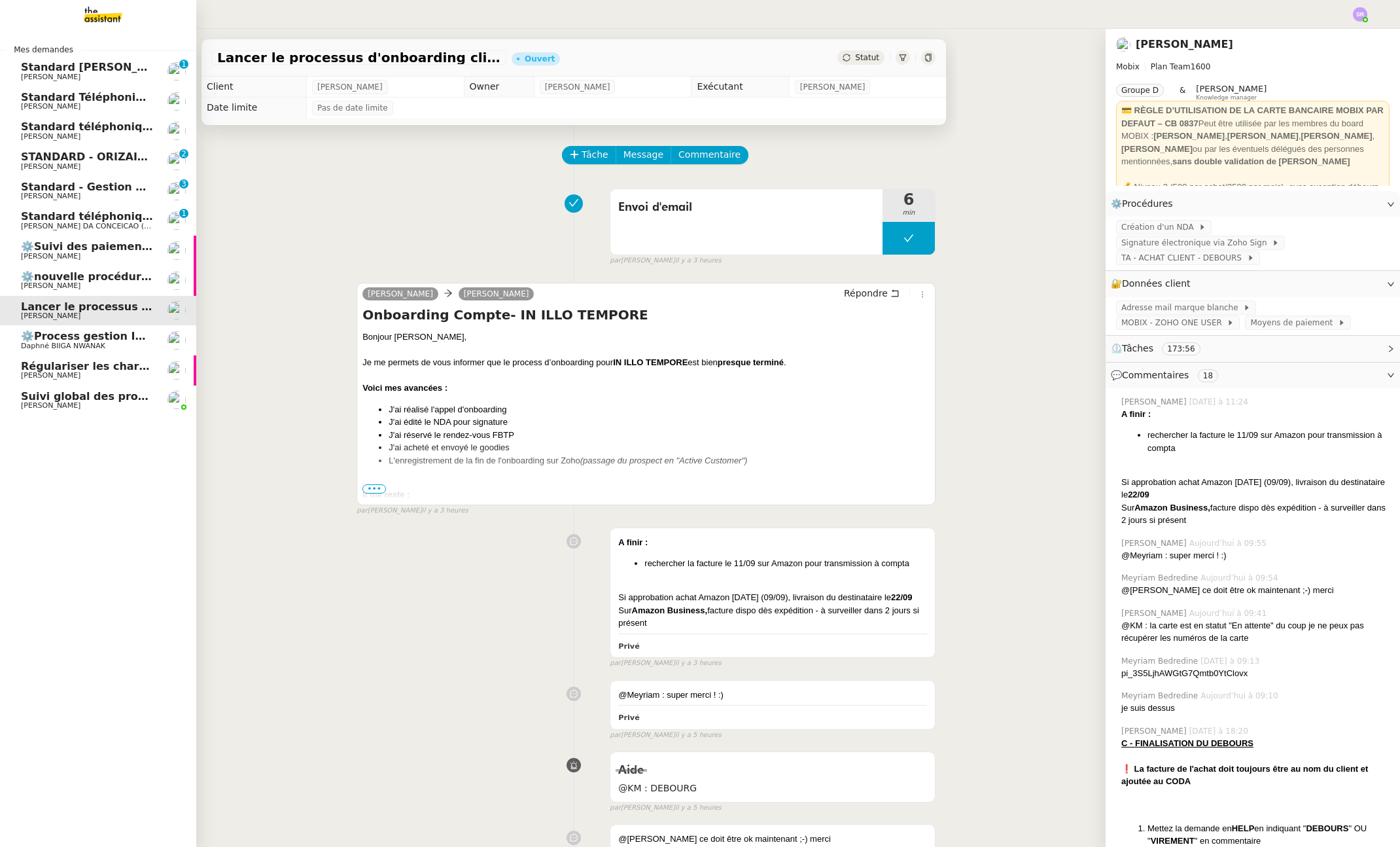
click at [111, 284] on span "[PERSON_NAME]" at bounding box center [87, 285] width 132 height 8
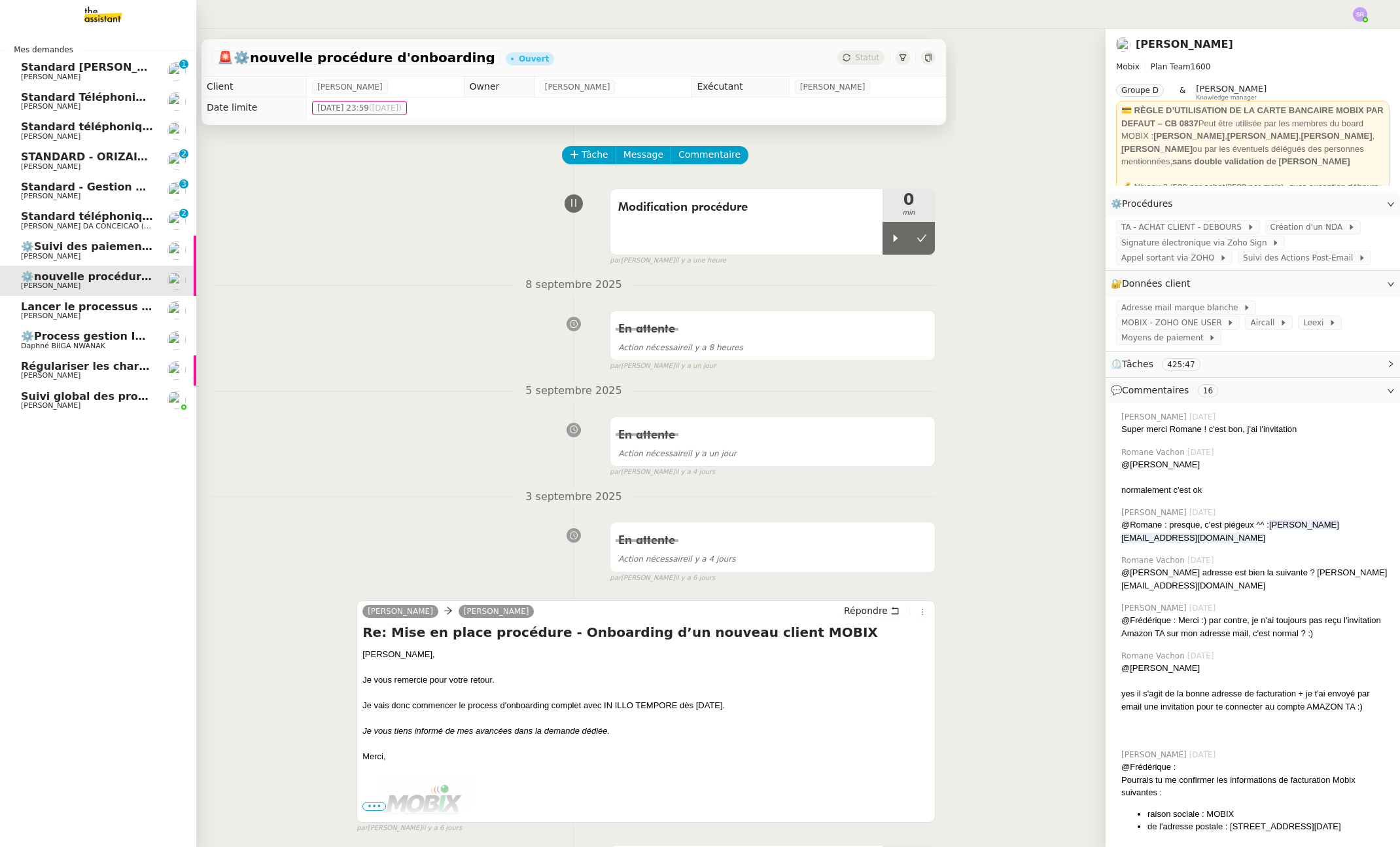
click at [82, 406] on span "[PERSON_NAME]" at bounding box center [87, 405] width 132 height 8
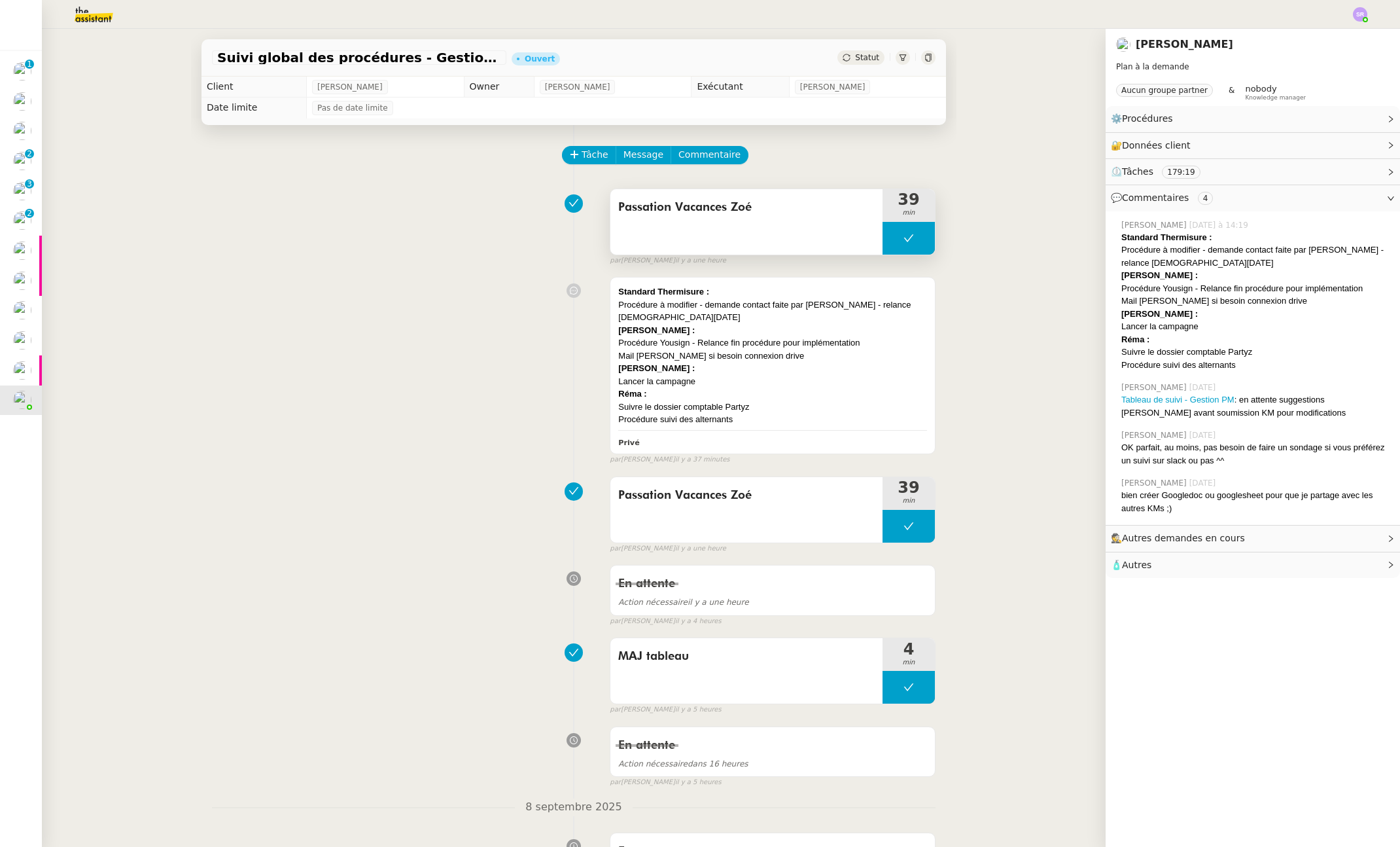
click at [888, 237] on button at bounding box center [909, 237] width 52 height 32
click at [891, 238] on icon at bounding box center [896, 238] width 10 height 10
click at [849, 336] on div "Procédure Yousign - Relance fin procédure pour implémentation" at bounding box center [773, 342] width 309 height 13
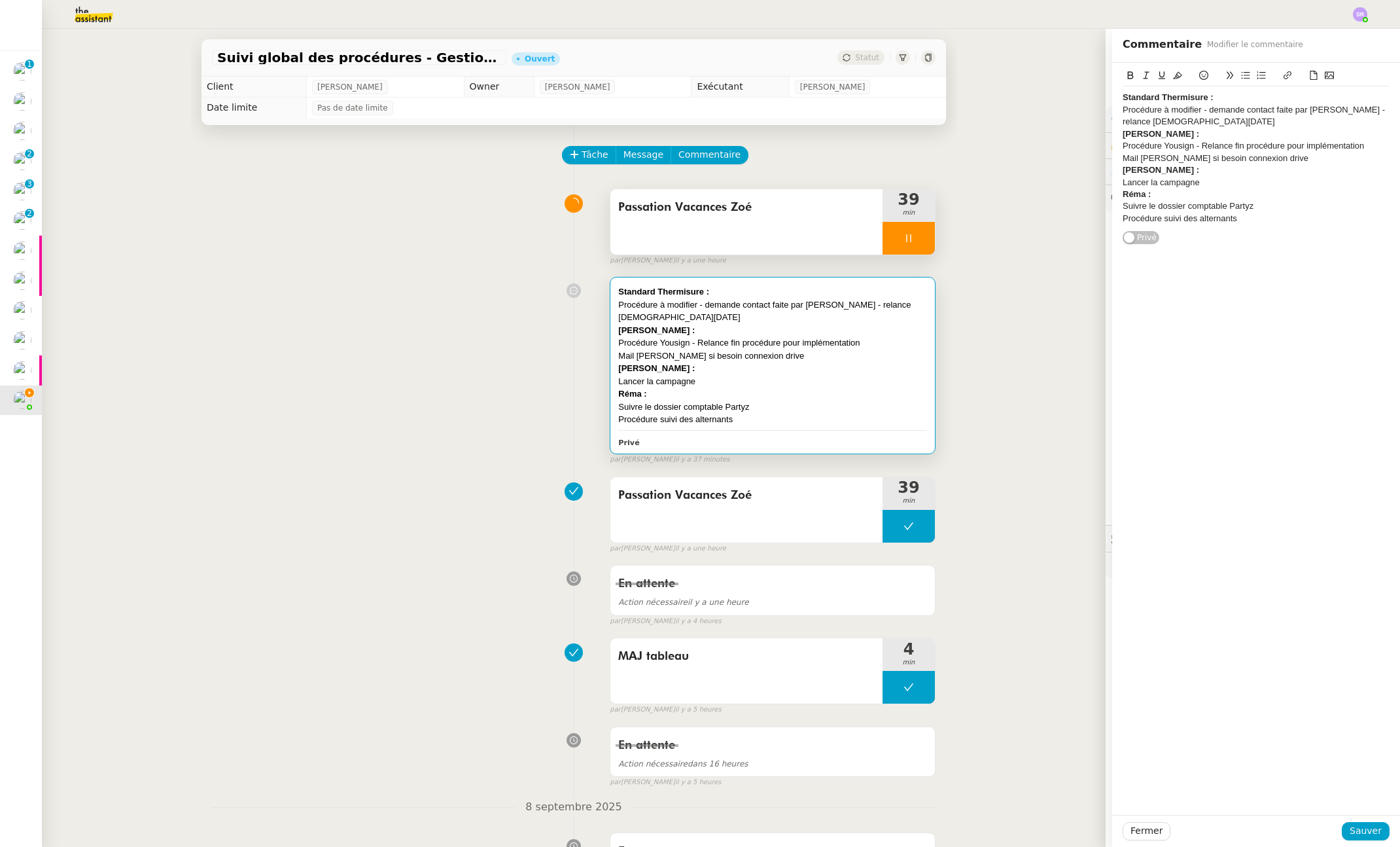
click at [1354, 142] on div "Procédure Yousign - Relance fin procédure pour implémentation" at bounding box center [1256, 145] width 267 height 11
drag, startPoint x: 1259, startPoint y: 161, endPoint x: 1111, endPoint y: 161, distance: 148.0
click at [1112, 161] on div "Standard Thermisure : Procédure à modifier - demande contact faite par Zoé - re…" at bounding box center [1256, 160] width 288 height 194
click at [1128, 74] on icon at bounding box center [1130, 75] width 6 height 8
click at [1362, 829] on span "Sauver" at bounding box center [1366, 830] width 32 height 15
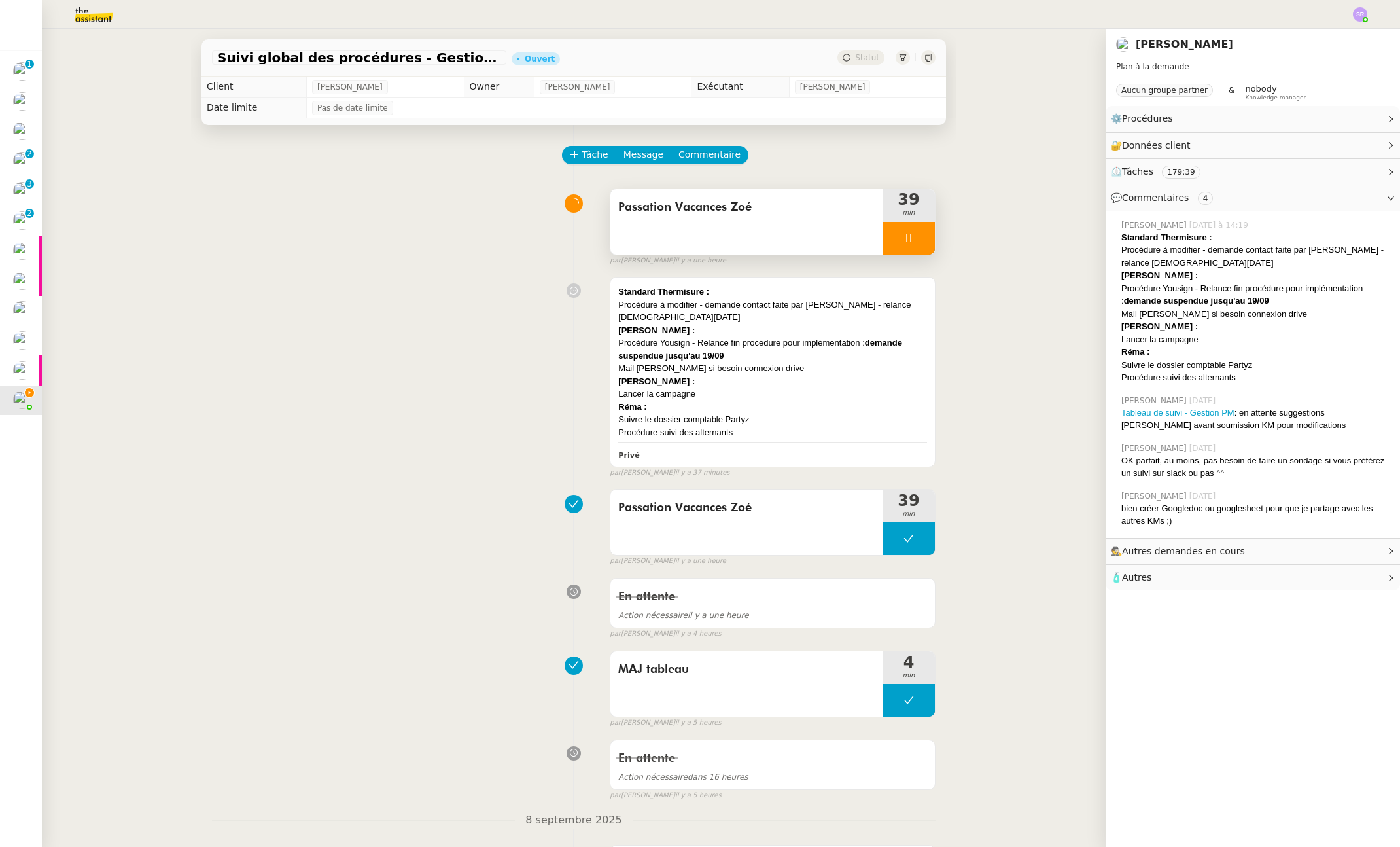
click at [904, 242] on icon at bounding box center [909, 238] width 10 height 10
click at [917, 237] on icon at bounding box center [922, 238] width 10 height 10
click at [398, 396] on div "Standard Thermisure : Procédure à modifier - demande contact faite par Zoé - re…" at bounding box center [573, 374] width 724 height 206
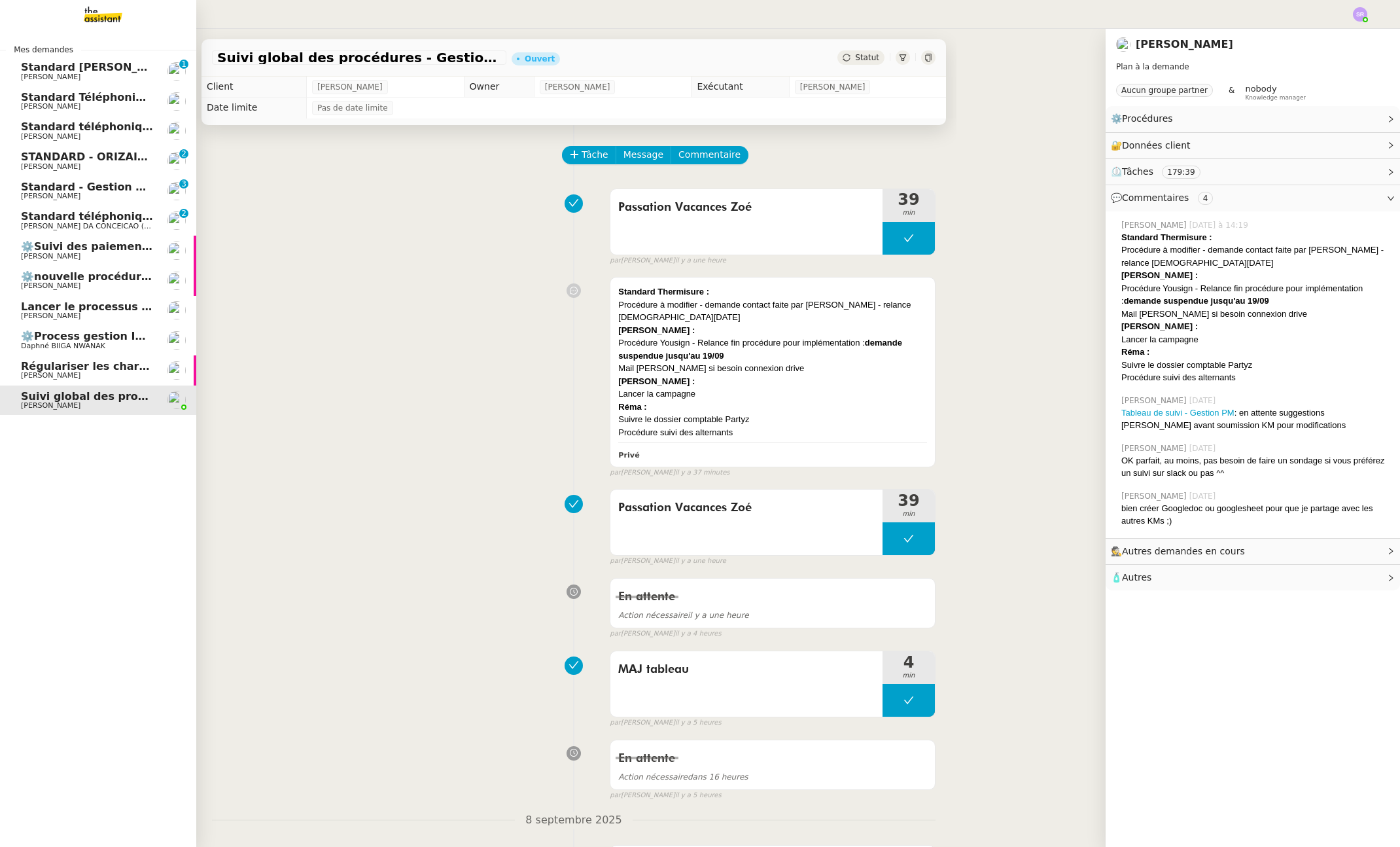
click at [51, 159] on span "STANDARD - ORIZAIR - septembre 2025" at bounding box center [136, 157] width 232 height 12
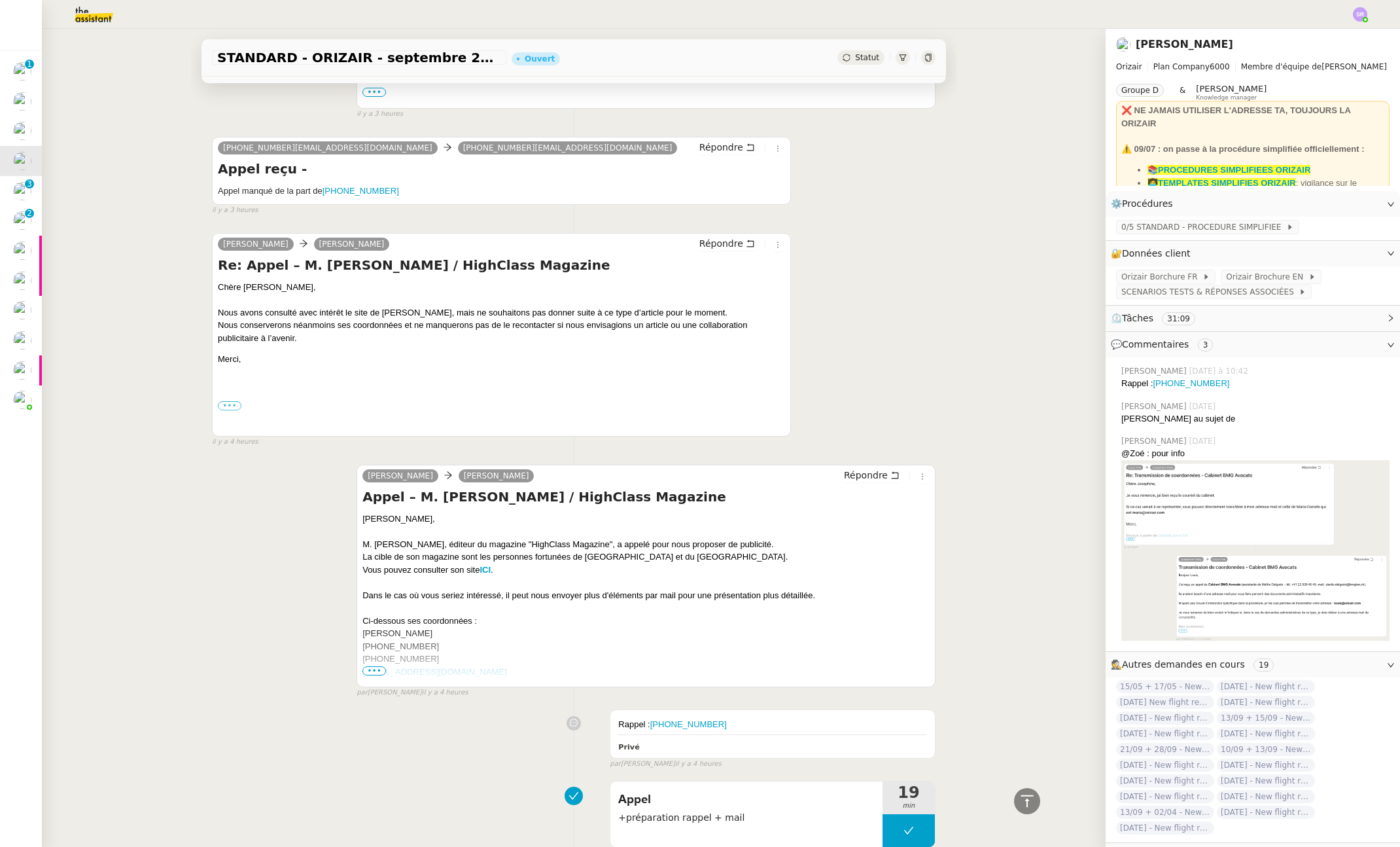
scroll to position [374, 0]
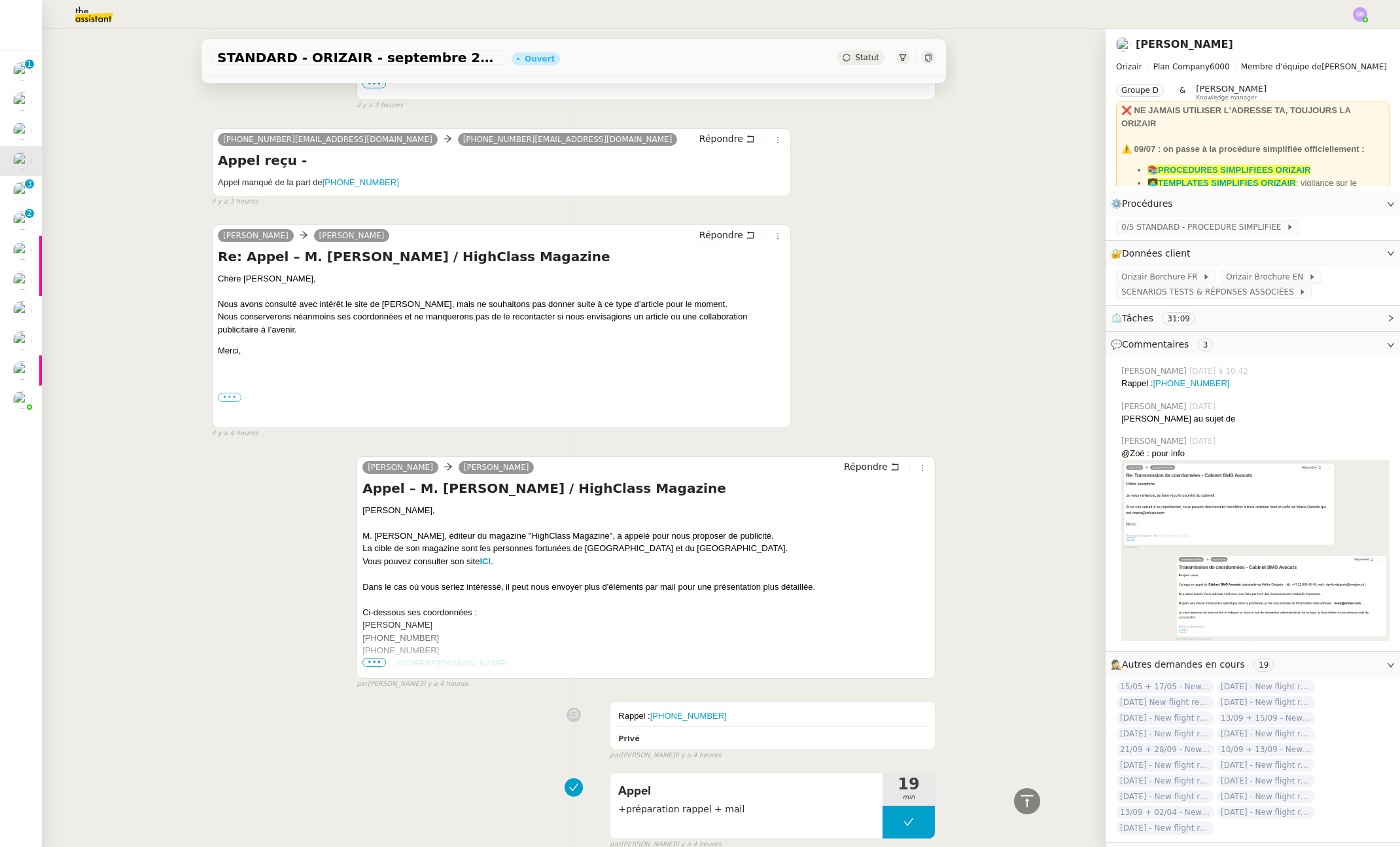
click at [367, 660] on span "•••" at bounding box center [374, 662] width 24 height 9
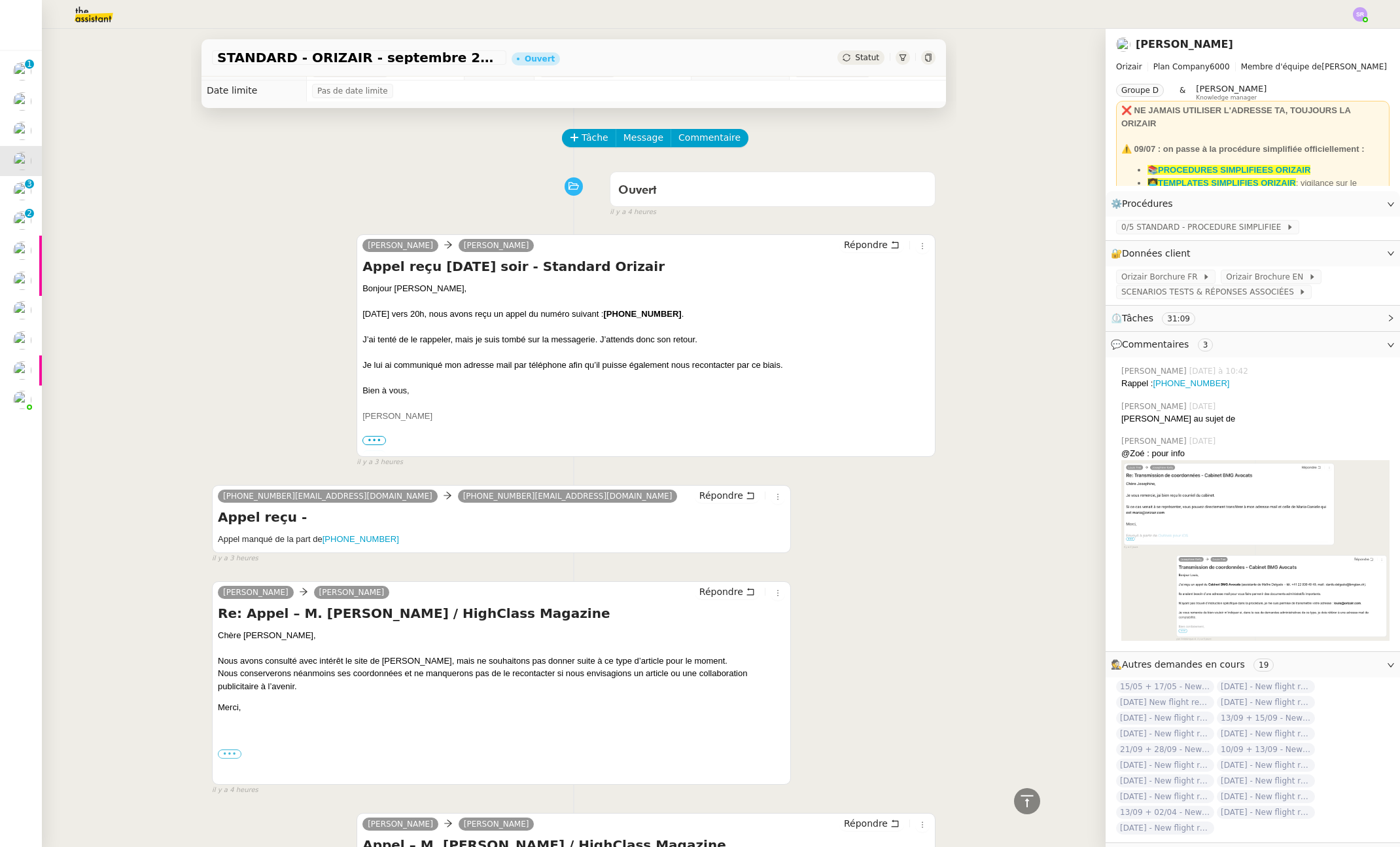
scroll to position [0, 0]
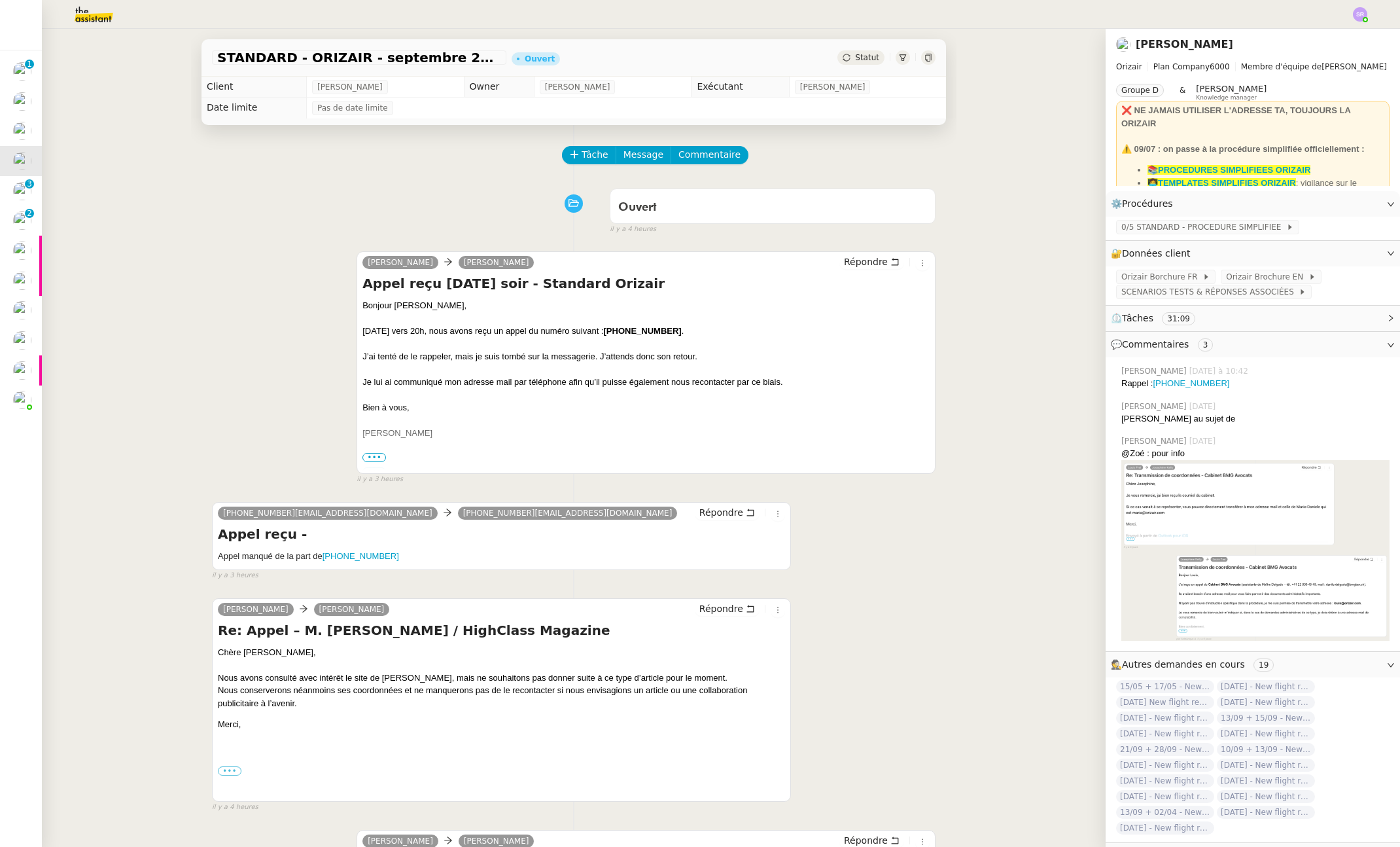
click at [214, 334] on div "Josephine Kelly Louis Frei Répondre Appel reçu hier soir - Standard Orizair Bon…" at bounding box center [573, 362] width 724 height 245
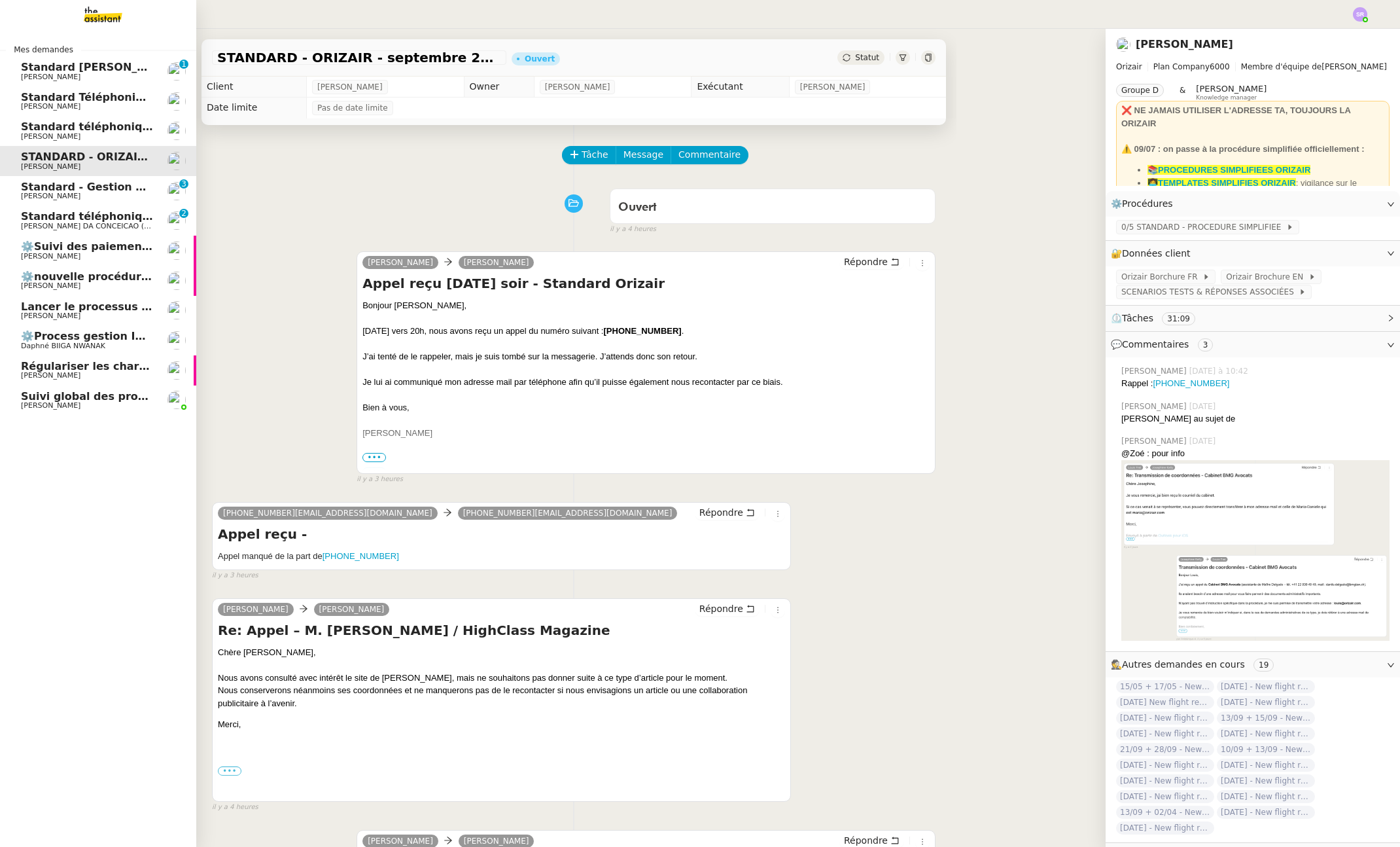
click at [100, 402] on span "[PERSON_NAME]" at bounding box center [87, 405] width 132 height 8
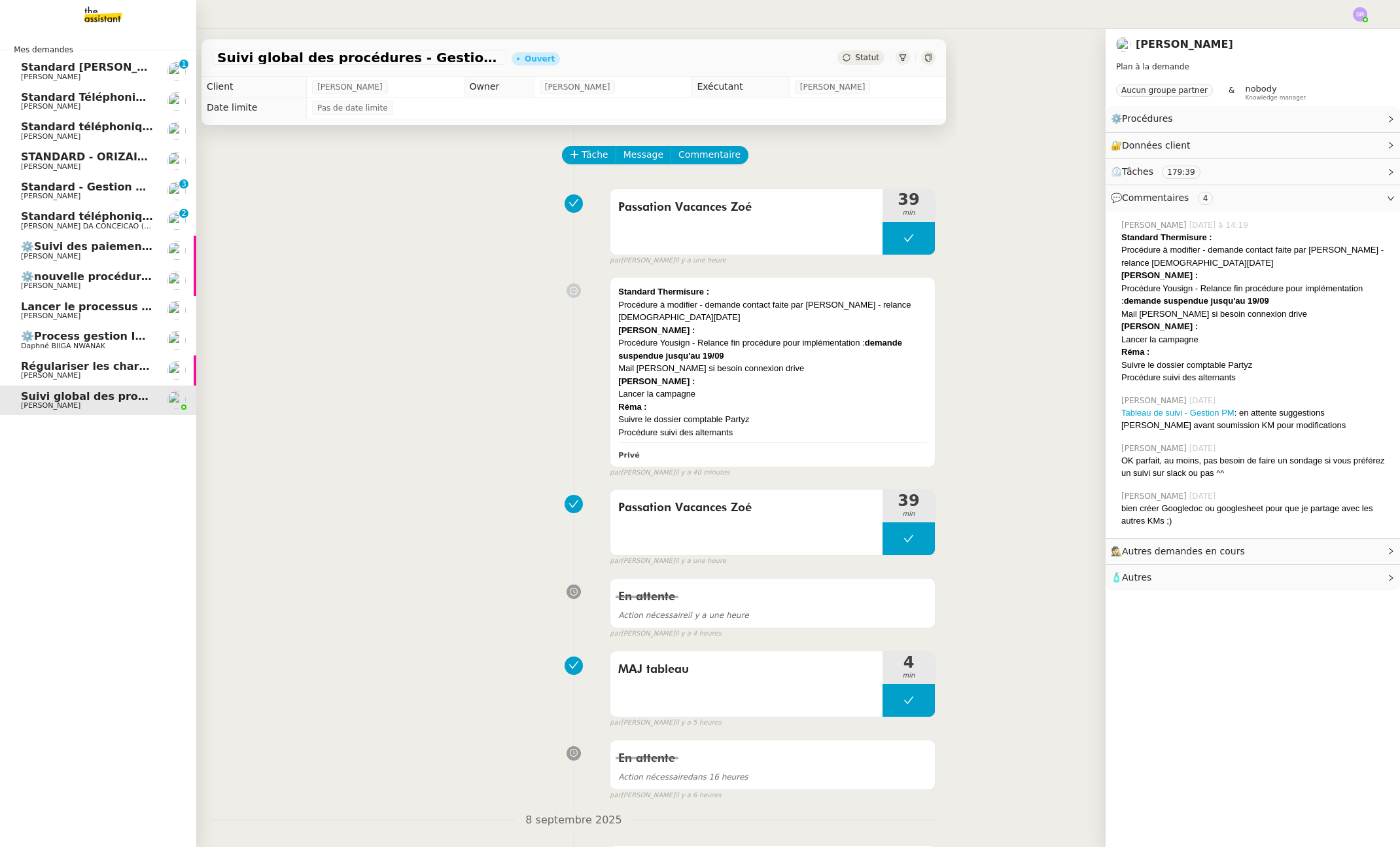
click at [100, 273] on span "⚙️nouvelle procédure d'onboarding" at bounding box center [125, 276] width 209 height 12
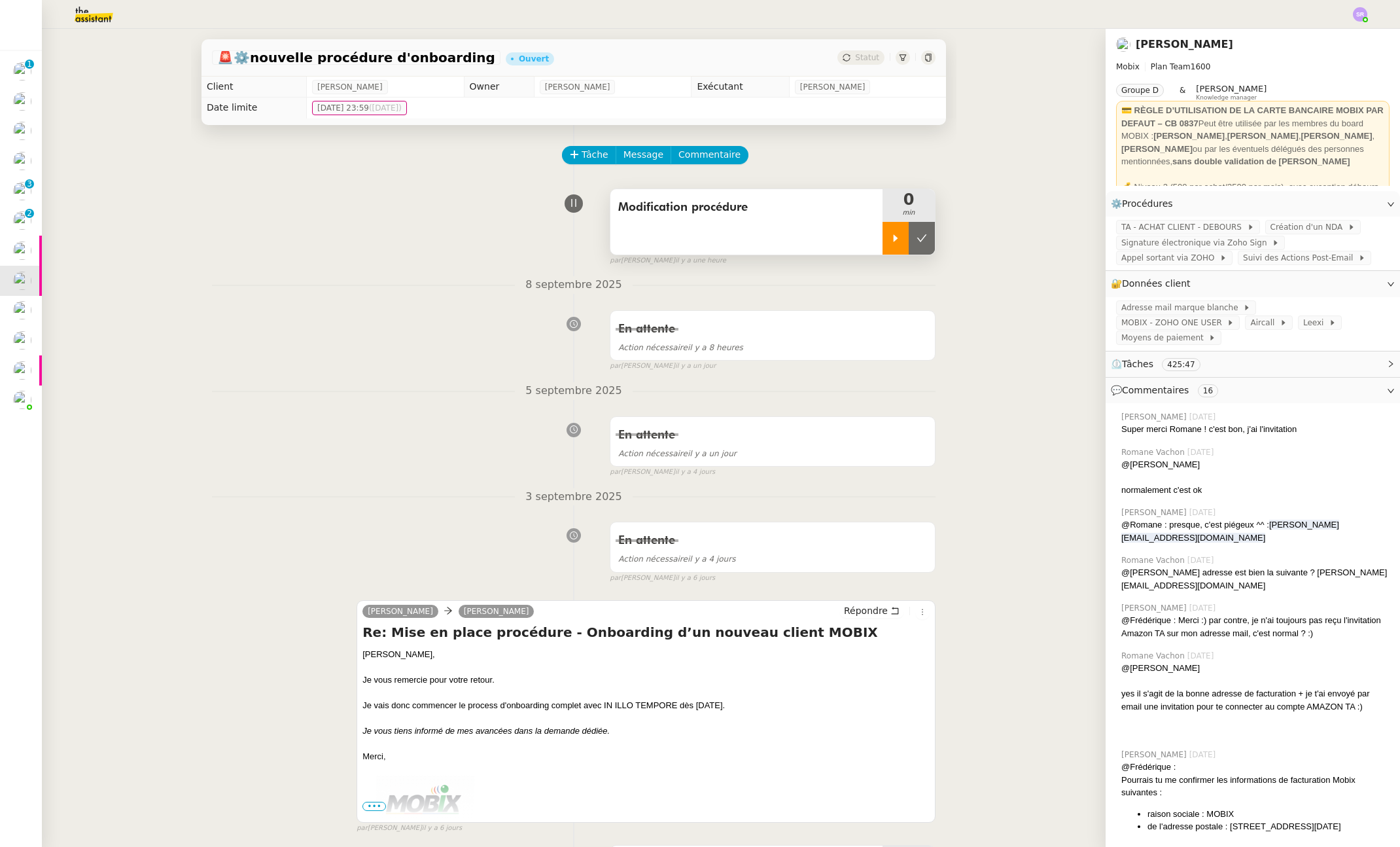
click at [891, 242] on icon at bounding box center [896, 238] width 10 height 10
click at [904, 240] on icon at bounding box center [909, 238] width 10 height 10
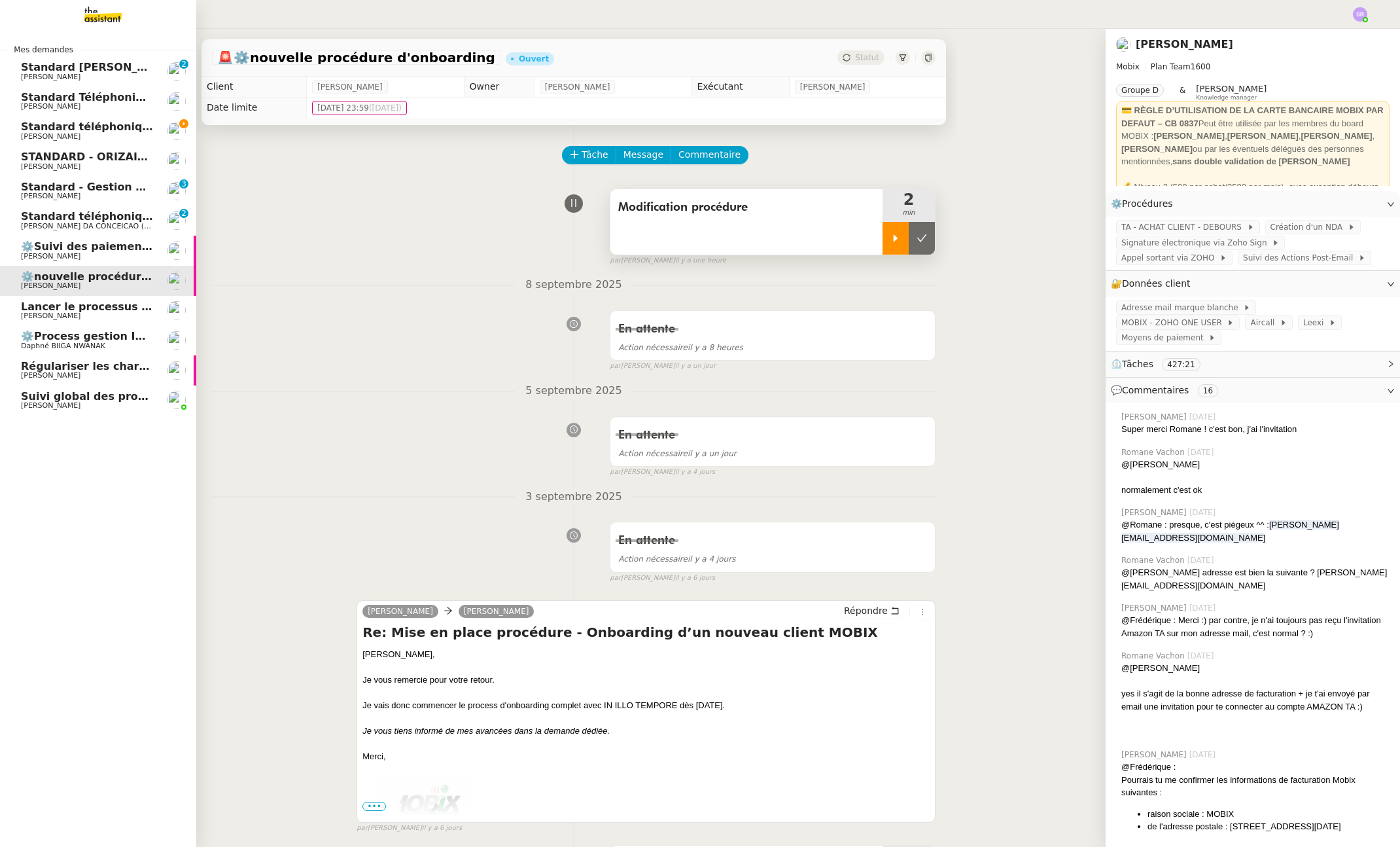
click at [44, 376] on span "[PERSON_NAME]" at bounding box center [51, 375] width 60 height 9
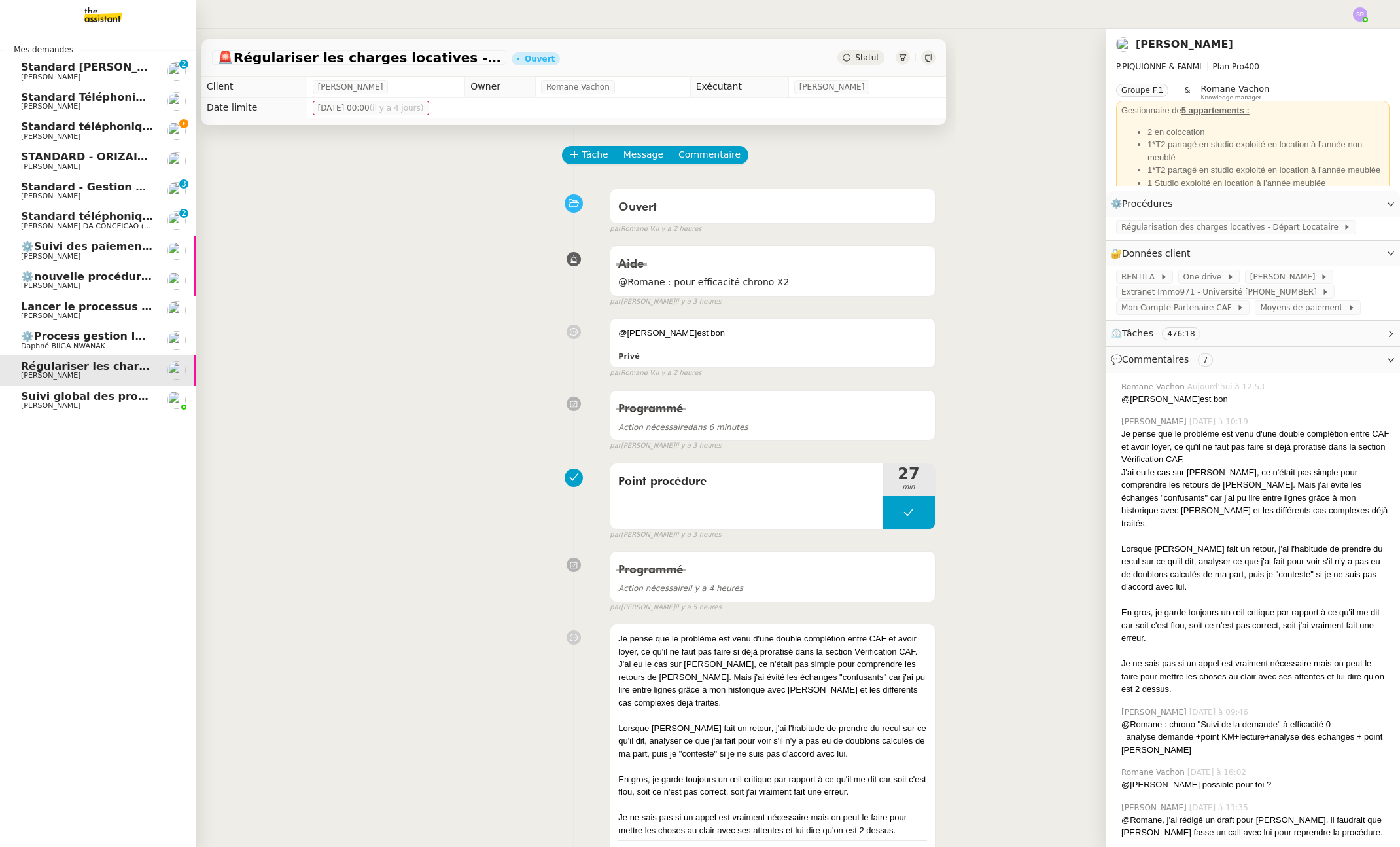
click at [32, 371] on span "Régulariser les charges locatives - [PERSON_NAME]" at bounding box center [173, 366] width 304 height 12
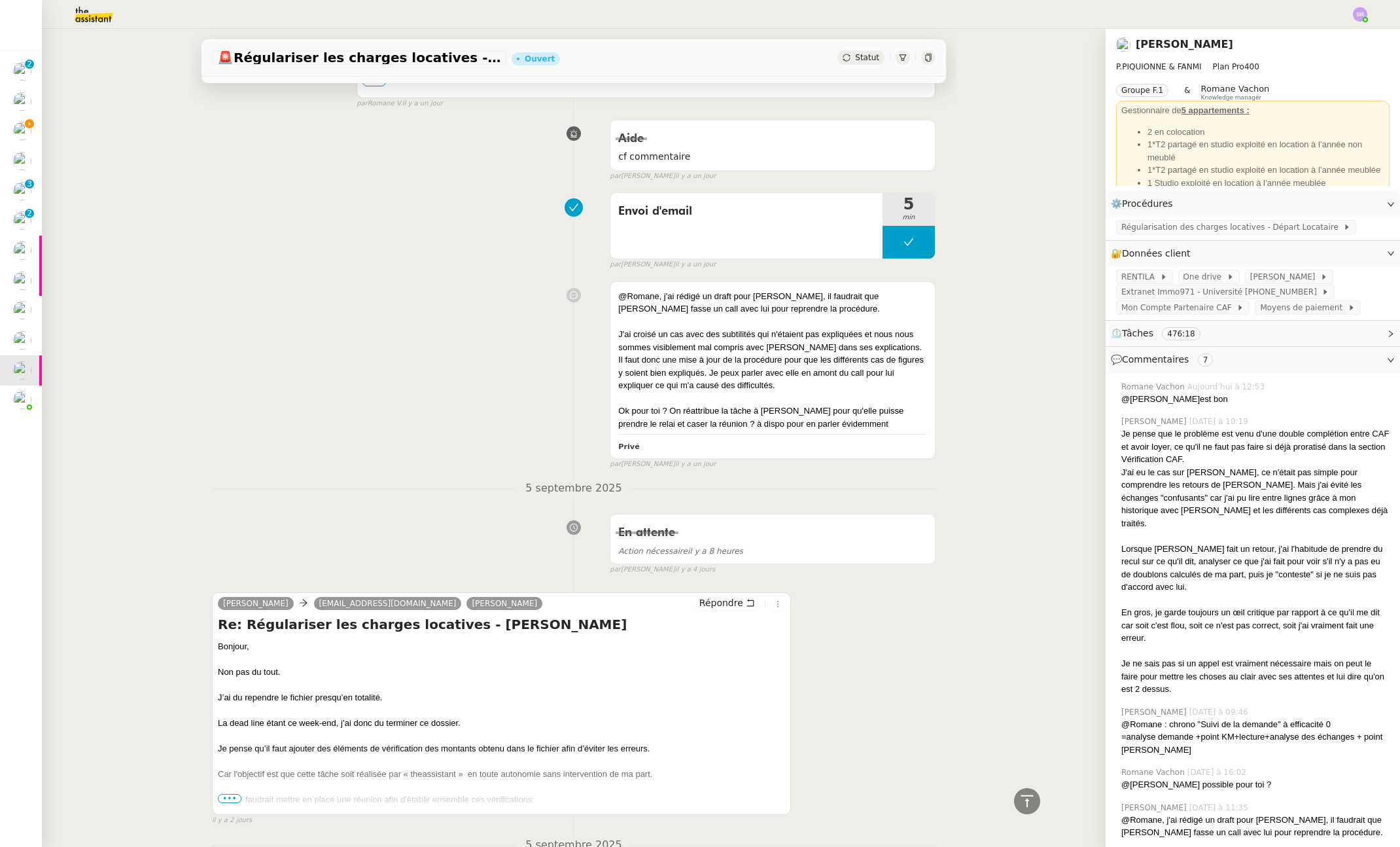
scroll to position [2124, 0]
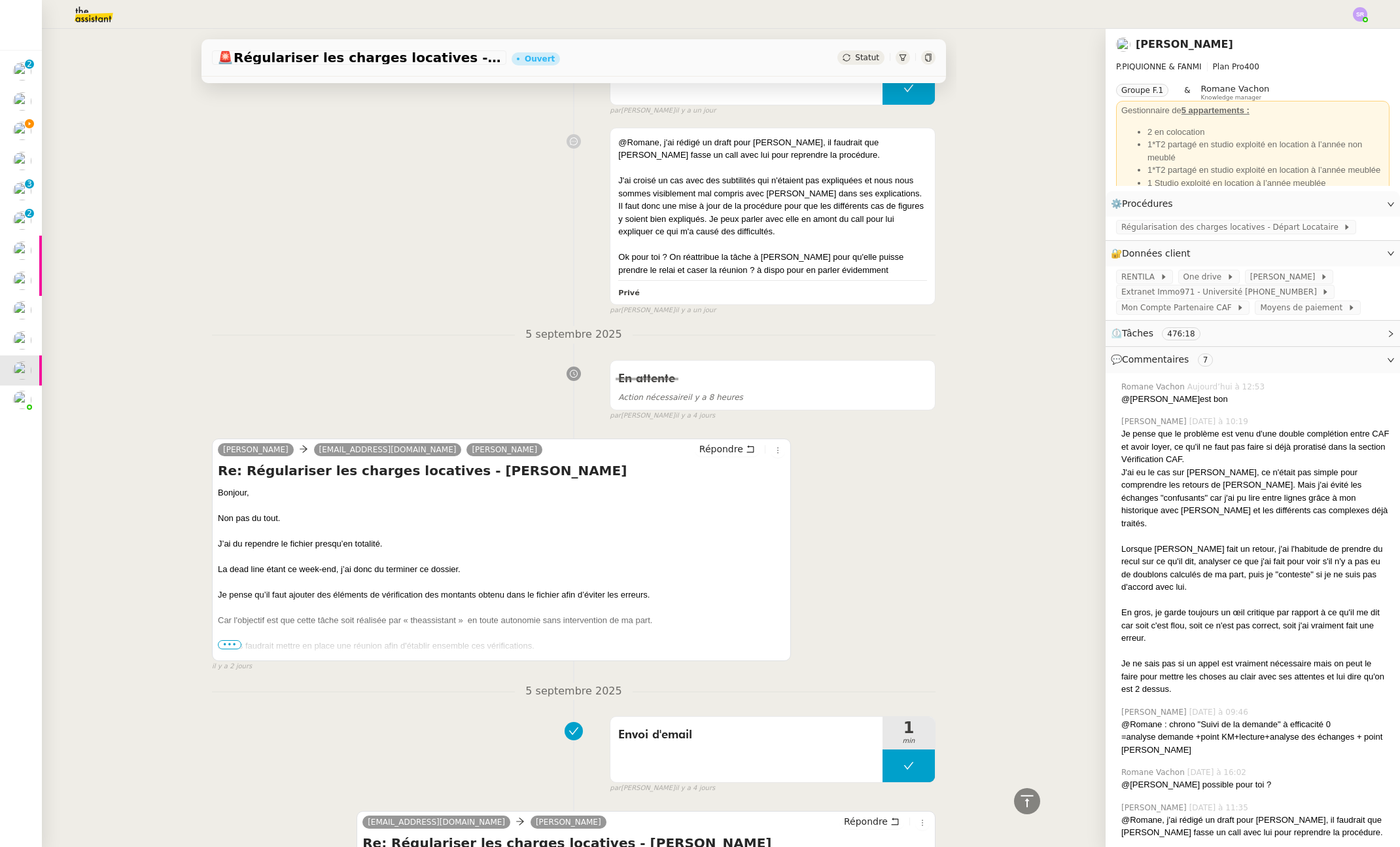
click at [222, 640] on span "•••" at bounding box center [229, 644] width 24 height 9
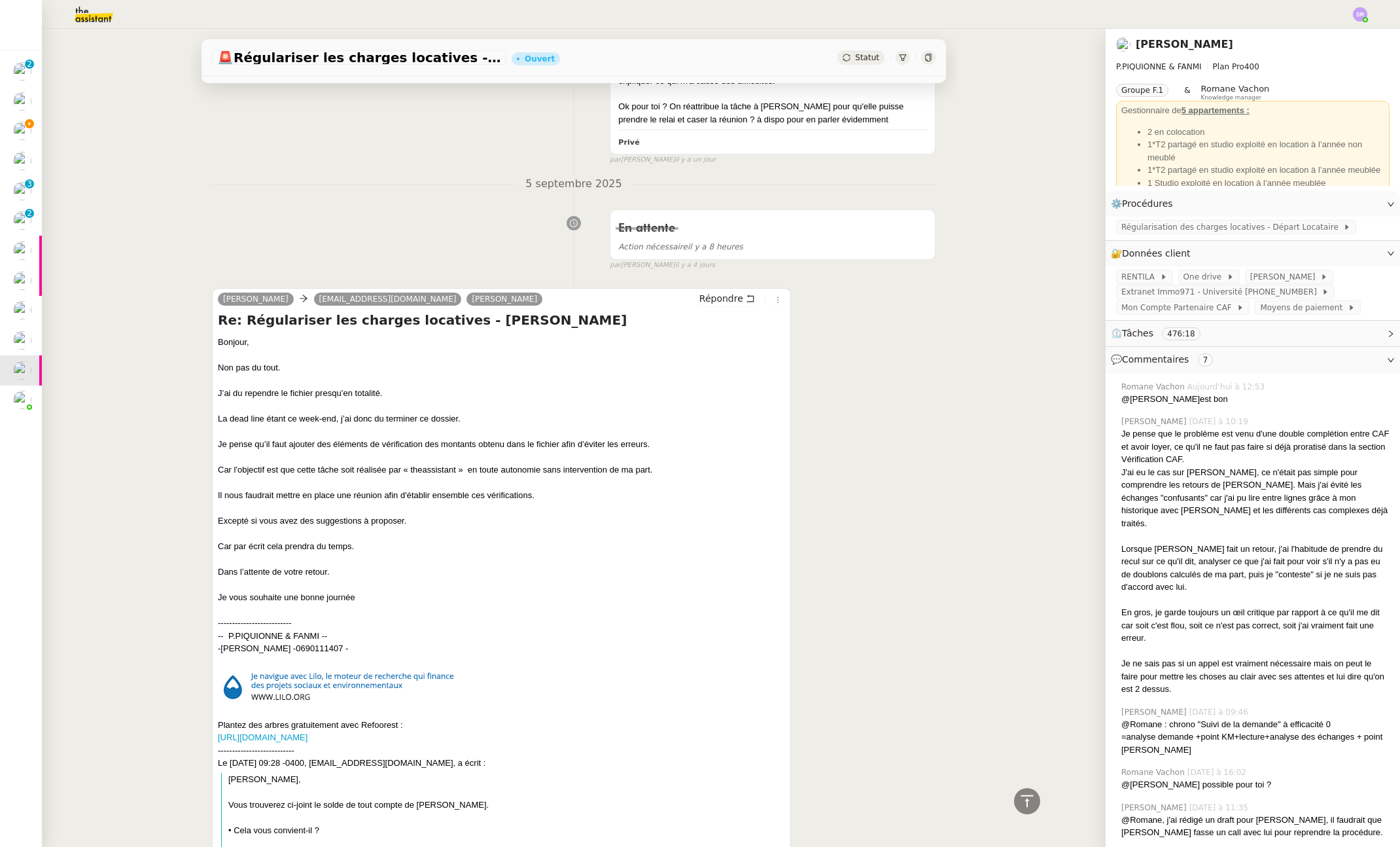
scroll to position [2283, 0]
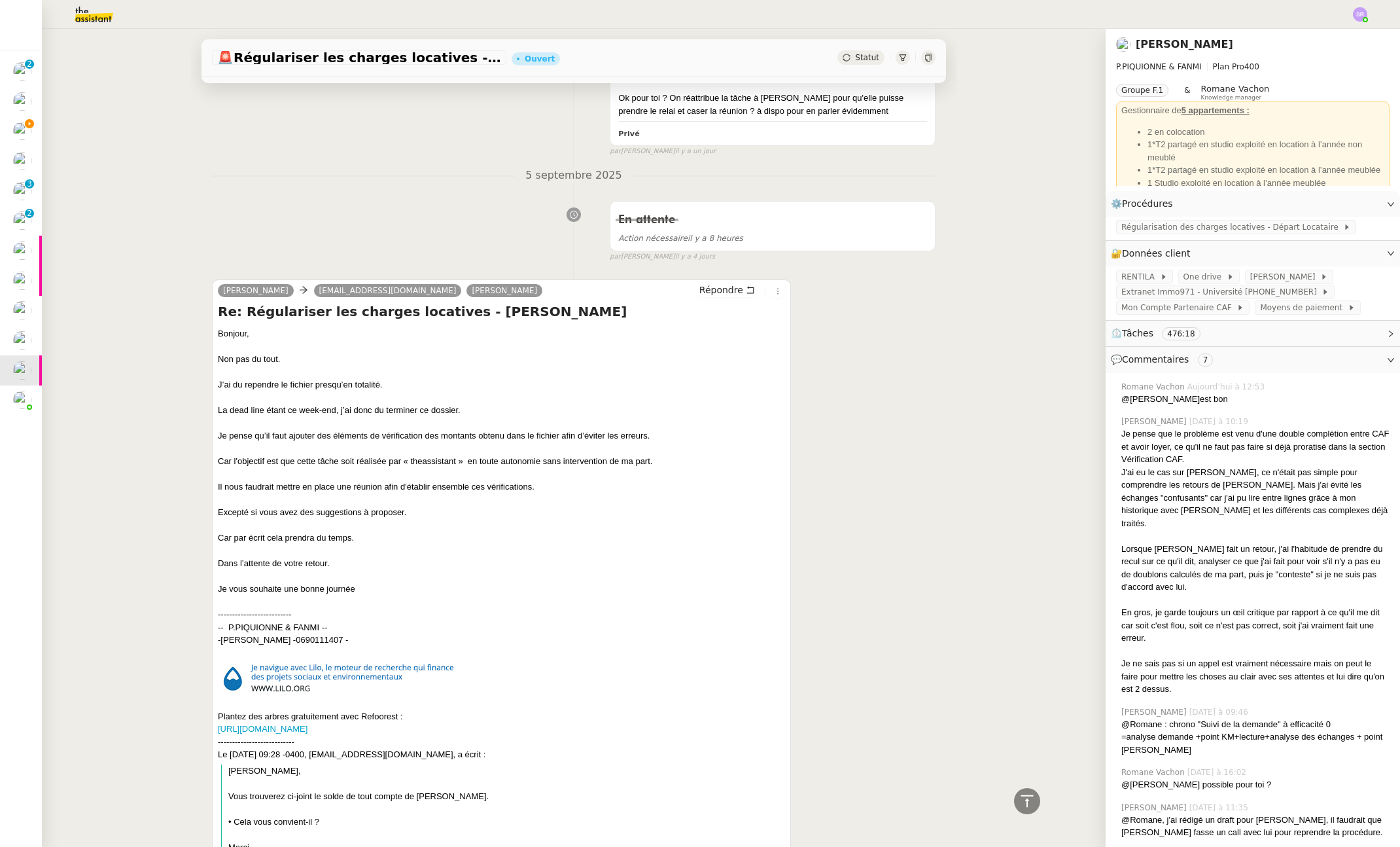
drag, startPoint x: 380, startPoint y: 578, endPoint x: 210, endPoint y: 315, distance: 313.2
copy div "Bonjour, Non pas du tout. J’ai du rependre le fichier presqu’en totalité. La de…"
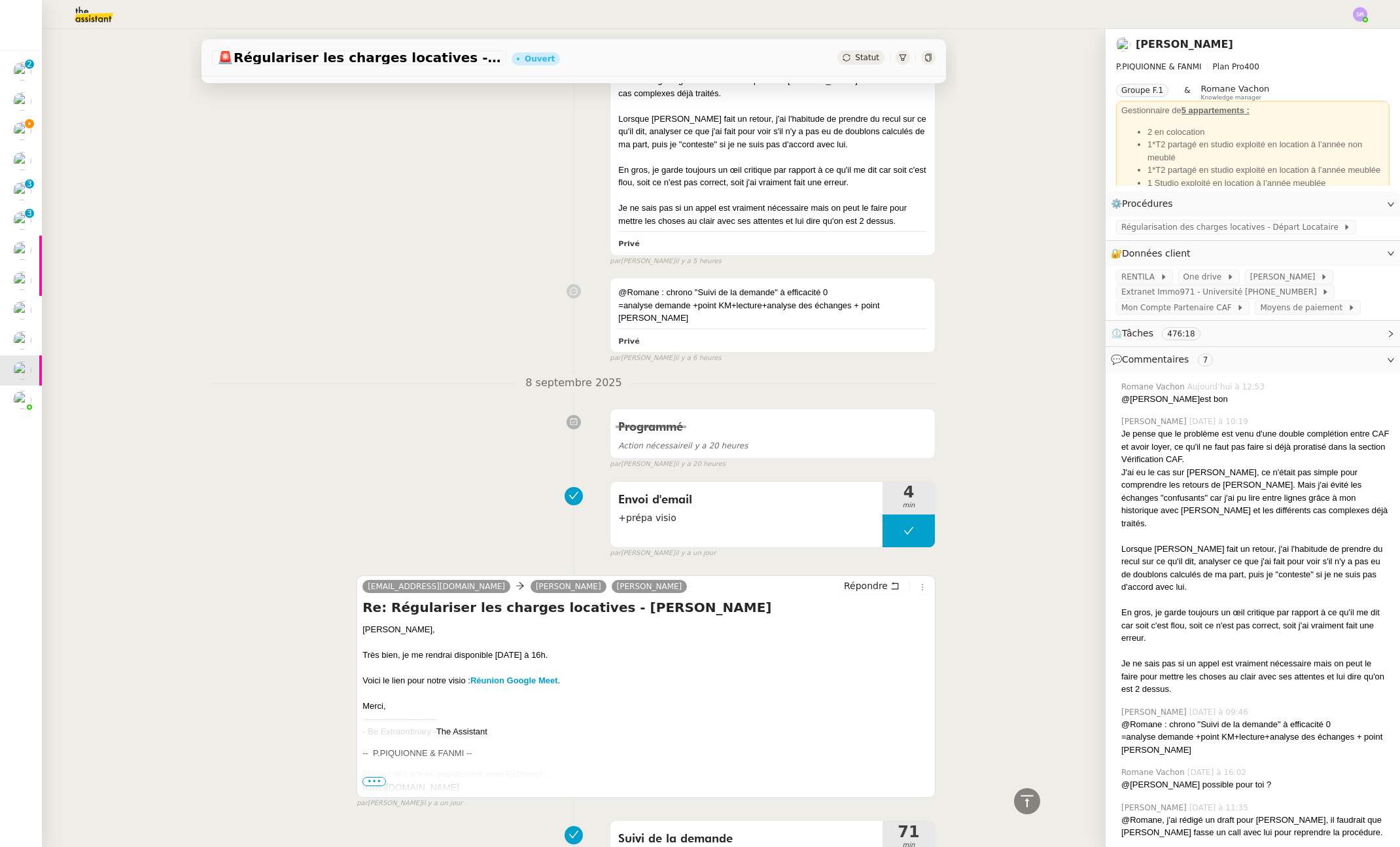
scroll to position [886, 0]
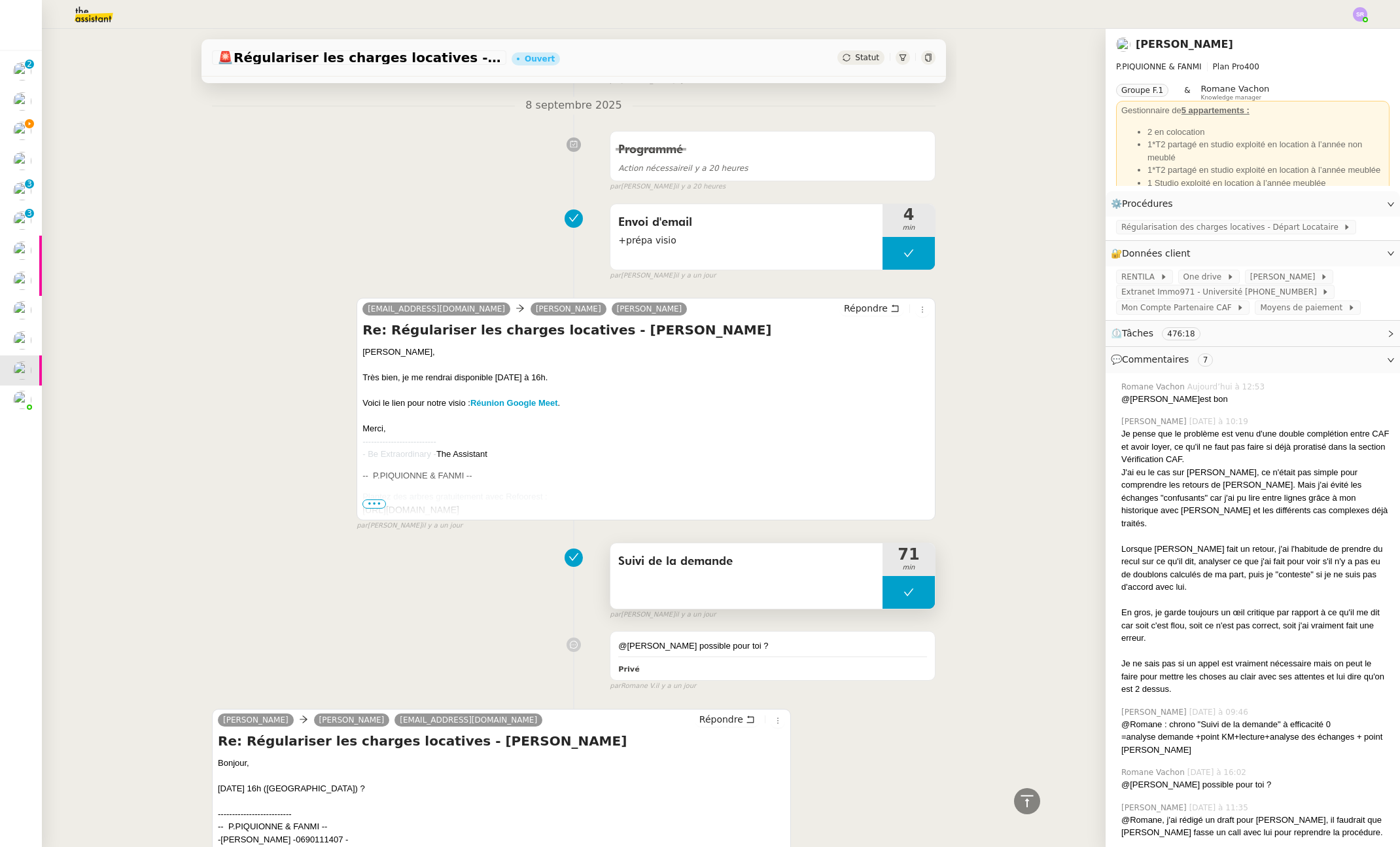
click at [883, 585] on button at bounding box center [909, 592] width 52 height 32
click at [883, 585] on div at bounding box center [896, 592] width 26 height 32
click at [902, 577] on div at bounding box center [909, 592] width 52 height 32
click at [917, 587] on icon at bounding box center [922, 592] width 10 height 10
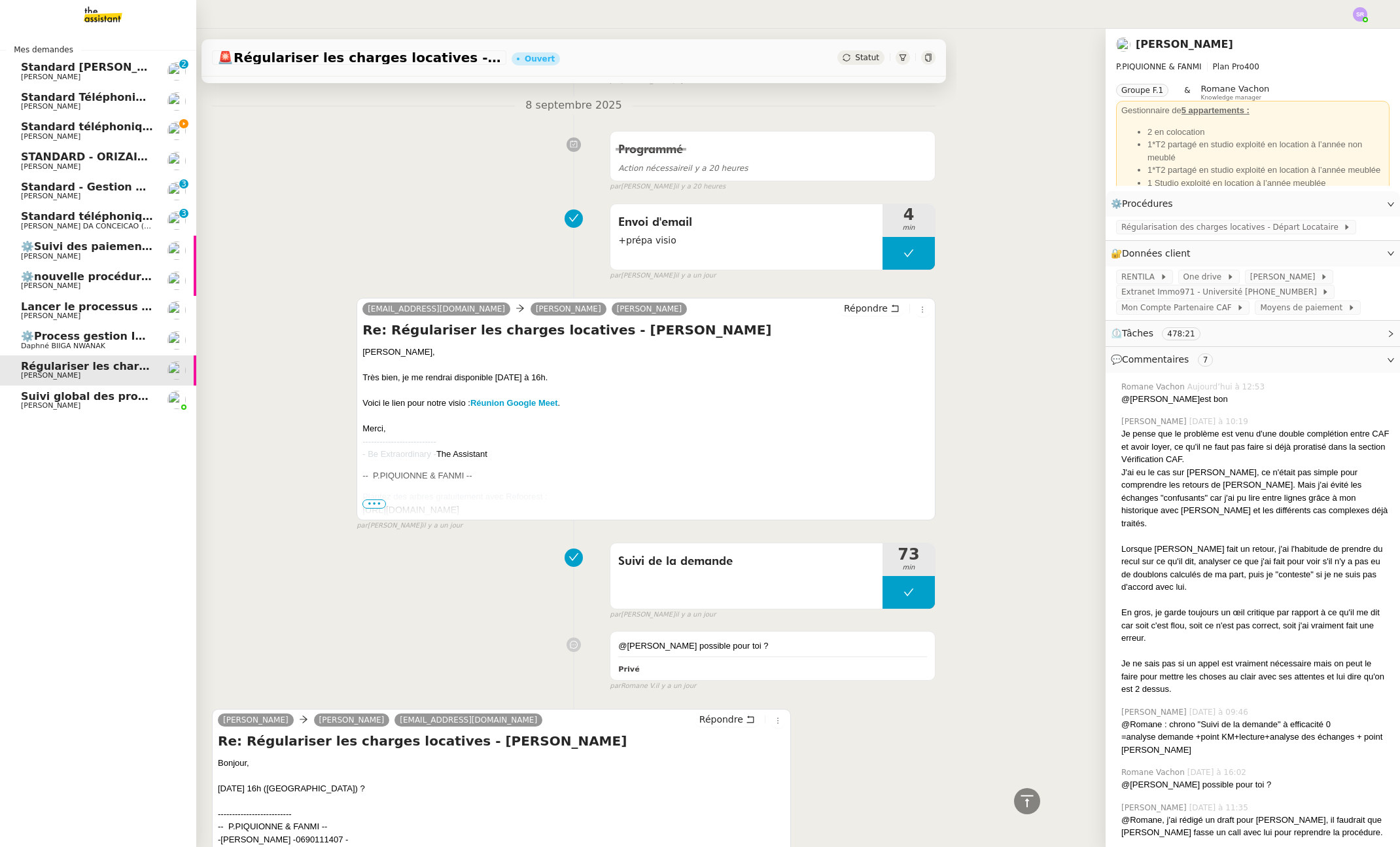
click at [64, 215] on span "Standard téléphonique" at bounding box center [89, 216] width 136 height 12
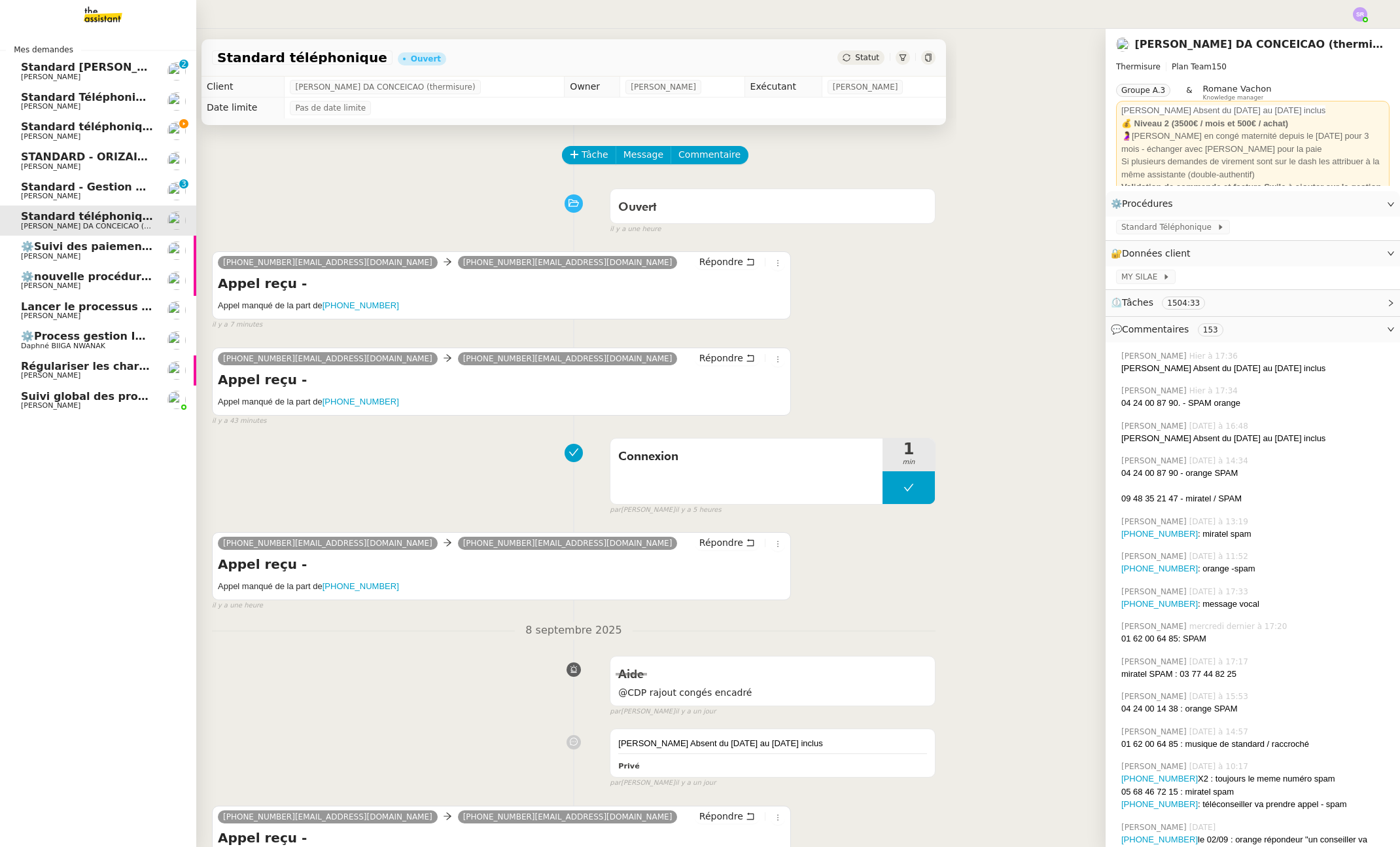
click at [100, 359] on link "Régulariser les charges locatives - [PERSON_NAME] [PERSON_NAME]" at bounding box center [98, 370] width 196 height 30
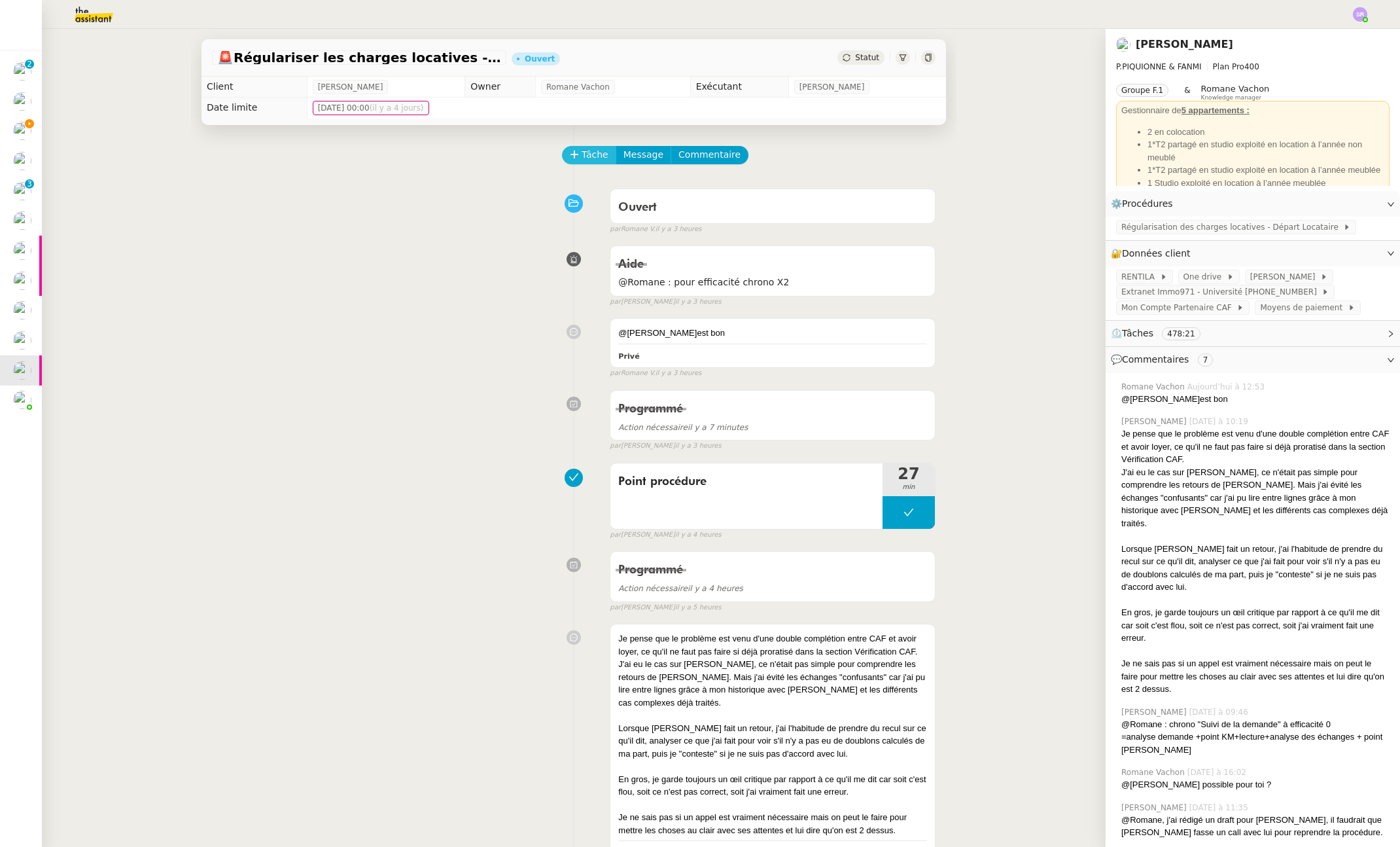
click at [582, 151] on span "Tâche" at bounding box center [595, 154] width 27 height 15
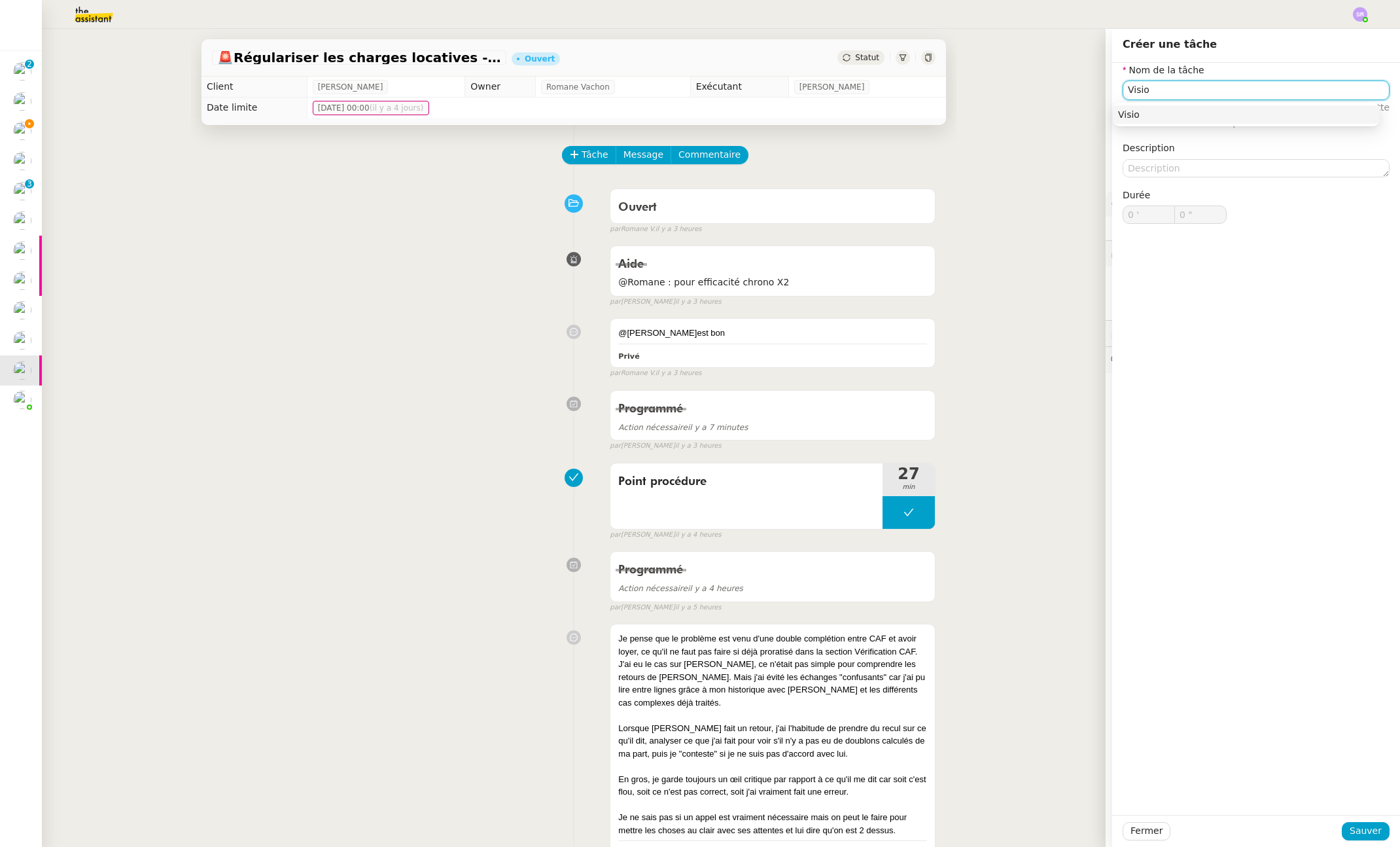
click at [1275, 120] on nz-auto-option "Visio" at bounding box center [1246, 114] width 267 height 18
type input "Visio"
drag, startPoint x: 1371, startPoint y: 831, endPoint x: 1313, endPoint y: 798, distance: 66.7
click at [1371, 831] on span "Sauver" at bounding box center [1366, 830] width 32 height 15
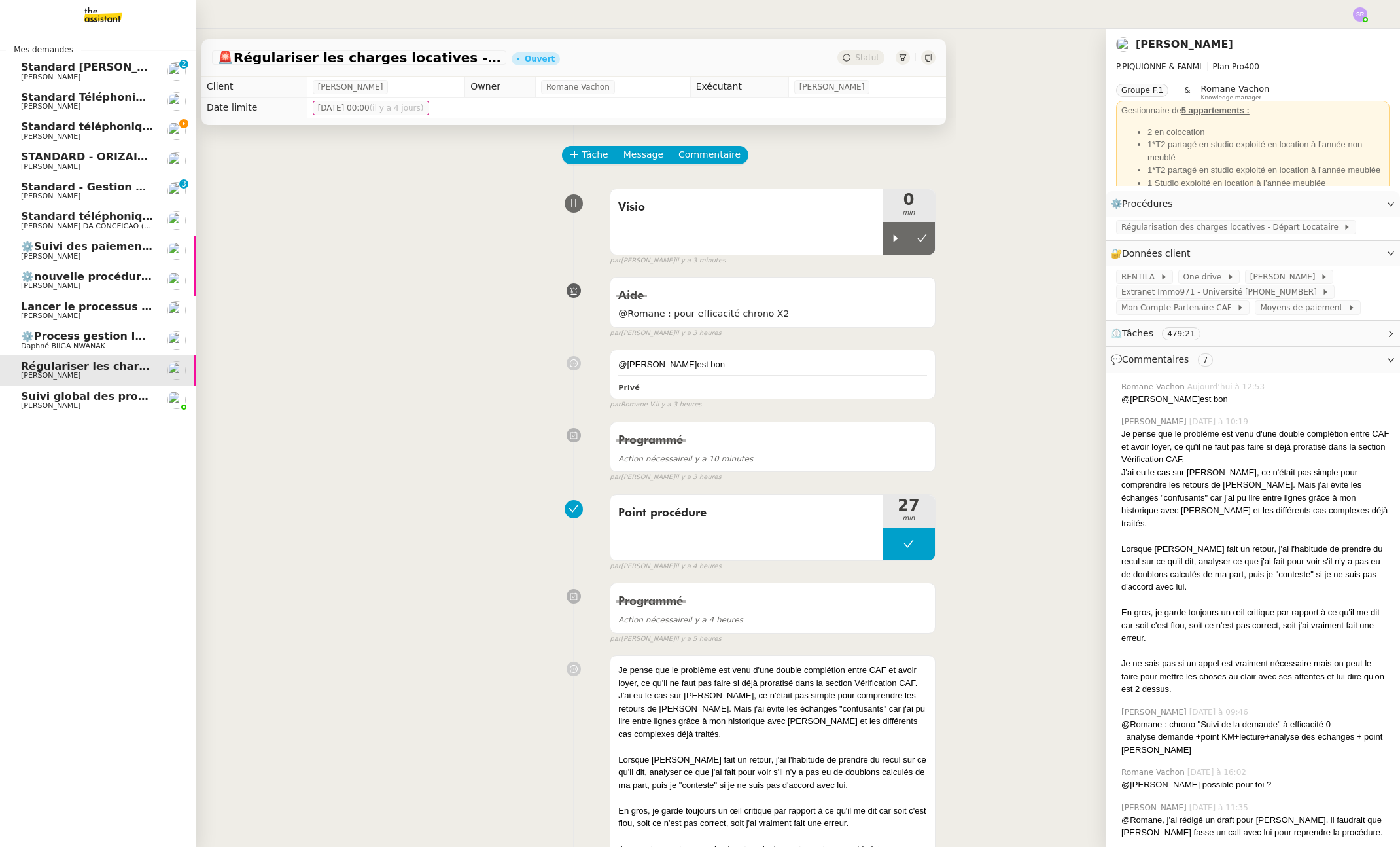
click at [98, 307] on span "Lancer le processus d'onboarding client" at bounding box center [138, 306] width 235 height 12
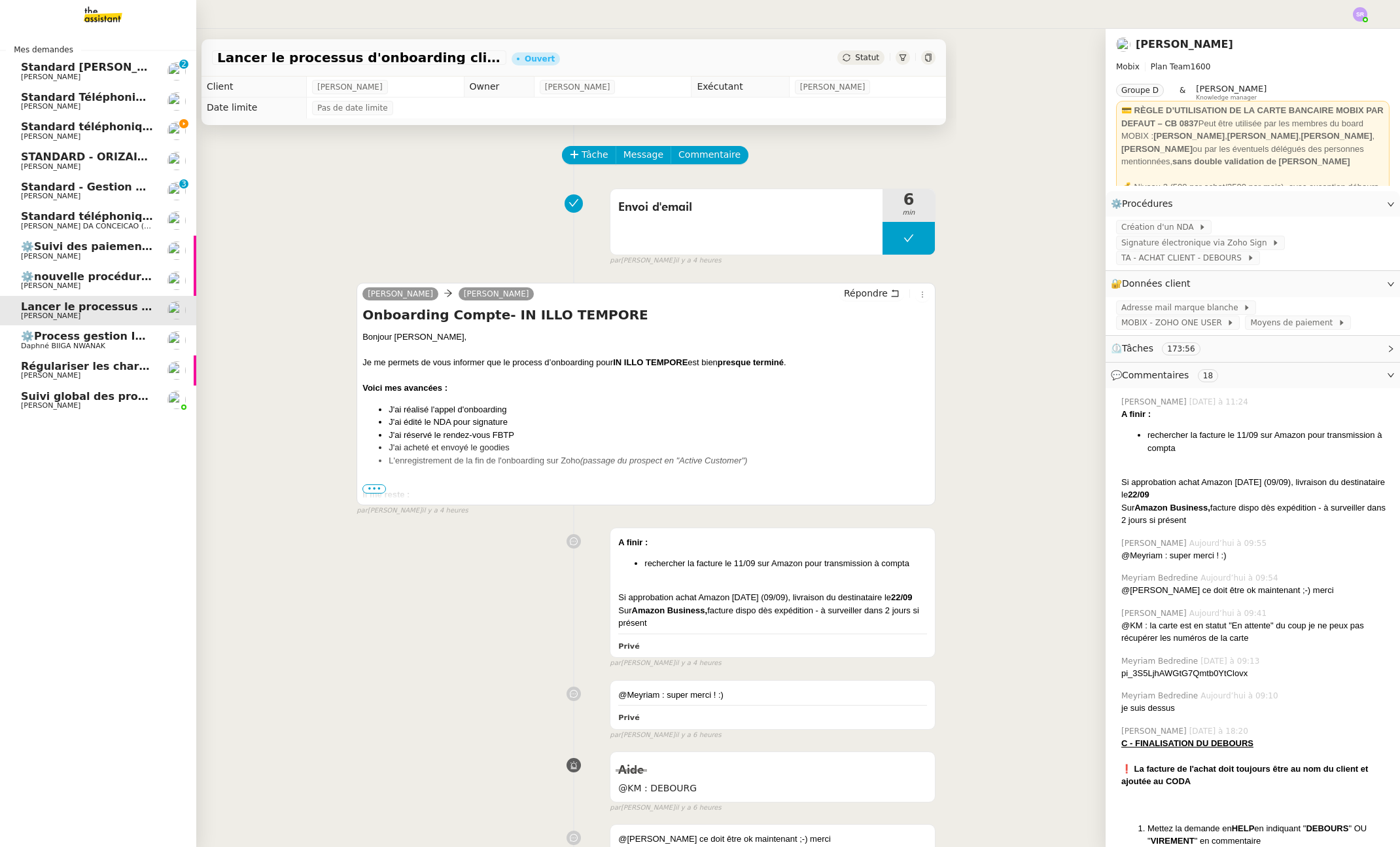
click at [97, 273] on span "⚙️nouvelle procédure d'onboarding" at bounding box center [125, 276] width 209 height 12
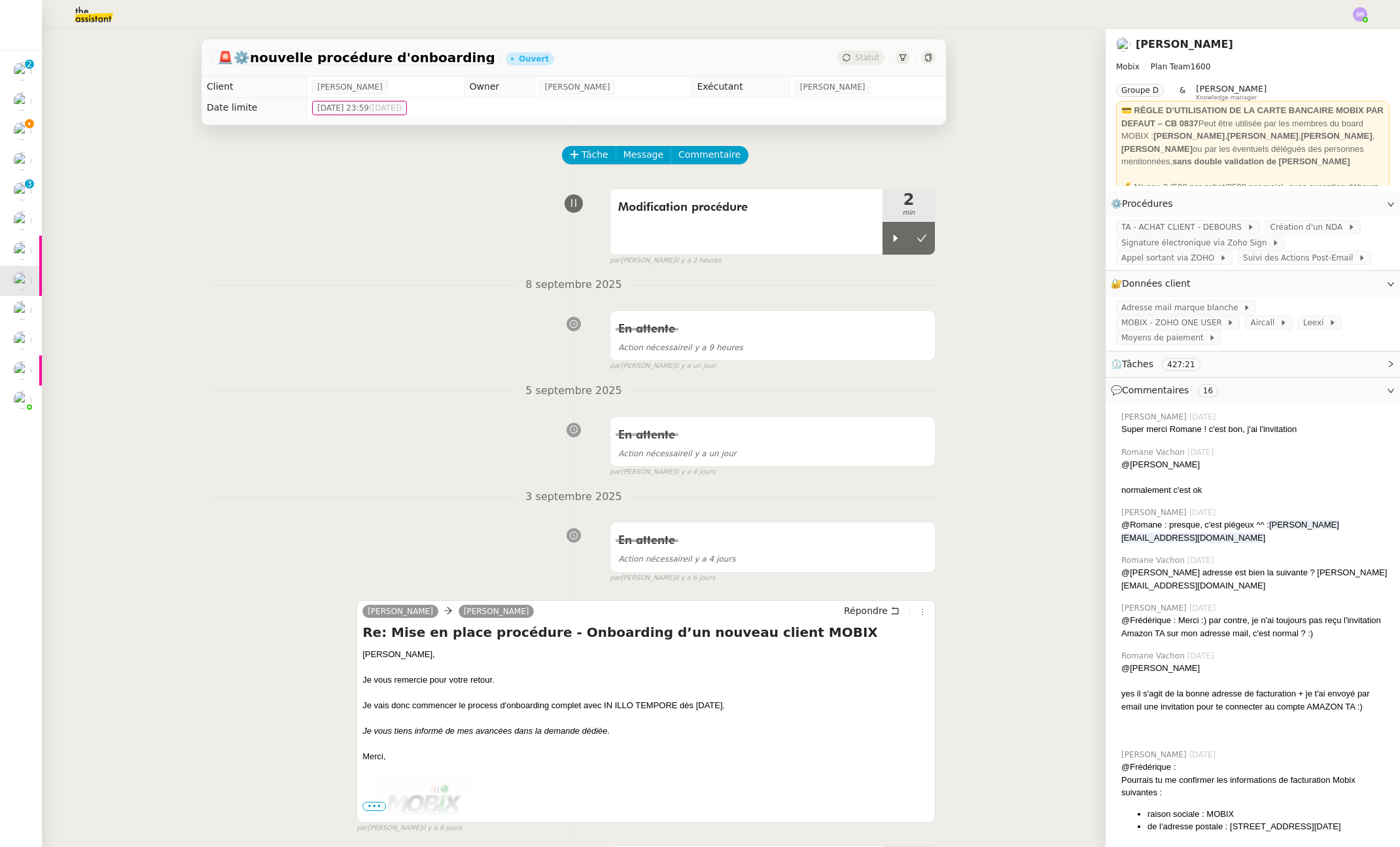
drag, startPoint x: 880, startPoint y: 237, endPoint x: 810, endPoint y: 187, distance: 86.0
click at [891, 237] on icon at bounding box center [896, 238] width 10 height 10
click at [539, 256] on div "Modification procédure 13 min false par Stéphanie R. il y a 2 heures" at bounding box center [573, 225] width 724 height 84
click at [904, 237] on icon at bounding box center [909, 238] width 10 height 10
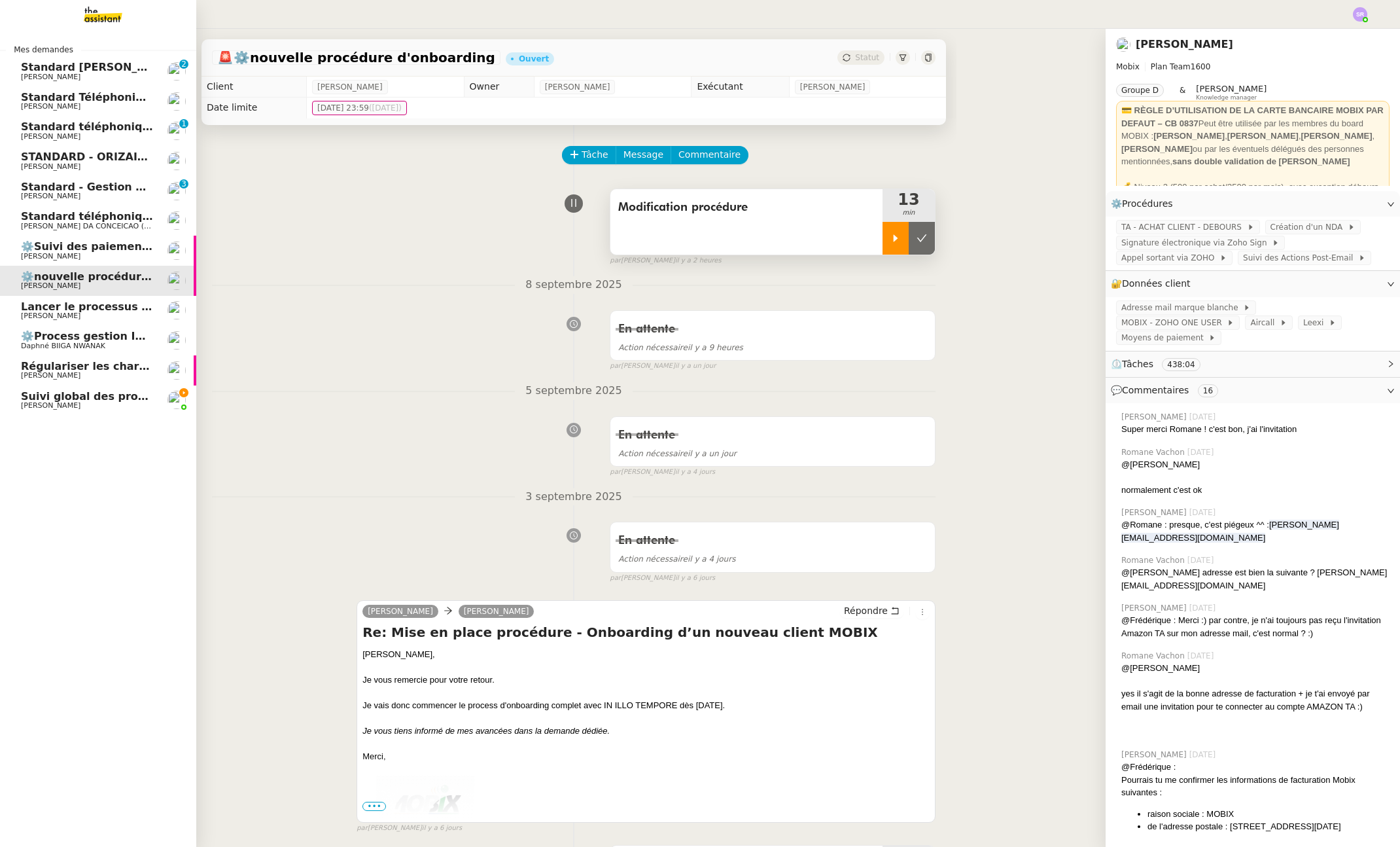
click at [56, 406] on span "[PERSON_NAME]" at bounding box center [51, 405] width 60 height 9
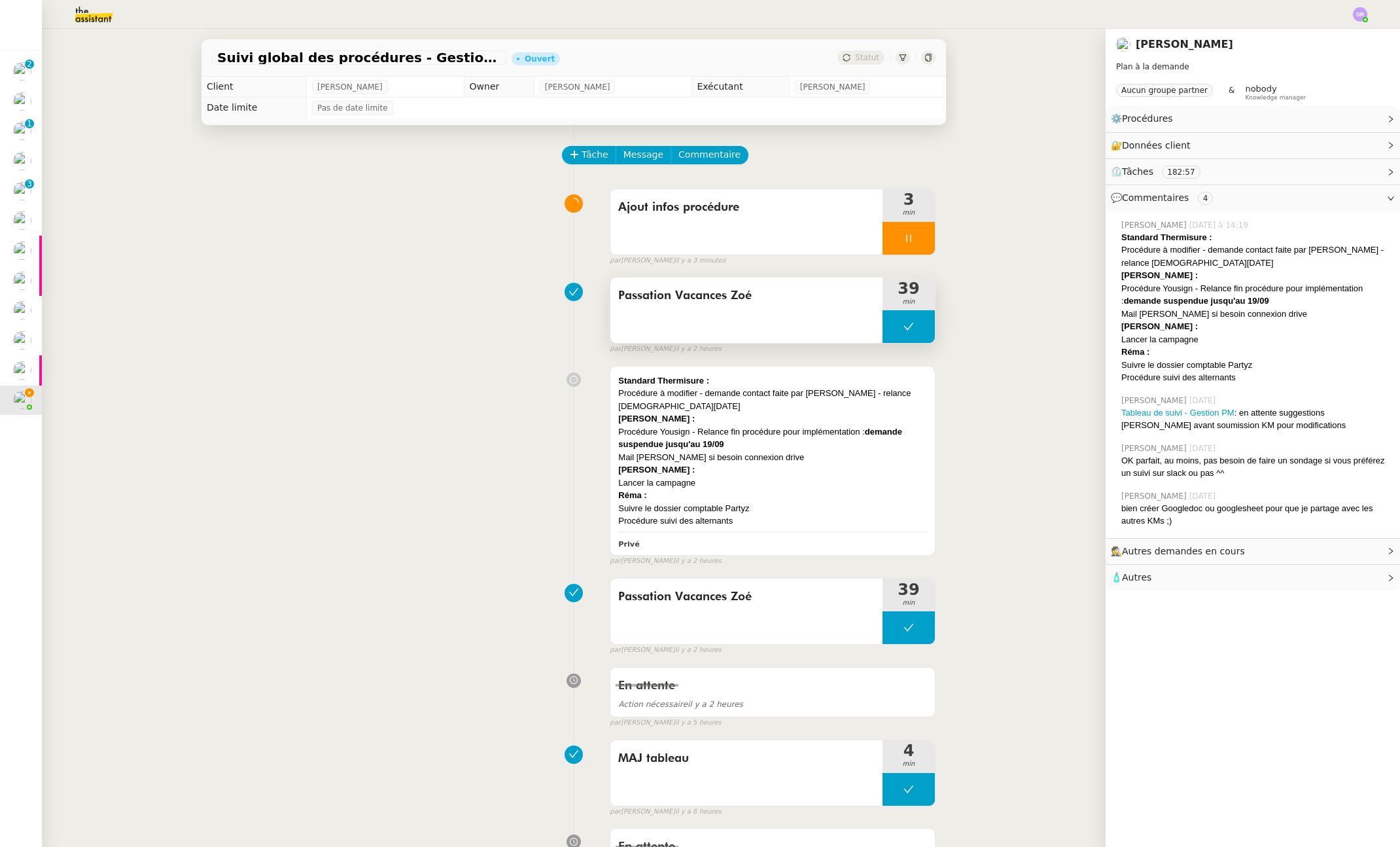
click at [883, 330] on button at bounding box center [909, 326] width 52 height 32
click at [883, 332] on div at bounding box center [896, 326] width 26 height 32
click at [97, 17] on img at bounding box center [83, 14] width 102 height 29
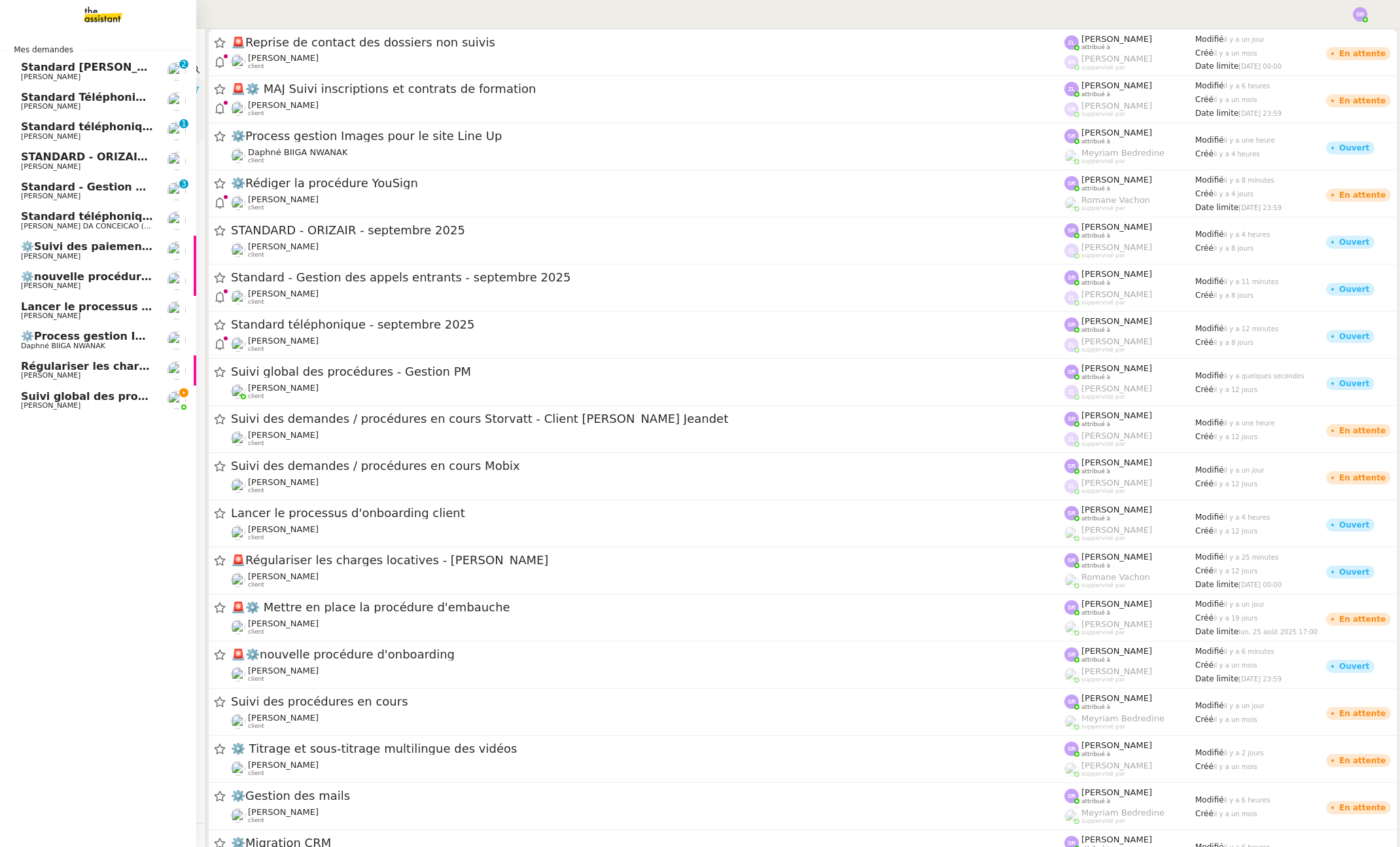
click at [55, 409] on span "[PERSON_NAME]" at bounding box center [51, 405] width 60 height 9
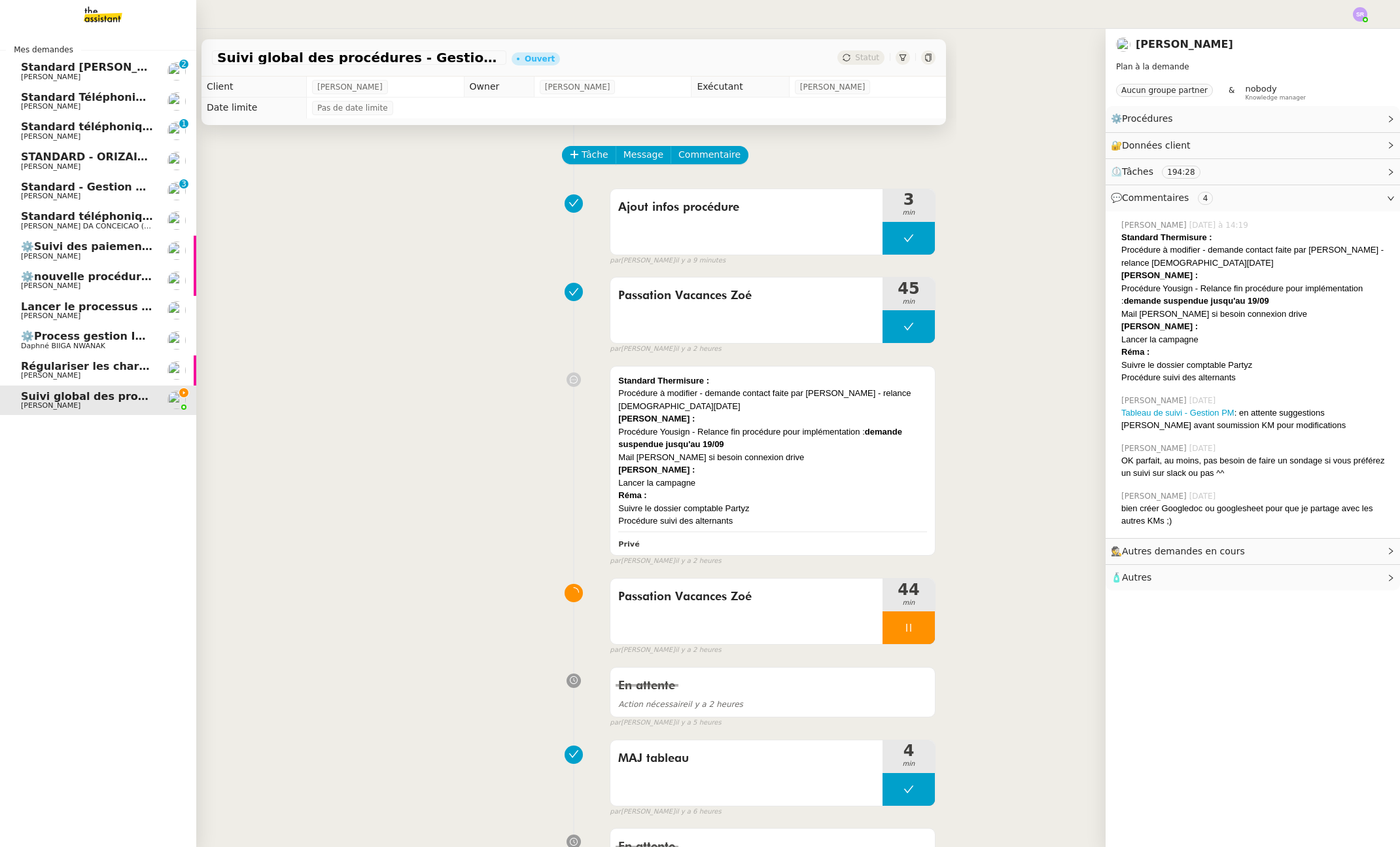
click at [83, 279] on span "⚙️nouvelle procédure d'onboarding" at bounding box center [125, 276] width 209 height 12
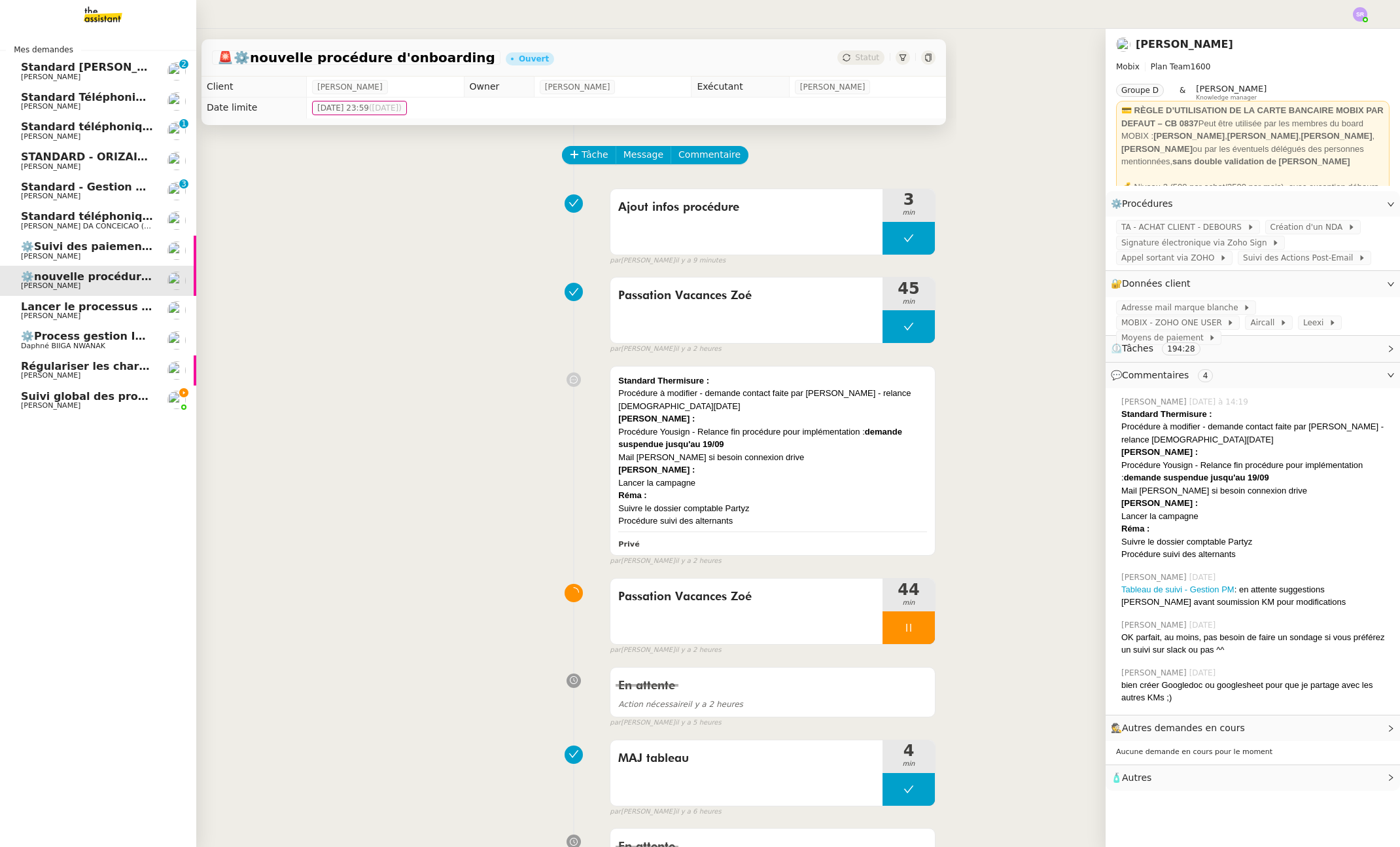
click at [94, 307] on span "Lancer le processus d'onboarding client" at bounding box center [138, 306] width 235 height 12
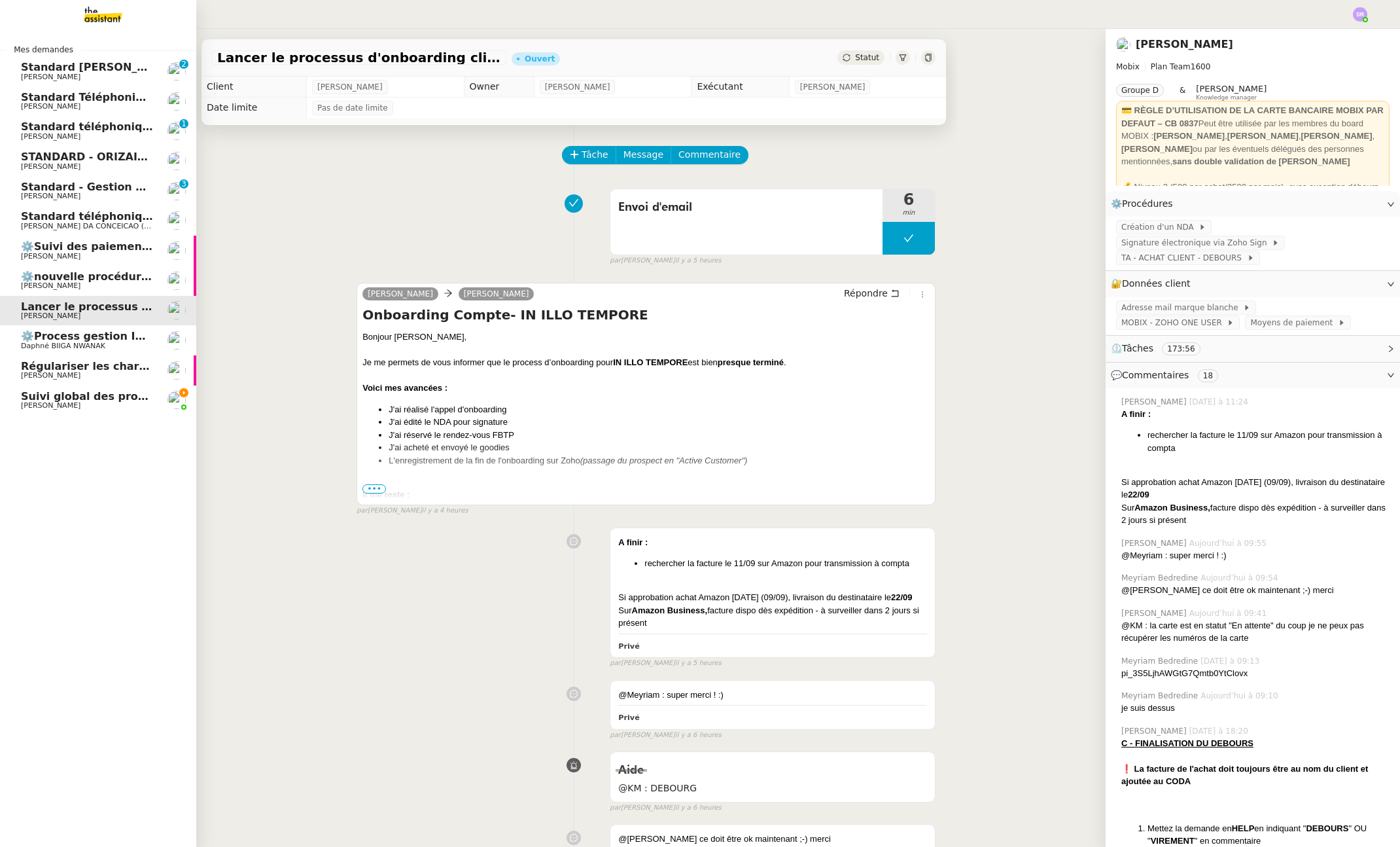
click at [127, 280] on span "⚙️nouvelle procédure d'onboarding" at bounding box center [125, 276] width 209 height 12
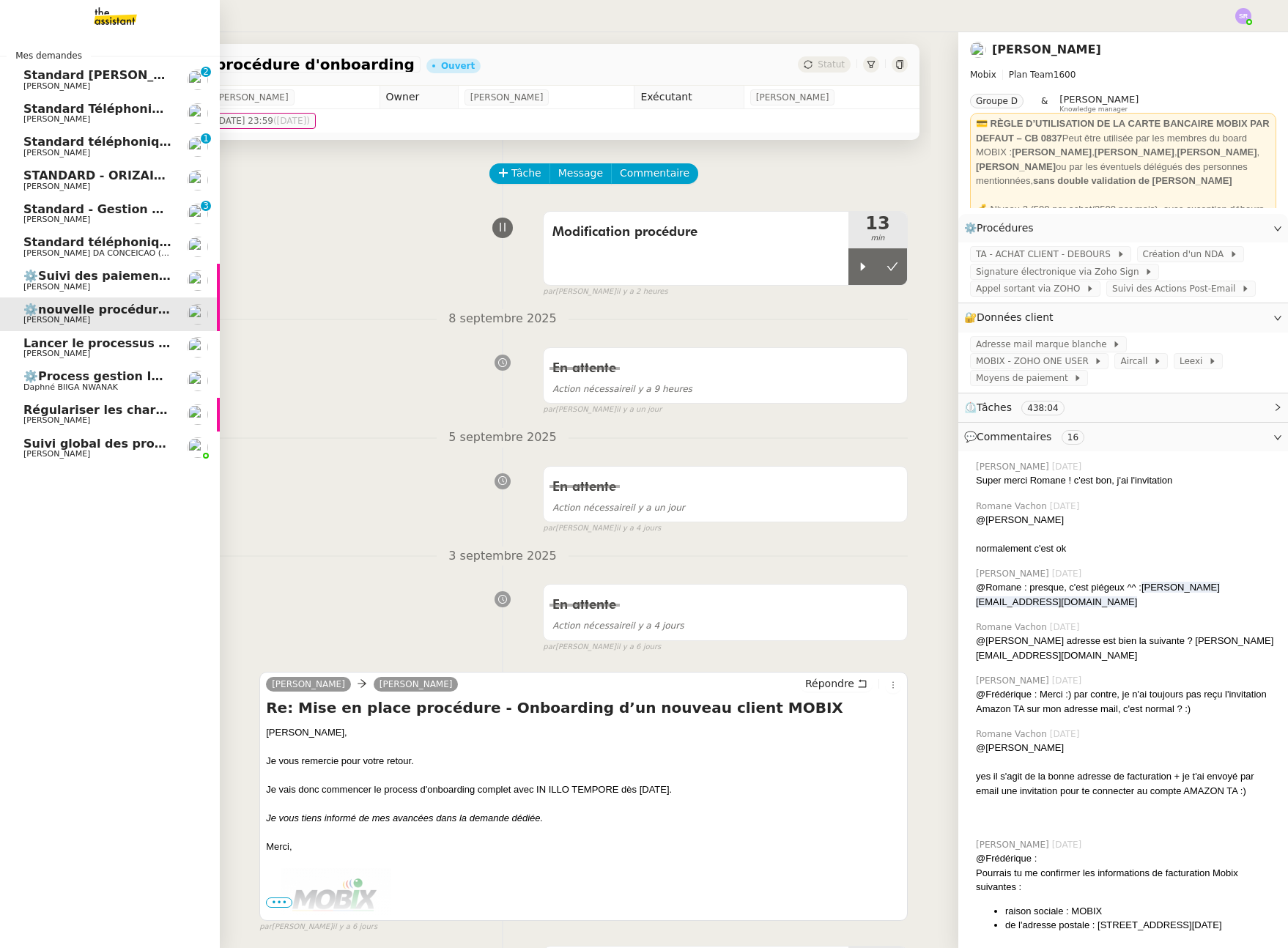
drag, startPoint x: 34, startPoint y: 417, endPoint x: 183, endPoint y: 383, distance: 152.8
click at [34, 417] on span "[PERSON_NAME]" at bounding box center [57, 420] width 67 height 10
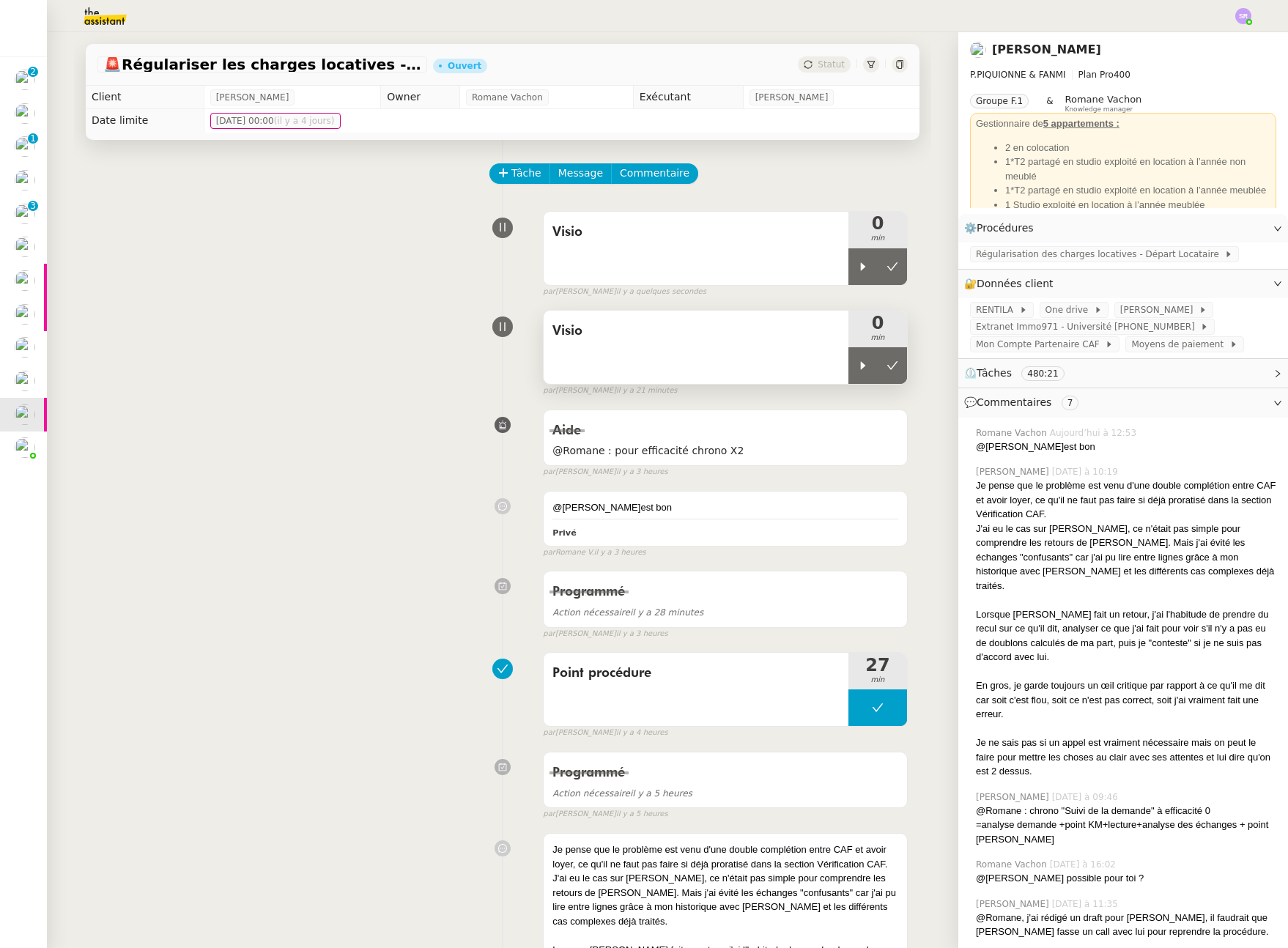
click at [798, 369] on div "Visio" at bounding box center [695, 347] width 305 height 73
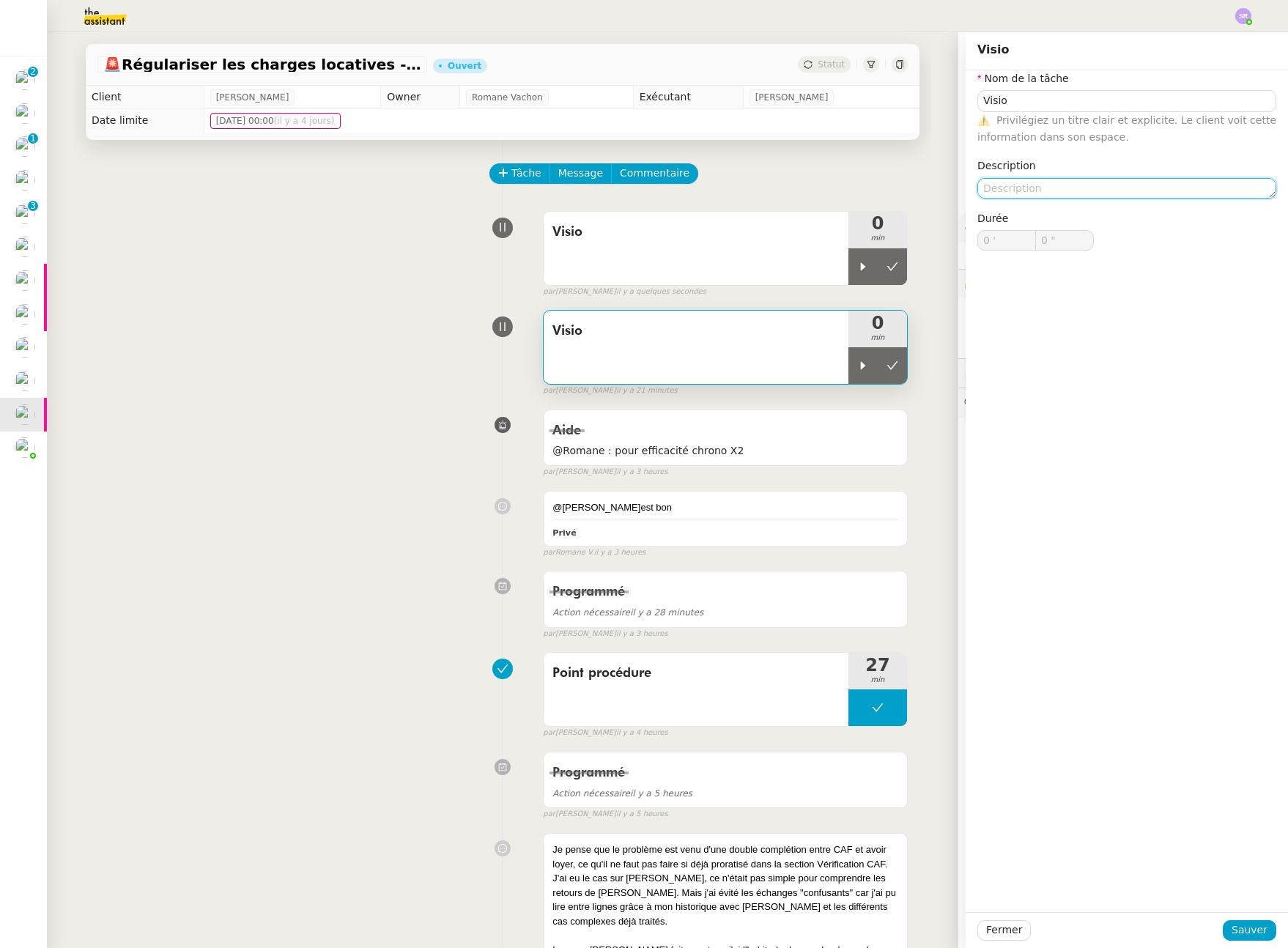
click at [1063, 185] on textarea at bounding box center [1126, 188] width 299 height 21
type textarea "+"
click at [997, 929] on span "Fermer" at bounding box center [1003, 929] width 36 height 17
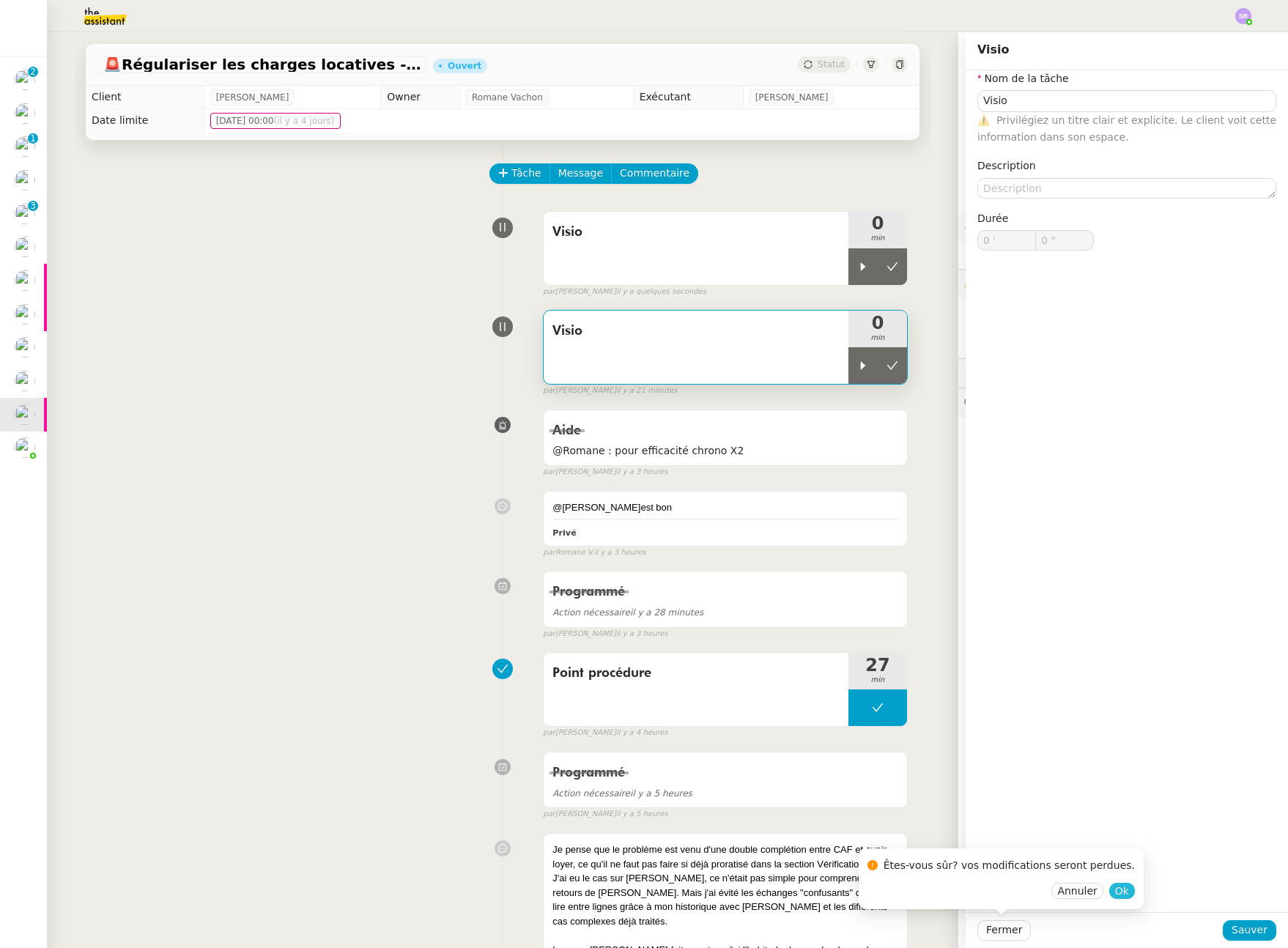
click at [1109, 895] on button "Ok" at bounding box center [1121, 890] width 25 height 16
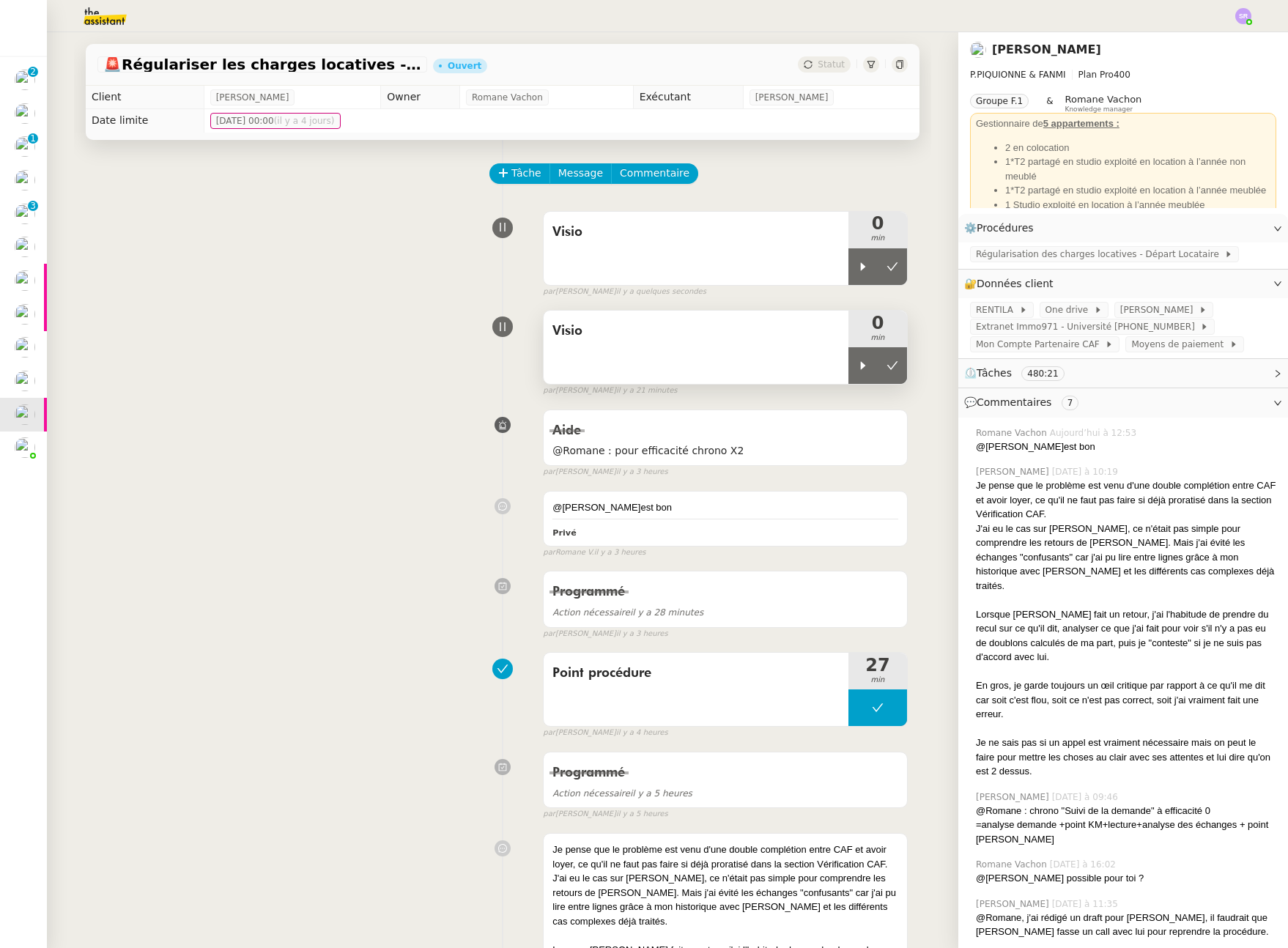
click at [783, 359] on div "Visio" at bounding box center [695, 347] width 305 height 73
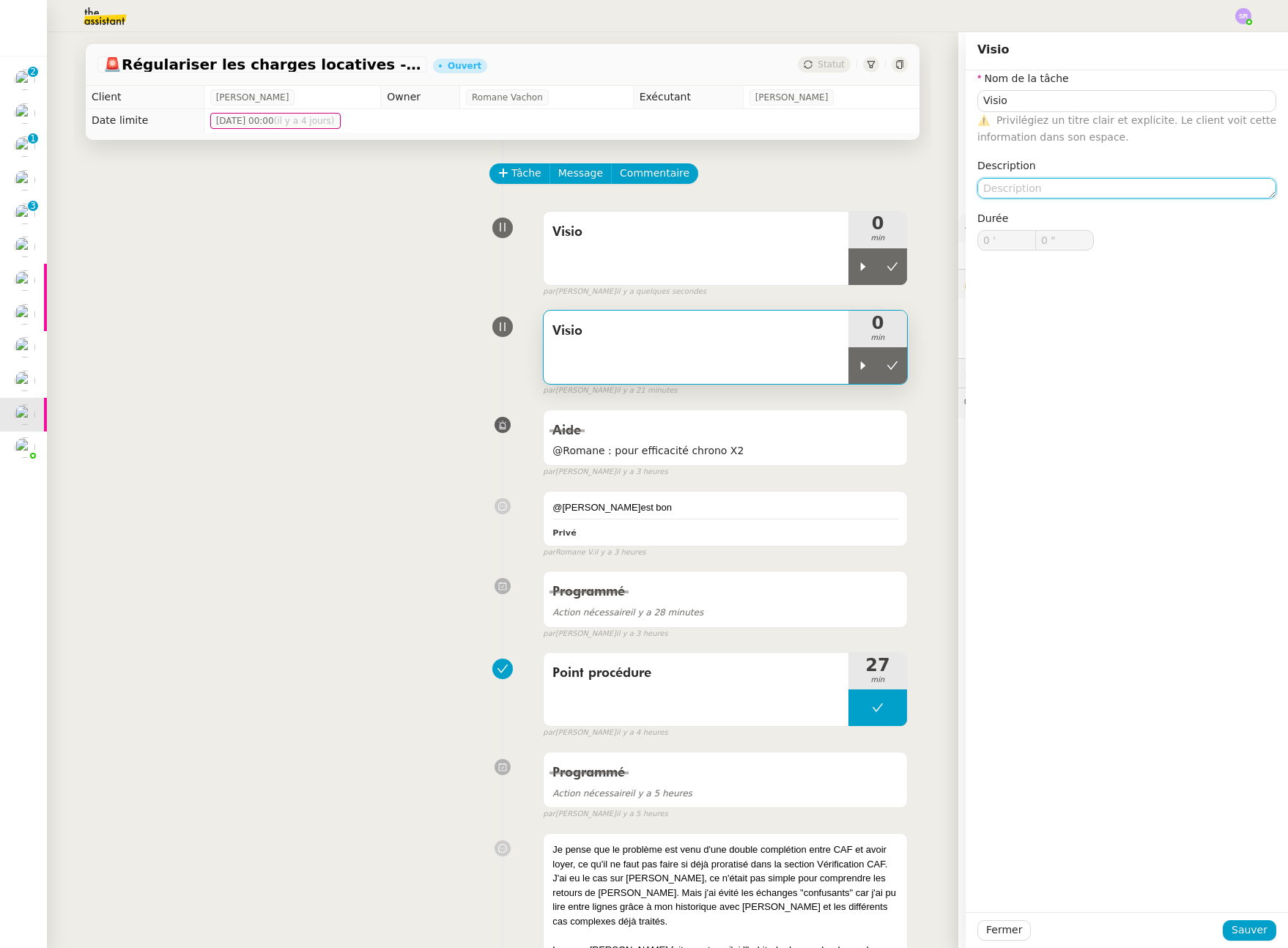
click at [1127, 190] on textarea at bounding box center [1126, 188] width 299 height 21
type textarea "+prépa"
click at [1241, 933] on span "Sauver" at bounding box center [1249, 929] width 36 height 17
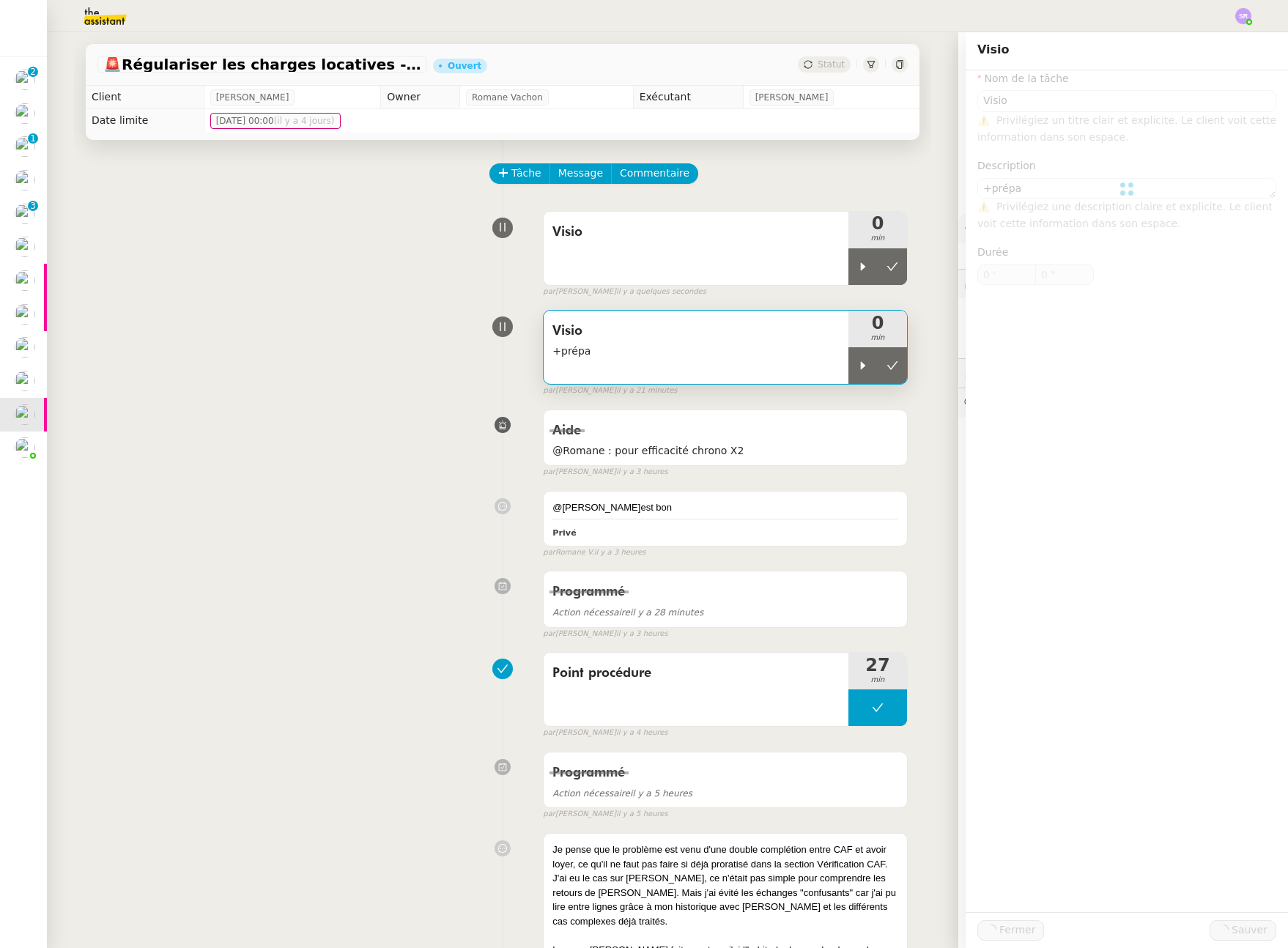
type input "Visio"
type textarea "+prépa"
type input "0 '"
type input "0 ""
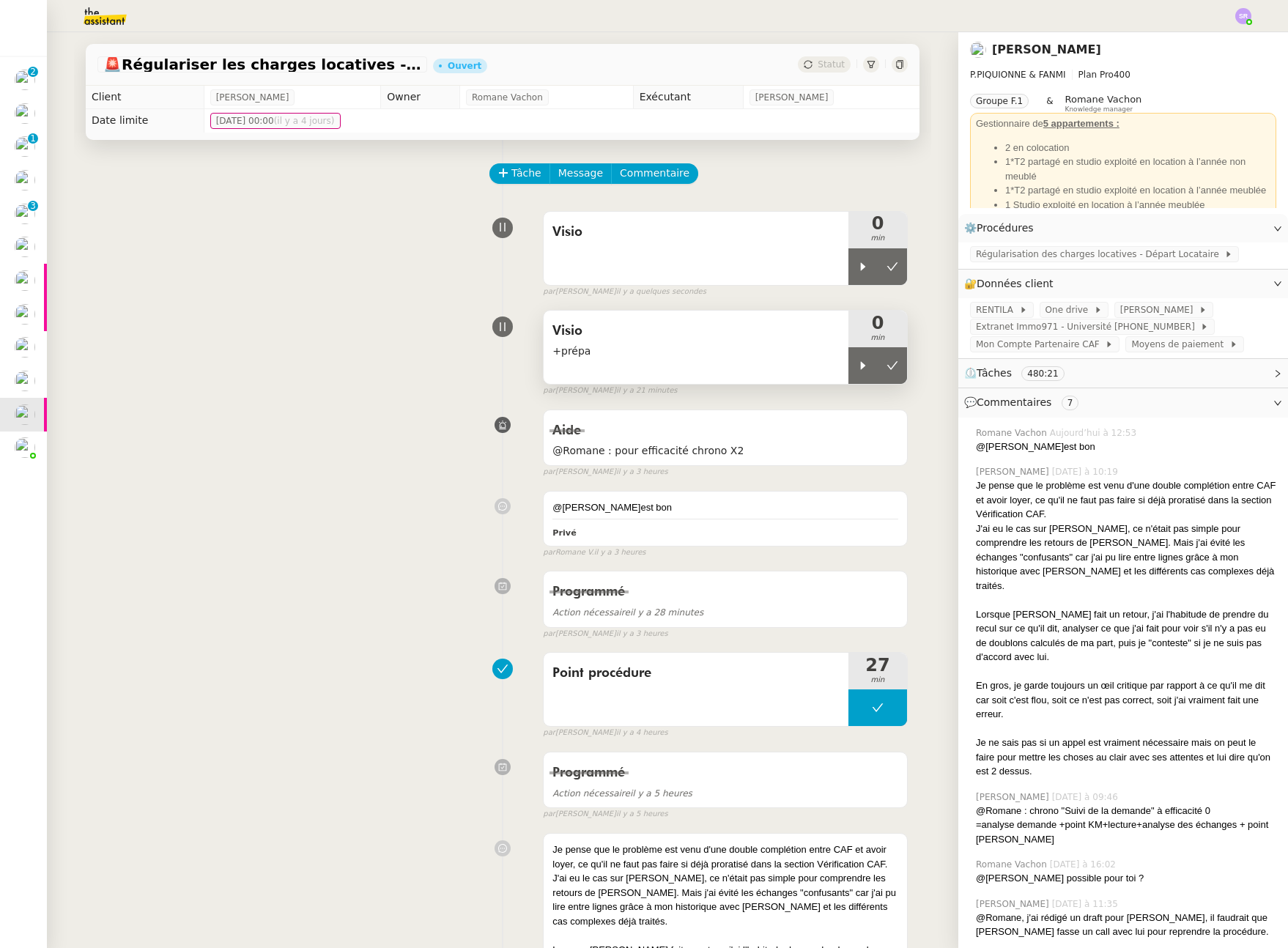
click at [849, 368] on div at bounding box center [863, 364] width 29 height 36
